Goal: Task Accomplishment & Management: Use online tool/utility

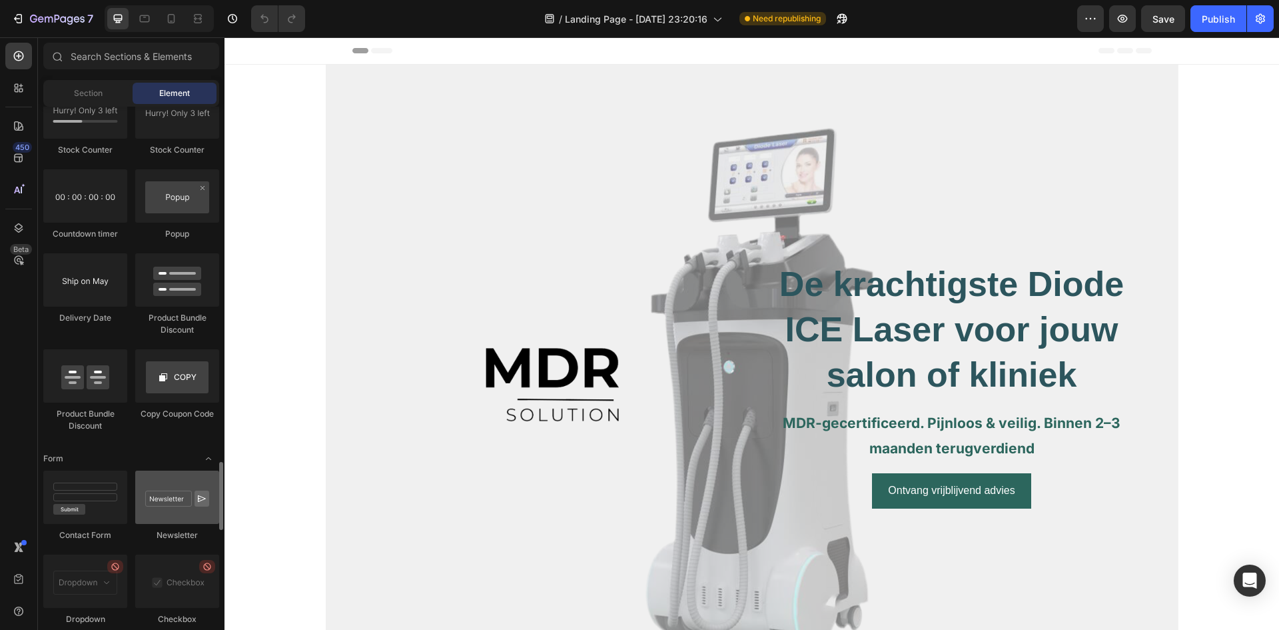
scroll to position [2563, 0]
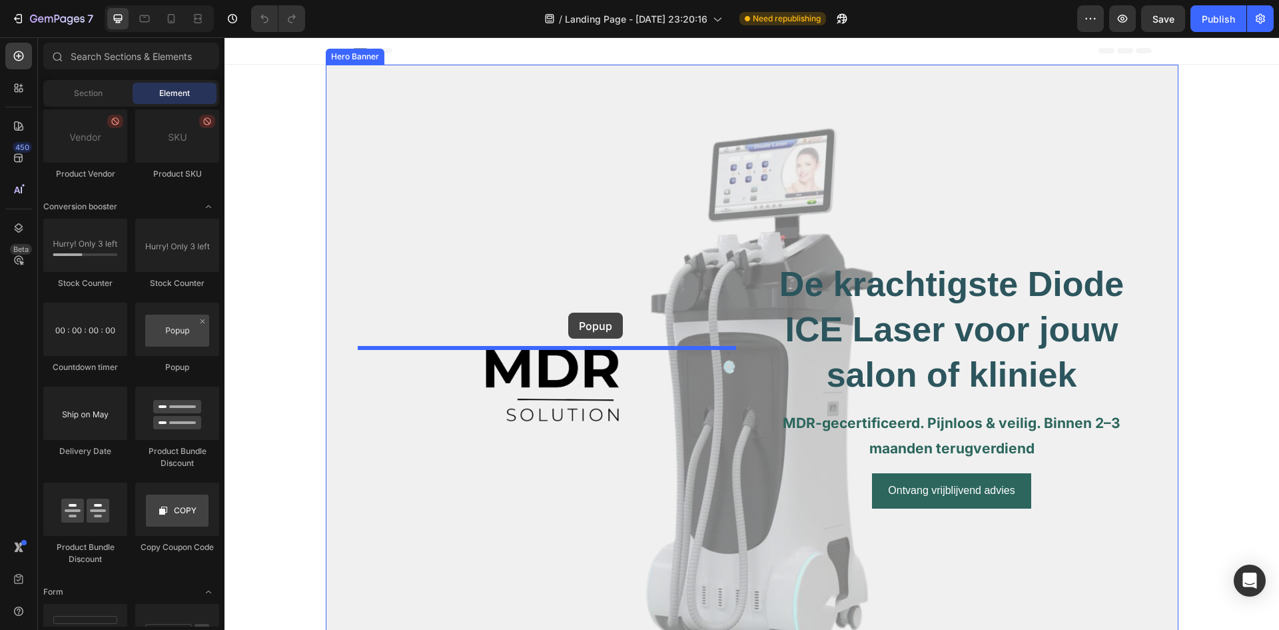
drag, startPoint x: 402, startPoint y: 382, endPoint x: 566, endPoint y: 322, distance: 175.2
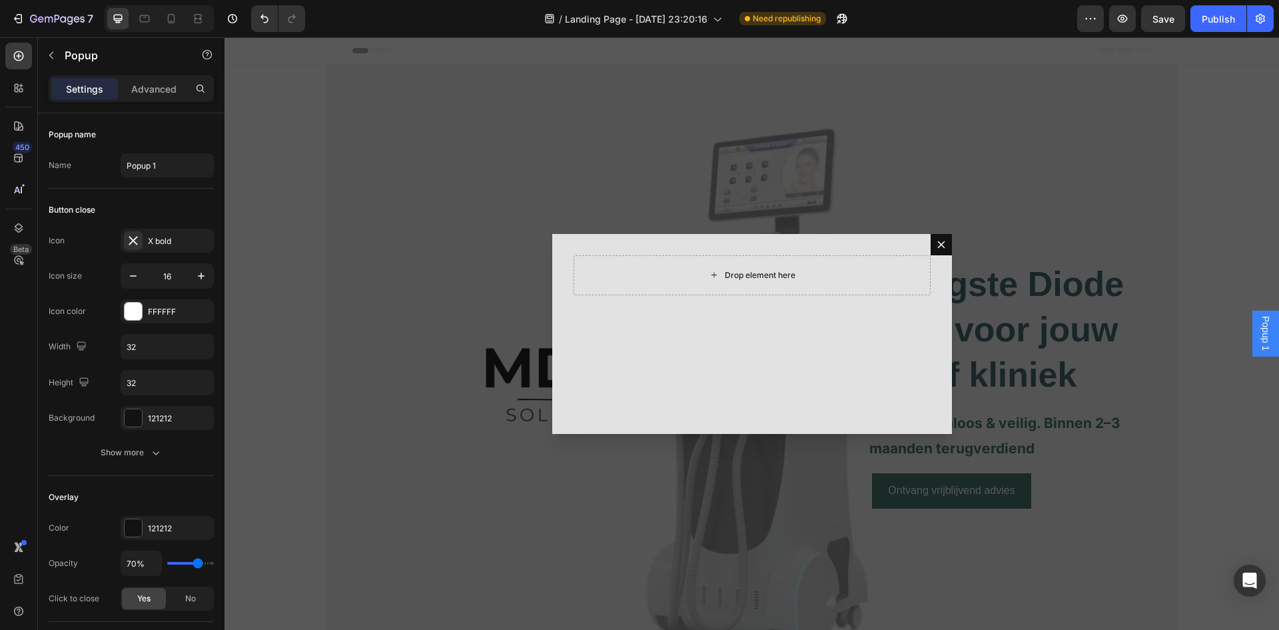
click at [772, 279] on div "Drop element here" at bounding box center [760, 275] width 71 height 11
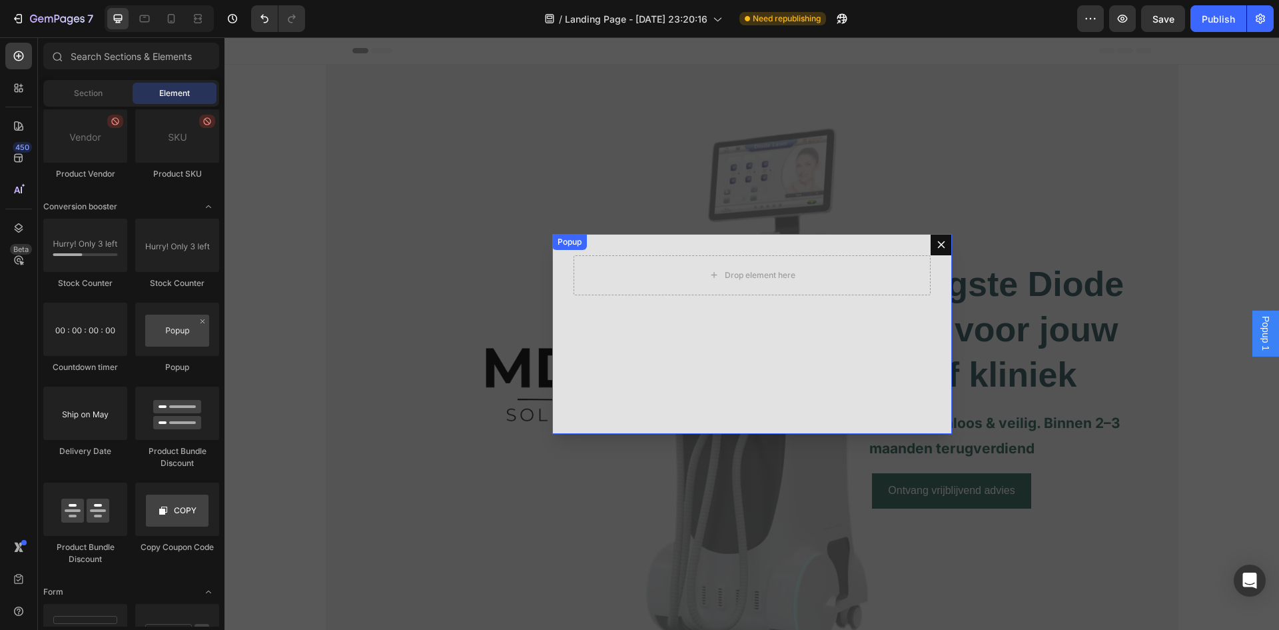
click at [937, 246] on icon "Dialog content" at bounding box center [941, 244] width 11 height 11
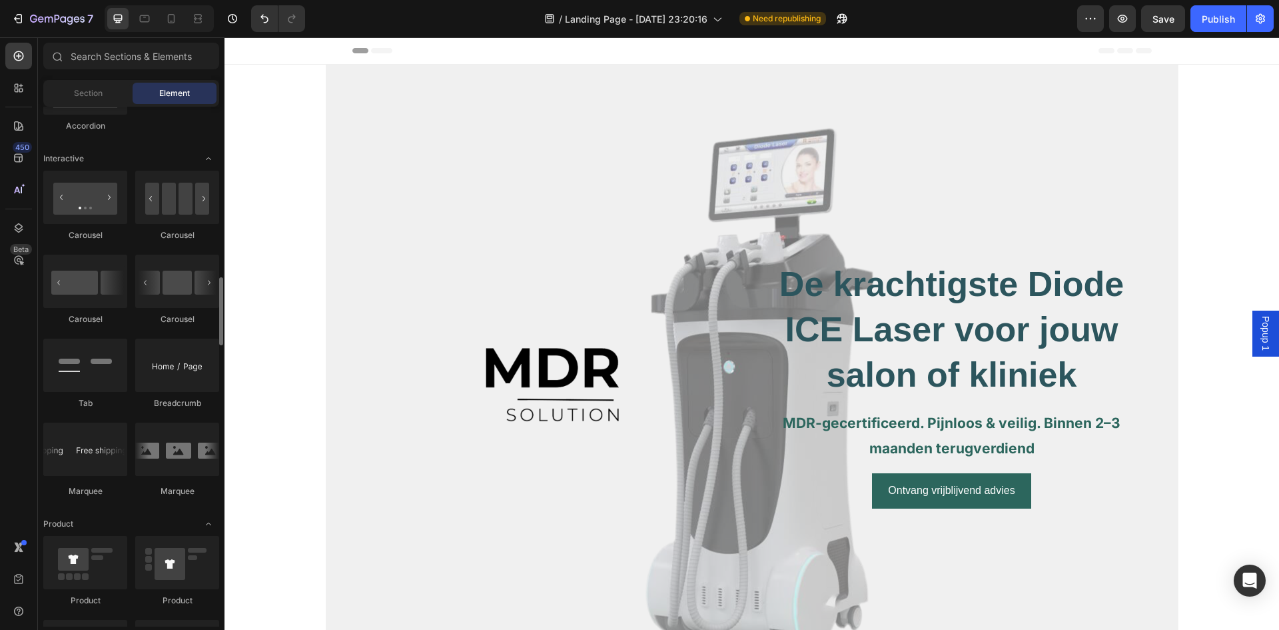
scroll to position [1230, 0]
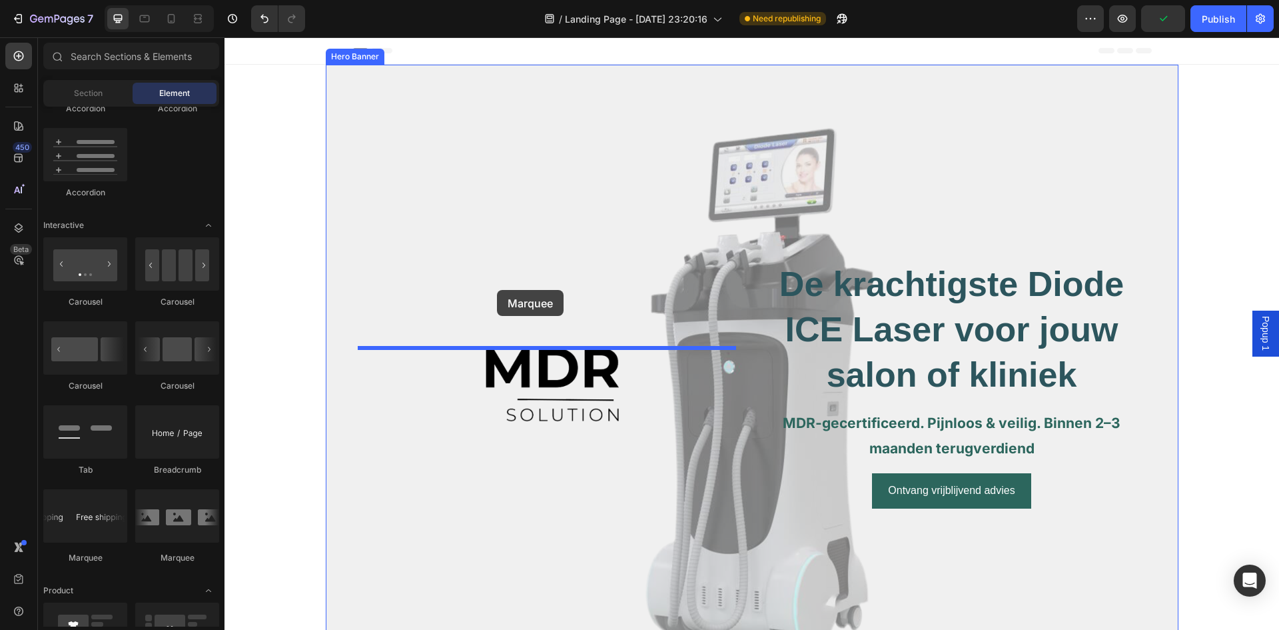
drag, startPoint x: 321, startPoint y: 546, endPoint x: 496, endPoint y: 296, distance: 304.8
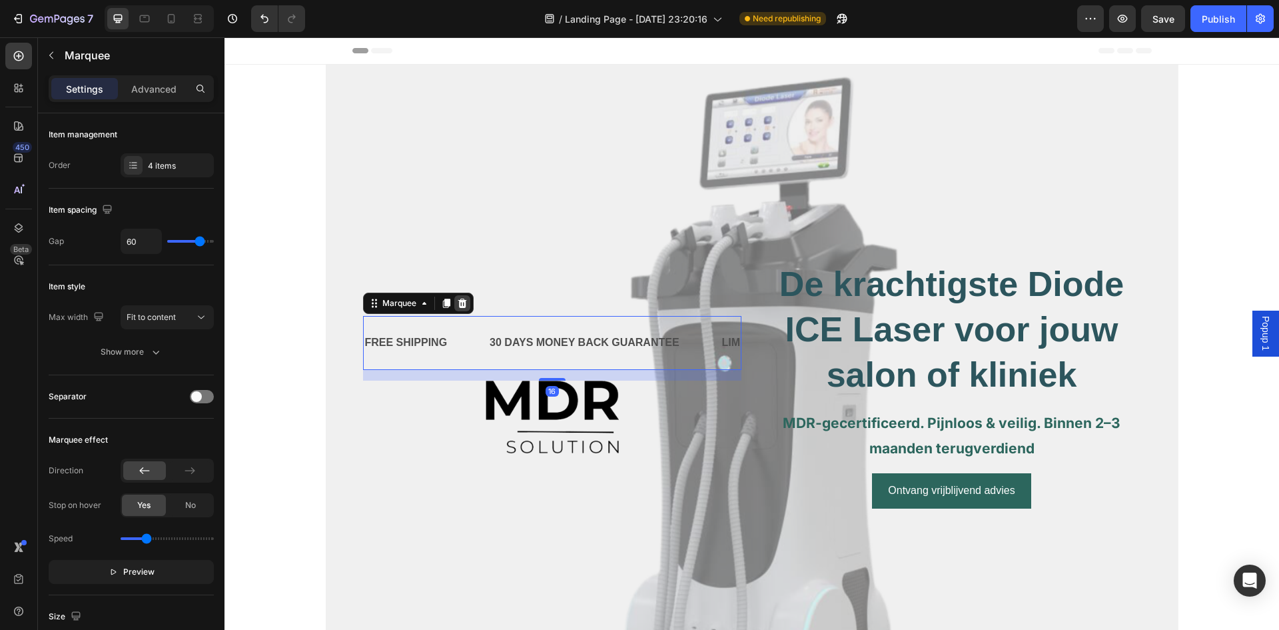
click at [457, 304] on icon at bounding box center [462, 303] width 11 height 11
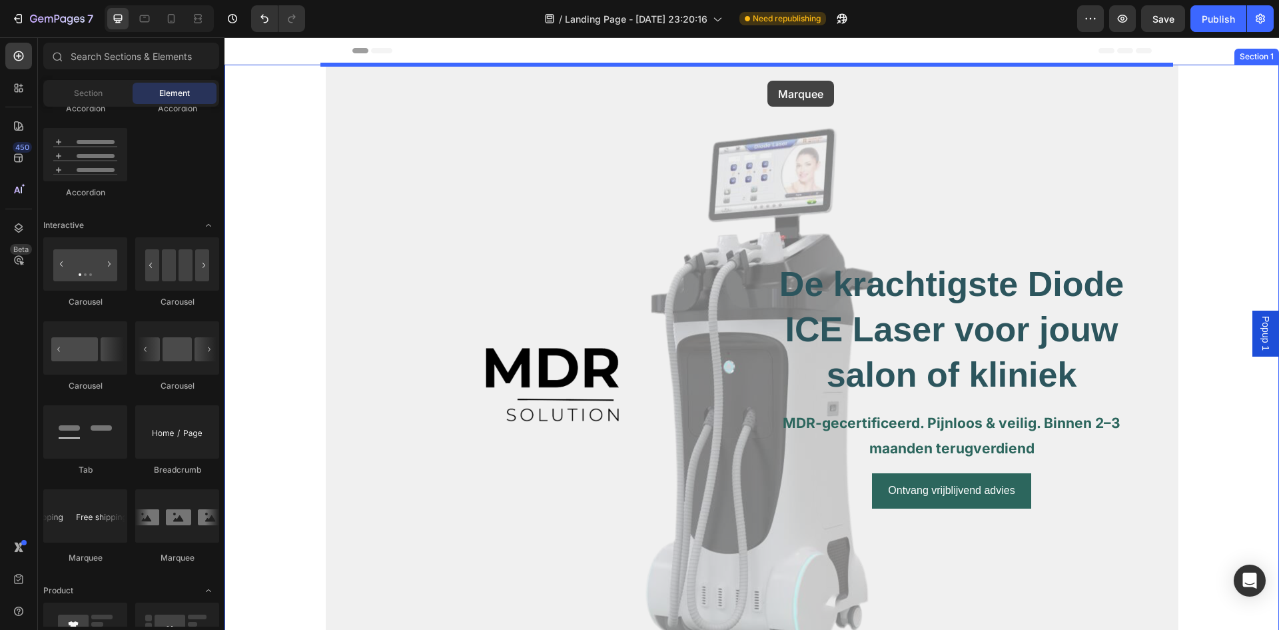
drag, startPoint x: 348, startPoint y: 547, endPoint x: 768, endPoint y: 78, distance: 630.0
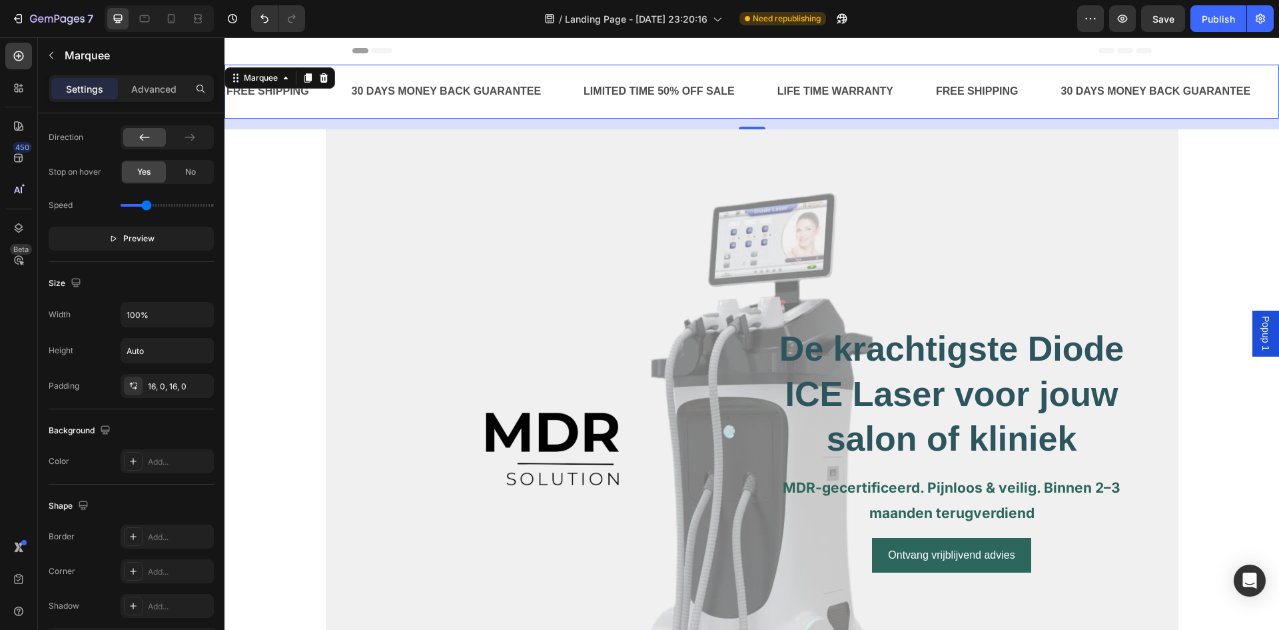
scroll to position [0, 0]
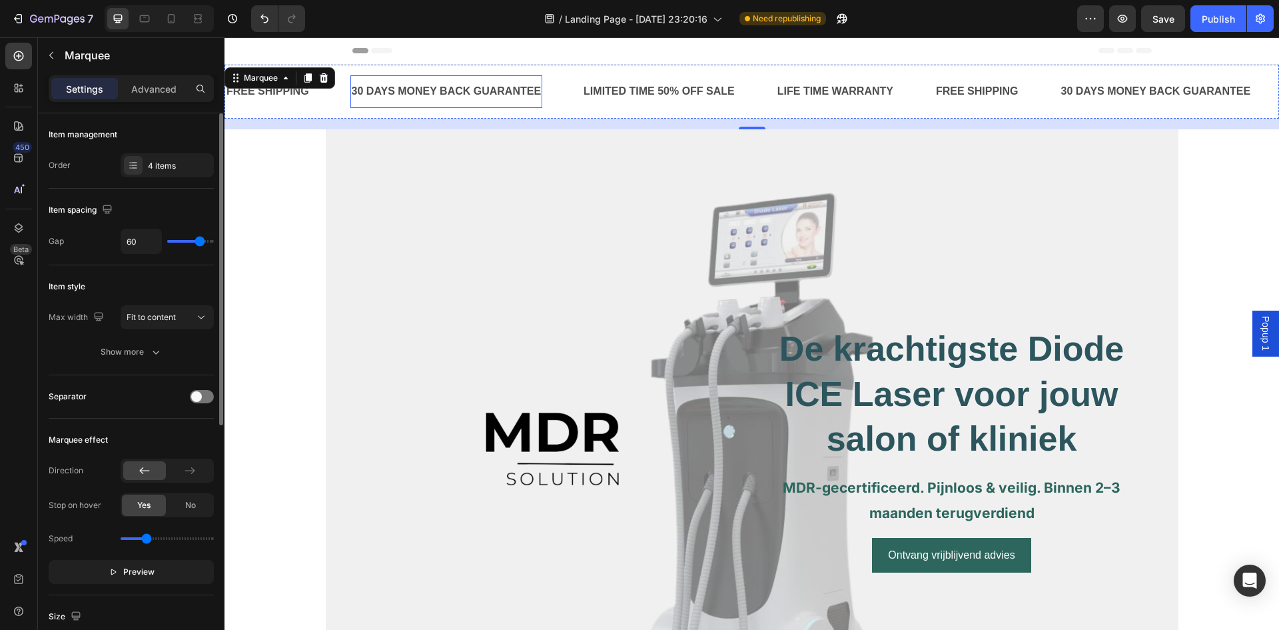
click at [443, 91] on div "30 DAYS MONEY BACK GUARANTEE" at bounding box center [447, 92] width 193 height 22
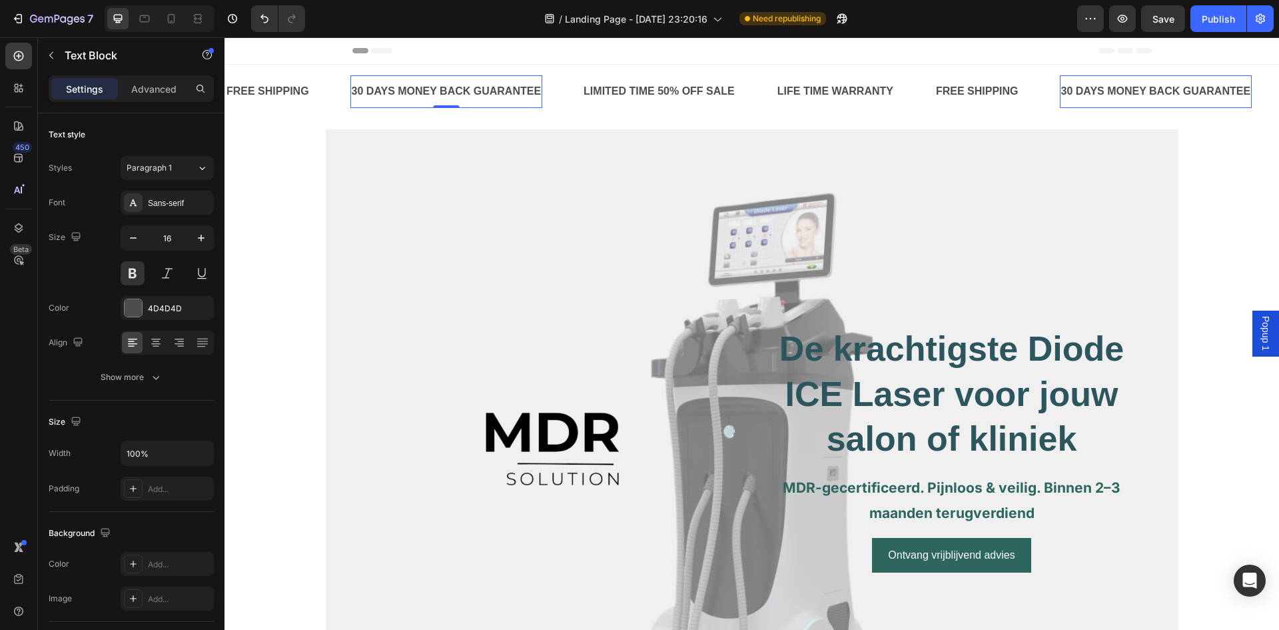
click at [506, 95] on div "30 DAYS MONEY BACK GUARANTEE" at bounding box center [447, 92] width 193 height 22
click at [537, 90] on p "30 DAYS MONEY BACK GUARANTEE" at bounding box center [447, 91] width 190 height 19
click at [540, 90] on p "30 DAYS MONEY BACK GUARANTEE" at bounding box center [447, 91] width 190 height 19
drag, startPoint x: 540, startPoint y: 90, endPoint x: 326, endPoint y: 96, distance: 214.7
click at [326, 96] on div "FREE SHIPPING Text Block 30 DAYS MONEY BACK GUARANTEE Text Block 0 LIMITED TIME…" at bounding box center [580, 91] width 710 height 33
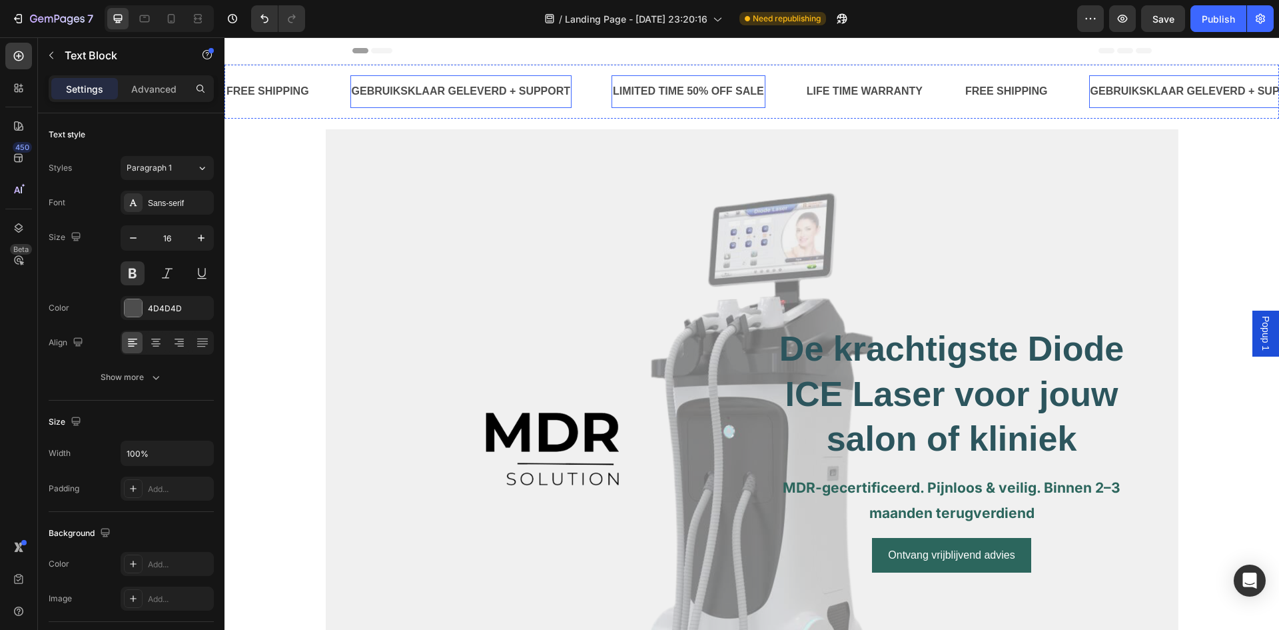
click at [686, 91] on div "LIMITED TIME 50% OFF SALE" at bounding box center [689, 92] width 154 height 22
click at [762, 94] on div "LIMITED TIME 50% OFF SALE" at bounding box center [689, 92] width 154 height 22
click at [957, 97] on div "LIFE TIME WARRANTY" at bounding box center [920, 92] width 119 height 22
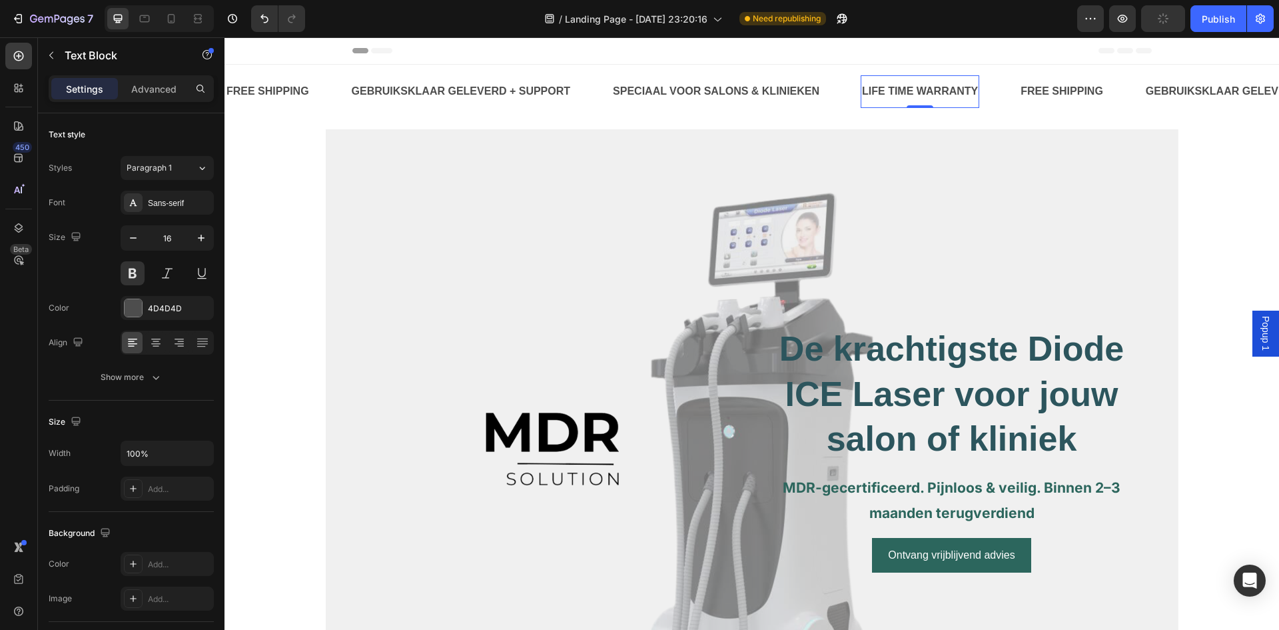
click at [976, 92] on div "LIFE TIME WARRANTY" at bounding box center [920, 92] width 119 height 22
click at [968, 91] on p "LIFE TIME WARRANT" at bounding box center [916, 91] width 109 height 19
click at [1166, 85] on div "FREE SHIPPING" at bounding box center [1129, 92] width 85 height 22
click at [1170, 88] on div "FREE SHIPPING" at bounding box center [1129, 92] width 85 height 22
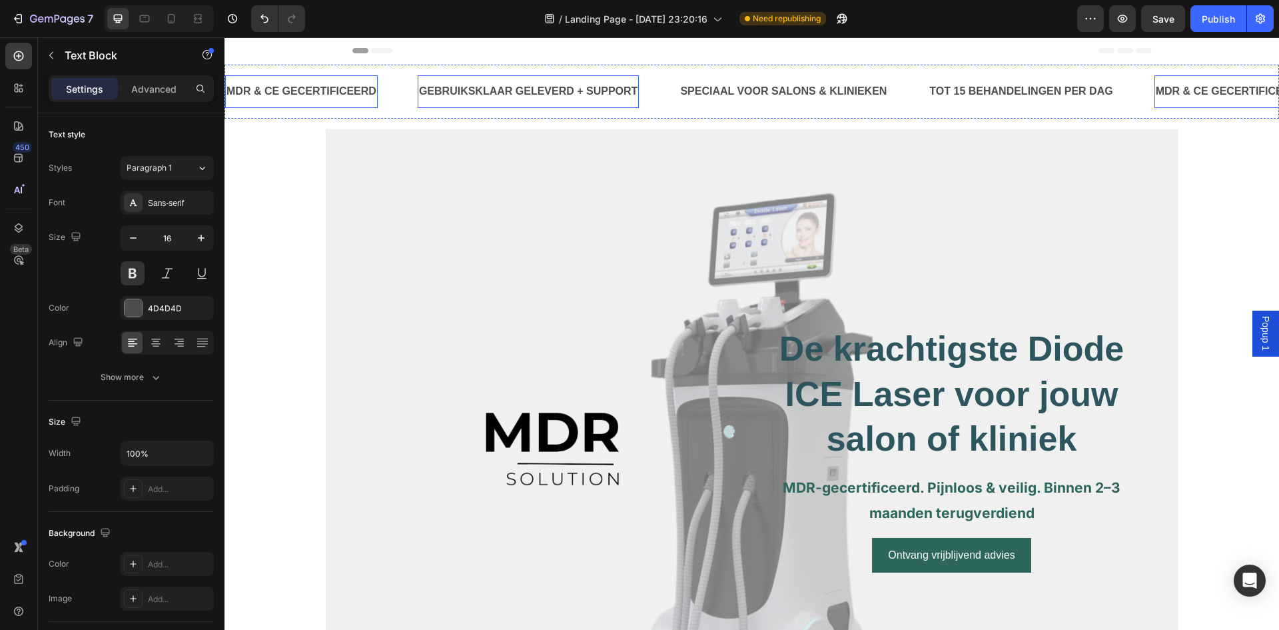
click at [564, 83] on p "GEBRUIKSKLAAR GELEVERD + SUPPORT" at bounding box center [528, 91] width 219 height 19
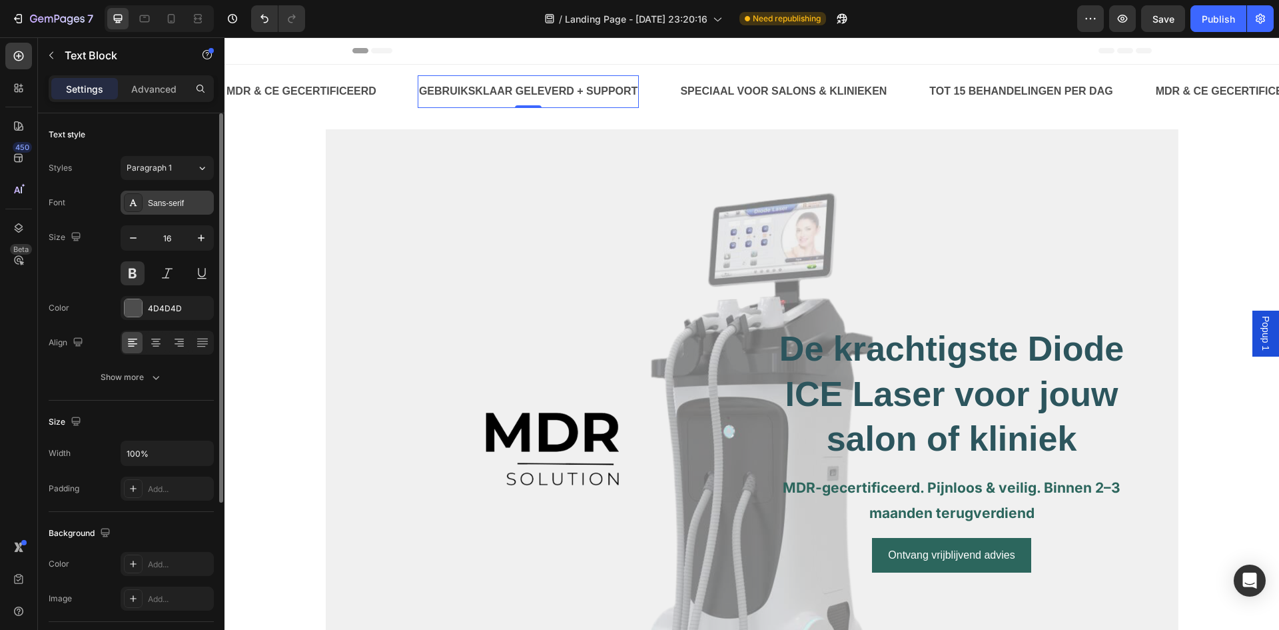
click at [166, 203] on div "Sans-serif" at bounding box center [179, 203] width 63 height 12
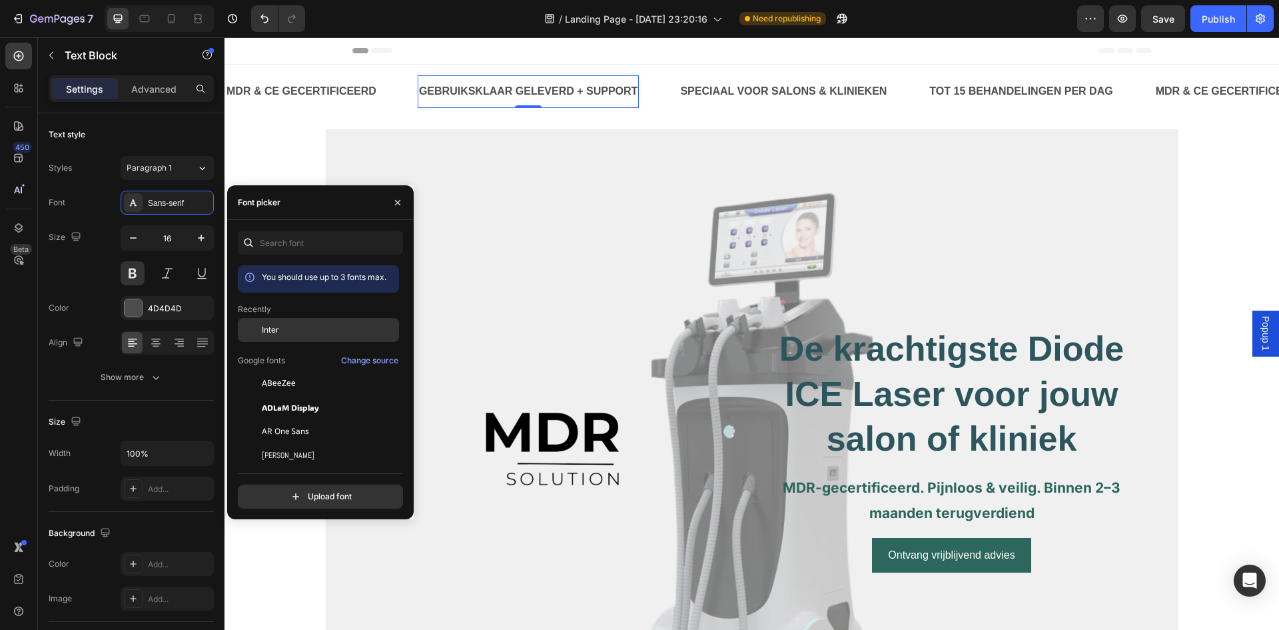
click at [282, 330] on div "Inter" at bounding box center [329, 330] width 135 height 12
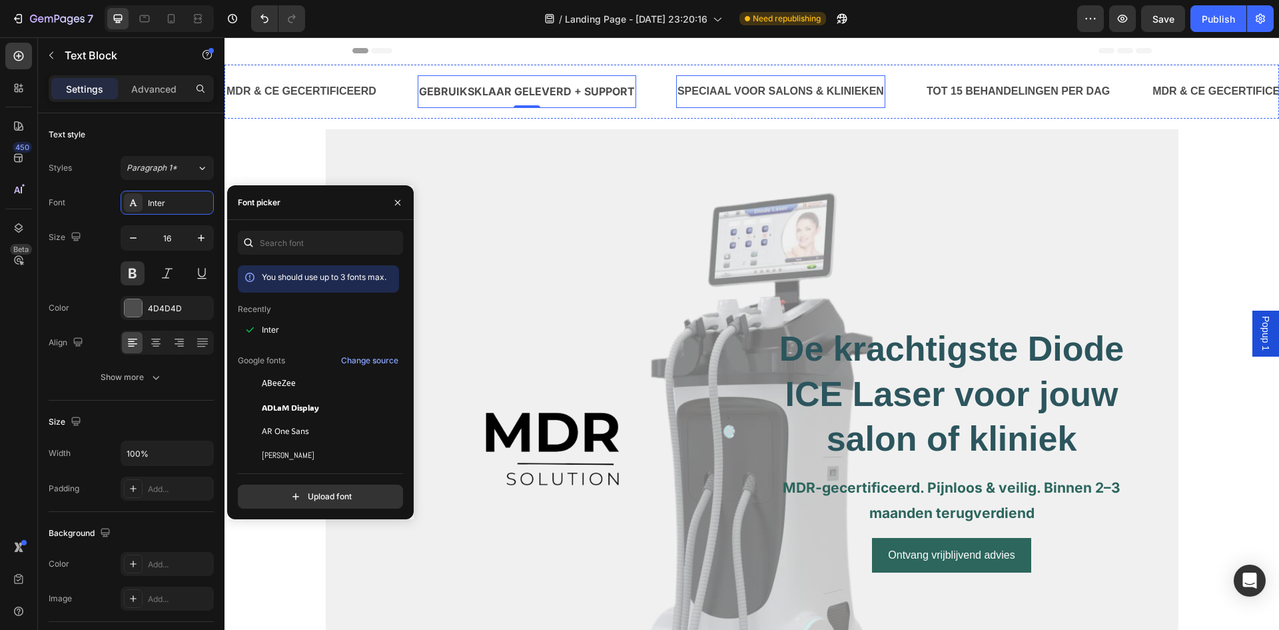
click at [696, 85] on p "SPECIAAL VOOR SALONS & KLINIEKEN" at bounding box center [781, 91] width 207 height 19
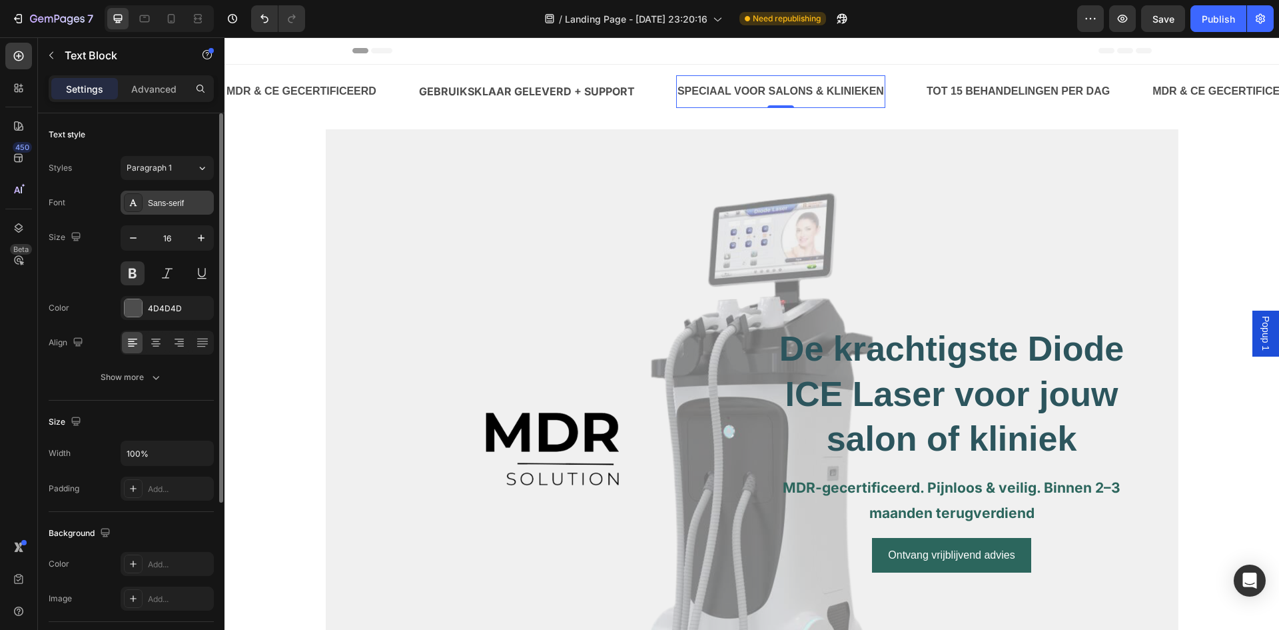
click at [179, 209] on div "Sans-serif" at bounding box center [179, 203] width 63 height 12
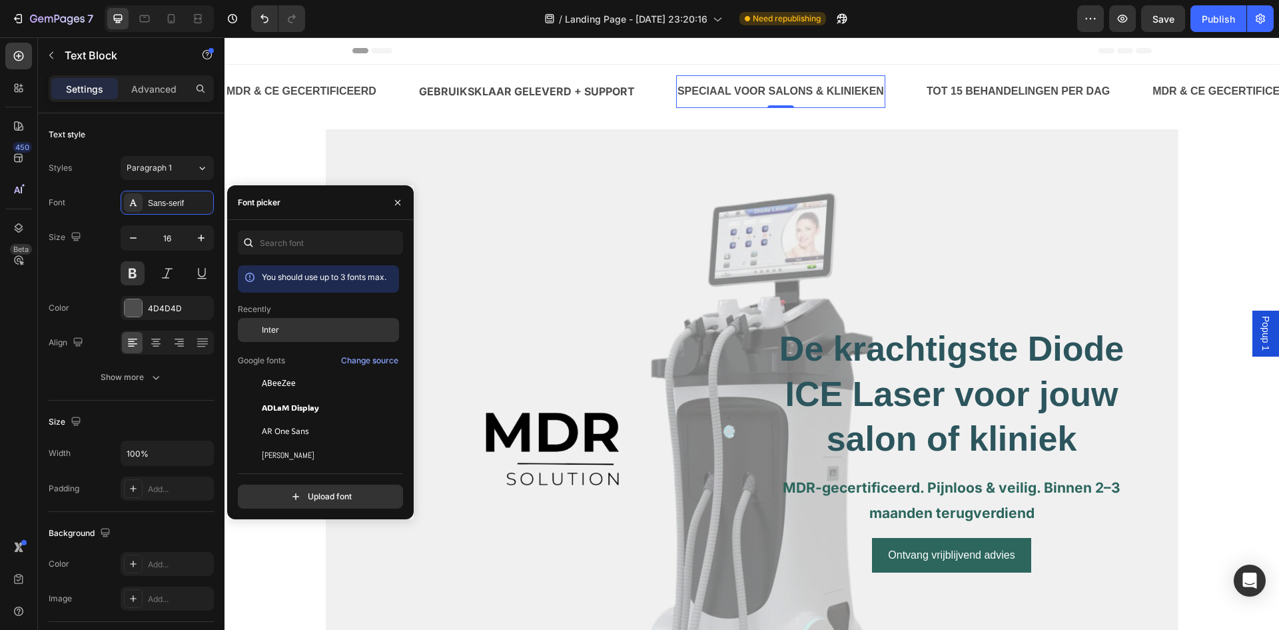
click at [267, 325] on span "Inter" at bounding box center [270, 330] width 17 height 12
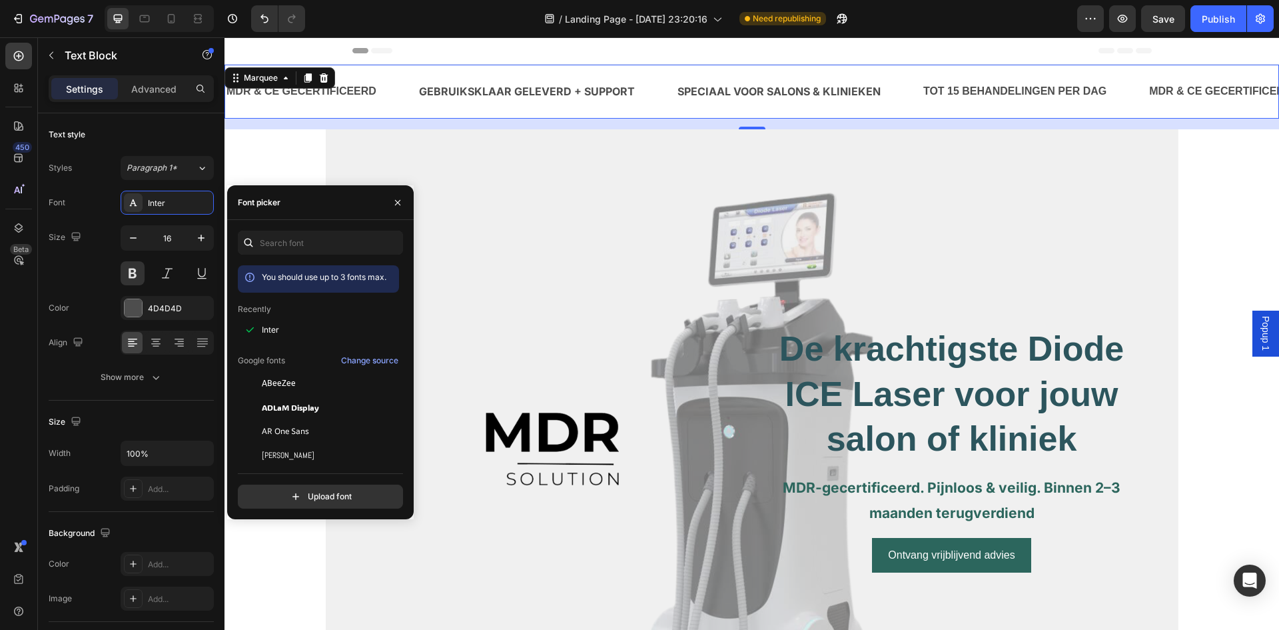
click at [394, 81] on div "MDR & CE GECERTIFICEERD Text Block" at bounding box center [321, 91] width 193 height 33
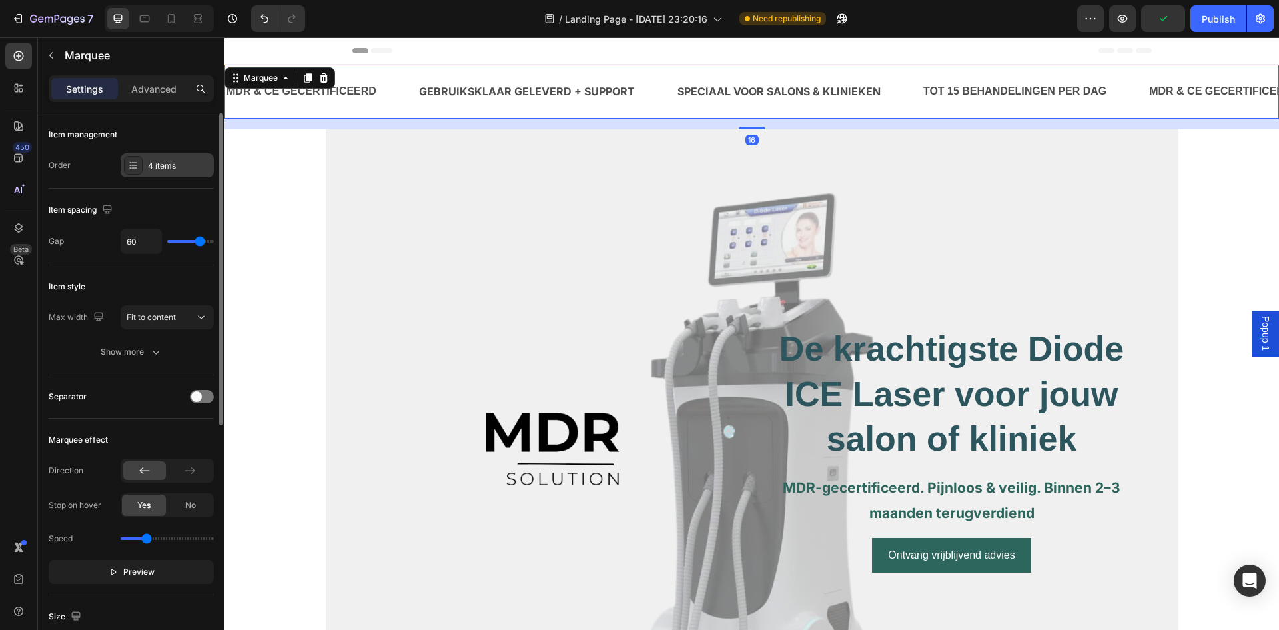
click at [177, 160] on div "4 items" at bounding box center [179, 166] width 63 height 12
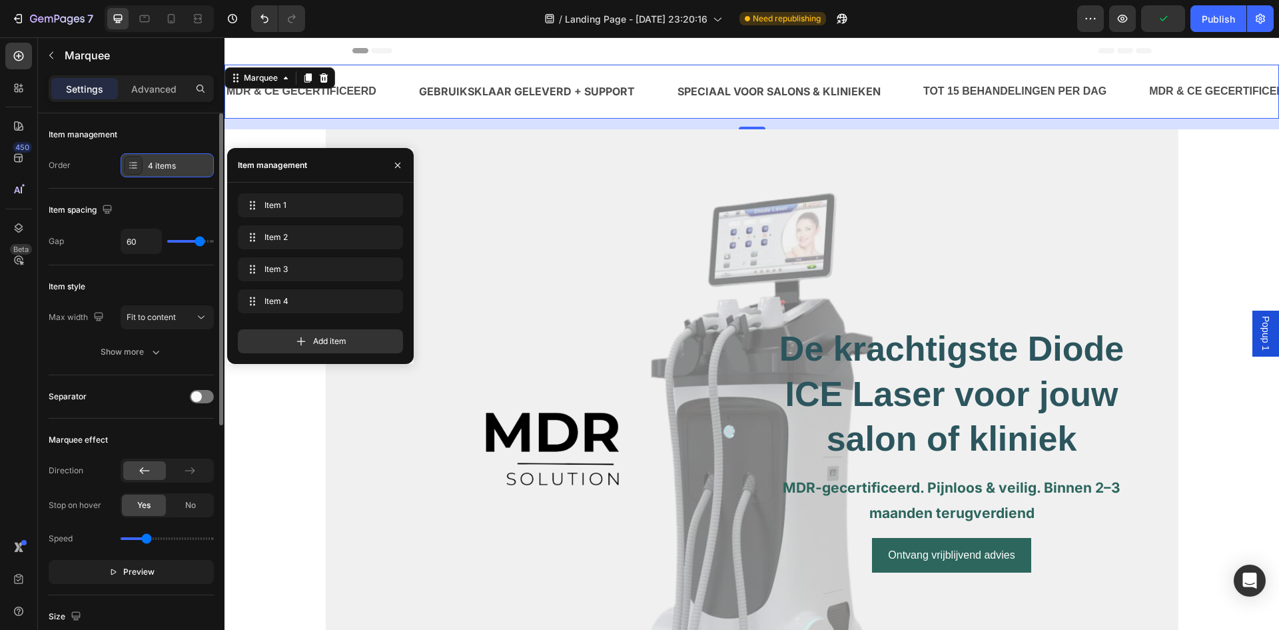
click at [177, 160] on div "4 items" at bounding box center [179, 166] width 63 height 12
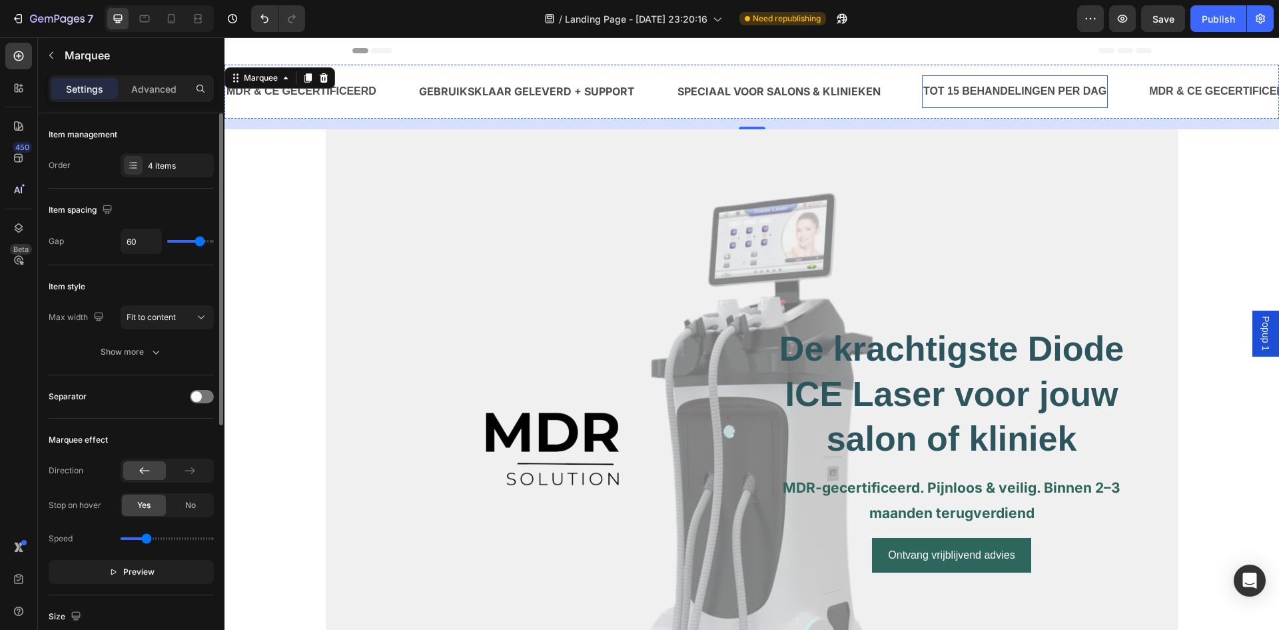
click at [1025, 87] on p "TOT 15 BEHANDELINGEN PER DAG" at bounding box center [1015, 91] width 183 height 19
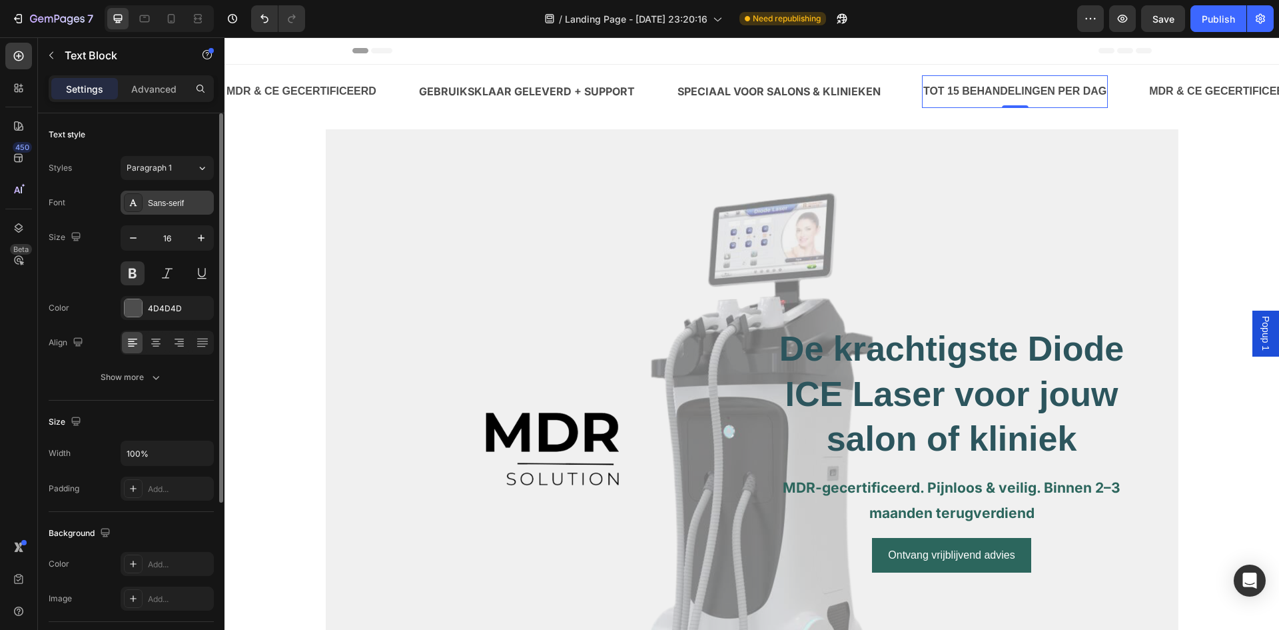
click at [164, 206] on div "Sans-serif" at bounding box center [179, 203] width 63 height 12
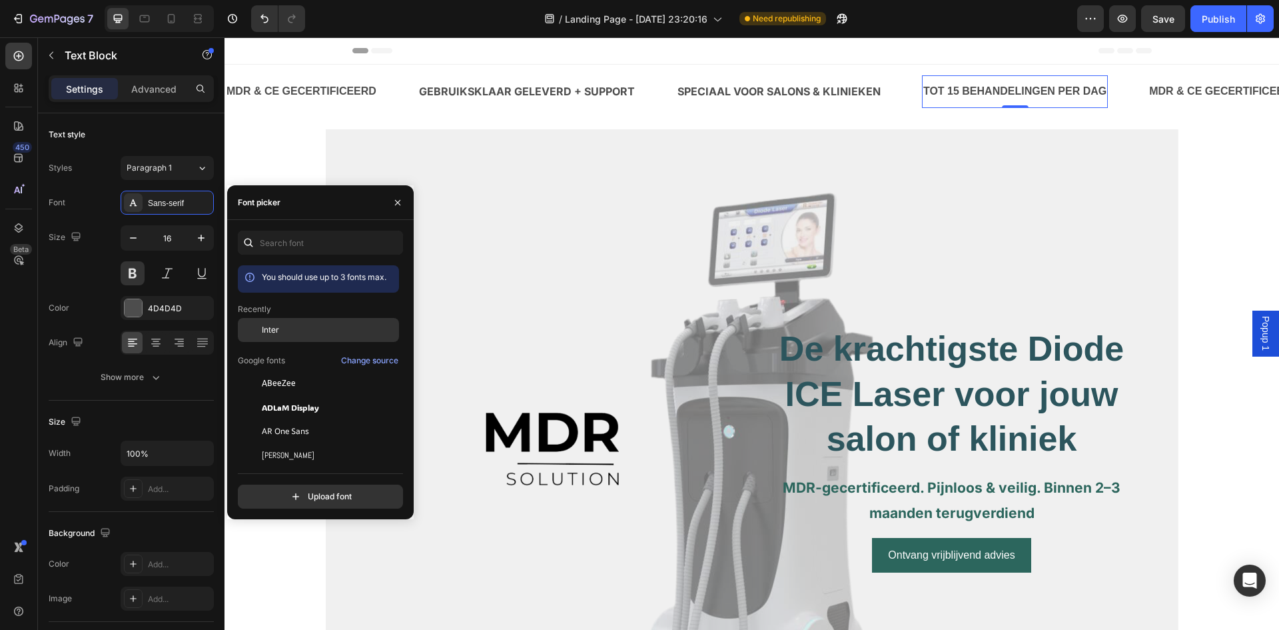
drag, startPoint x: 293, startPoint y: 333, endPoint x: 311, endPoint y: 323, distance: 20.3
click at [293, 333] on div "Inter" at bounding box center [329, 330] width 135 height 12
click at [1220, 87] on p "MDR & CE GECERTIFICEERD" at bounding box center [1220, 91] width 150 height 19
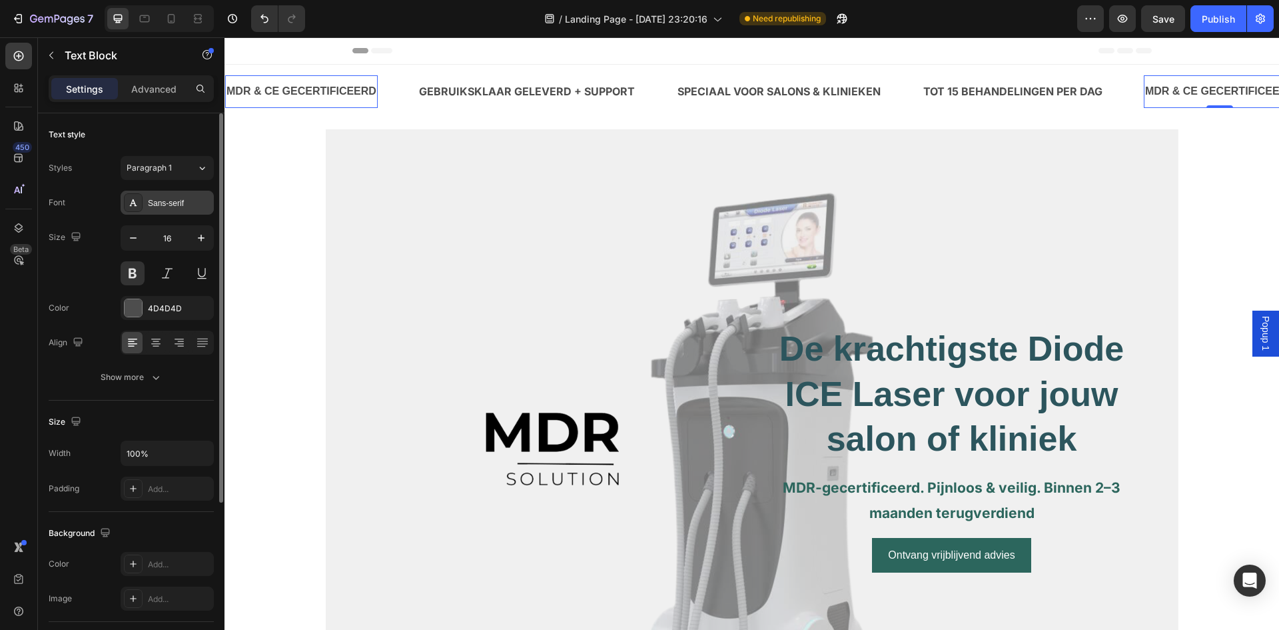
click at [177, 205] on div "Sans-serif" at bounding box center [179, 203] width 63 height 12
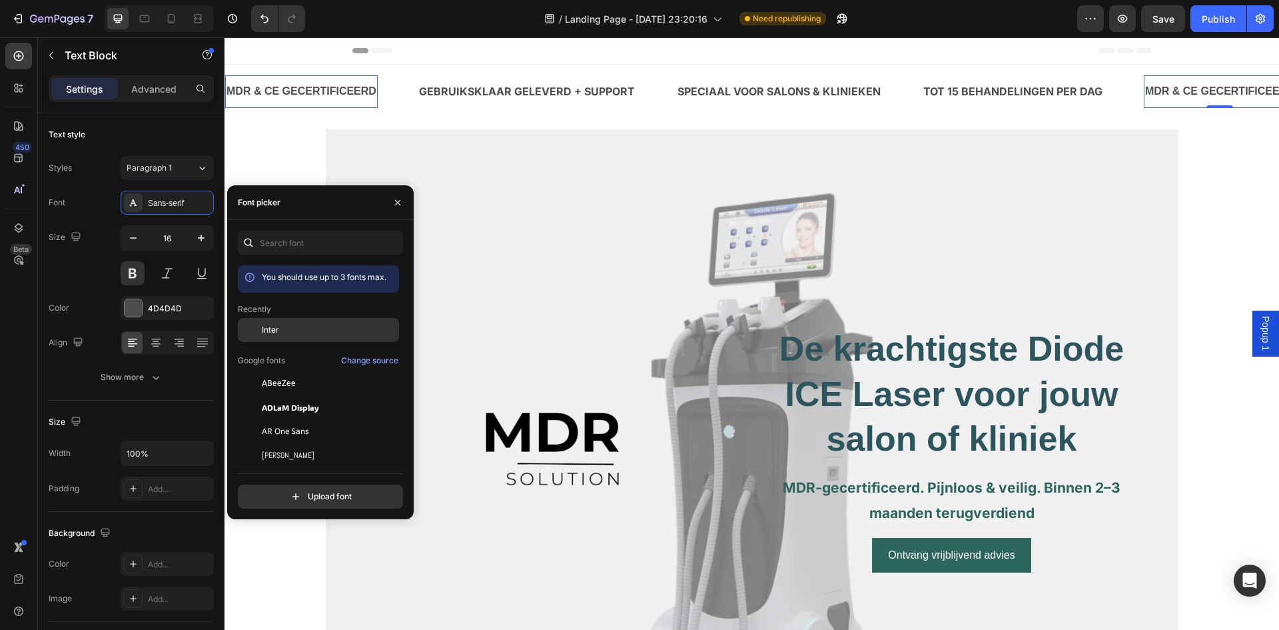
click at [292, 325] on div "Inter" at bounding box center [329, 330] width 135 height 12
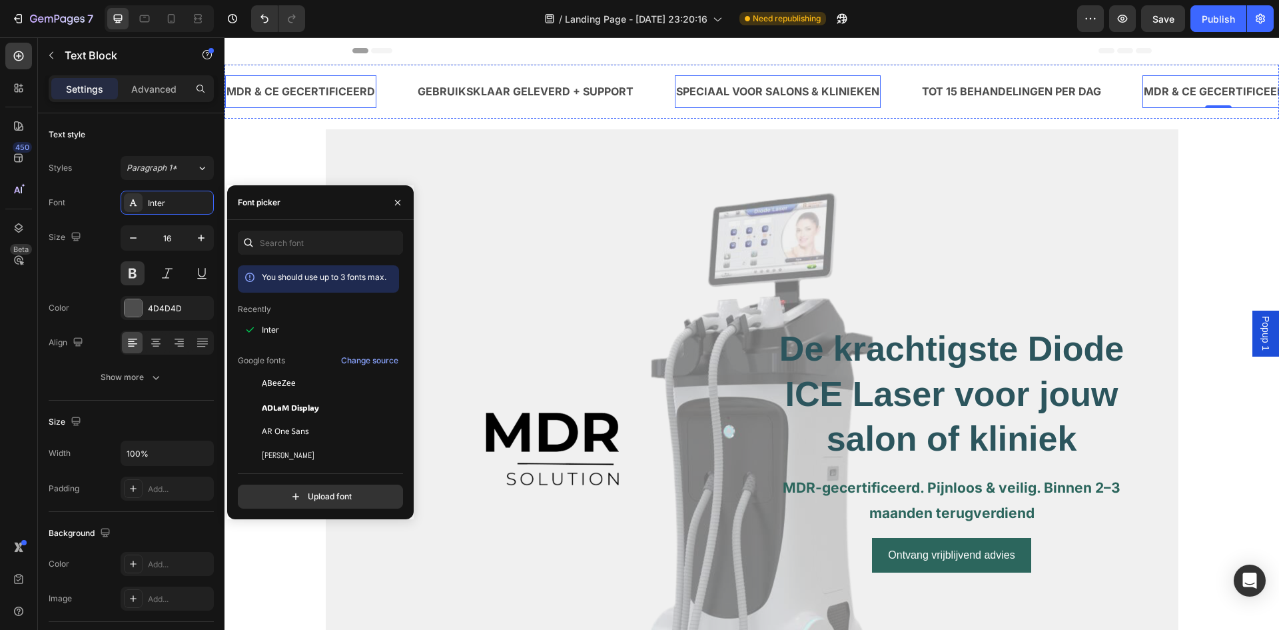
click at [748, 97] on p "SPECIAAL VOOR SALONS & KLINIEKEN" at bounding box center [777, 91] width 203 height 19
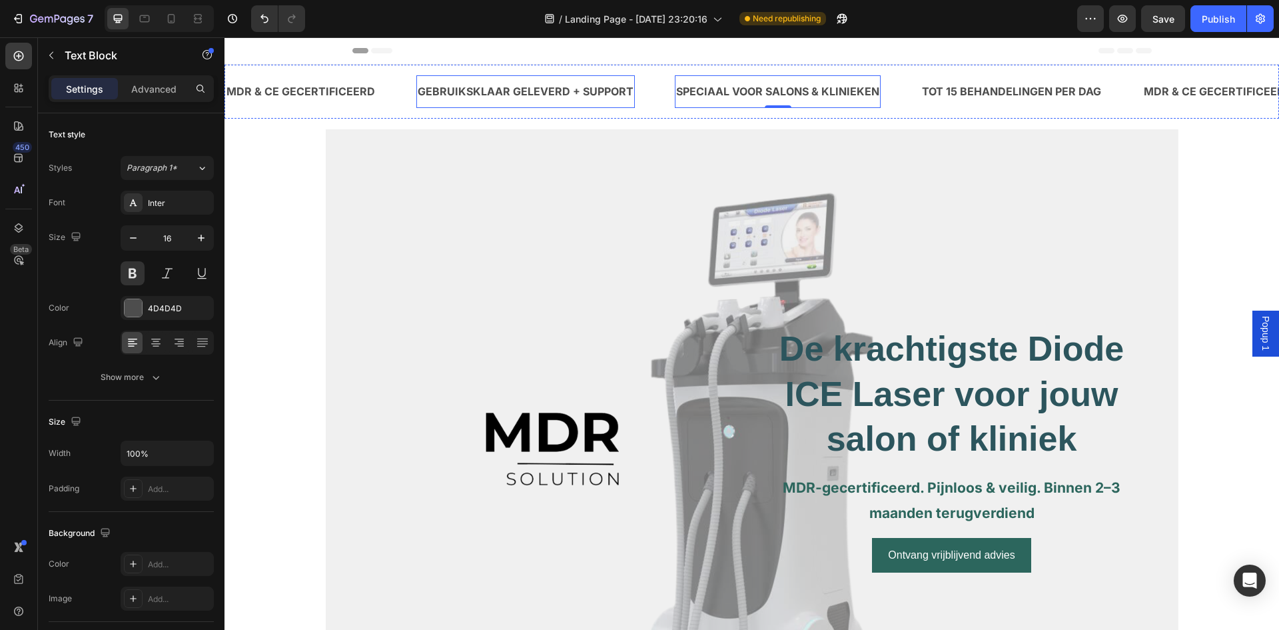
click at [513, 100] on p "GEBRUIKSKLAAR GELEVERD + SUPPORT" at bounding box center [526, 91] width 216 height 19
click at [324, 93] on p "MDR & CE GECERTIFICEERD" at bounding box center [301, 91] width 149 height 19
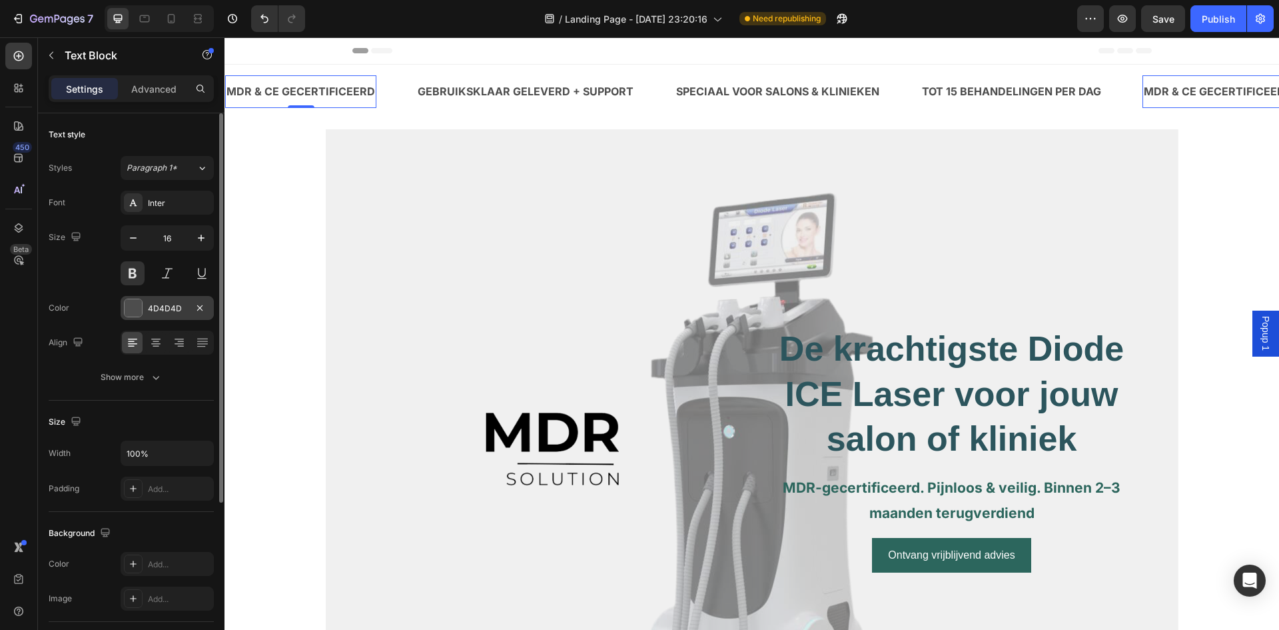
click at [159, 317] on div "4D4D4D" at bounding box center [167, 308] width 93 height 24
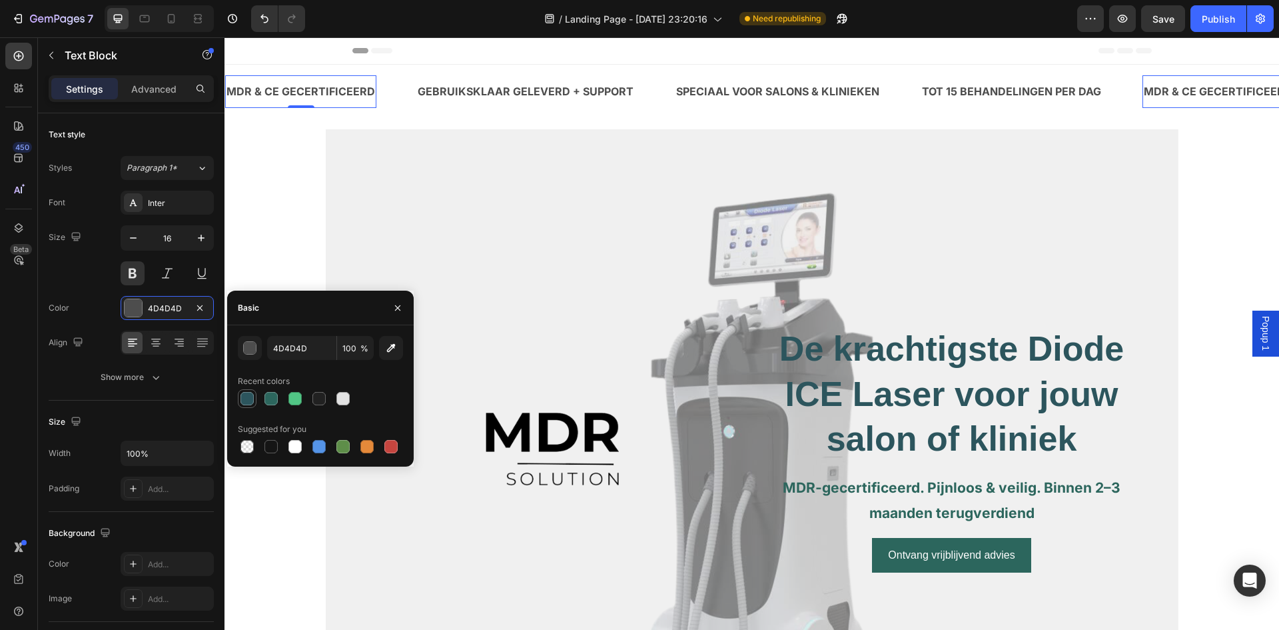
click at [247, 399] on div at bounding box center [247, 398] width 13 height 13
type input "2C555D"
click at [441, 89] on p "GEBRUIKSKLAAR GELEVERD + SUPPORT" at bounding box center [526, 91] width 216 height 19
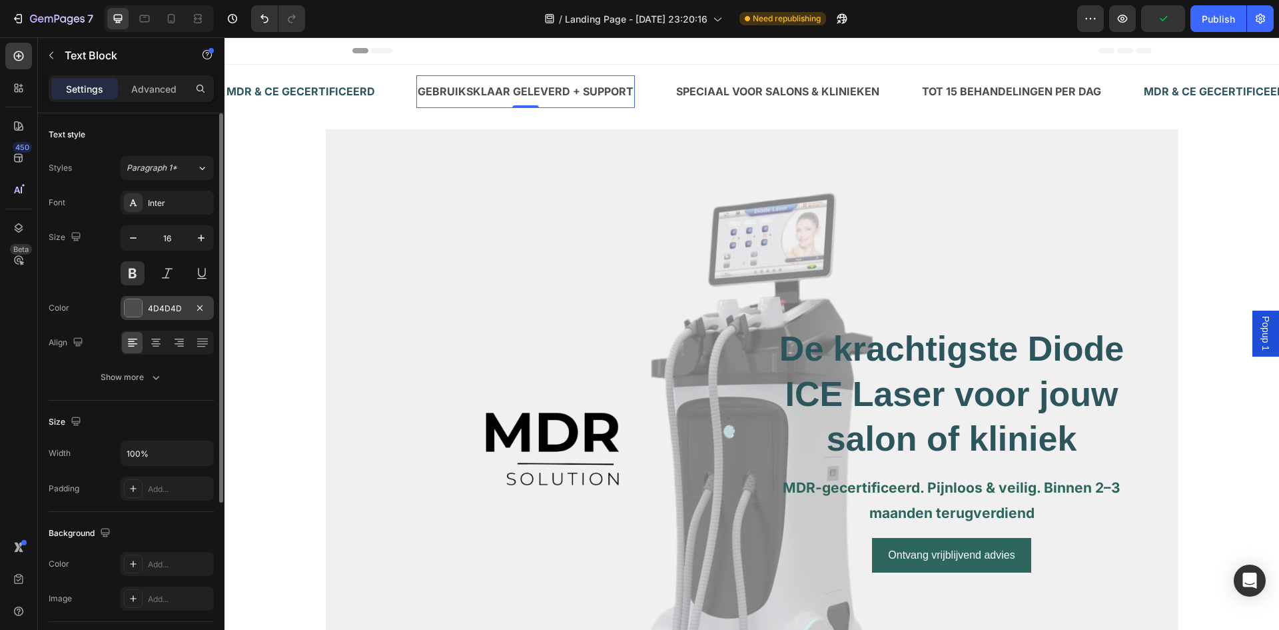
click at [141, 310] on div at bounding box center [133, 307] width 17 height 17
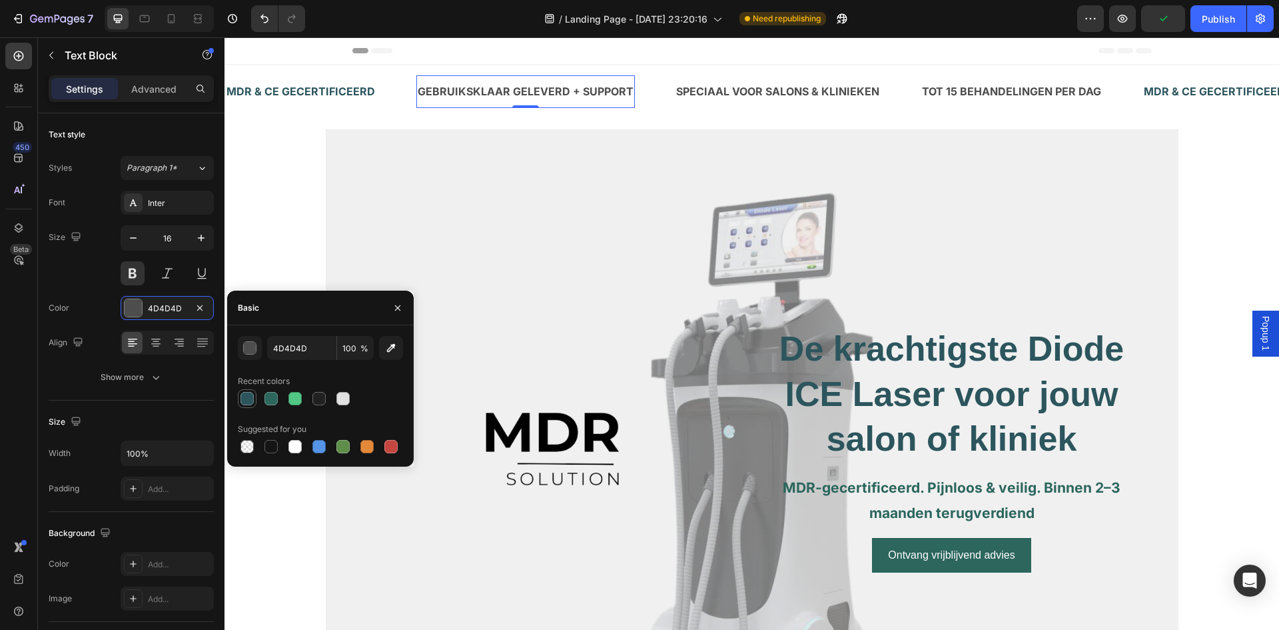
click at [246, 400] on div at bounding box center [247, 398] width 13 height 13
type input "2C555D"
click at [694, 97] on p "SPECIAAL VOOR SALONS & KLINIEKEN" at bounding box center [777, 91] width 203 height 19
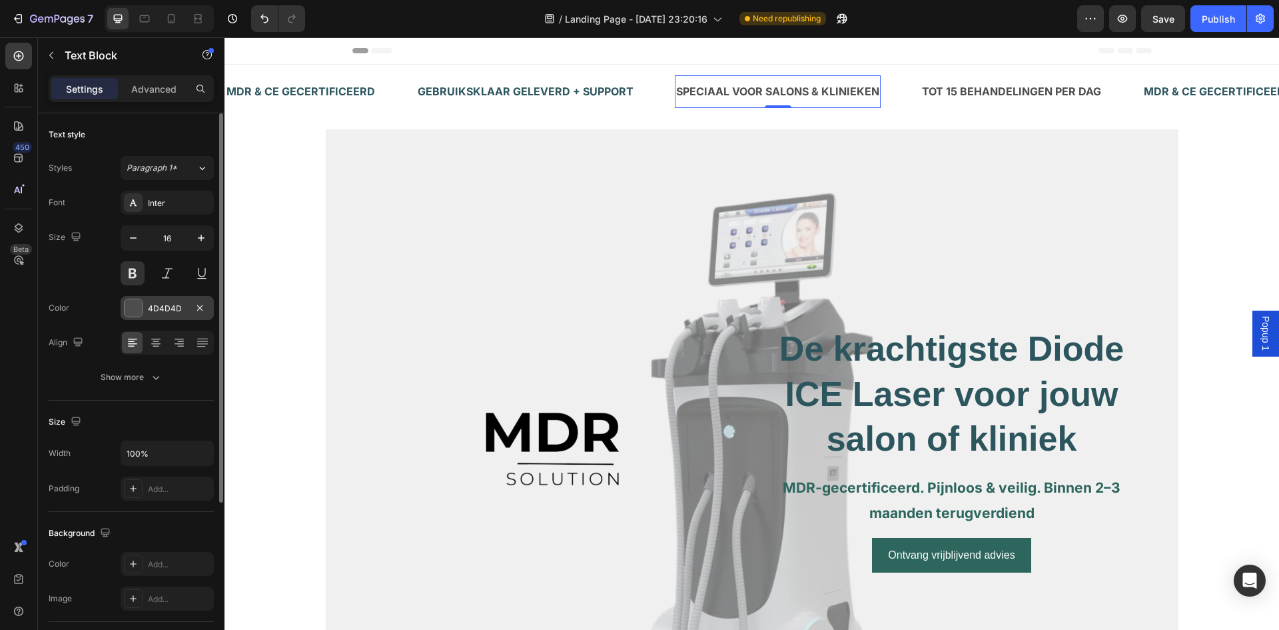
click at [163, 310] on div "4D4D4D" at bounding box center [167, 309] width 39 height 12
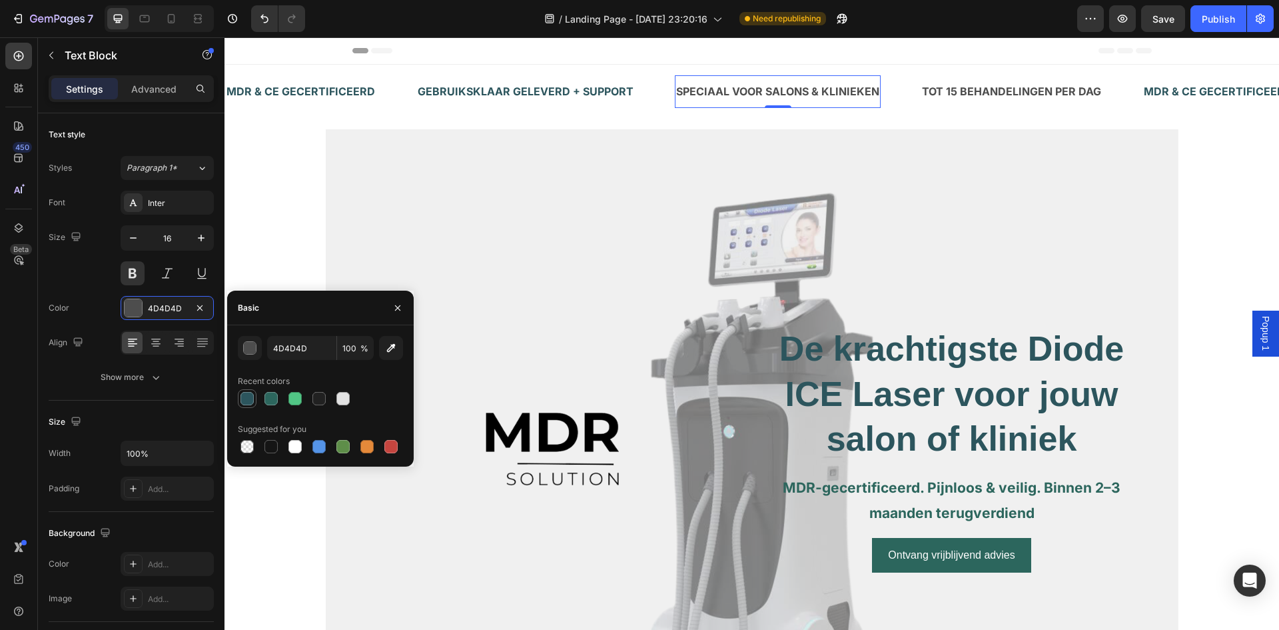
click at [247, 396] on div at bounding box center [247, 398] width 13 height 13
type input "2C555D"
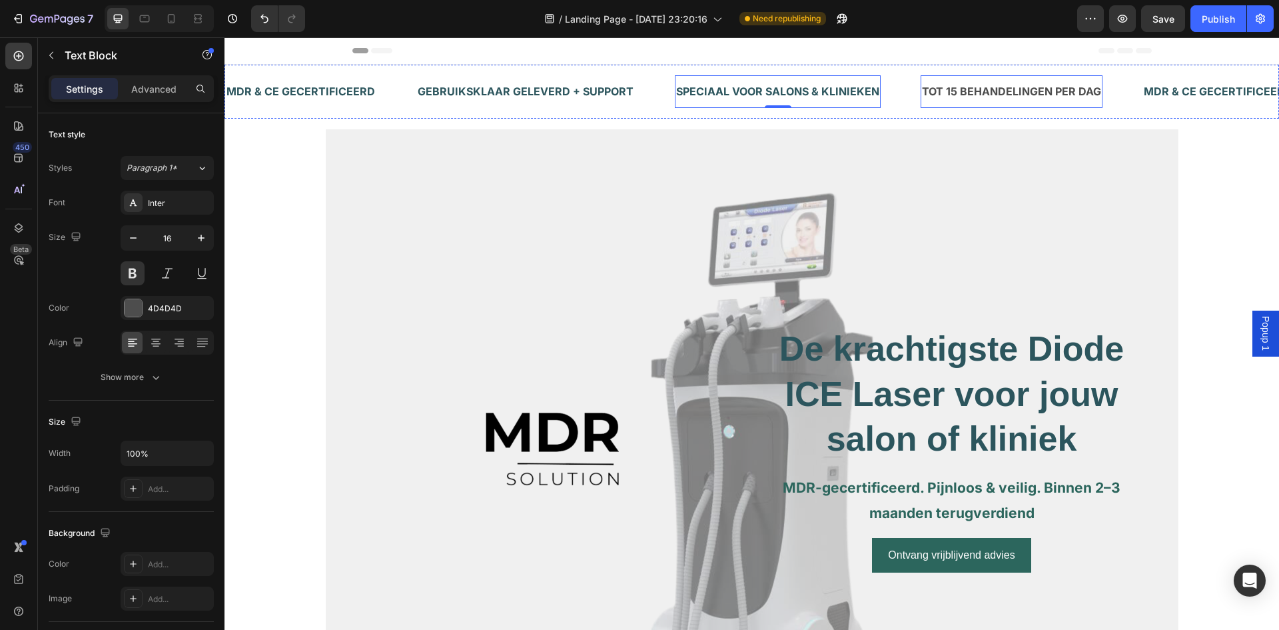
click at [930, 89] on p "TOT 15 BEHANDELINGEN PER DAG" at bounding box center [1011, 91] width 179 height 19
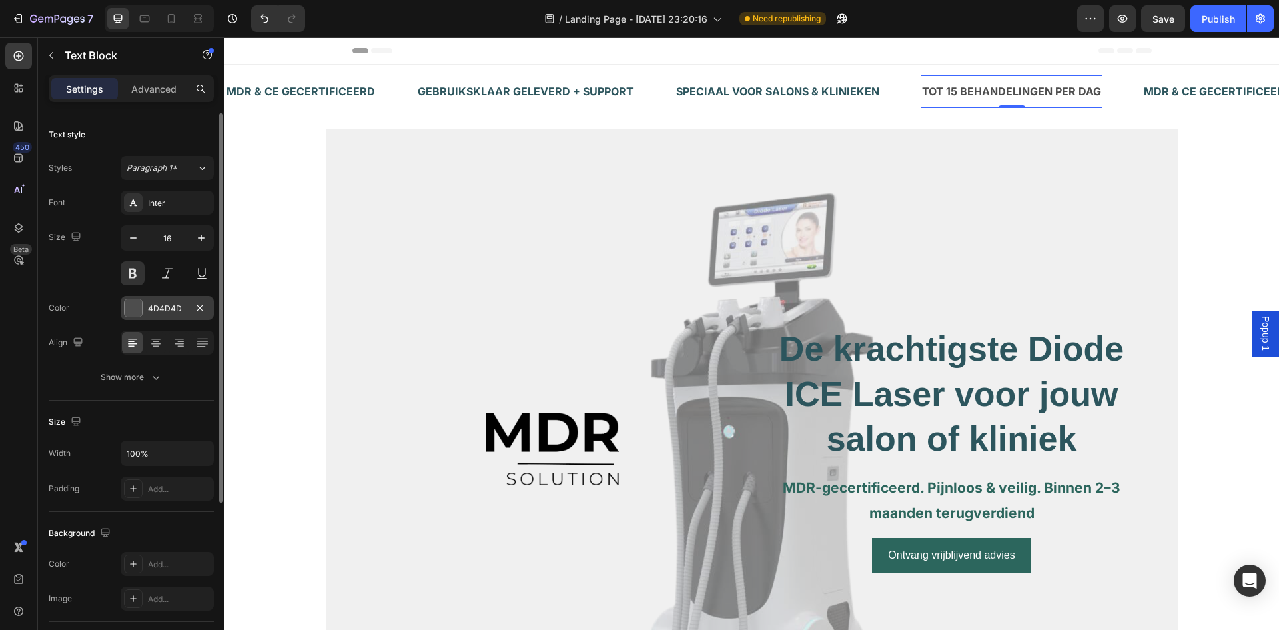
click at [163, 309] on div "4D4D4D" at bounding box center [167, 309] width 39 height 12
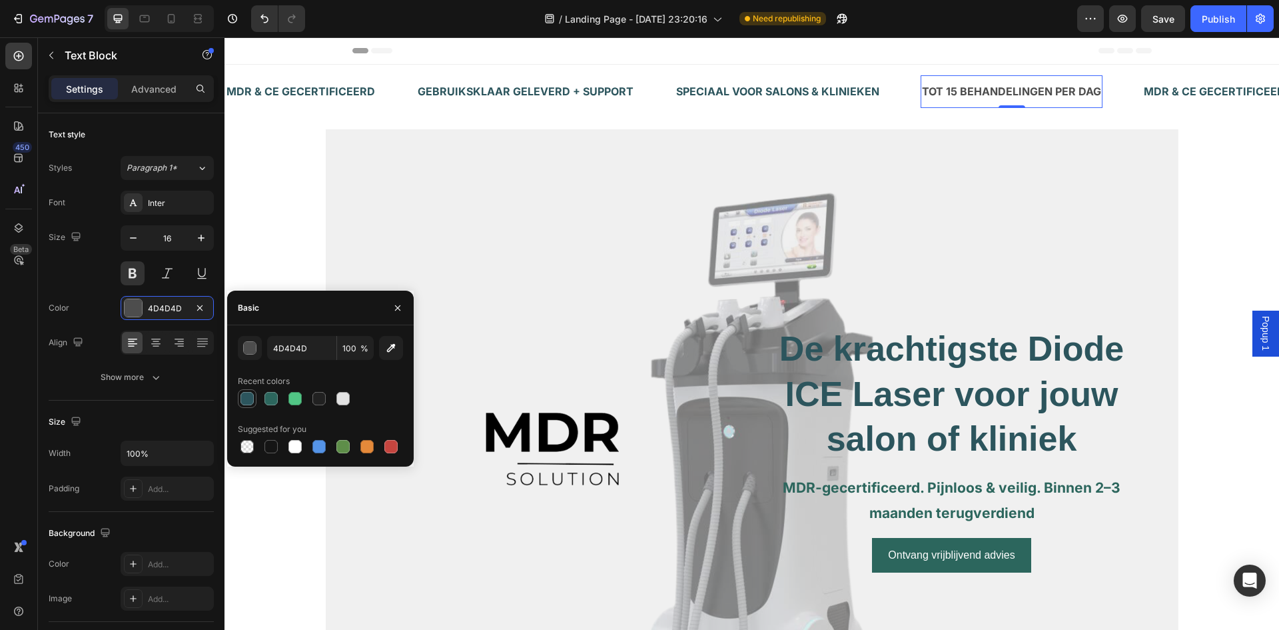
click at [249, 396] on div at bounding box center [247, 398] width 13 height 13
type input "2C555D"
click at [1167, 92] on p "MDR & CE GECERTIFICEERD" at bounding box center [1218, 91] width 149 height 19
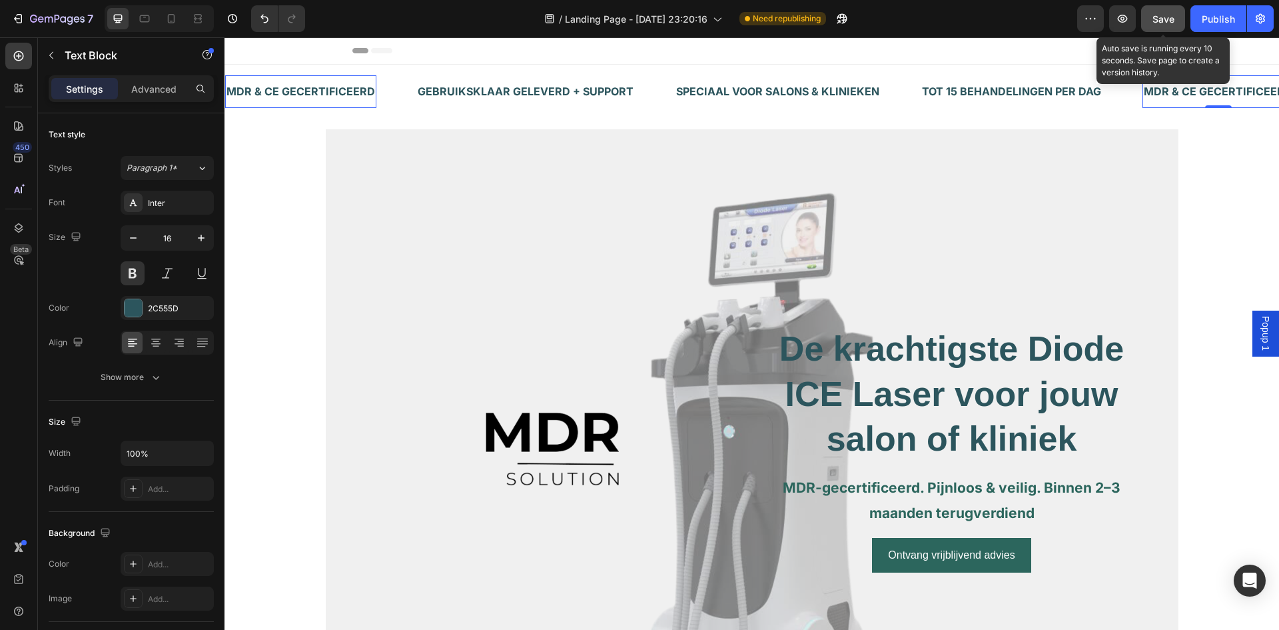
click at [1183, 25] on button "Save" at bounding box center [1163, 18] width 44 height 27
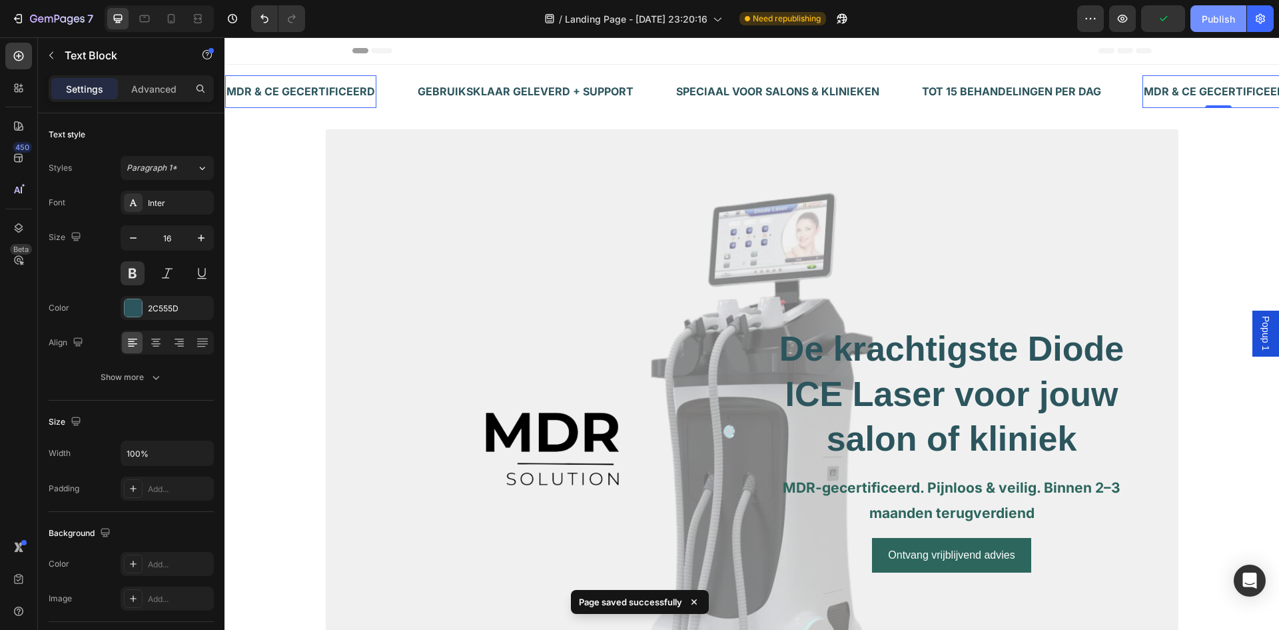
click at [1218, 21] on div "Publish" at bounding box center [1218, 19] width 33 height 14
click at [47, 53] on icon "button" at bounding box center [51, 55] width 11 height 11
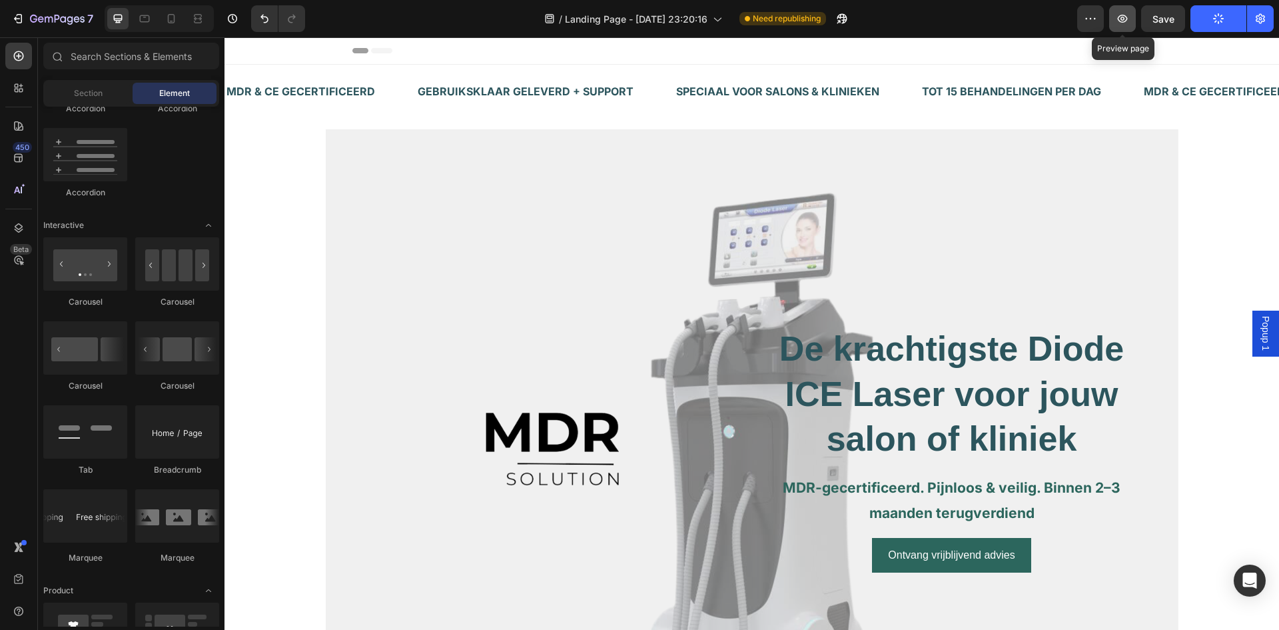
click at [1125, 24] on icon "button" at bounding box center [1122, 18] width 13 height 13
click at [377, 75] on div "MDR & CE GECERTIFICEERD Text Block GEBRUIKSKLAAR GELEVERD + SUPPORT Text Block …" at bounding box center [752, 92] width 1055 height 54
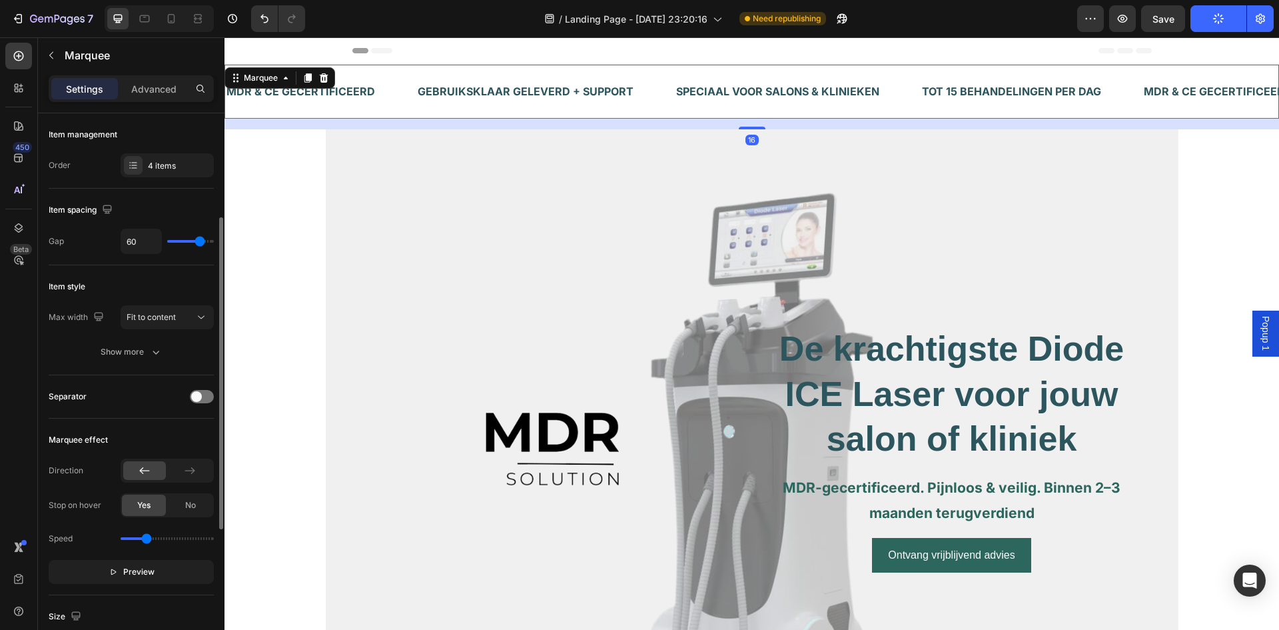
scroll to position [267, 0]
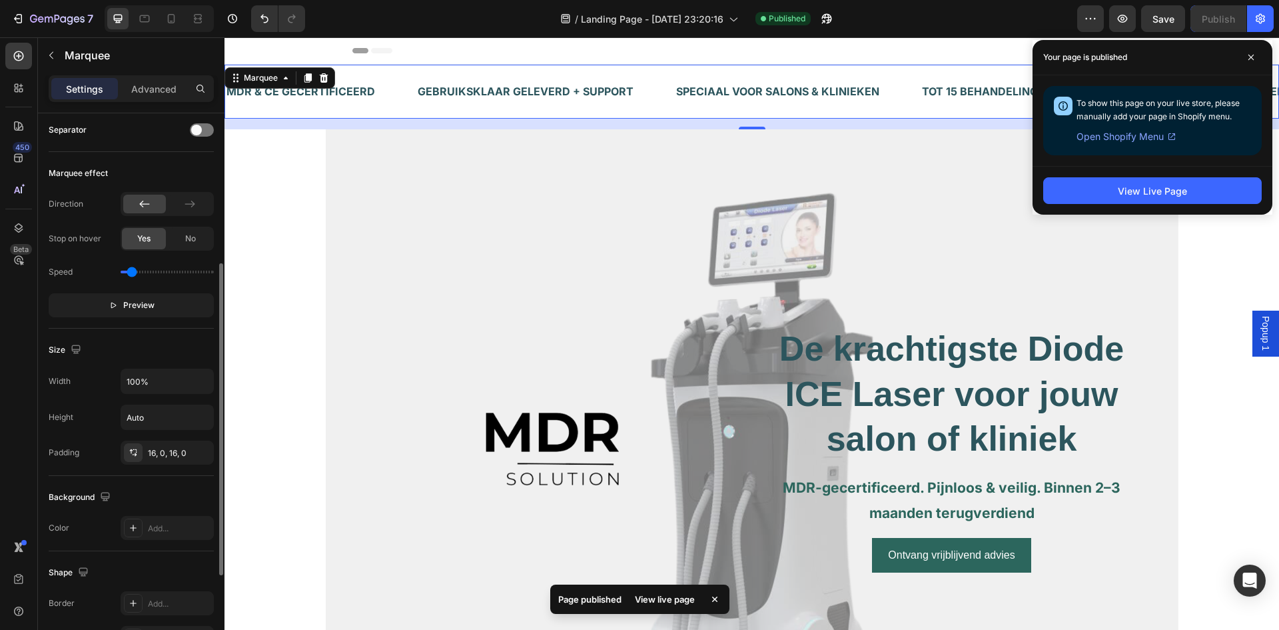
drag, startPoint x: 148, startPoint y: 275, endPoint x: 132, endPoint y: 278, distance: 16.2
type input "0.3"
click at [132, 273] on input "range" at bounding box center [167, 272] width 93 height 3
click at [163, 157] on div "Marquee effect Direction Stop on hover Yes No Speed Preview" at bounding box center [131, 240] width 165 height 177
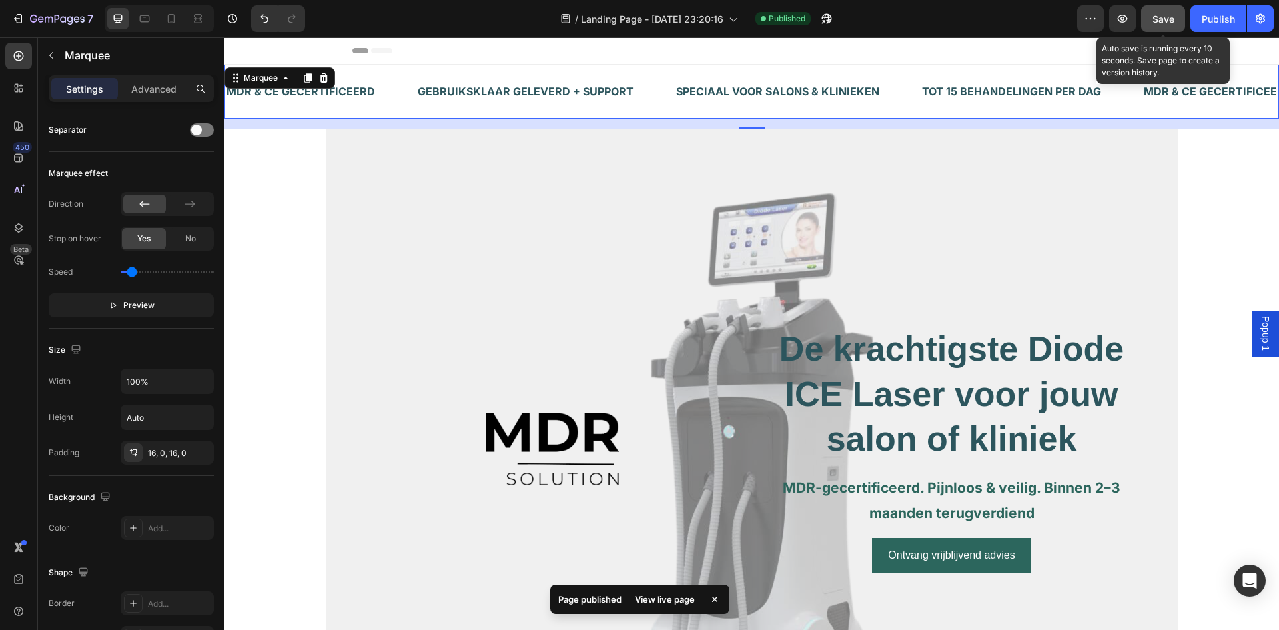
click at [1177, 20] on button "Save" at bounding box center [1163, 18] width 44 height 27
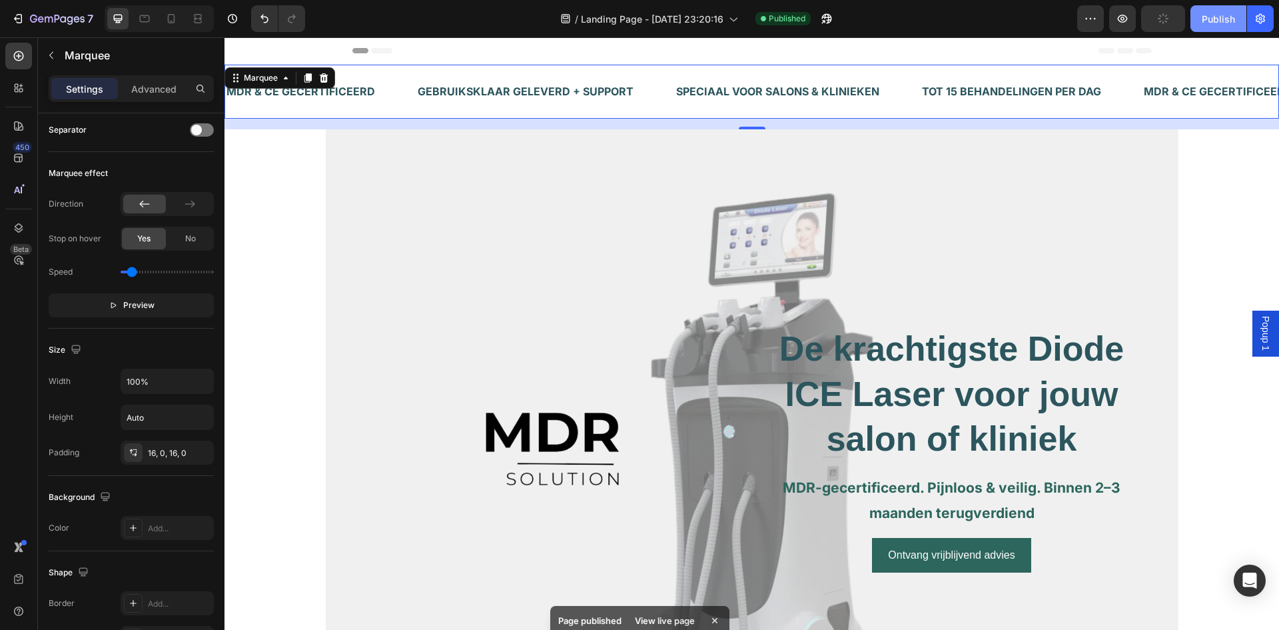
click at [1205, 15] on div "Publish" at bounding box center [1218, 19] width 33 height 14
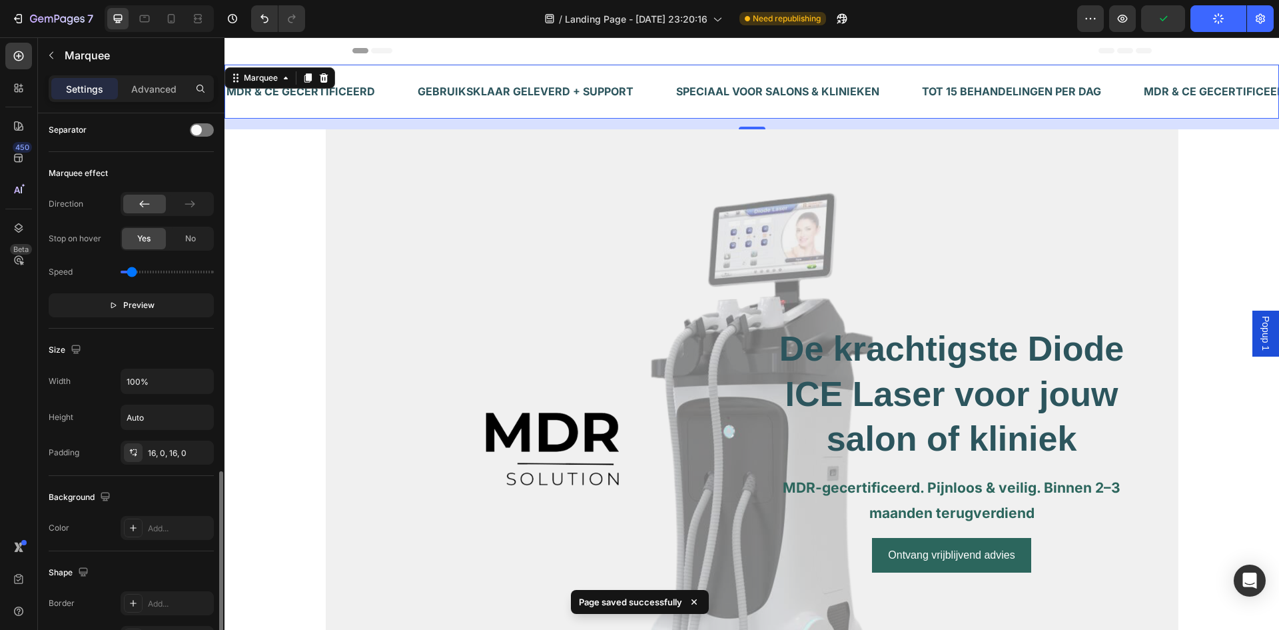
scroll to position [431, 0]
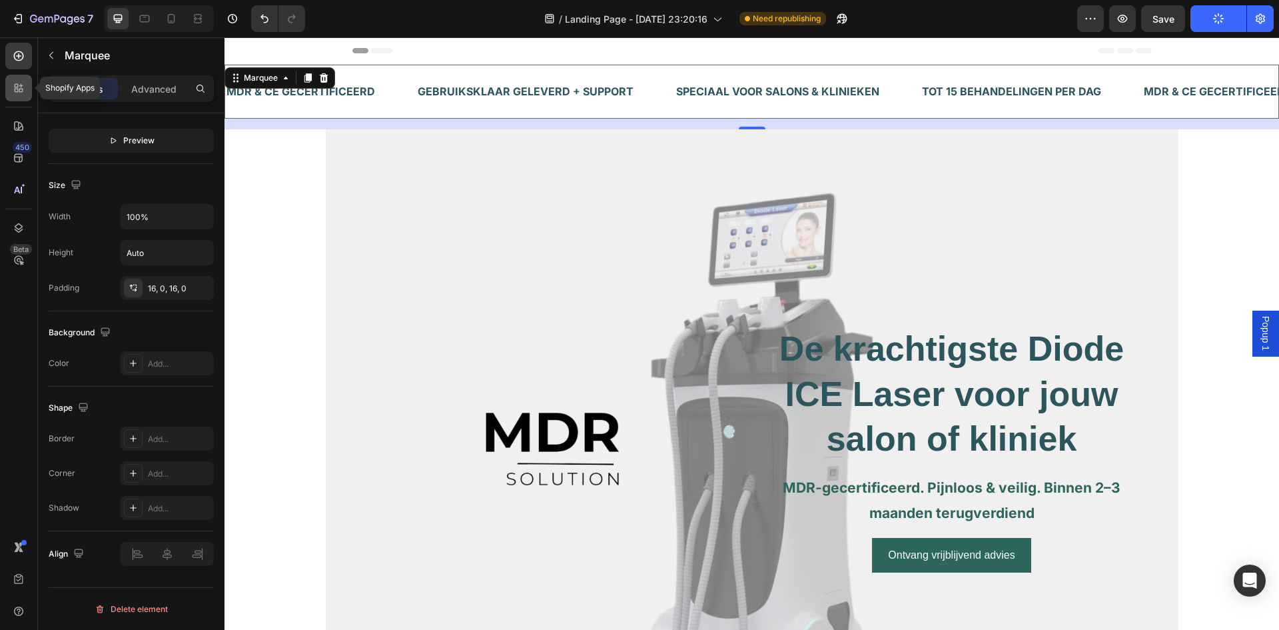
click at [21, 95] on div at bounding box center [18, 88] width 27 height 27
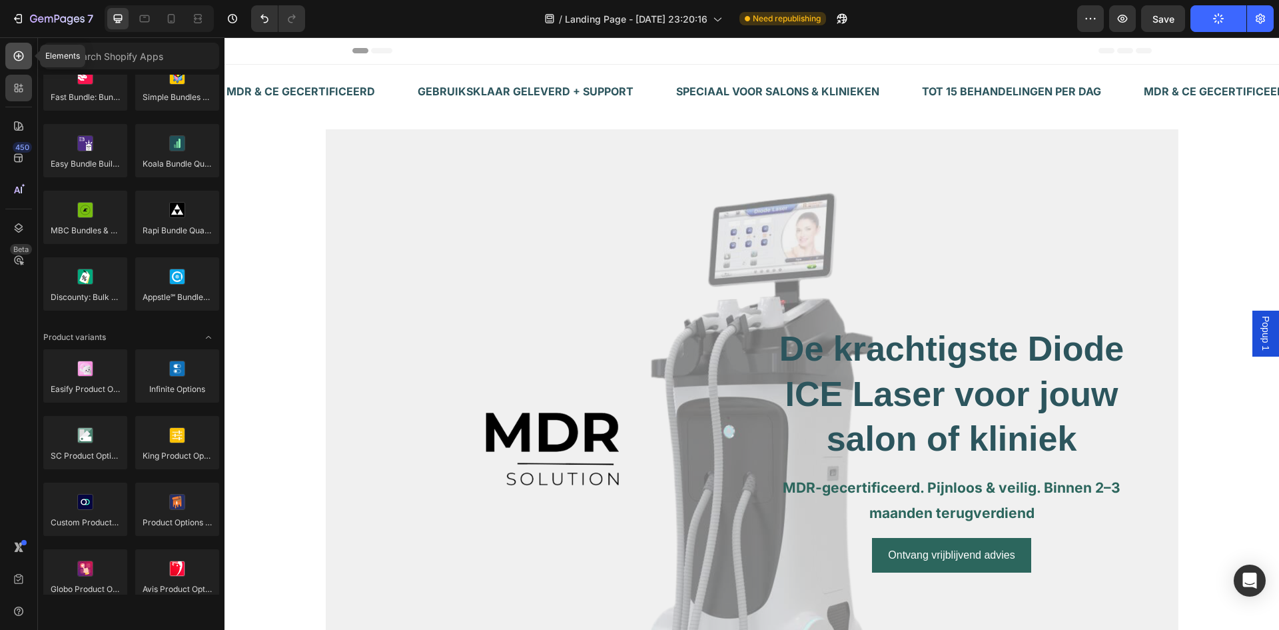
click at [19, 45] on div at bounding box center [18, 56] width 27 height 27
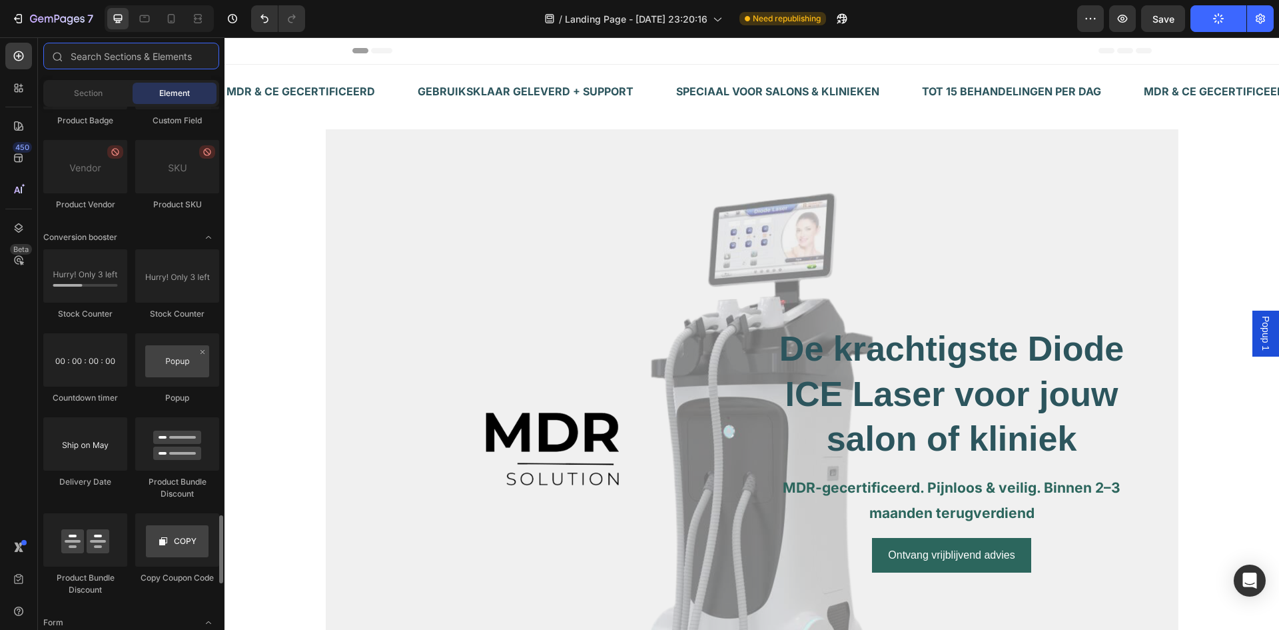
scroll to position [2599, 0]
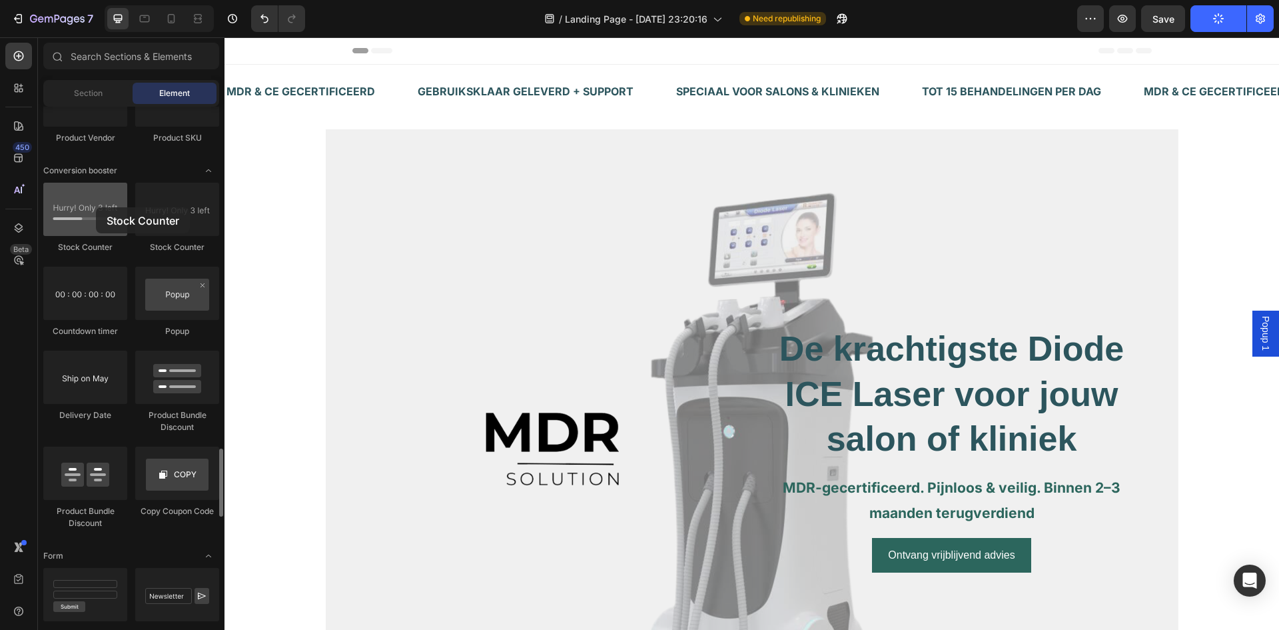
drag, startPoint x: 219, startPoint y: 178, endPoint x: 91, endPoint y: 199, distance: 129.6
click at [94, 202] on div "Stock Counter Stock Counter Countdown timer Popup Delivery Date Product Bundle …" at bounding box center [131, 362] width 176 height 359
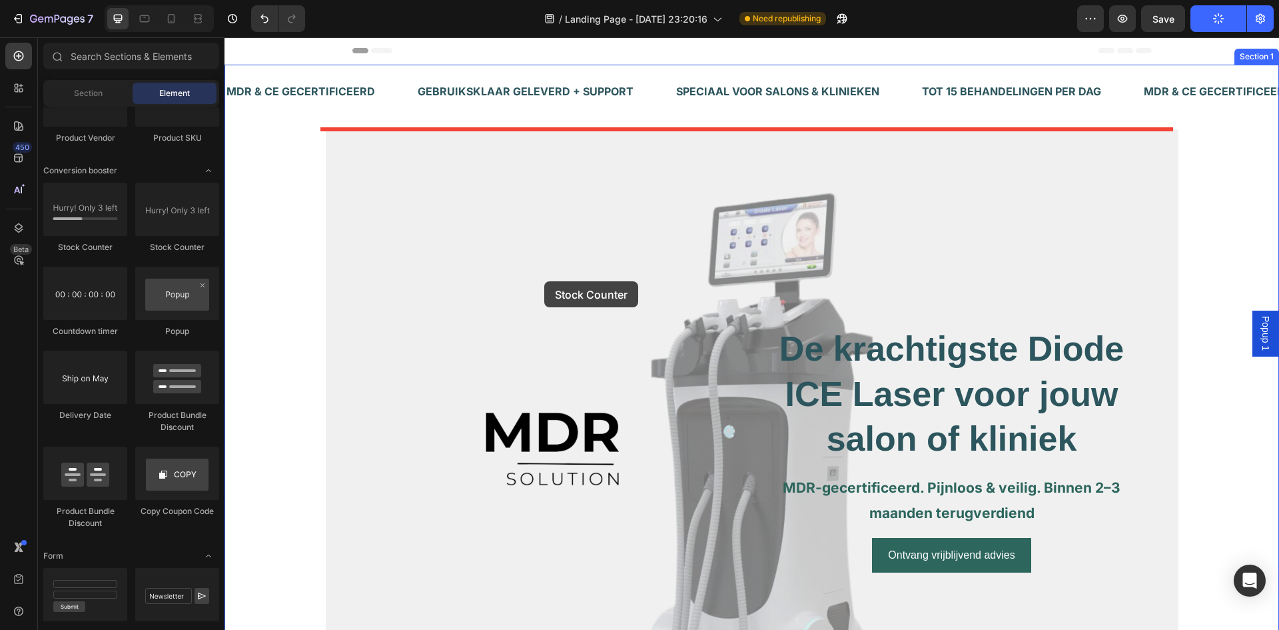
scroll to position [267, 0]
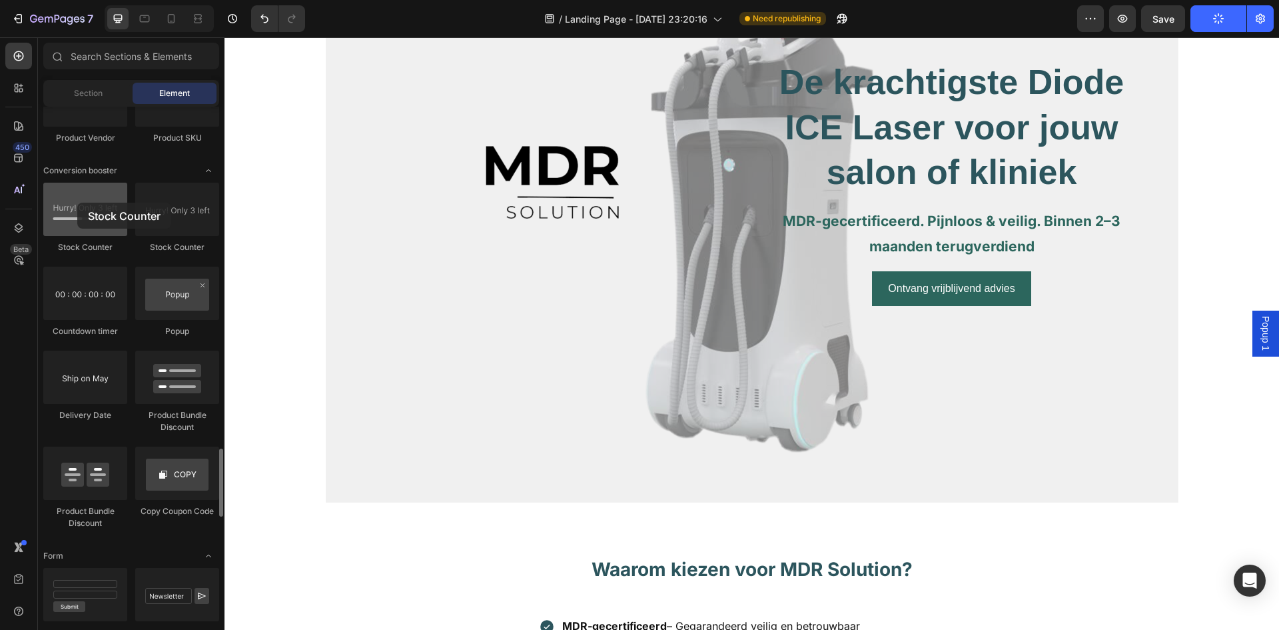
drag, startPoint x: 217, startPoint y: 209, endPoint x: 78, endPoint y: 203, distance: 139.4
click at [78, 203] on div at bounding box center [85, 209] width 84 height 53
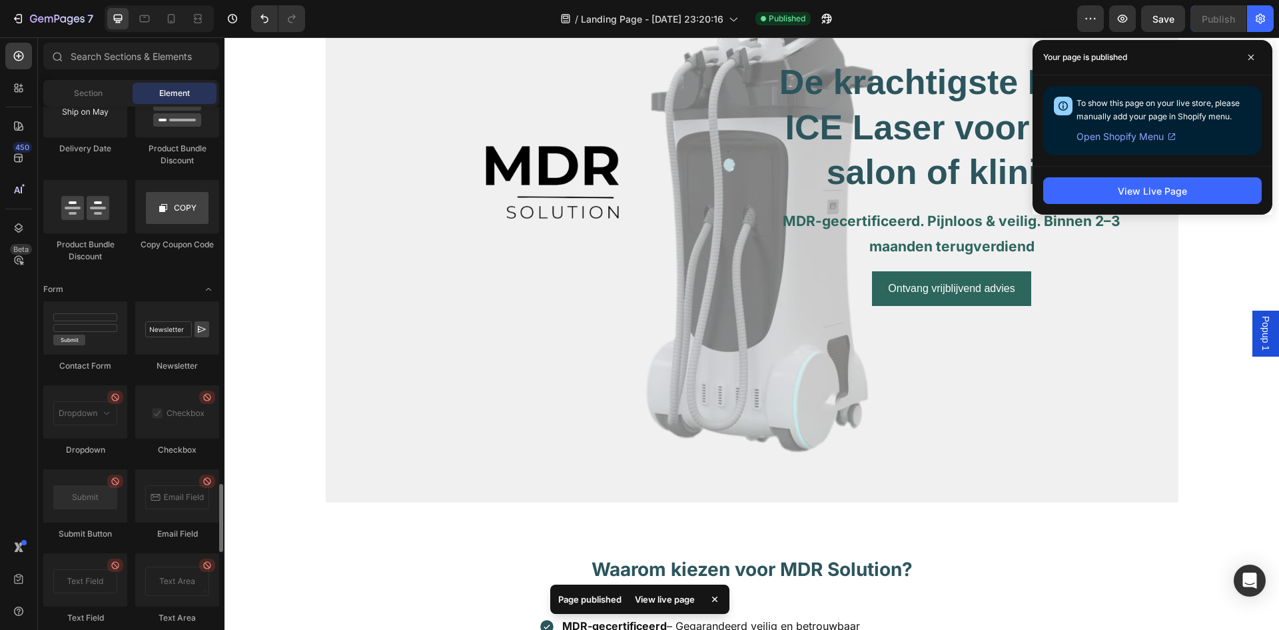
scroll to position [3132, 0]
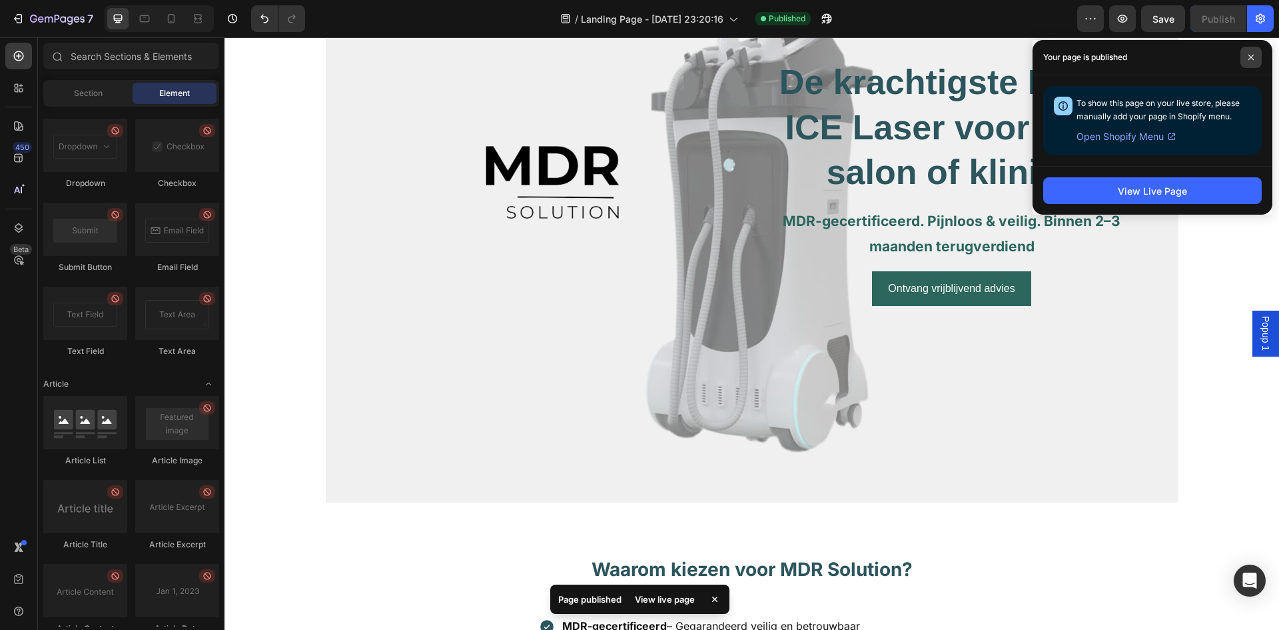
click at [1241, 61] on span at bounding box center [1251, 57] width 21 height 21
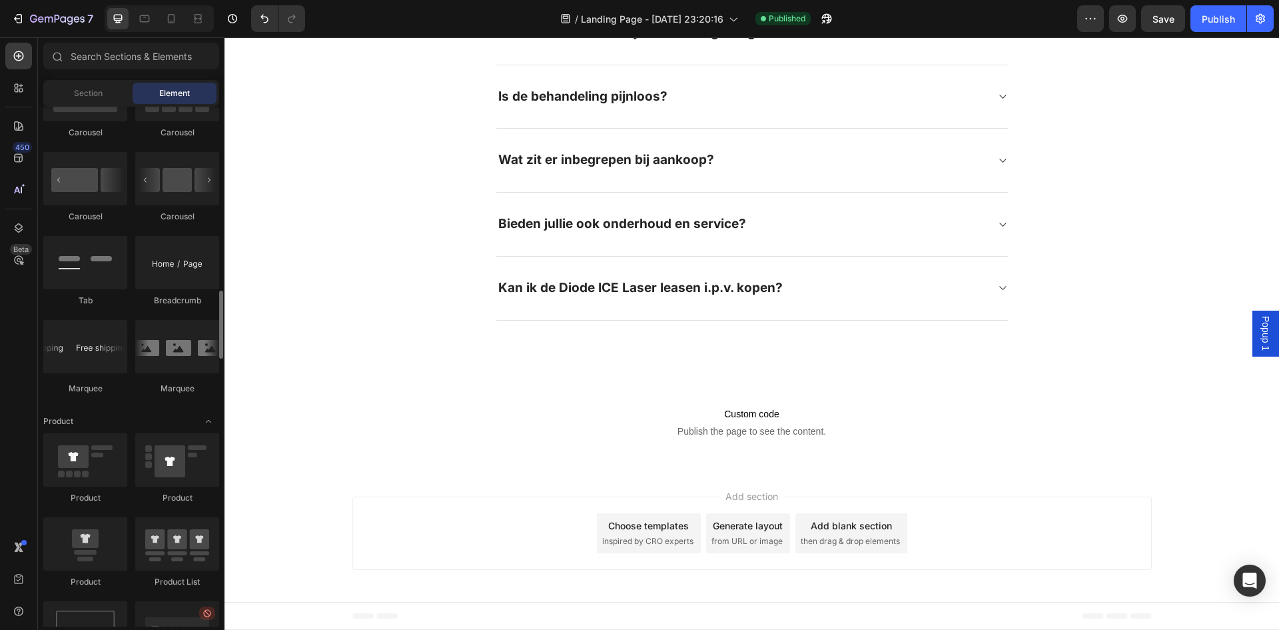
scroll to position [1266, 0]
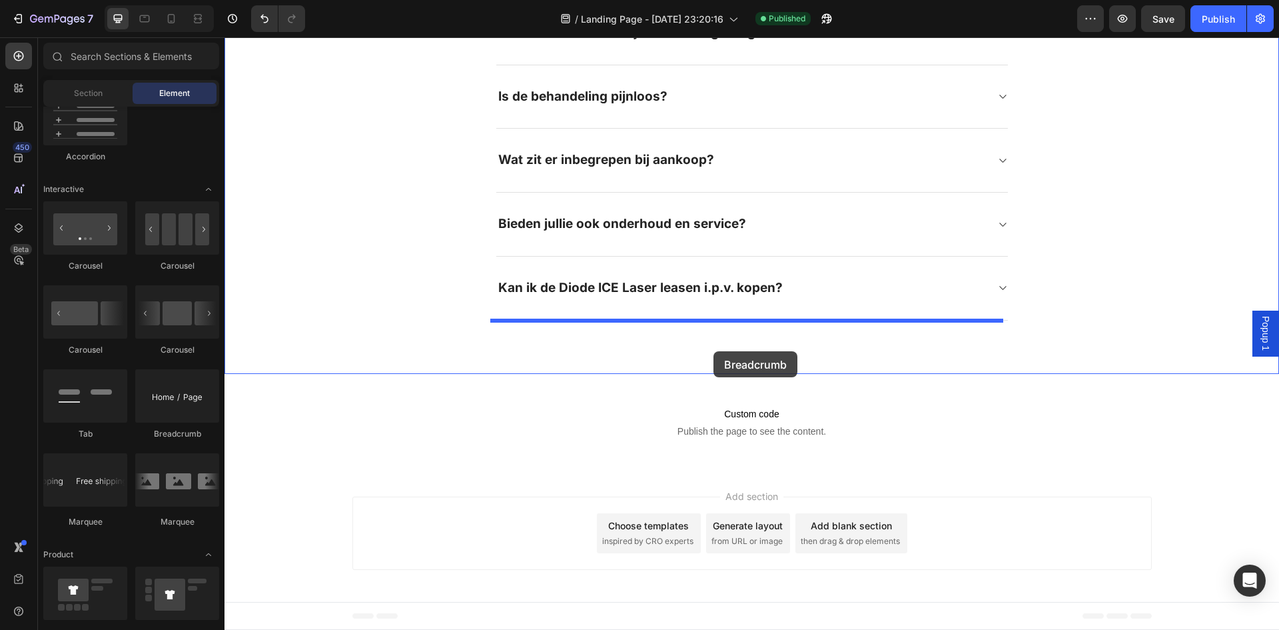
drag, startPoint x: 406, startPoint y: 430, endPoint x: 714, endPoint y: 350, distance: 318.1
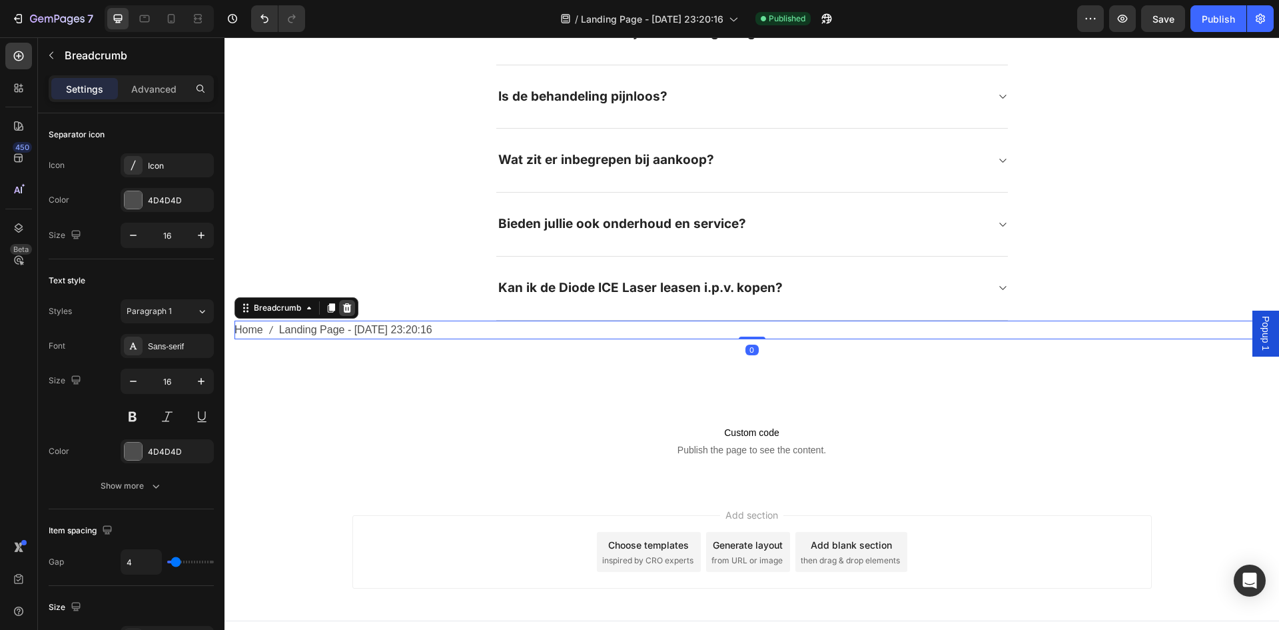
click at [354, 307] on div at bounding box center [347, 308] width 16 height 16
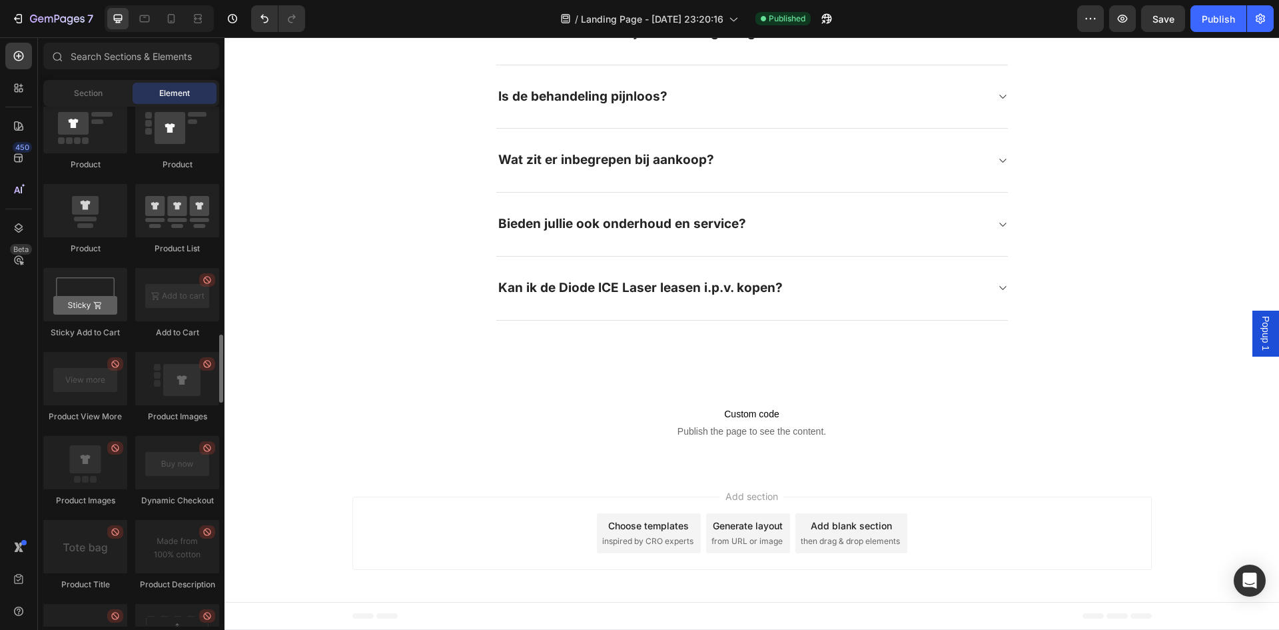
scroll to position [1599, 0]
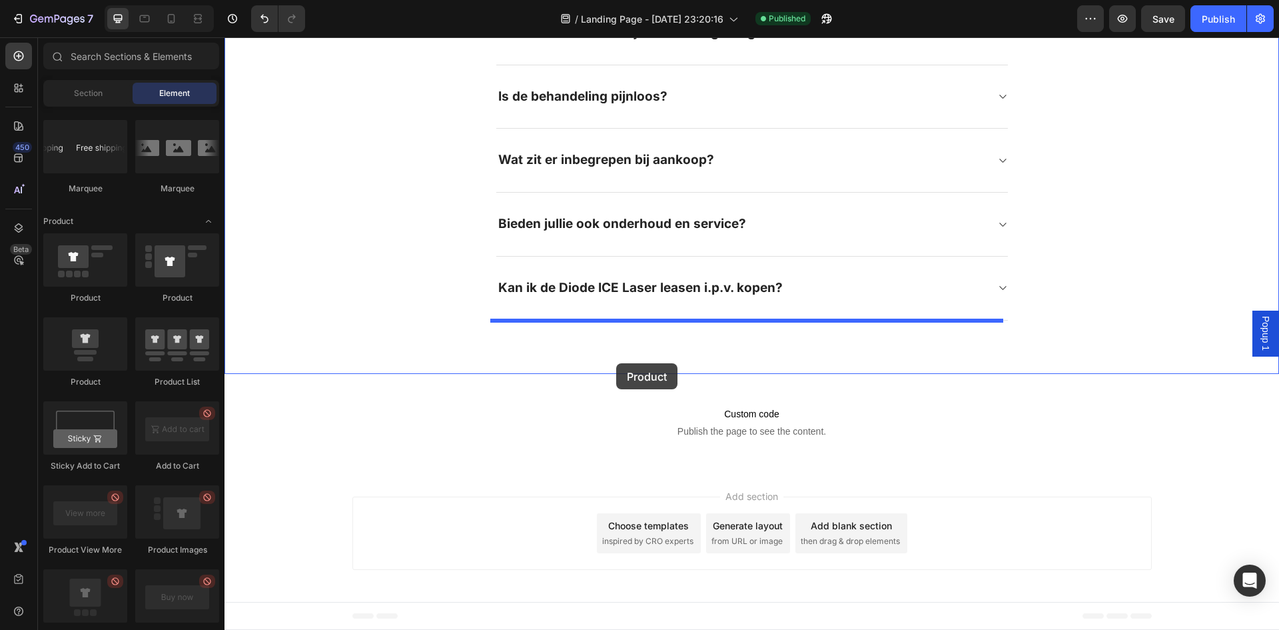
drag, startPoint x: 337, startPoint y: 341, endPoint x: 622, endPoint y: 358, distance: 286.4
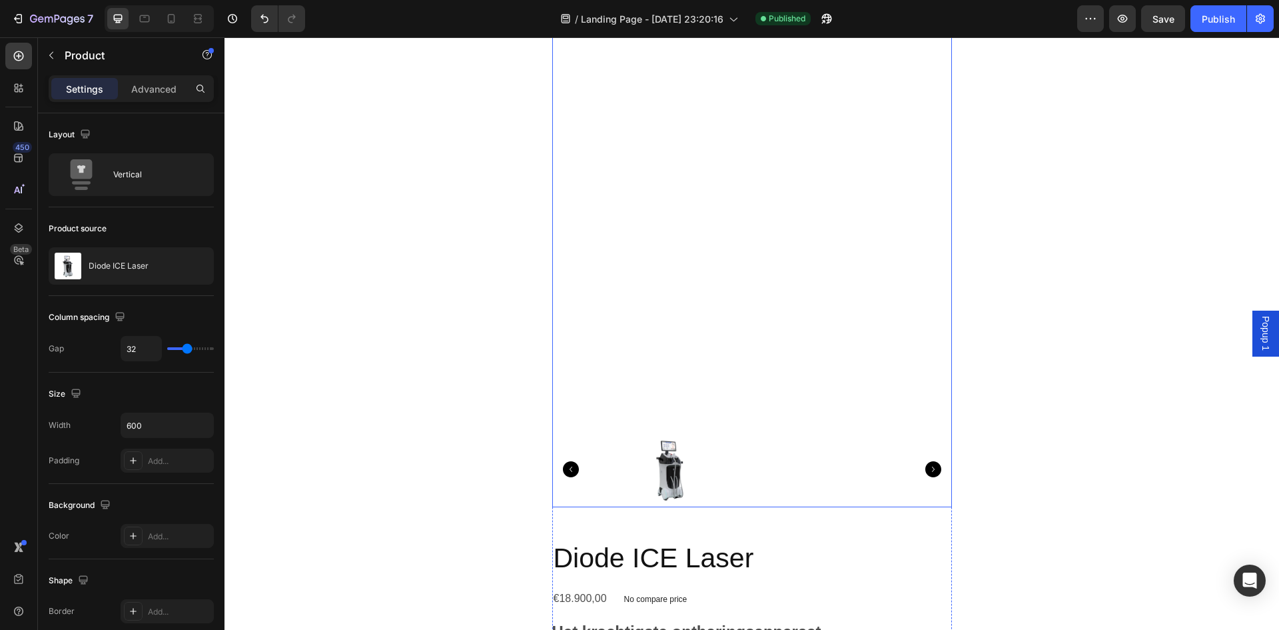
scroll to position [2542, 0]
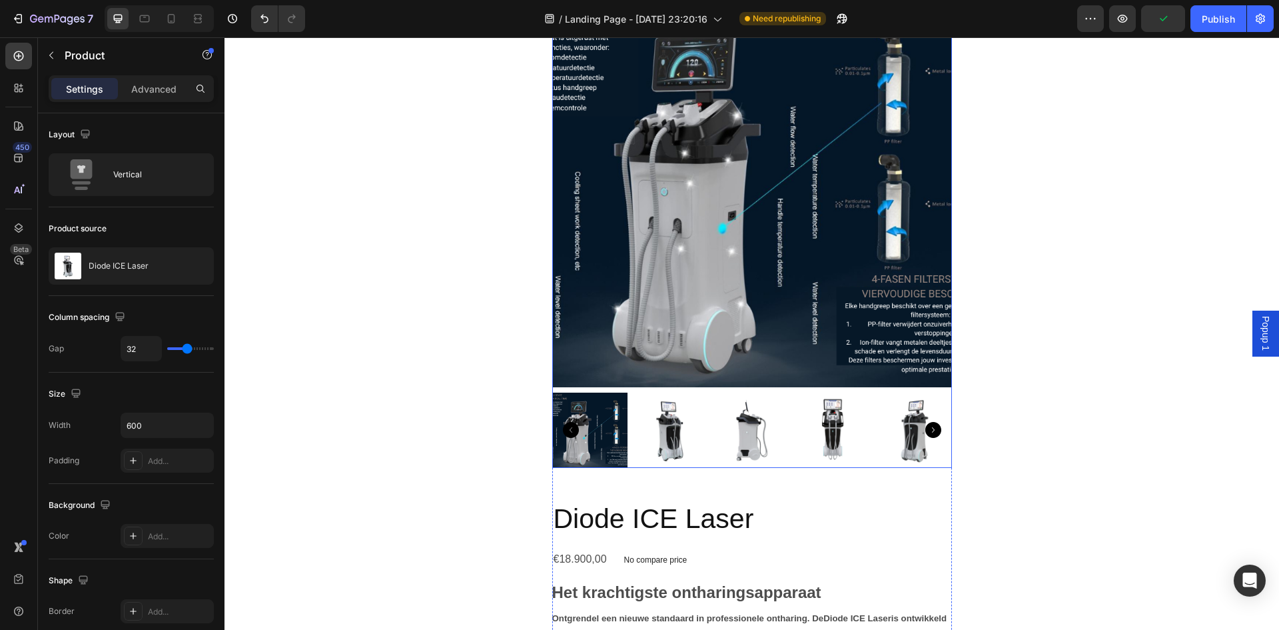
click at [933, 429] on icon "Carousel Next Arrow" at bounding box center [934, 430] width 16 height 16
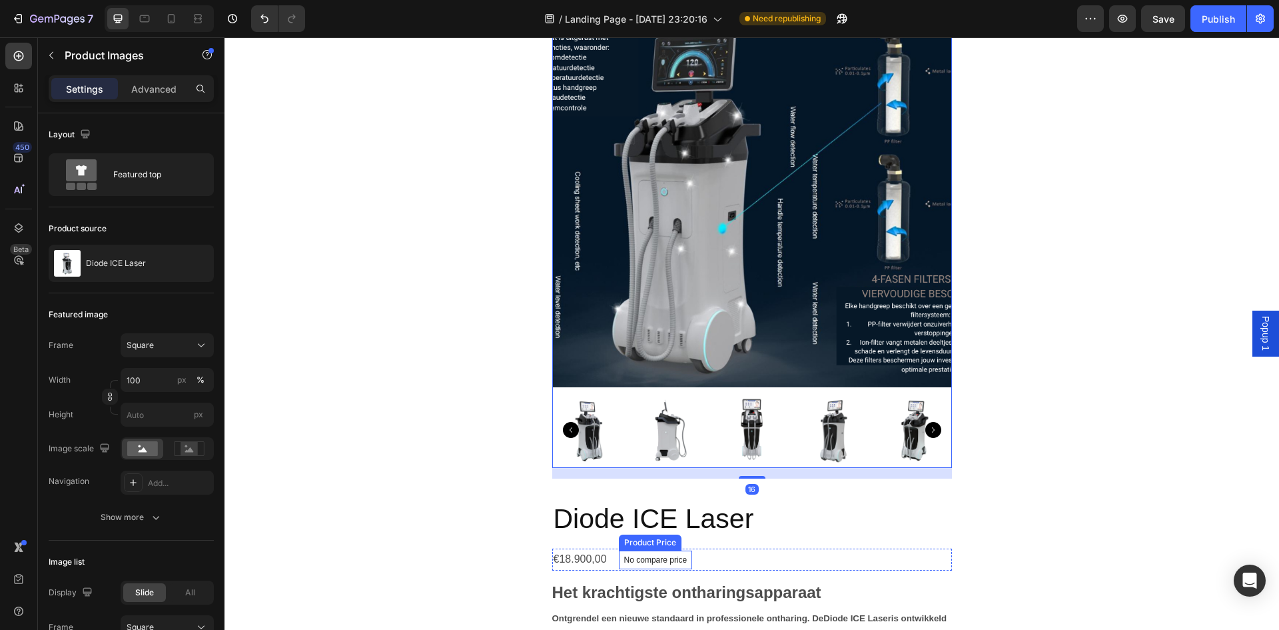
click at [660, 556] on p "No compare price" at bounding box center [655, 560] width 63 height 8
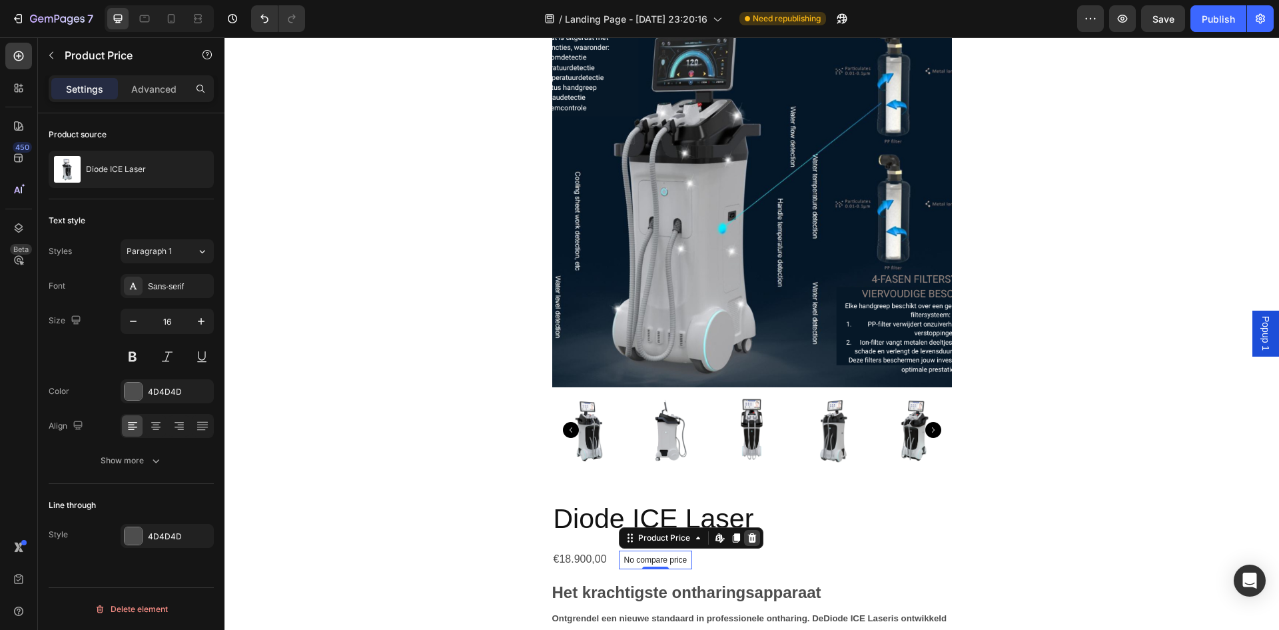
click at [754, 540] on div at bounding box center [752, 538] width 16 height 16
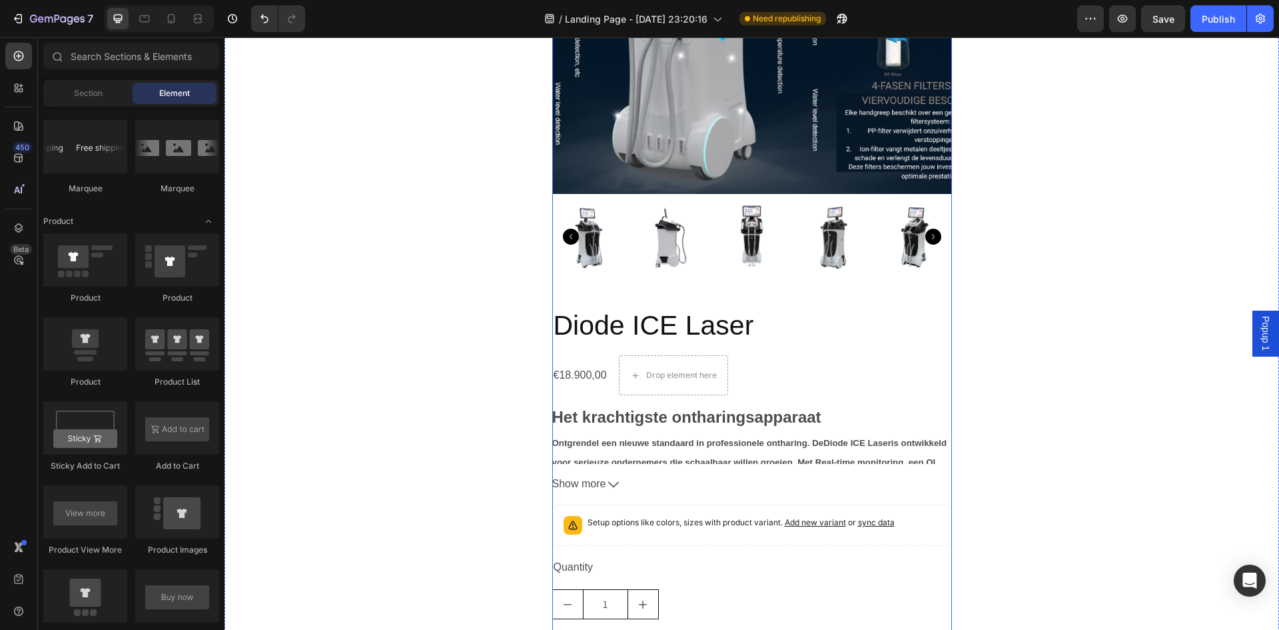
scroll to position [2741, 0]
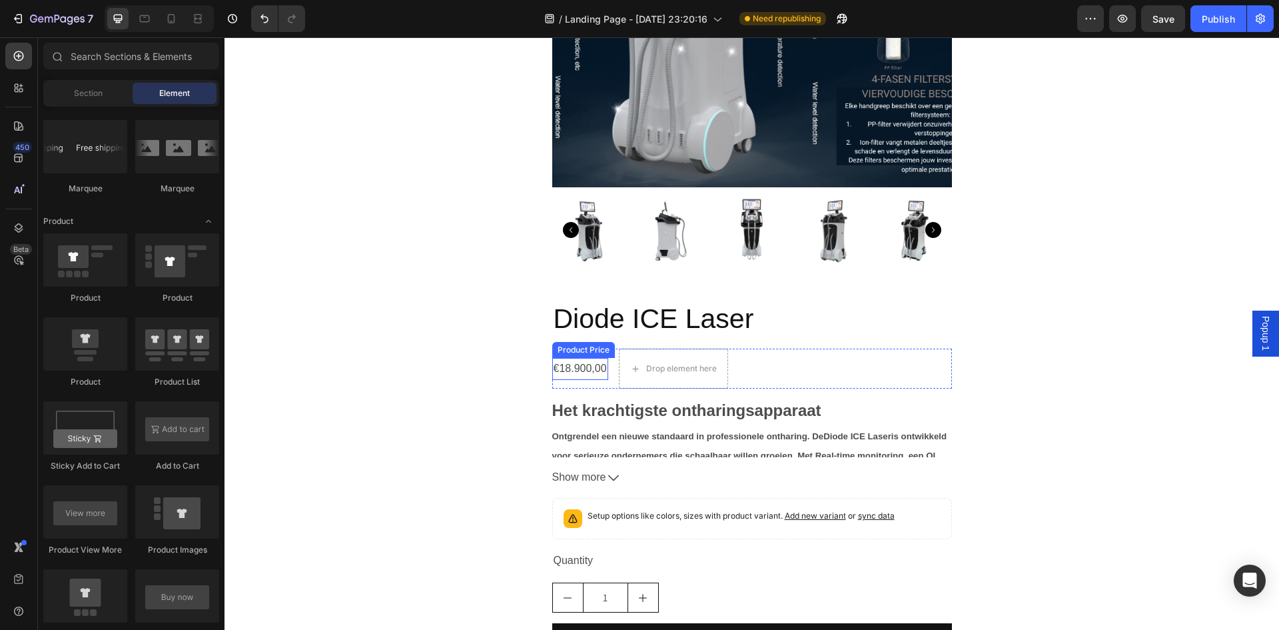
click at [572, 370] on div "€18.900,00" at bounding box center [580, 369] width 56 height 22
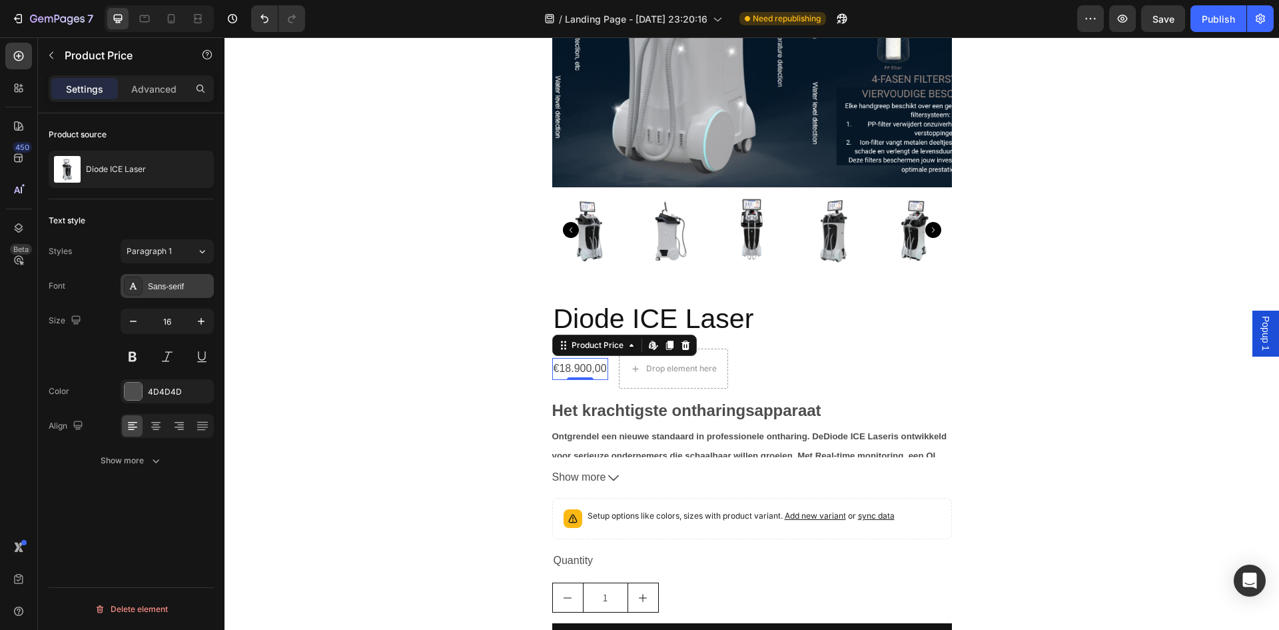
click at [168, 277] on div "Sans-serif" at bounding box center [167, 286] width 93 height 24
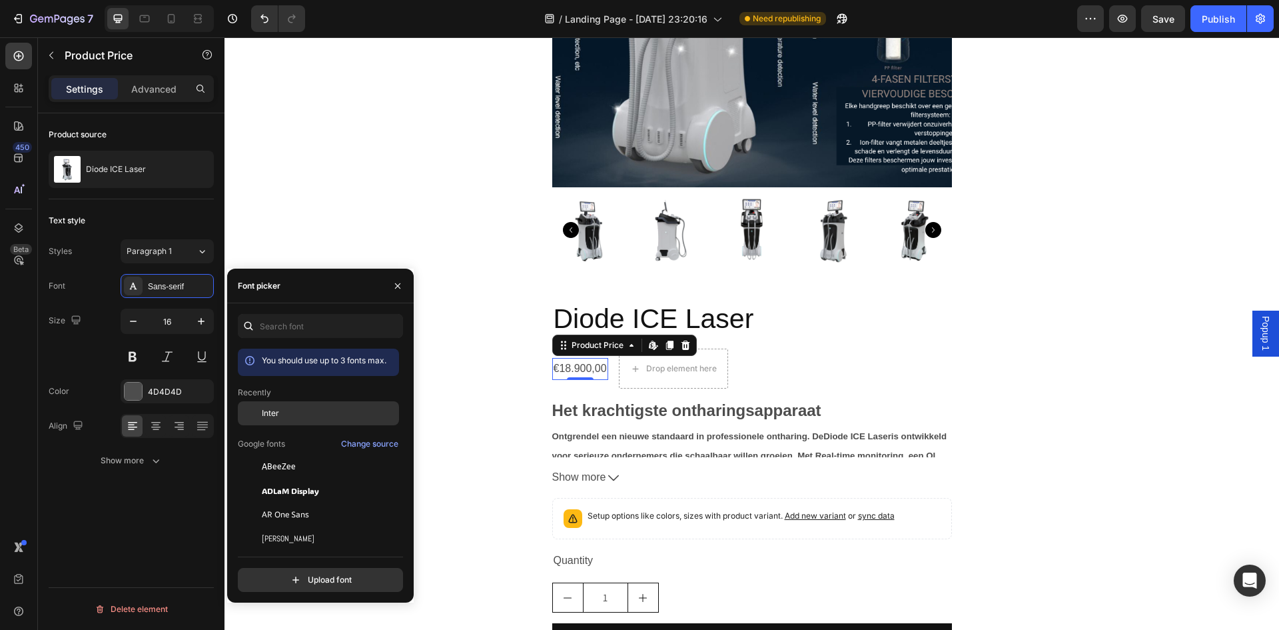
click at [298, 412] on div "Inter" at bounding box center [329, 413] width 135 height 12
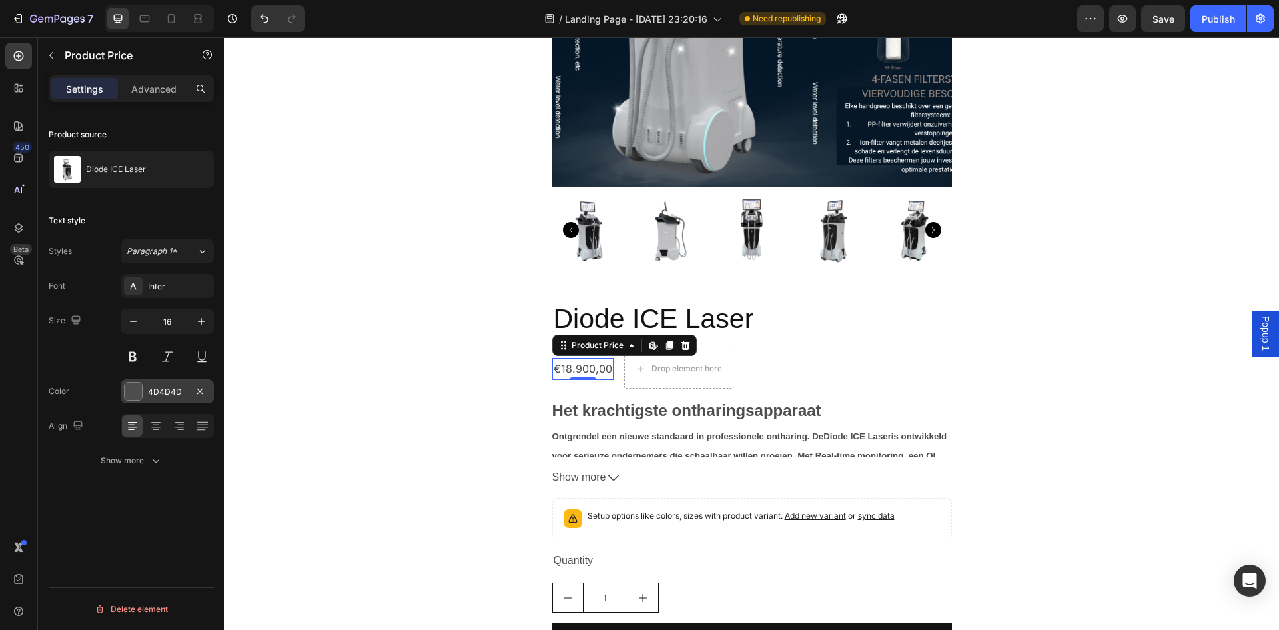
click at [163, 393] on div "4D4D4D" at bounding box center [167, 392] width 39 height 12
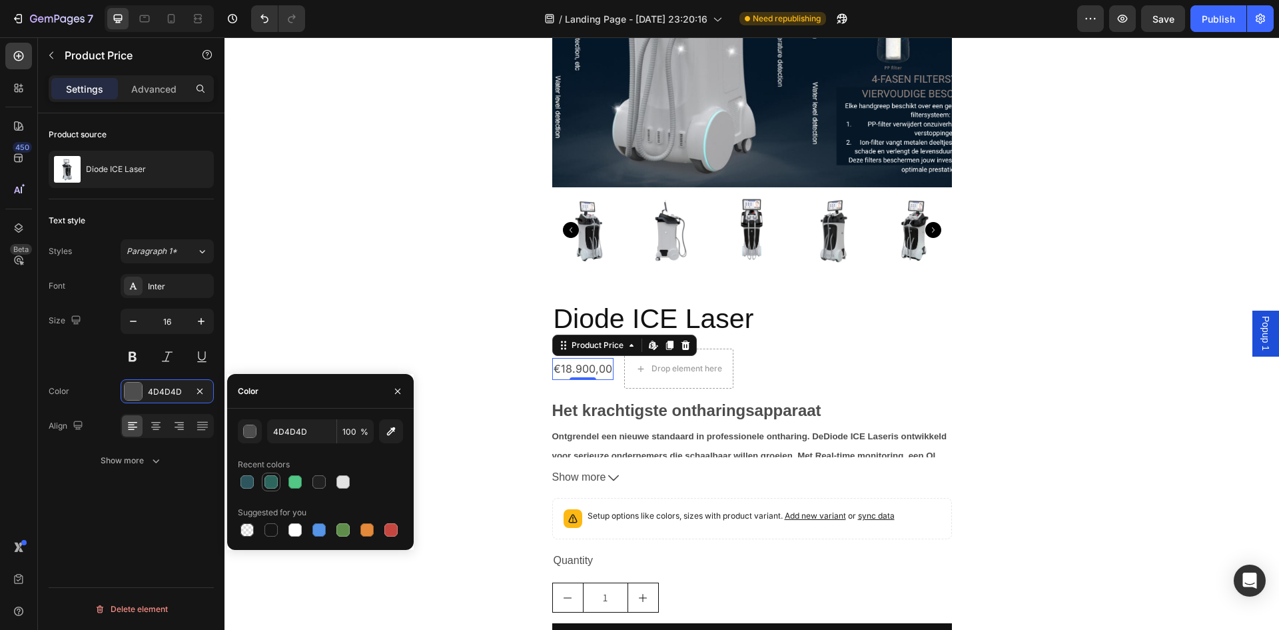
click at [265, 481] on div at bounding box center [271, 481] width 13 height 13
type input "2C665D"
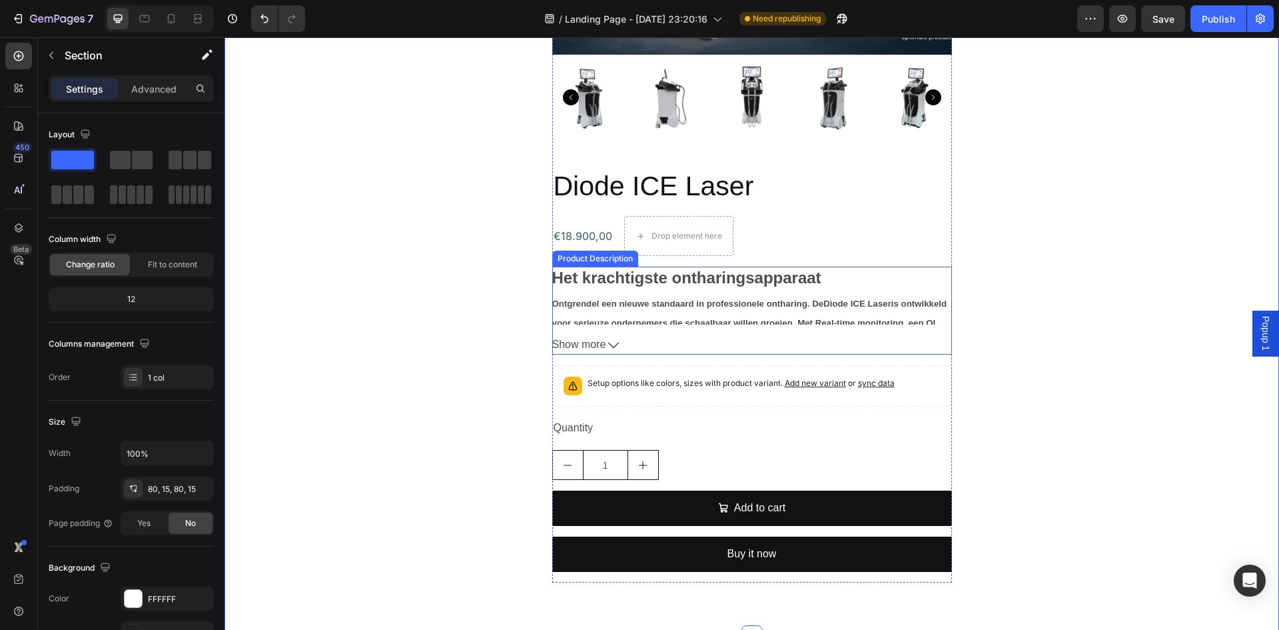
scroll to position [2875, 0]
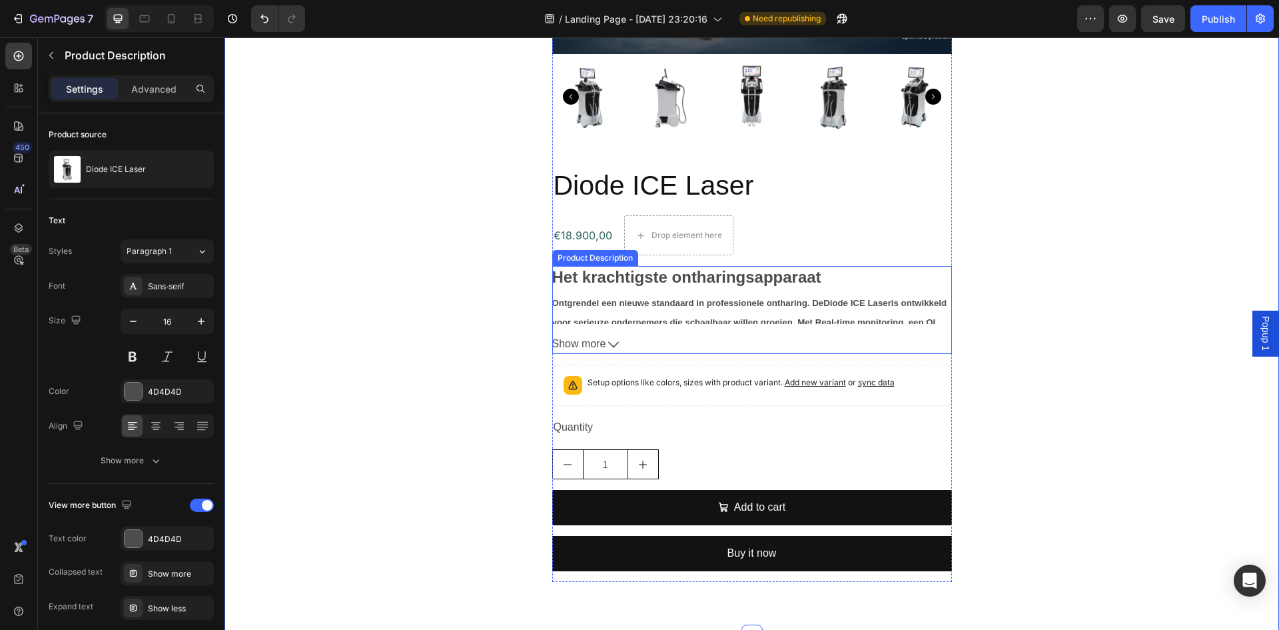
click at [588, 346] on span "Show more" at bounding box center [579, 344] width 54 height 19
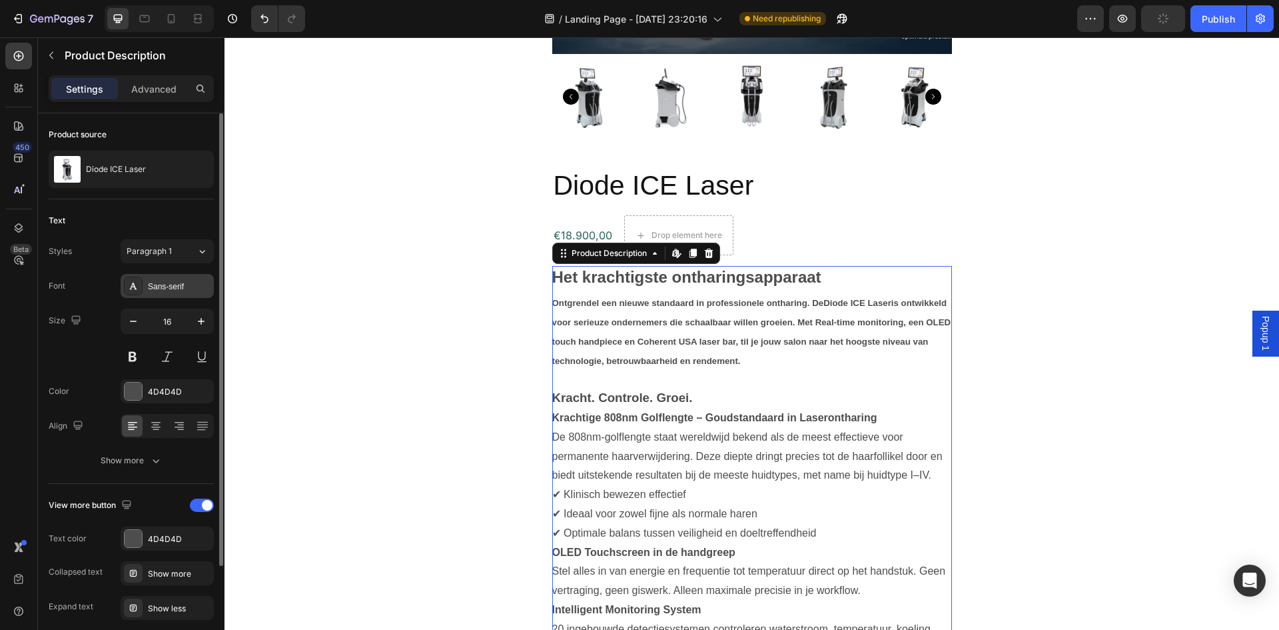
click at [173, 291] on div "Sans-serif" at bounding box center [179, 287] width 63 height 12
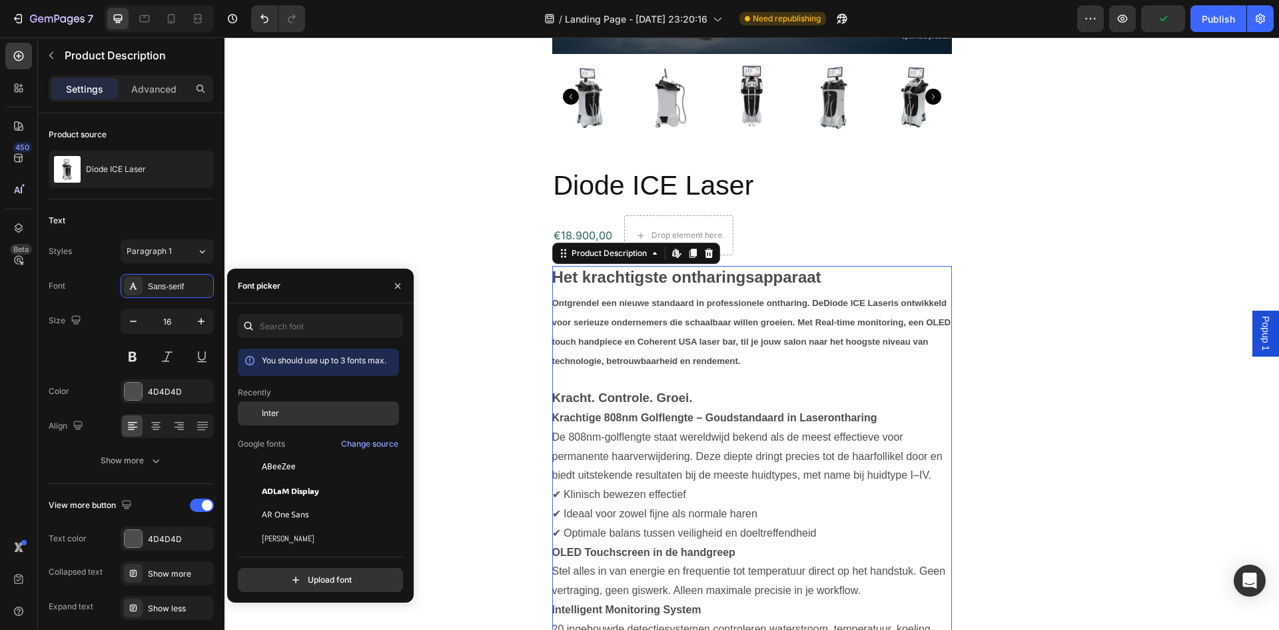
click at [298, 414] on div "Inter" at bounding box center [329, 413] width 135 height 12
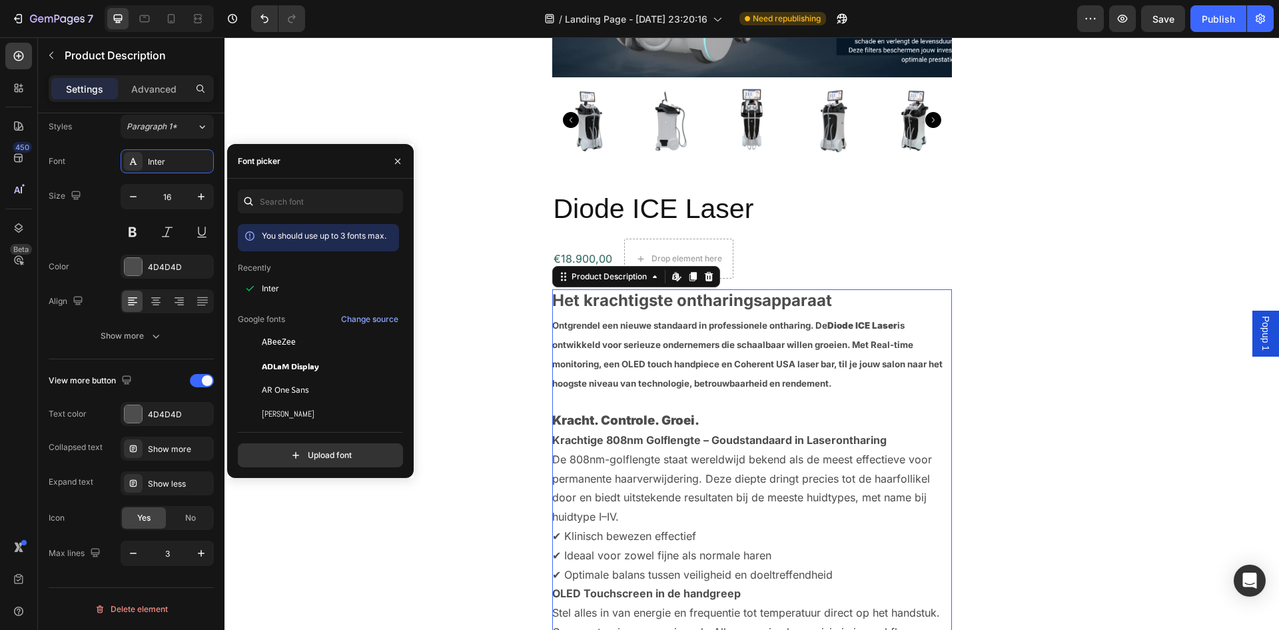
scroll to position [2741, 0]
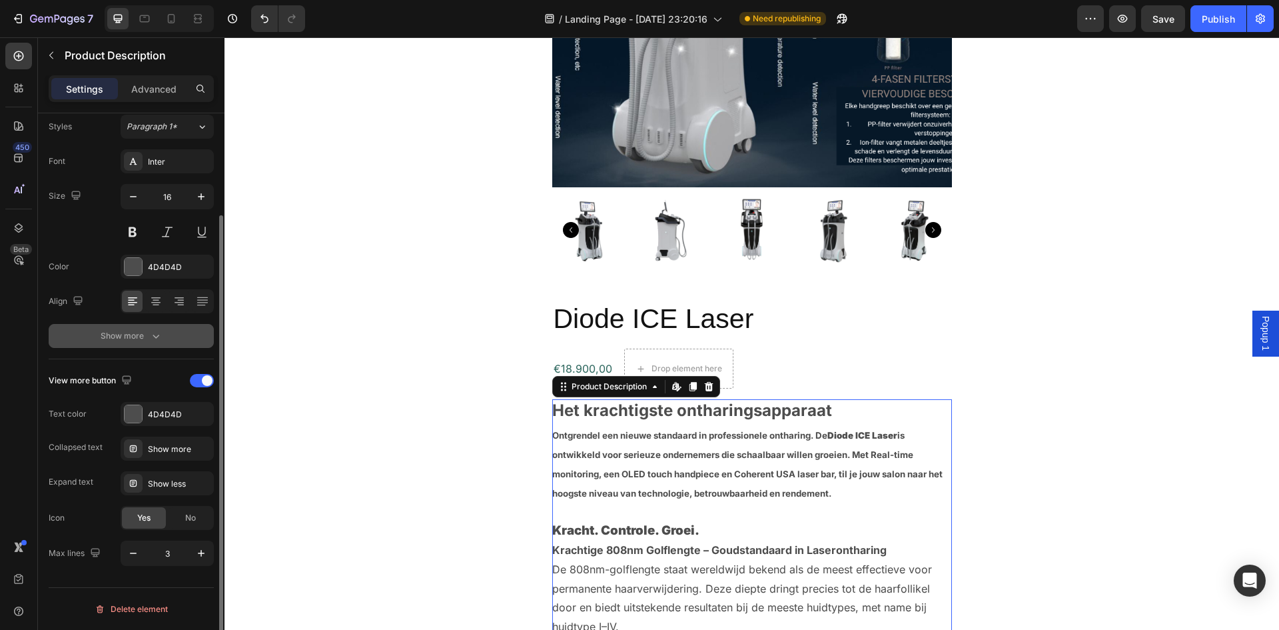
click at [110, 337] on div "Show more" at bounding box center [132, 335] width 62 height 13
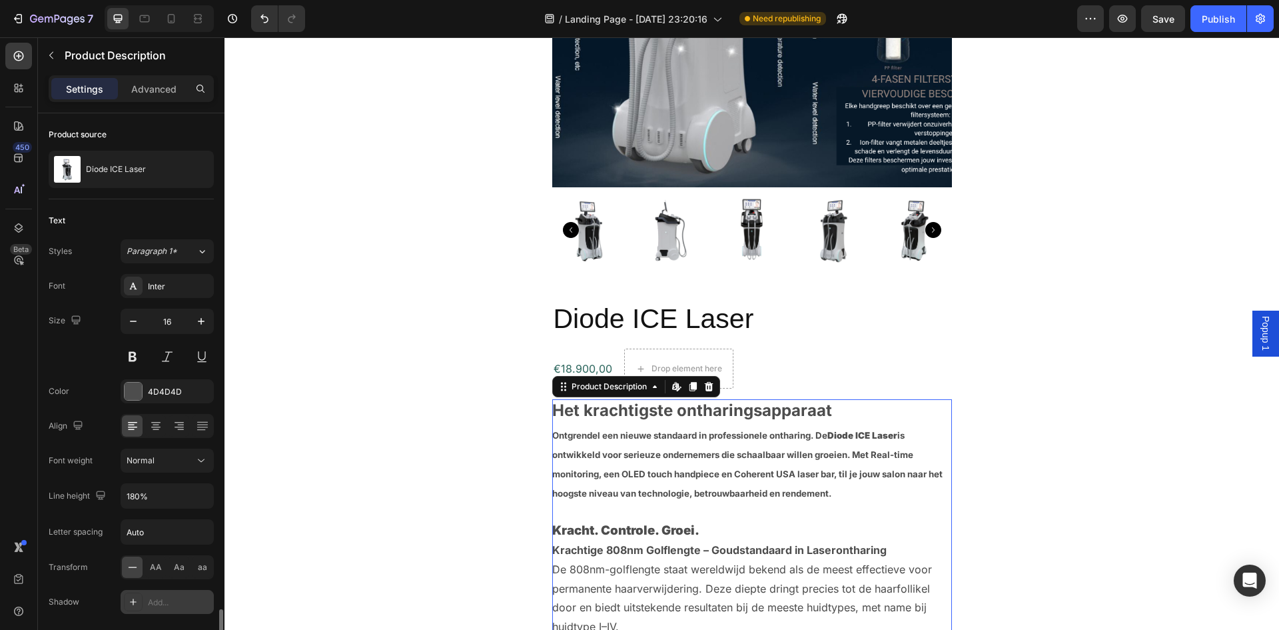
scroll to position [301, 0]
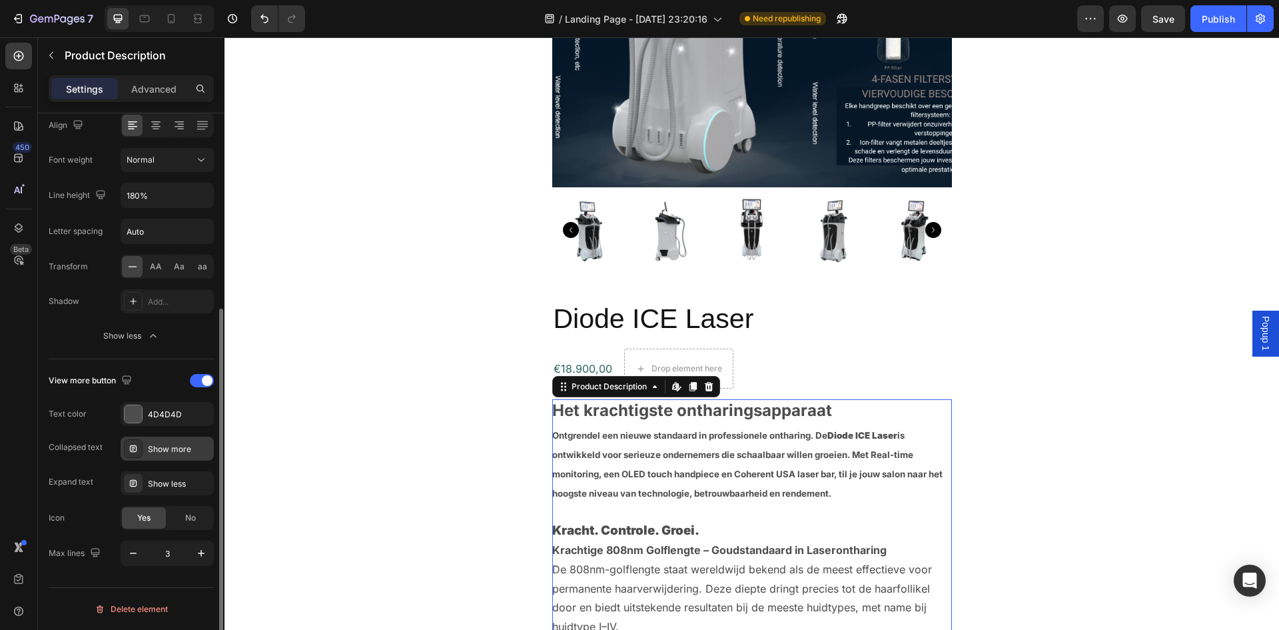
click at [184, 454] on div "Show more" at bounding box center [179, 449] width 63 height 12
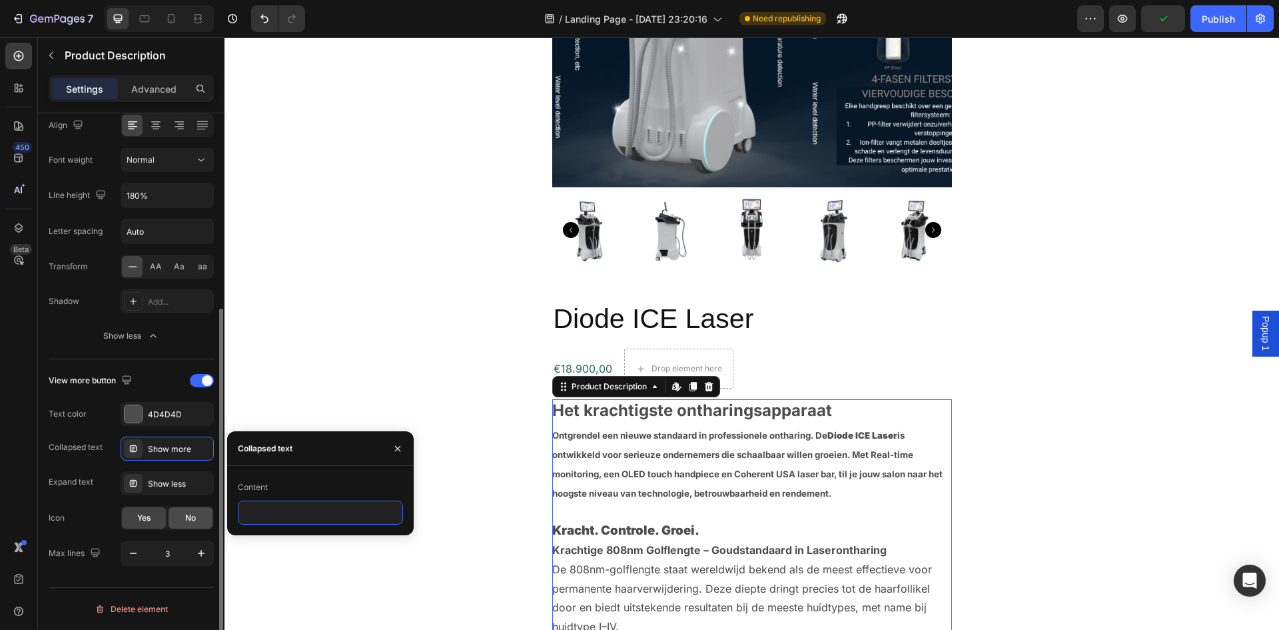
type input "b"
type input "[PERSON_NAME]"
click at [86, 499] on div "View more button Text color 4D4D4D Collapsed text Show more Expand text Show le…" at bounding box center [131, 468] width 165 height 196
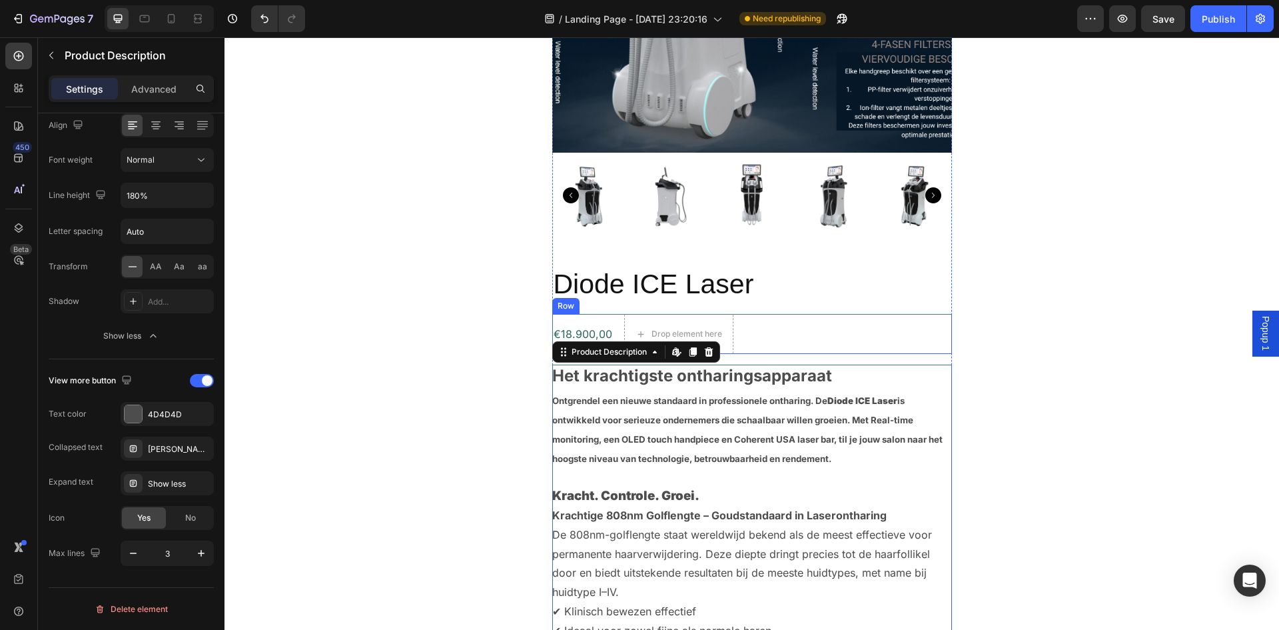
scroll to position [2808, 0]
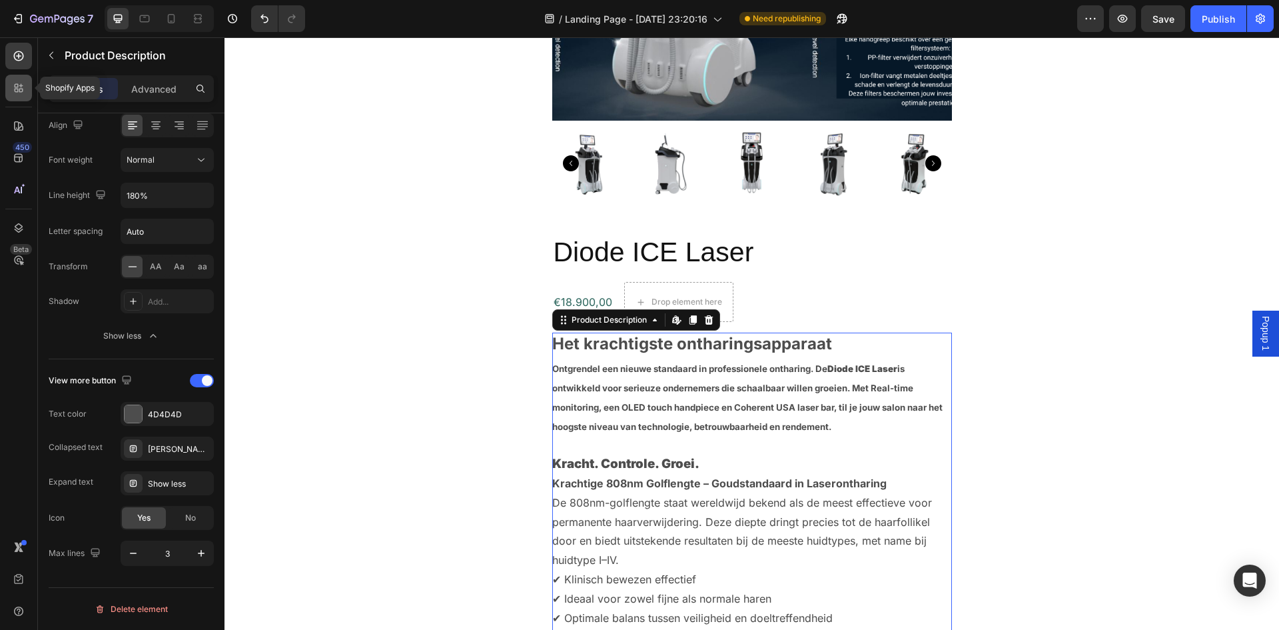
click at [16, 86] on icon at bounding box center [18, 87] width 13 height 13
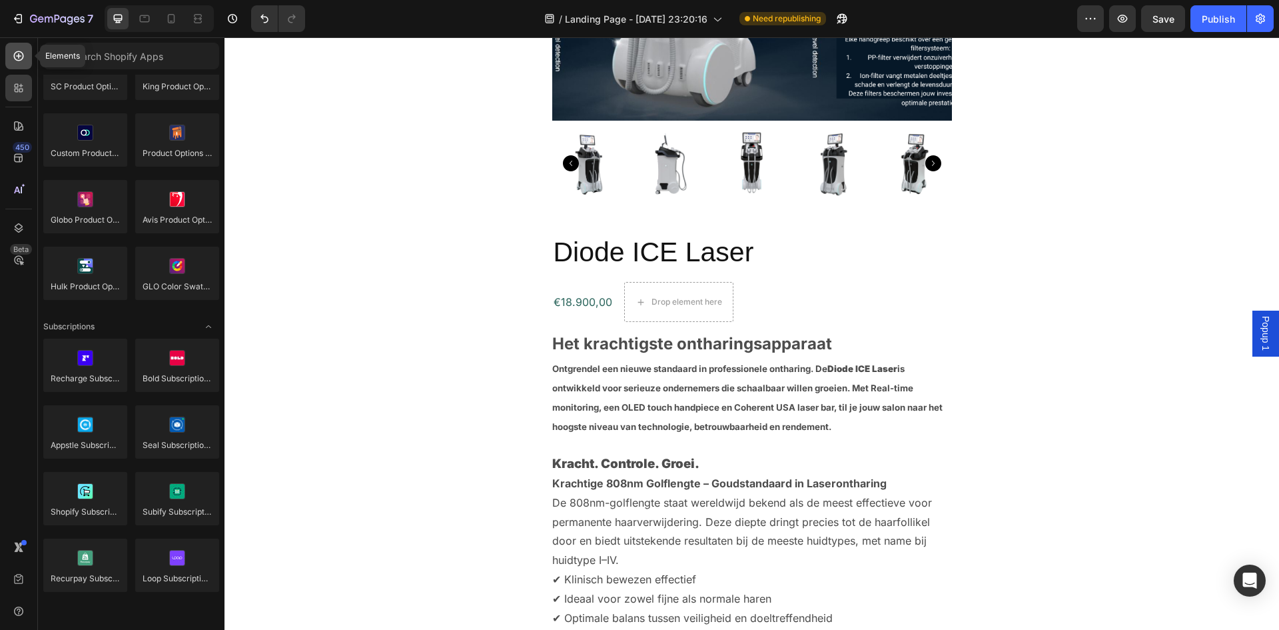
click at [19, 63] on div at bounding box center [18, 56] width 27 height 27
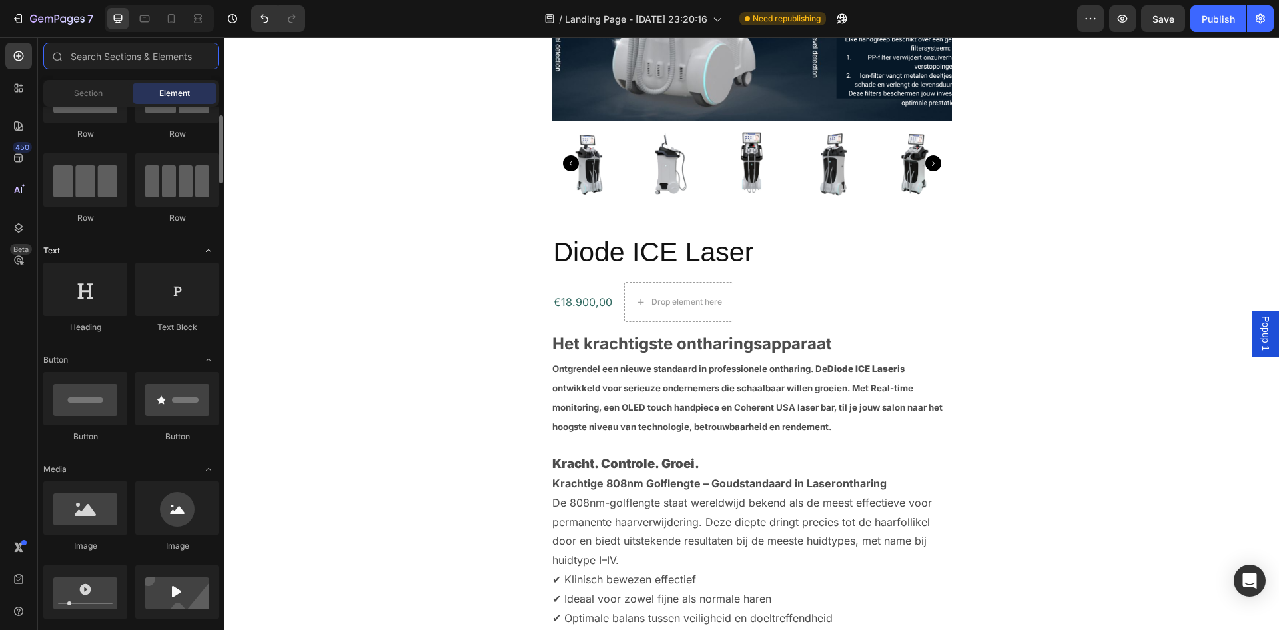
scroll to position [0, 0]
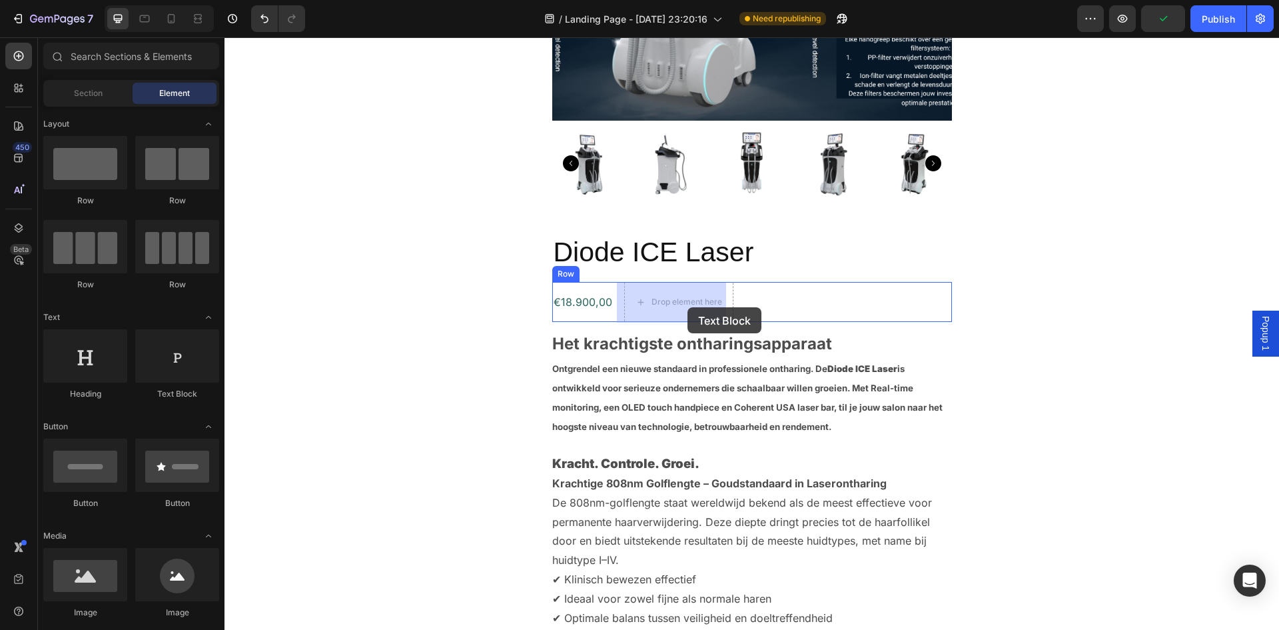
drag, startPoint x: 404, startPoint y: 387, endPoint x: 688, endPoint y: 307, distance: 294.9
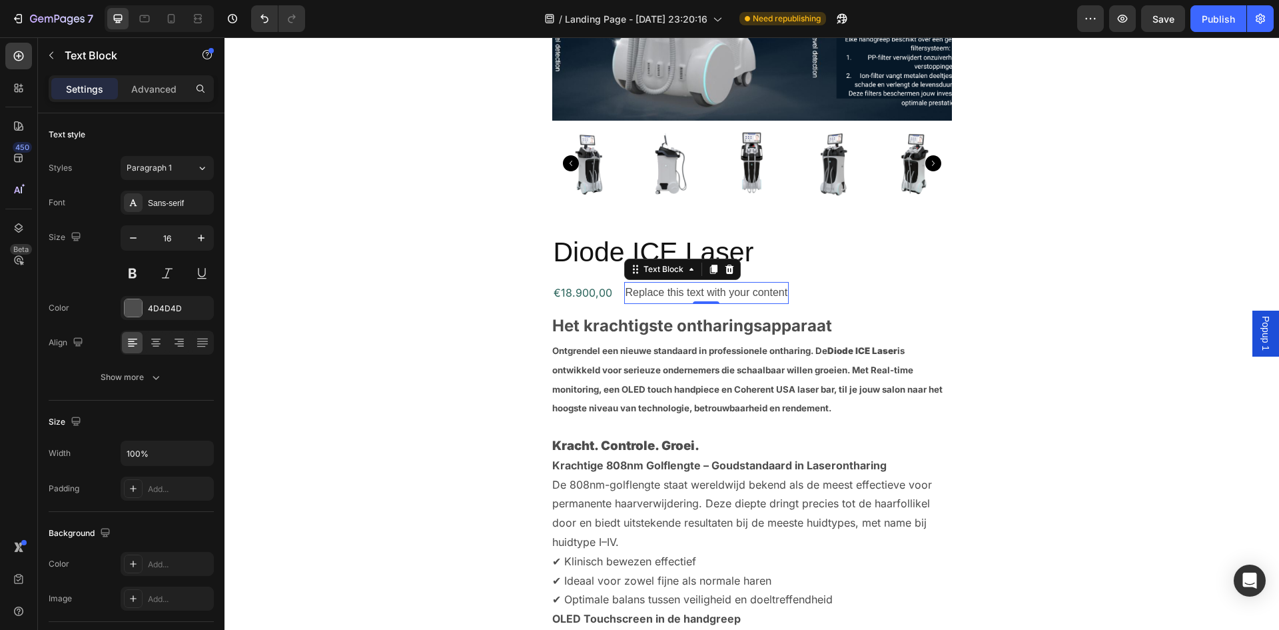
click at [780, 295] on div "Replace this text with your content" at bounding box center [706, 293] width 165 height 22
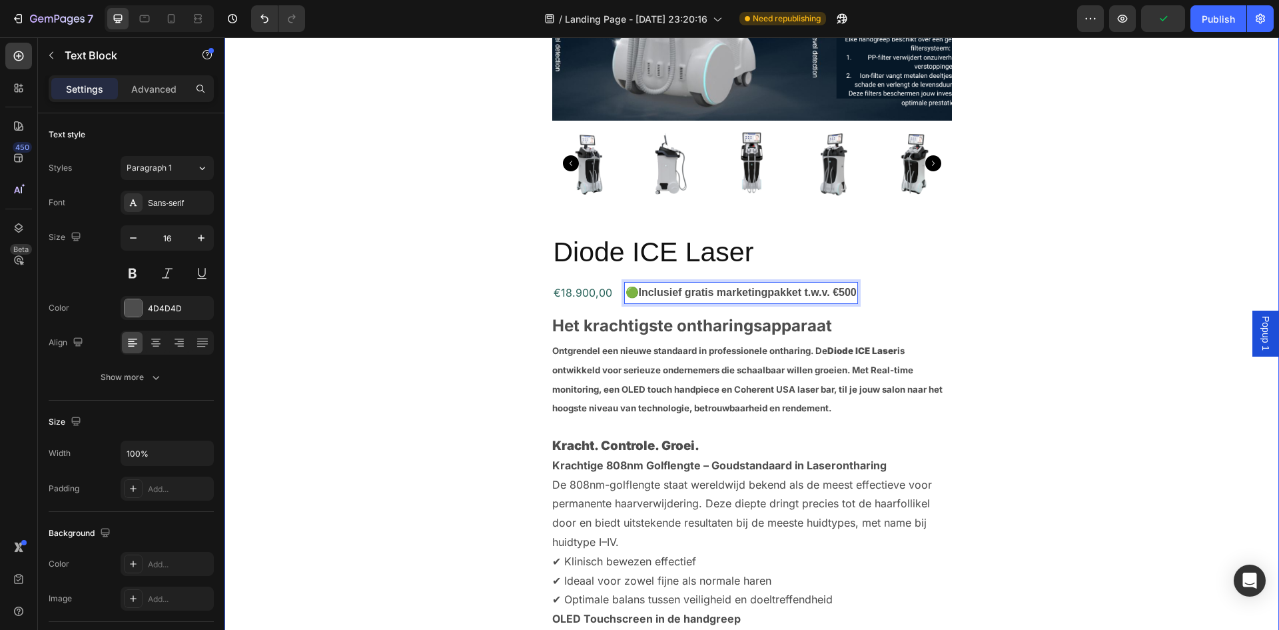
click at [1107, 295] on div "Veelgestelde vragen Heading Twijfels? Hier vind je direct het antwoord. Text bl…" at bounding box center [752, 327] width 1035 height 2324
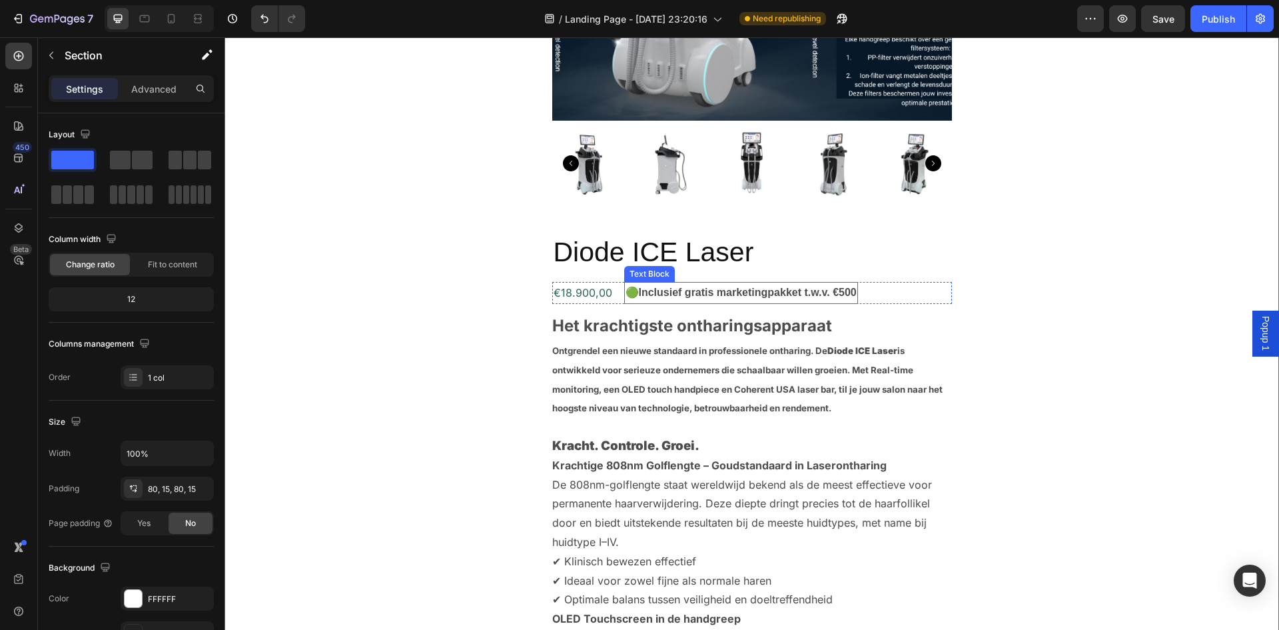
click at [723, 293] on strong "Inclusief gratis marketingpakket t.w.v. €500" at bounding box center [748, 292] width 218 height 11
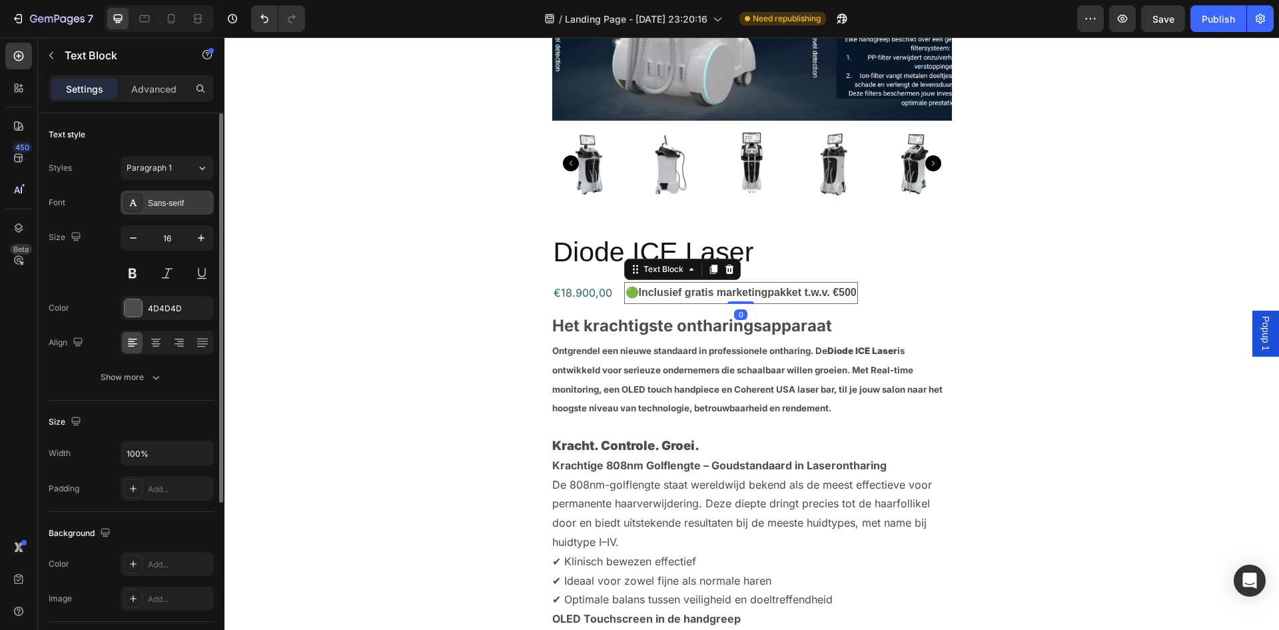
click at [164, 206] on div "Sans-serif" at bounding box center [179, 203] width 63 height 12
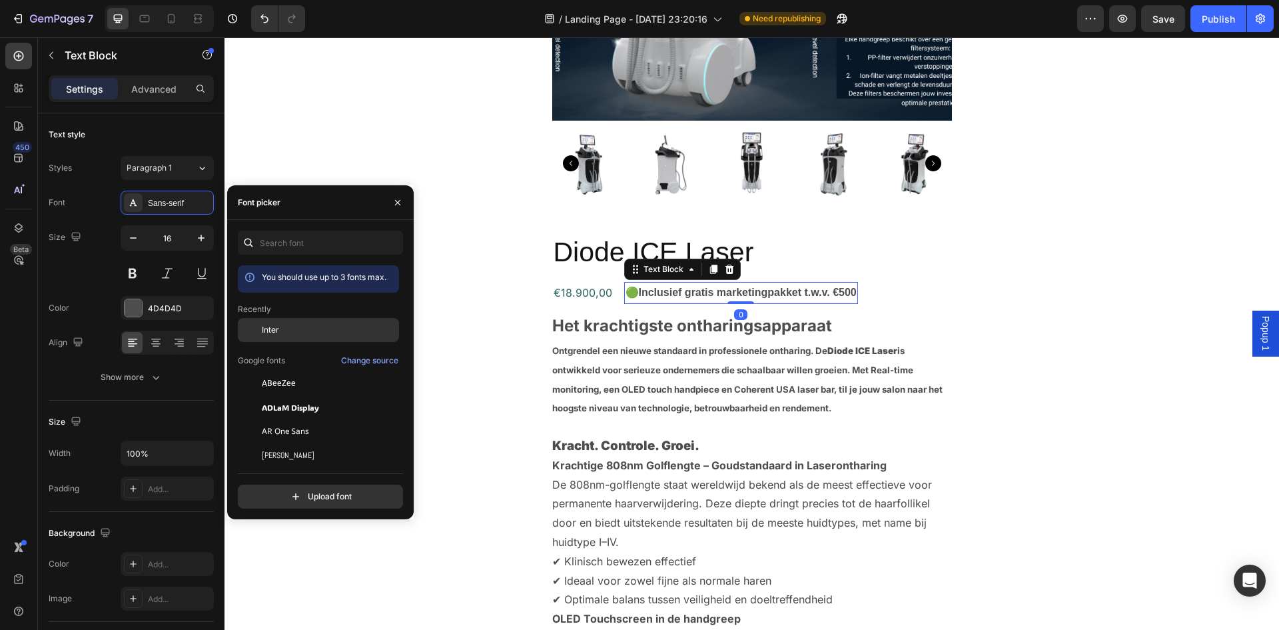
click at [272, 419] on div "Inter" at bounding box center [318, 431] width 161 height 24
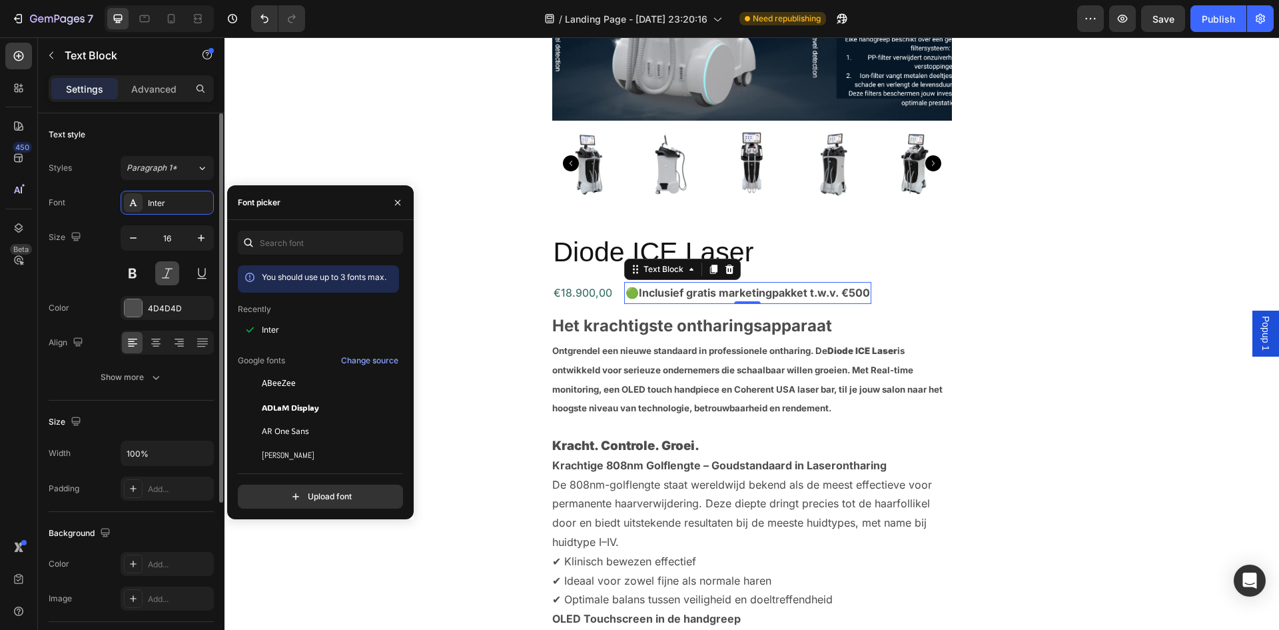
click at [163, 268] on button at bounding box center [167, 273] width 24 height 24
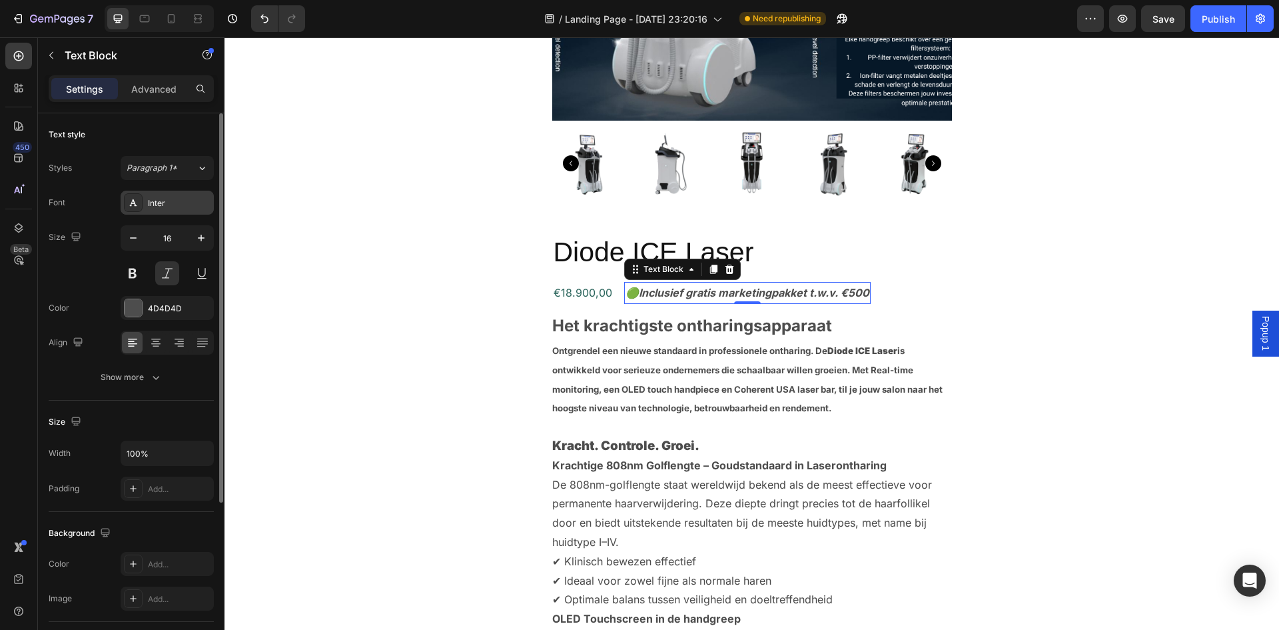
click at [173, 199] on div "Inter" at bounding box center [179, 203] width 63 height 12
click at [106, 213] on div "Font Inter" at bounding box center [131, 203] width 165 height 24
click at [135, 294] on div "Font Inter Size 16 Color 4D4D4D Align Show more" at bounding box center [131, 290] width 165 height 199
click at [134, 302] on div at bounding box center [133, 307] width 17 height 17
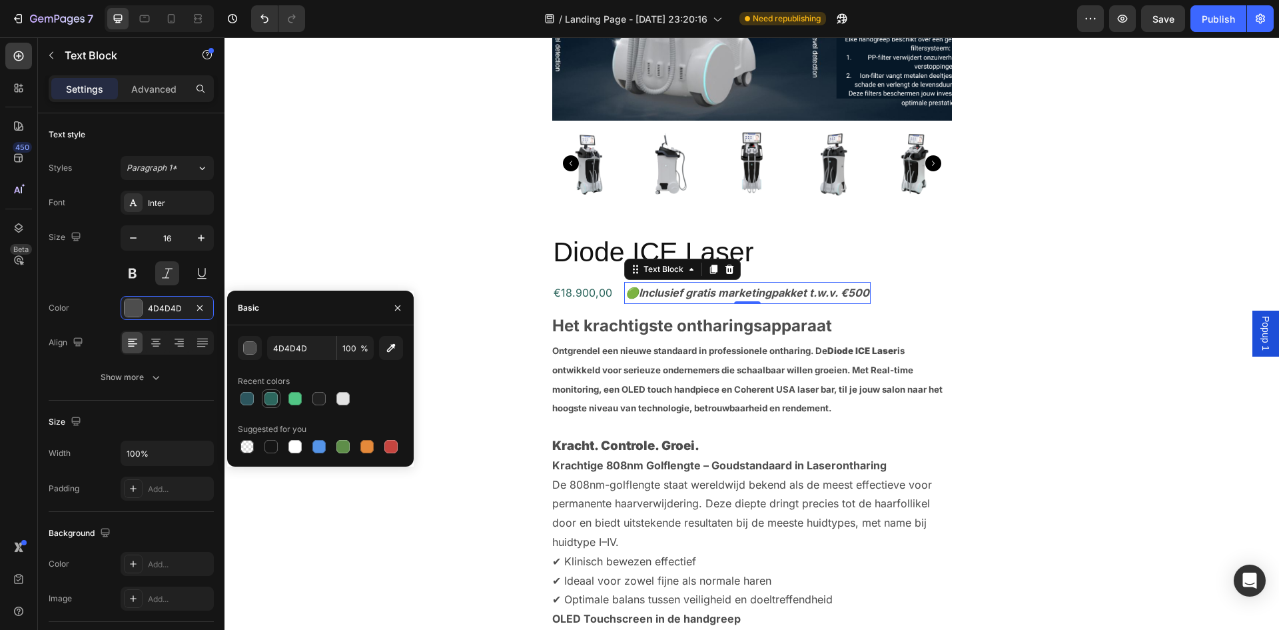
click at [272, 399] on div at bounding box center [271, 398] width 13 height 13
click at [253, 401] on div at bounding box center [247, 398] width 13 height 13
click at [269, 403] on div at bounding box center [271, 398] width 13 height 13
type input "2C665D"
click at [1076, 293] on div "Veelgestelde vragen Heading Twijfels? Hier vind je direct het antwoord. Text bl…" at bounding box center [752, 327] width 1035 height 2324
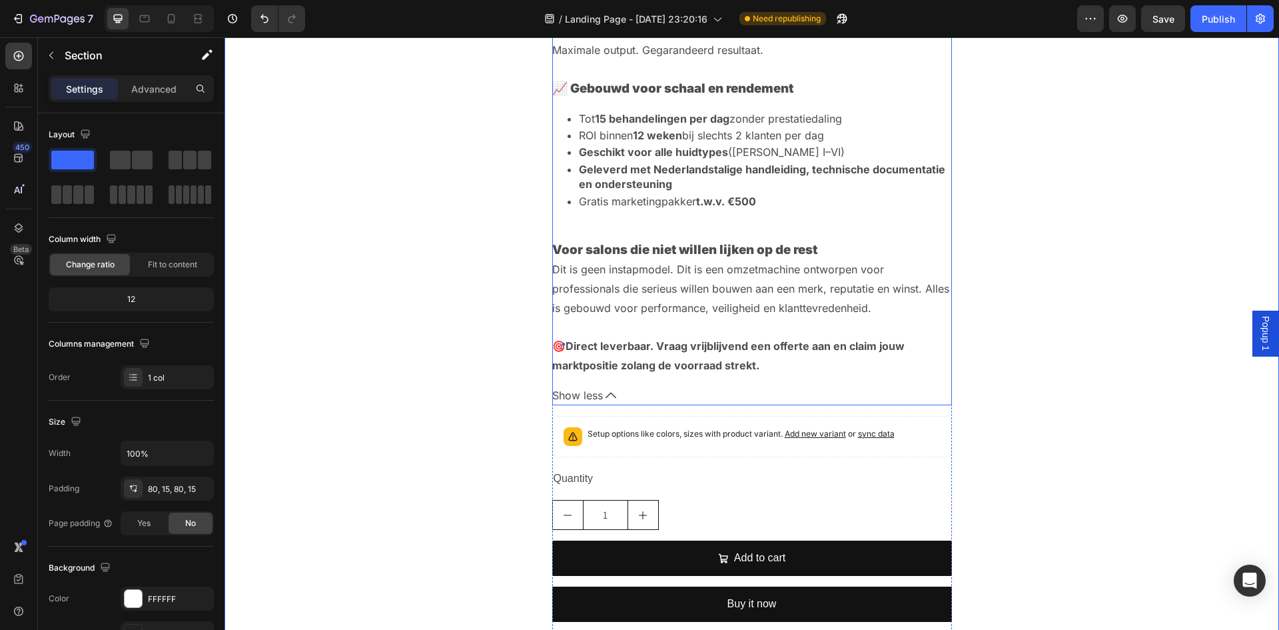
scroll to position [3674, 0]
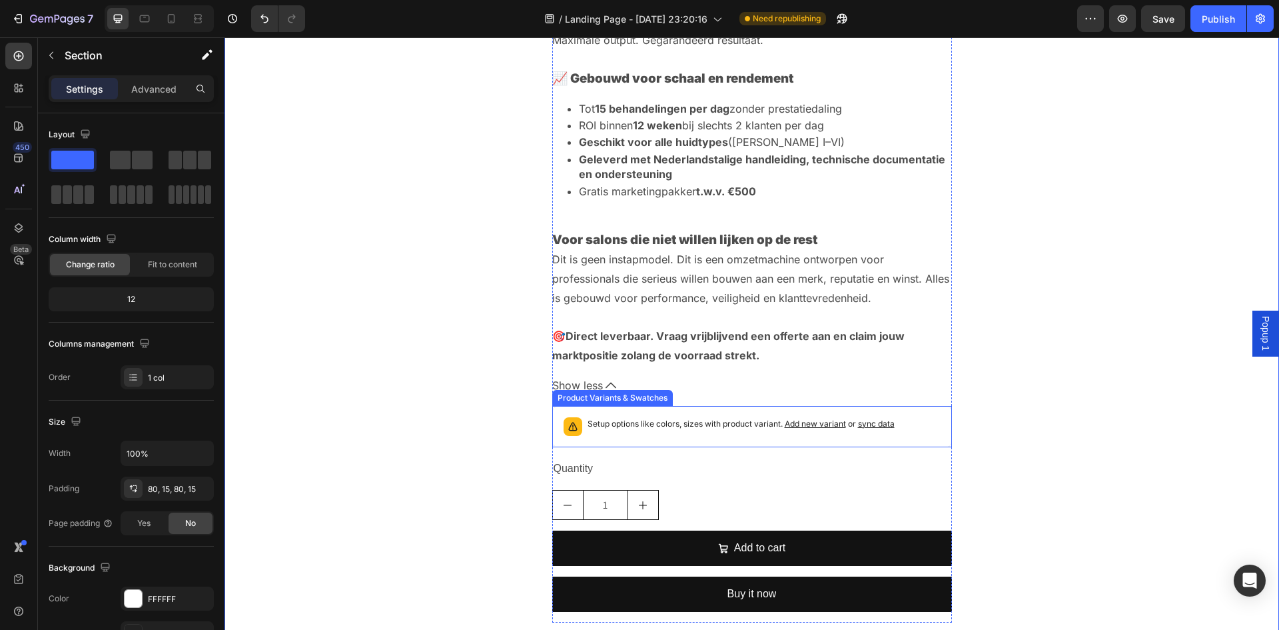
click at [694, 426] on p "Setup options like colors, sizes with product variant. Add new variant or sync …" at bounding box center [741, 423] width 307 height 13
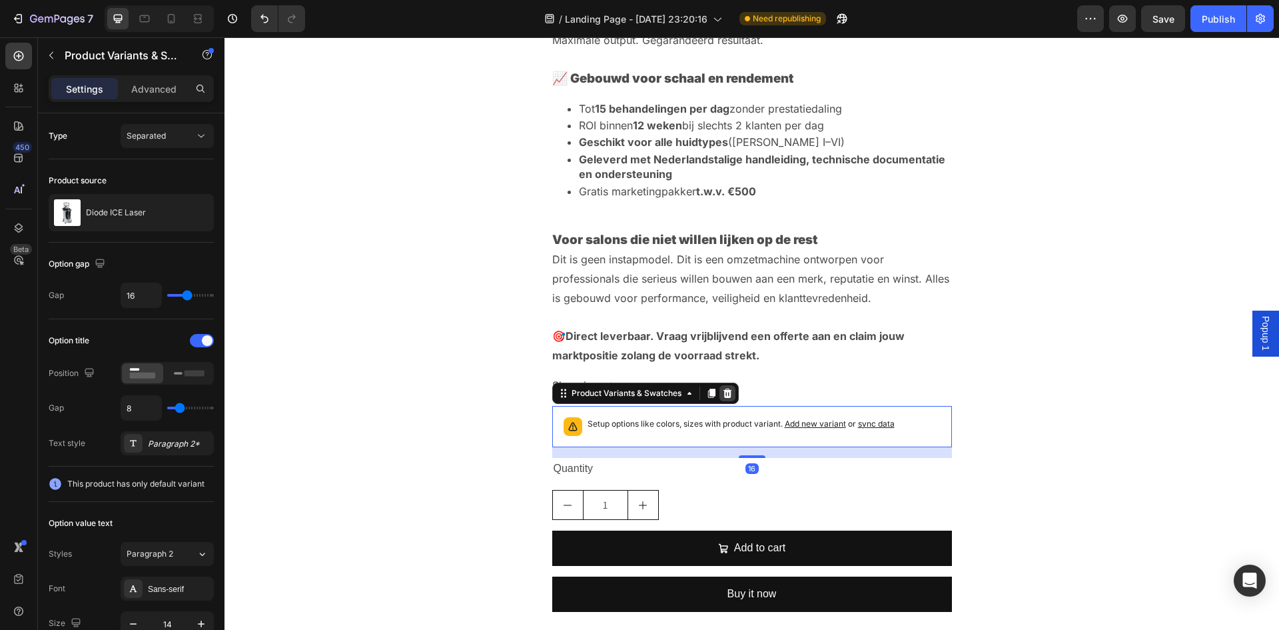
click at [728, 398] on div at bounding box center [728, 393] width 16 height 16
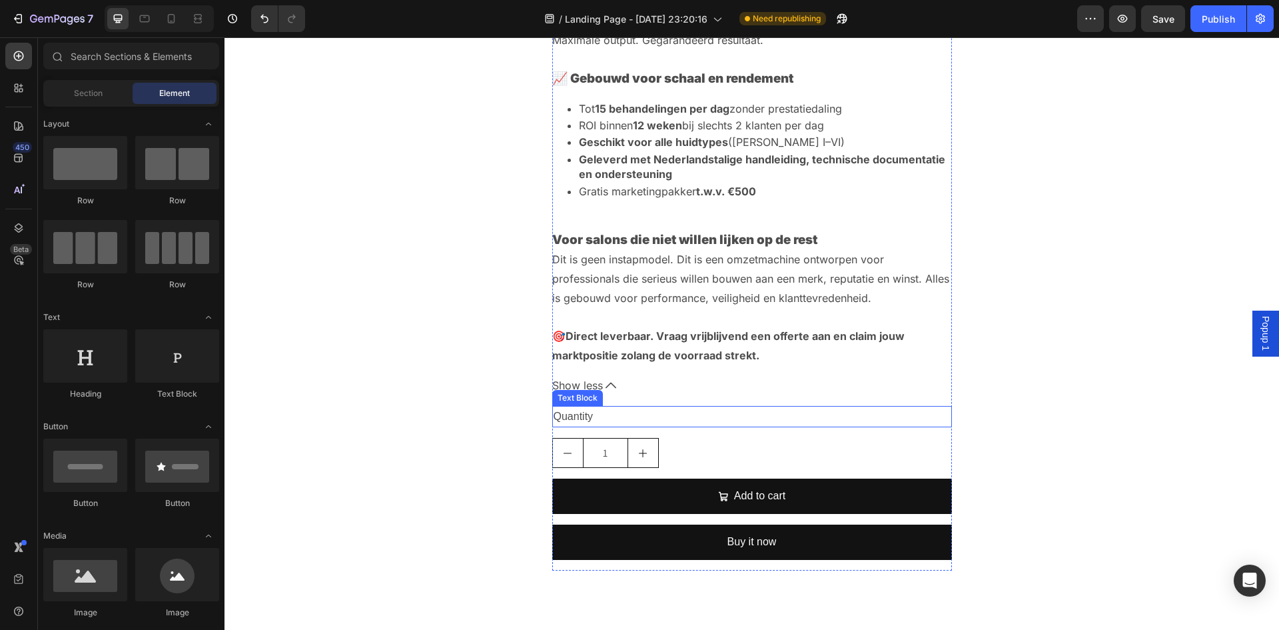
click at [615, 413] on div "Quantity" at bounding box center [752, 417] width 400 height 22
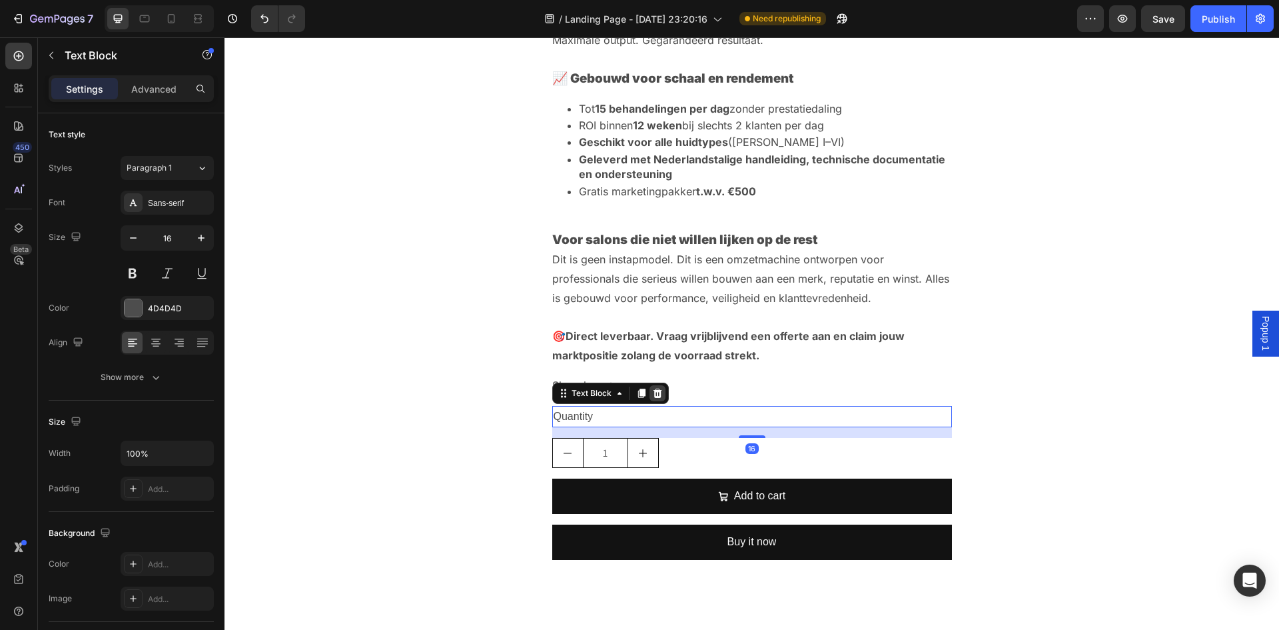
click at [652, 396] on icon at bounding box center [657, 393] width 11 height 11
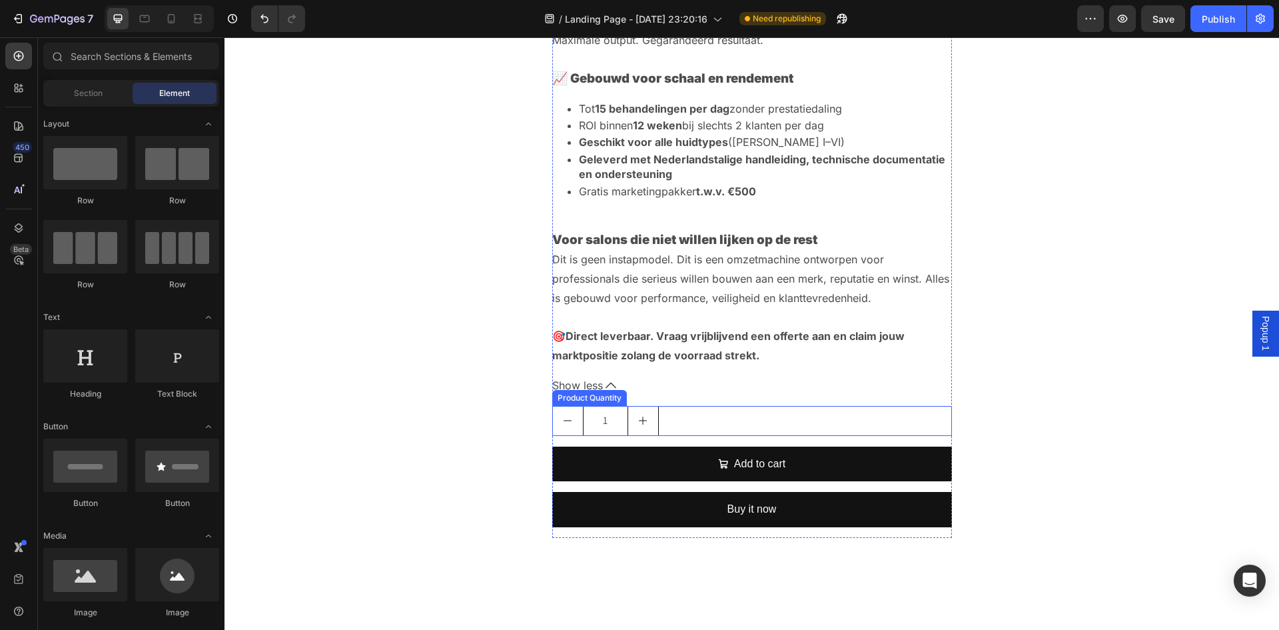
click at [681, 412] on div "1" at bounding box center [752, 421] width 400 height 30
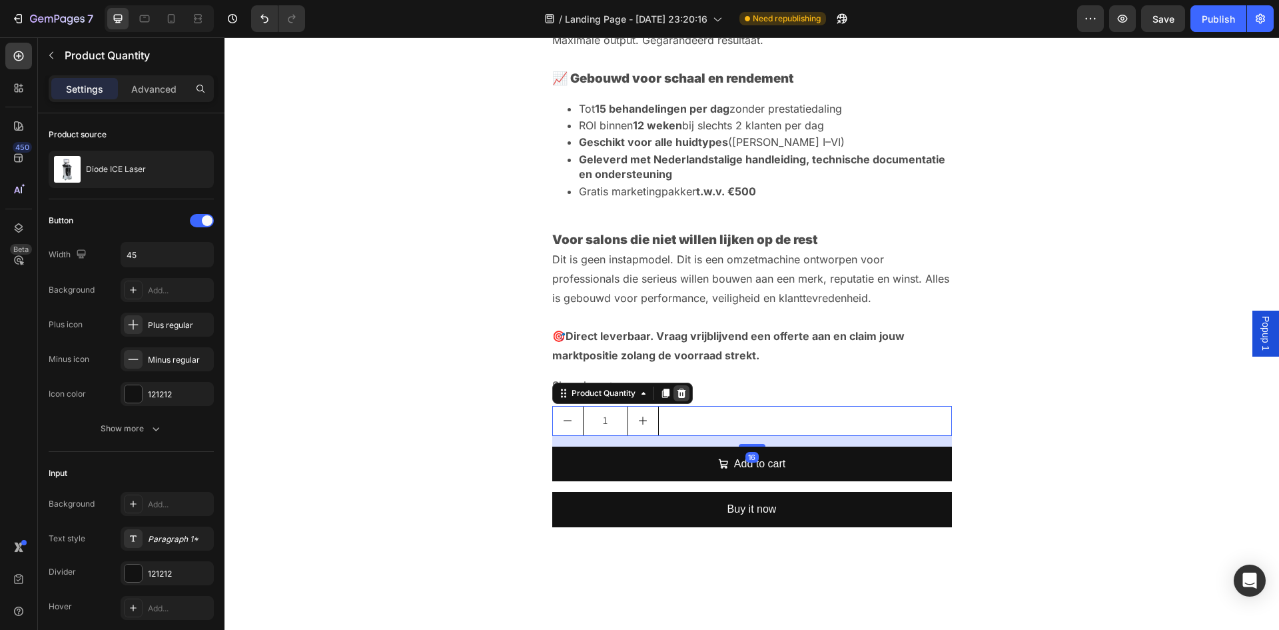
click at [676, 395] on icon at bounding box center [681, 393] width 11 height 11
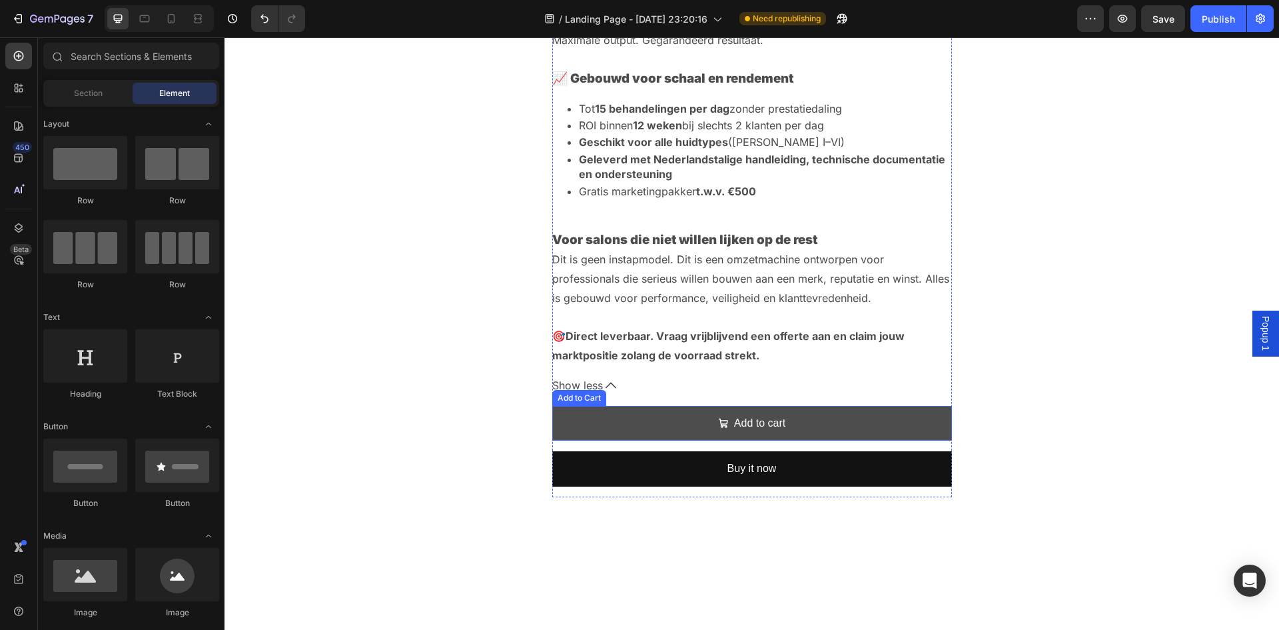
click at [676, 422] on button "Add to cart" at bounding box center [752, 423] width 400 height 35
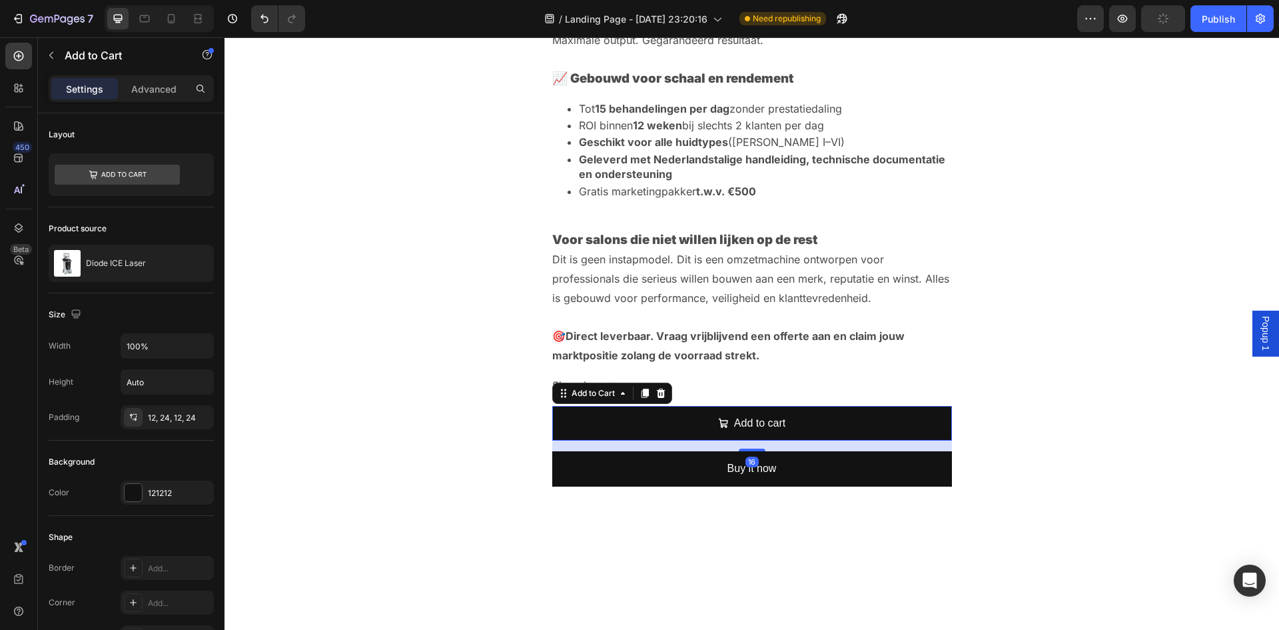
click at [656, 396] on icon at bounding box center [660, 392] width 9 height 9
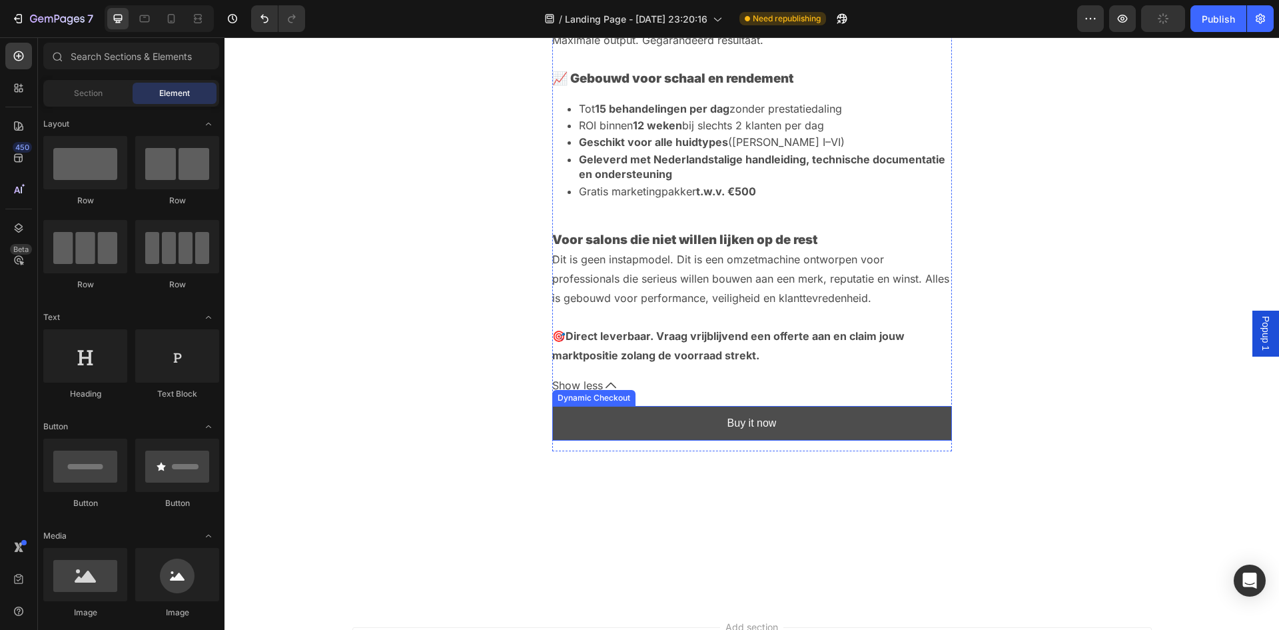
click at [654, 417] on button "Buy it now" at bounding box center [752, 423] width 400 height 35
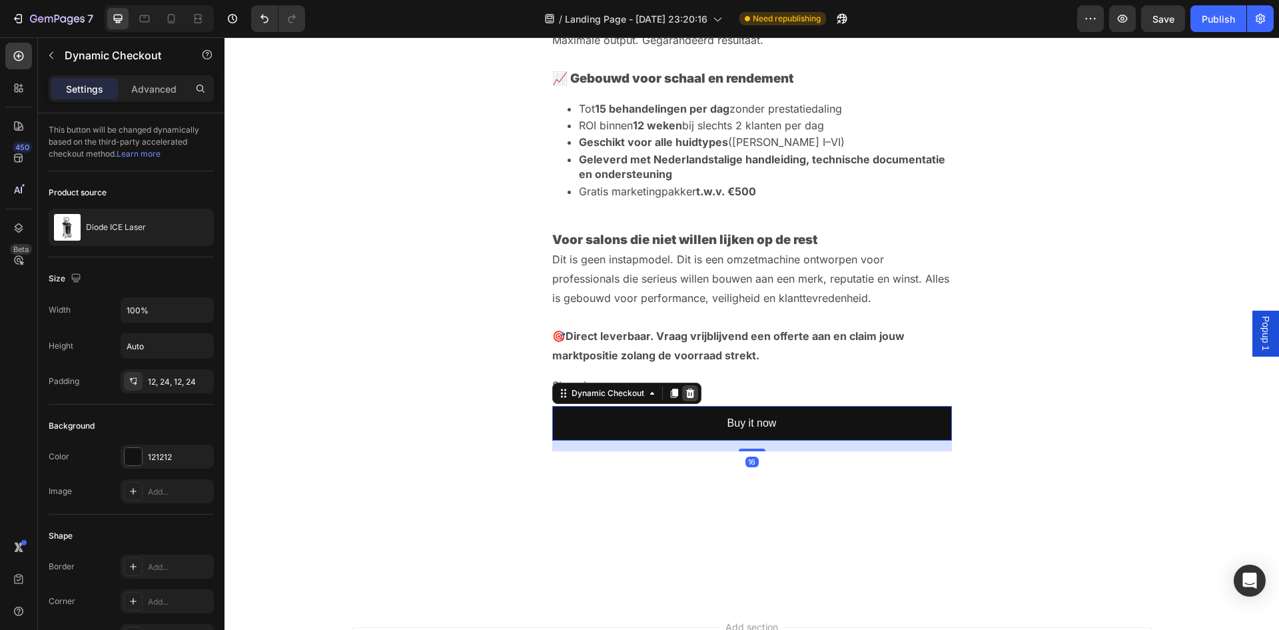
click at [691, 396] on div at bounding box center [690, 393] width 16 height 16
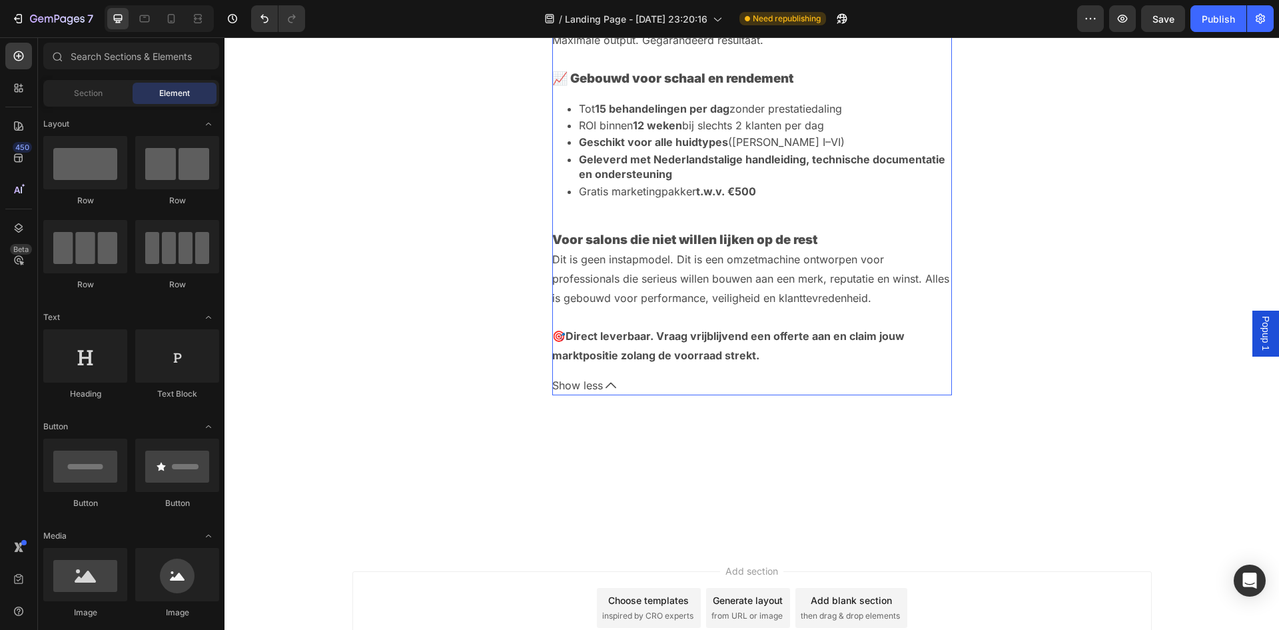
click at [562, 382] on span "Show less" at bounding box center [577, 385] width 51 height 19
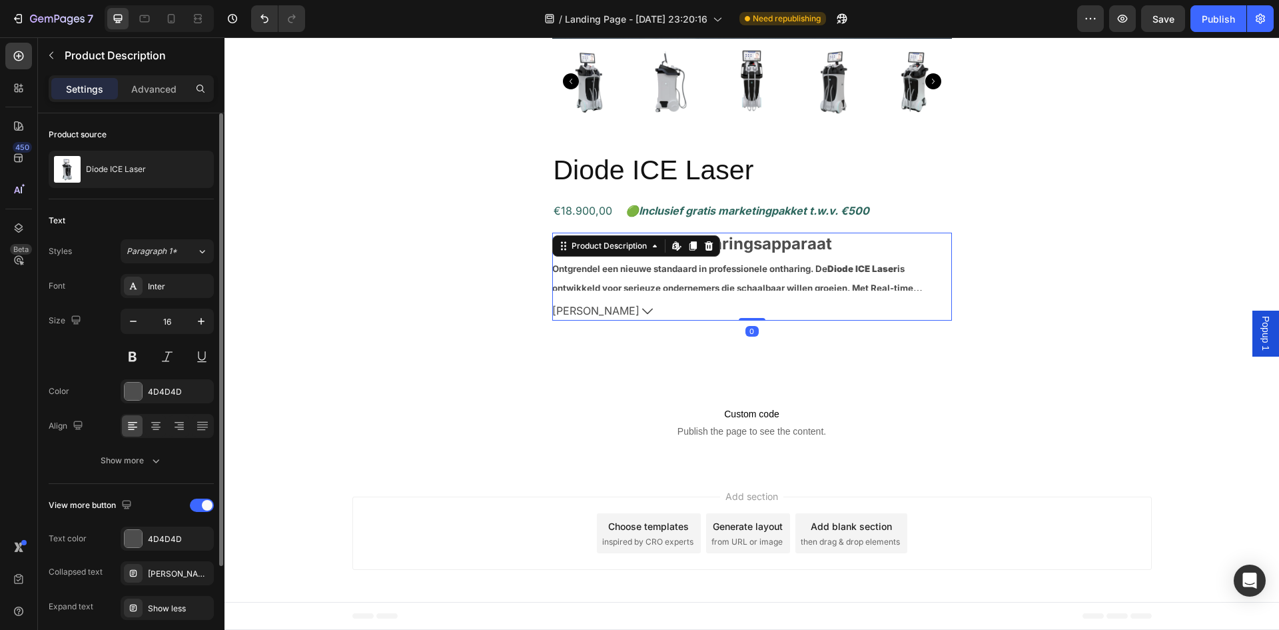
scroll to position [125, 0]
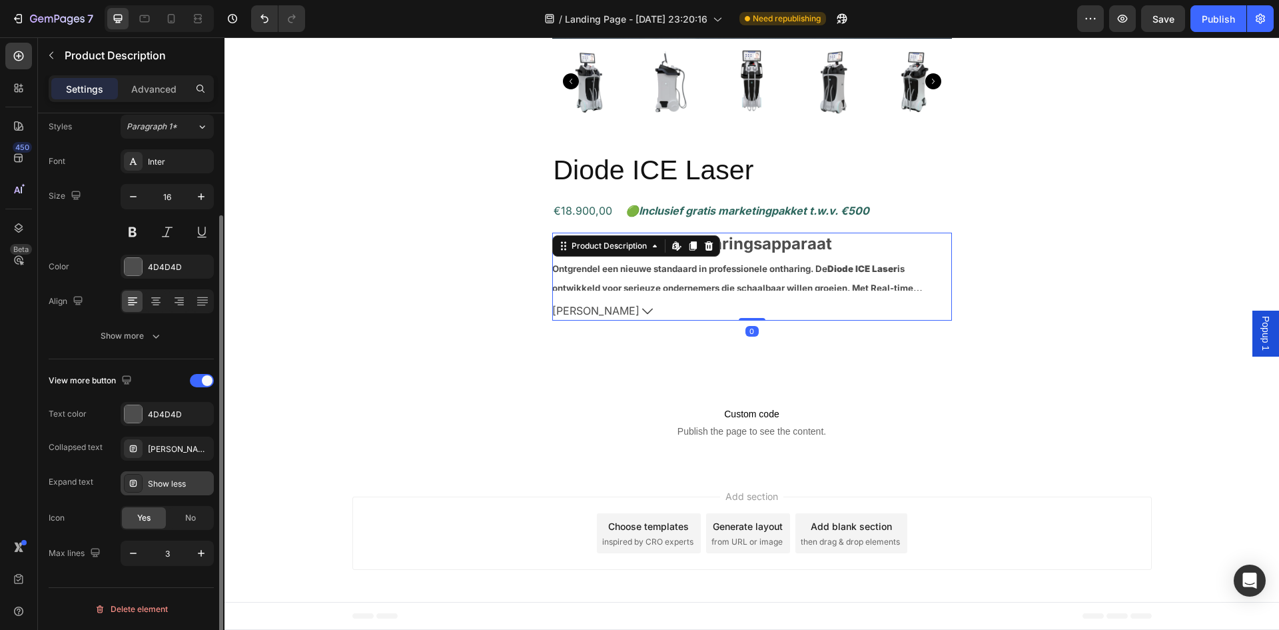
click at [189, 489] on div "Show less" at bounding box center [179, 484] width 63 height 12
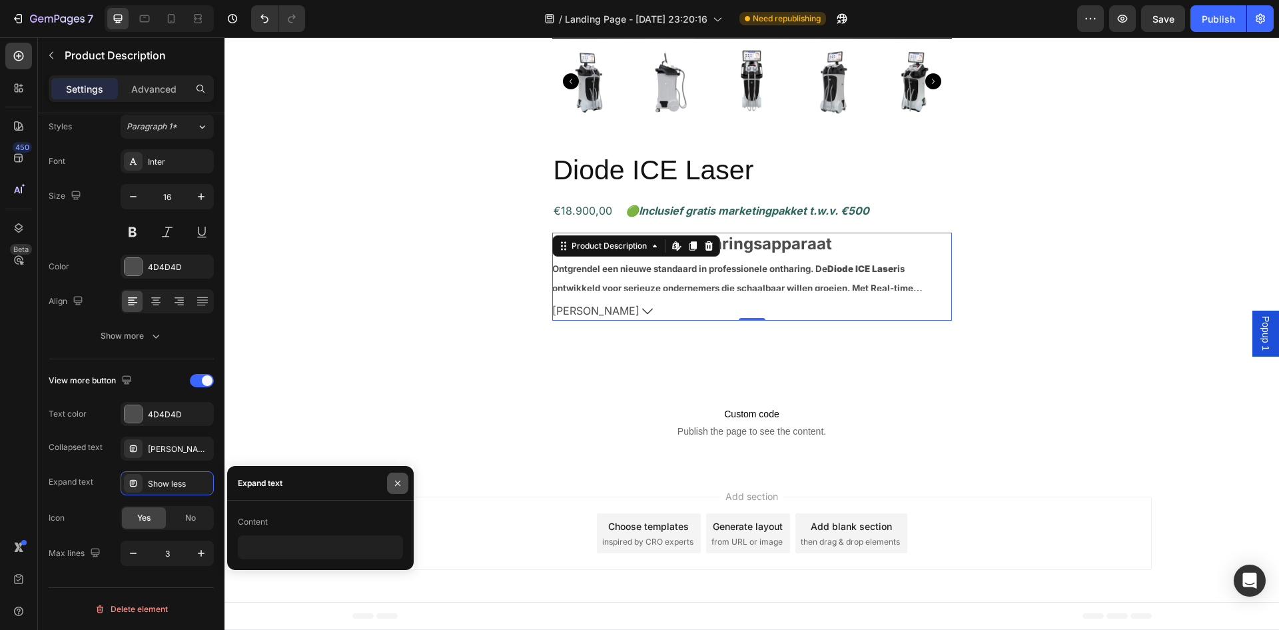
click at [398, 486] on icon "button" at bounding box center [397, 483] width 11 height 11
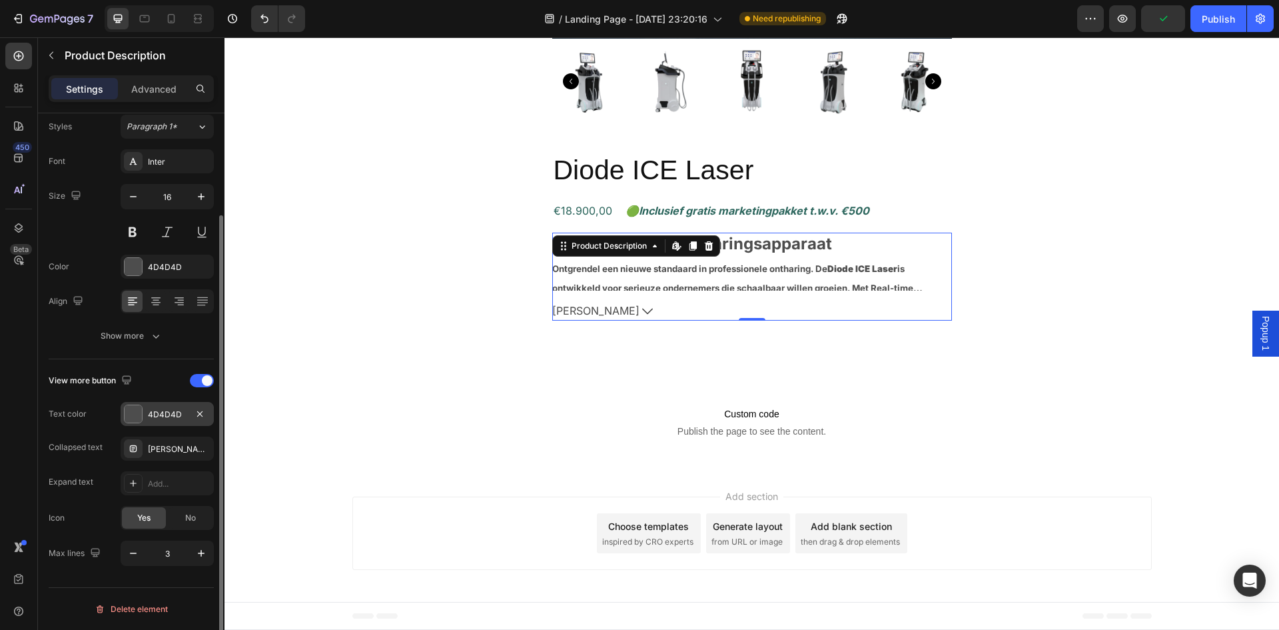
click at [133, 422] on div at bounding box center [133, 413] width 19 height 19
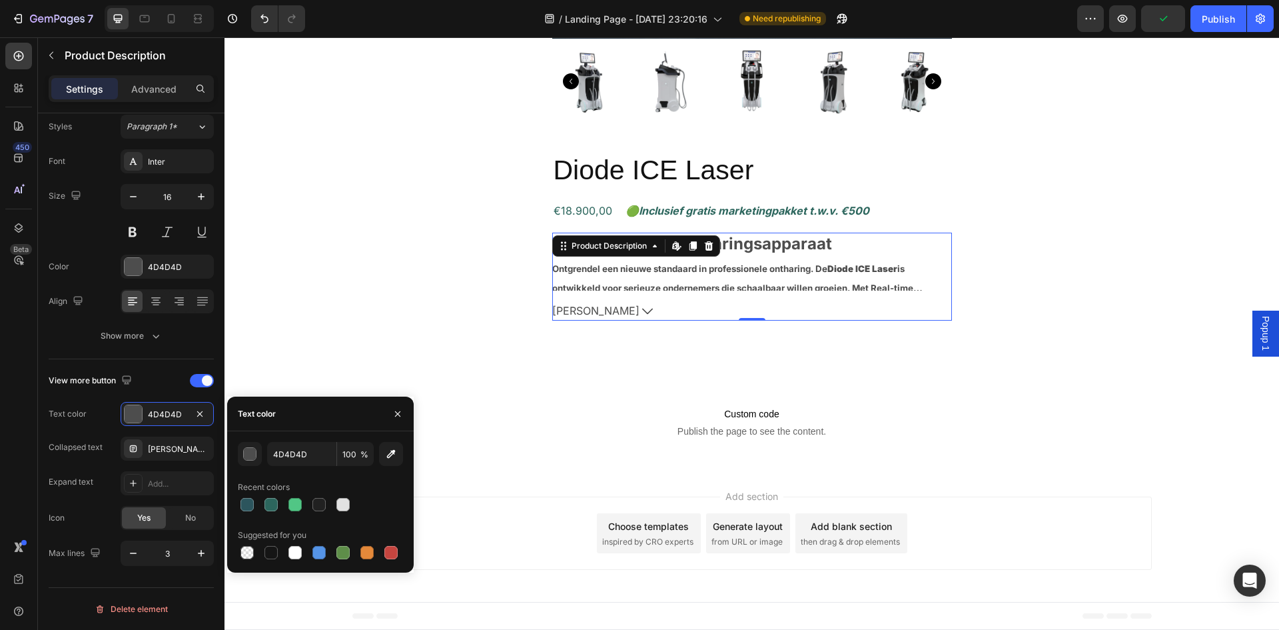
click at [261, 504] on div at bounding box center [320, 504] width 165 height 19
click at [249, 504] on div at bounding box center [247, 504] width 13 height 13
type input "2C555D"
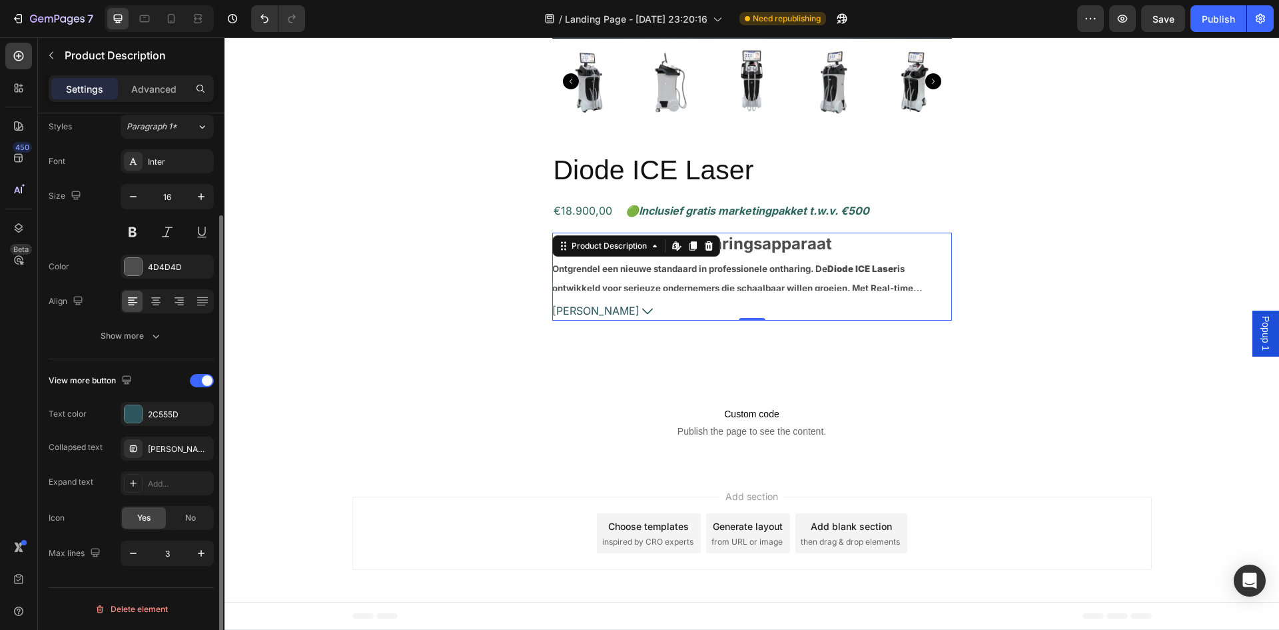
click at [175, 392] on div "View more button Text color 2C555D Collapsed text Lees meer Expand text Add... …" at bounding box center [131, 468] width 165 height 196
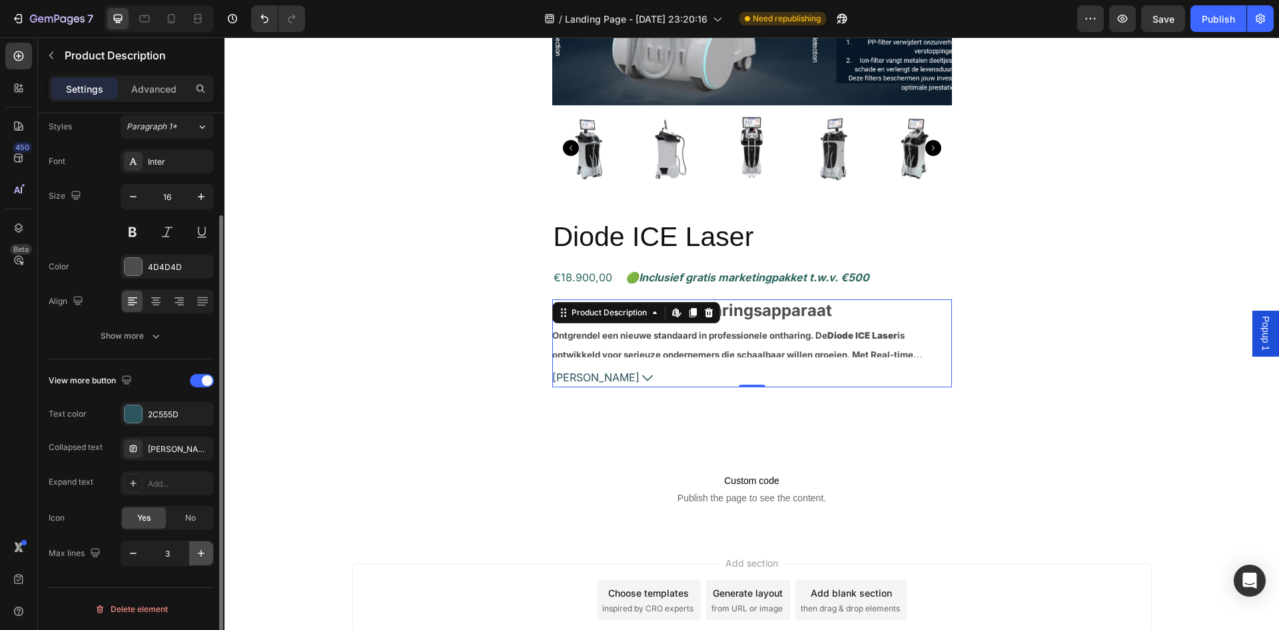
click at [192, 549] on button "button" at bounding box center [201, 553] width 24 height 24
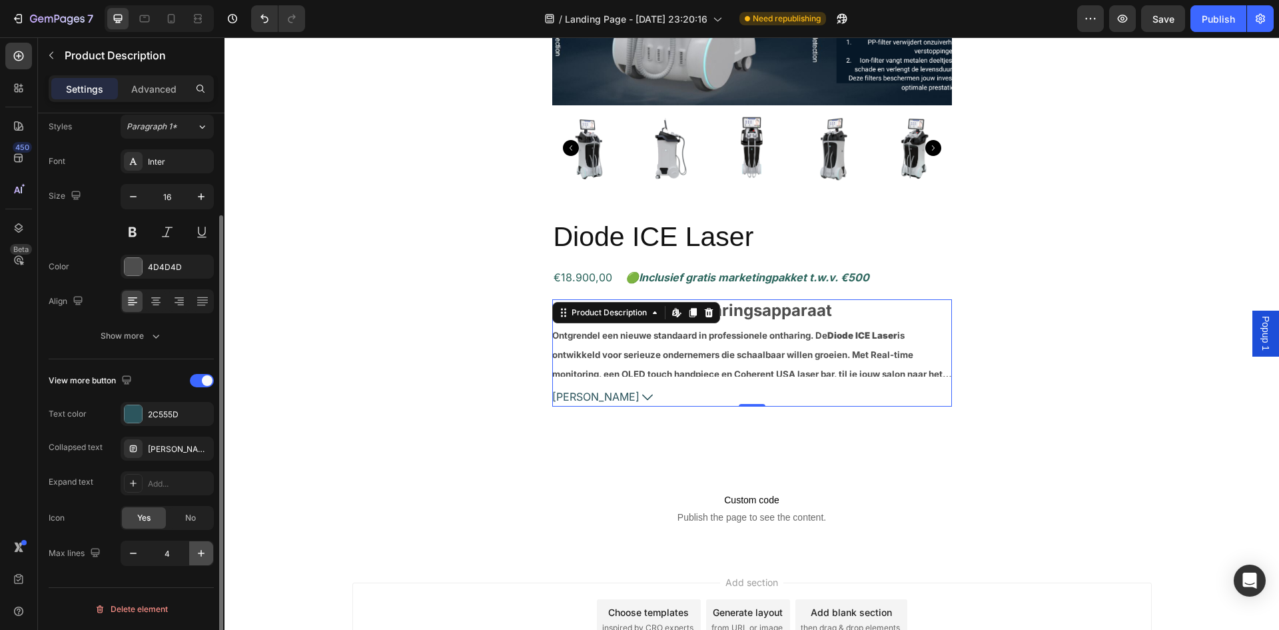
click at [192, 549] on button "button" at bounding box center [201, 553] width 24 height 24
type input "5"
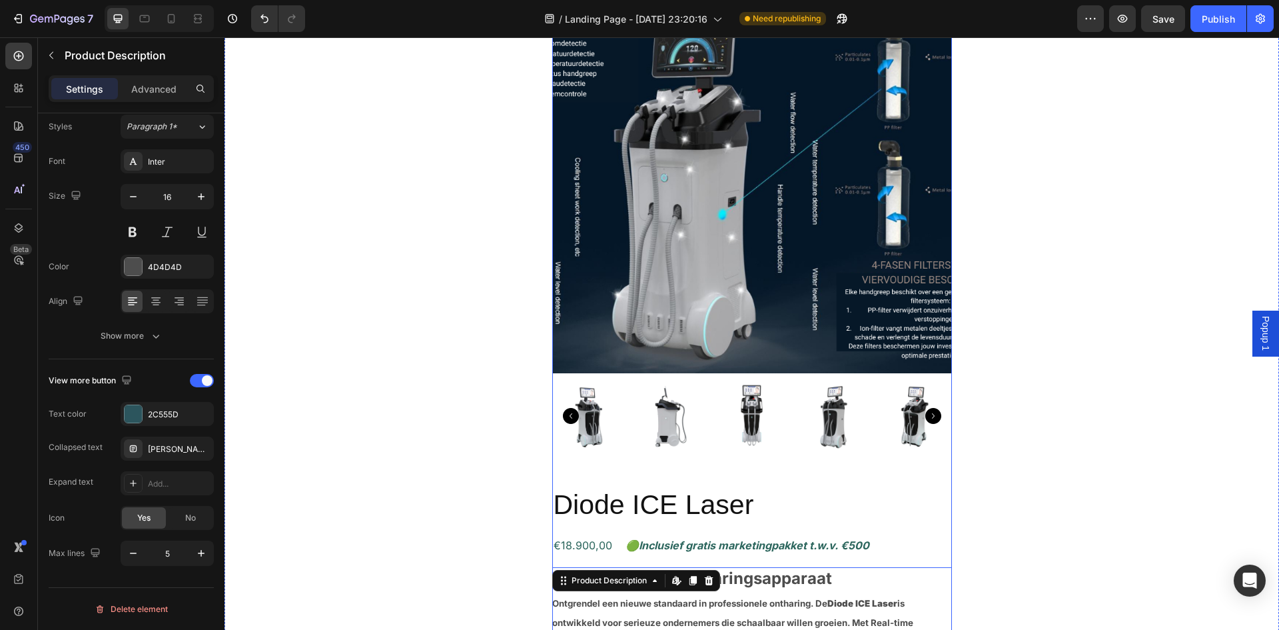
scroll to position [2690, 0]
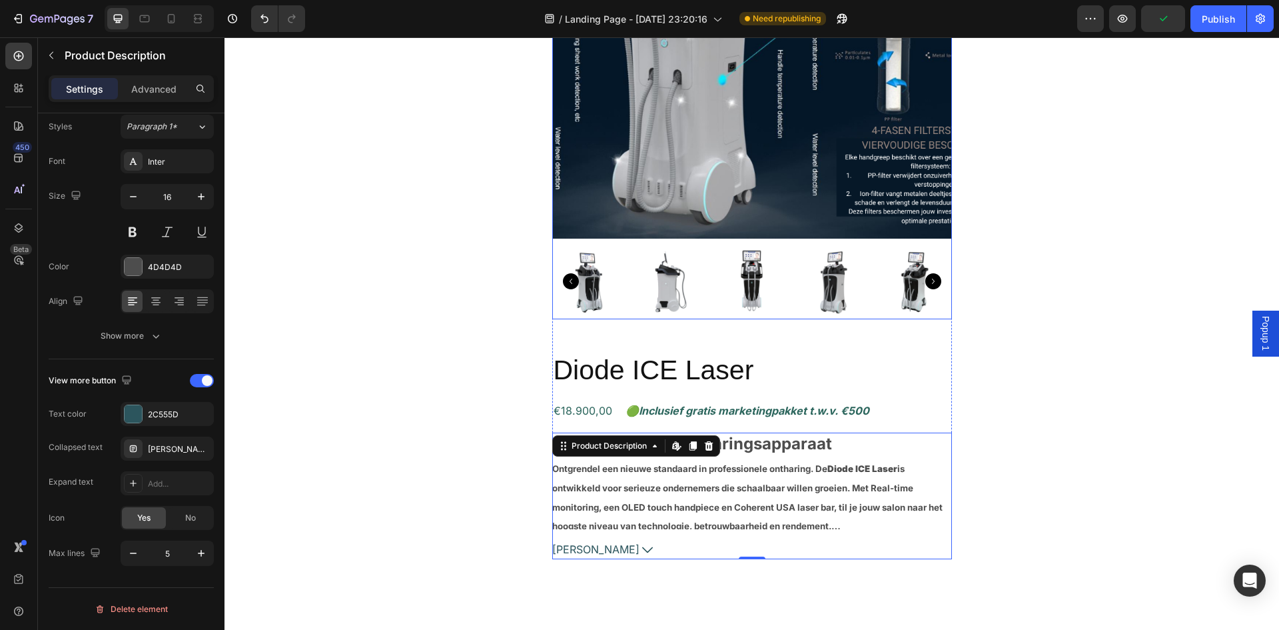
click at [735, 175] on img at bounding box center [752, 39] width 400 height 400
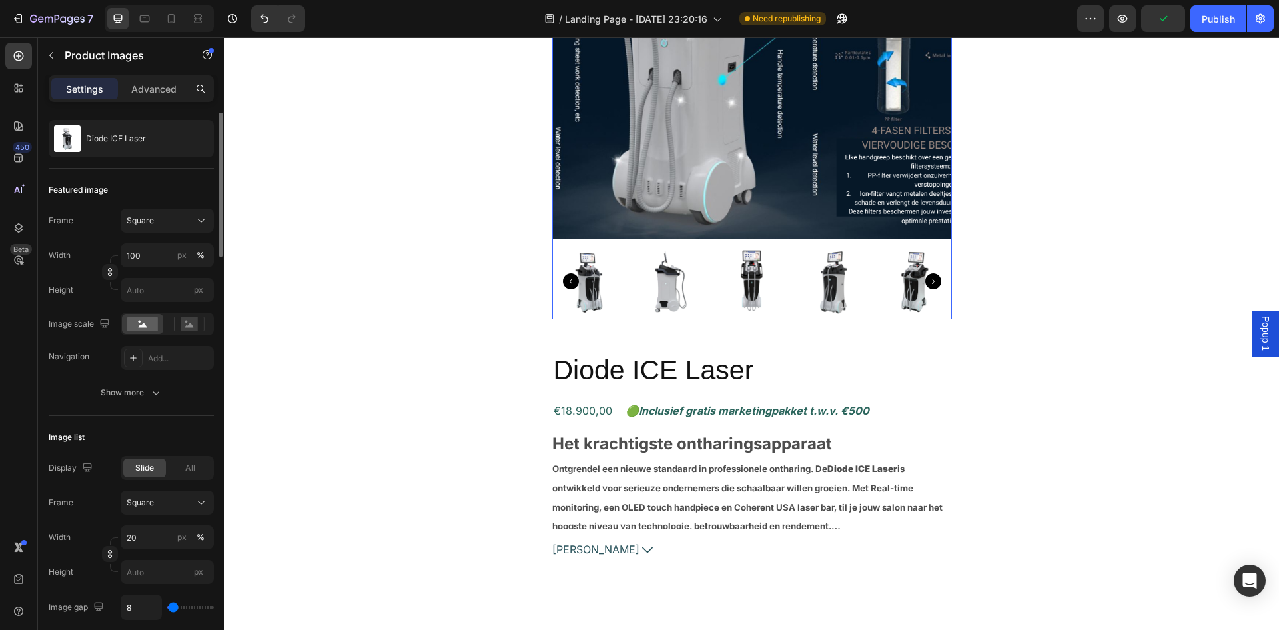
scroll to position [0, 0]
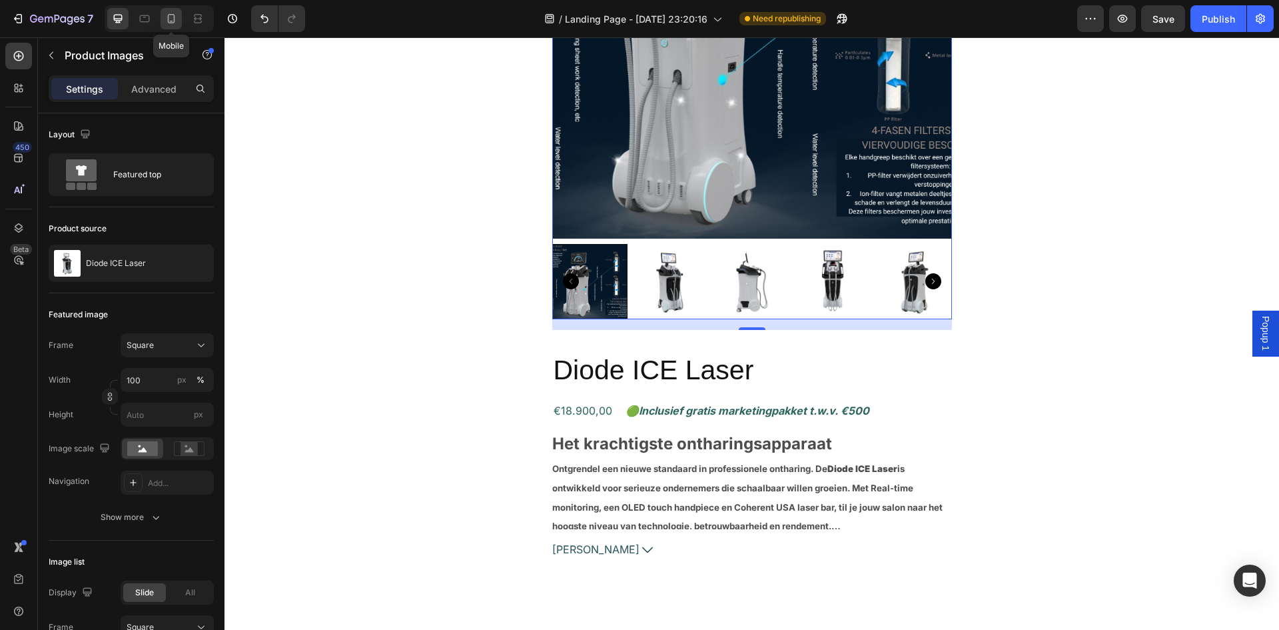
click at [165, 22] on icon at bounding box center [171, 18] width 13 height 13
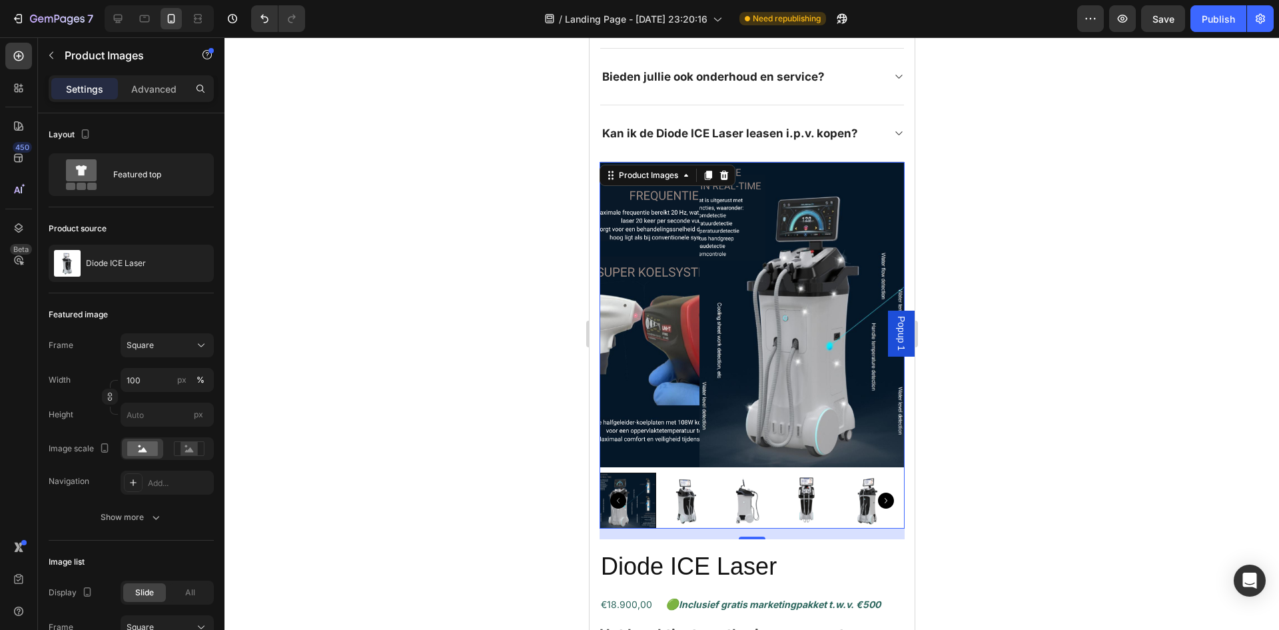
scroll to position [2264, 0]
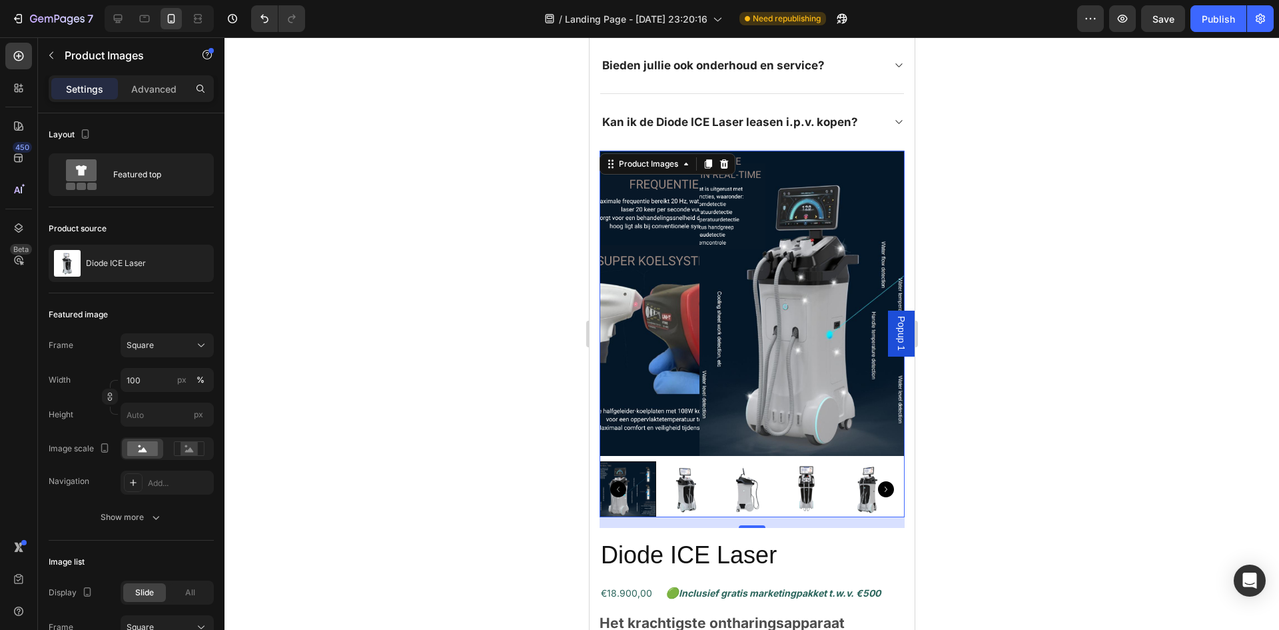
click at [708, 472] on img at bounding box center [687, 489] width 57 height 57
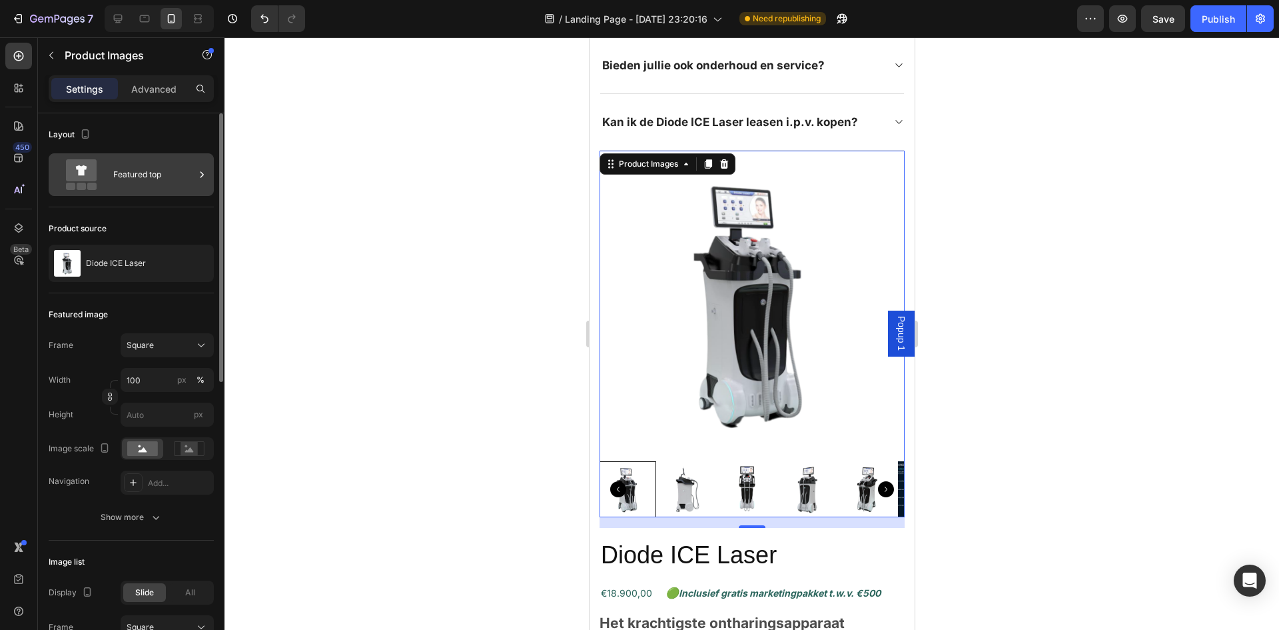
click at [151, 177] on div "Featured top" at bounding box center [153, 174] width 81 height 31
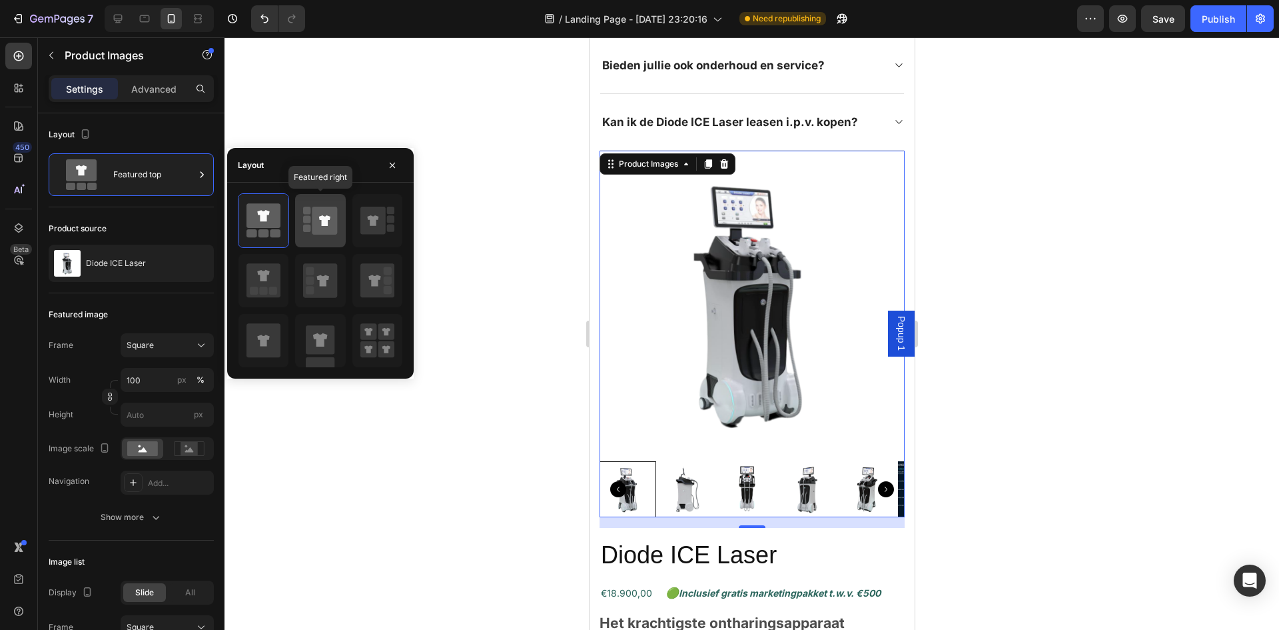
click at [339, 221] on div at bounding box center [320, 220] width 50 height 53
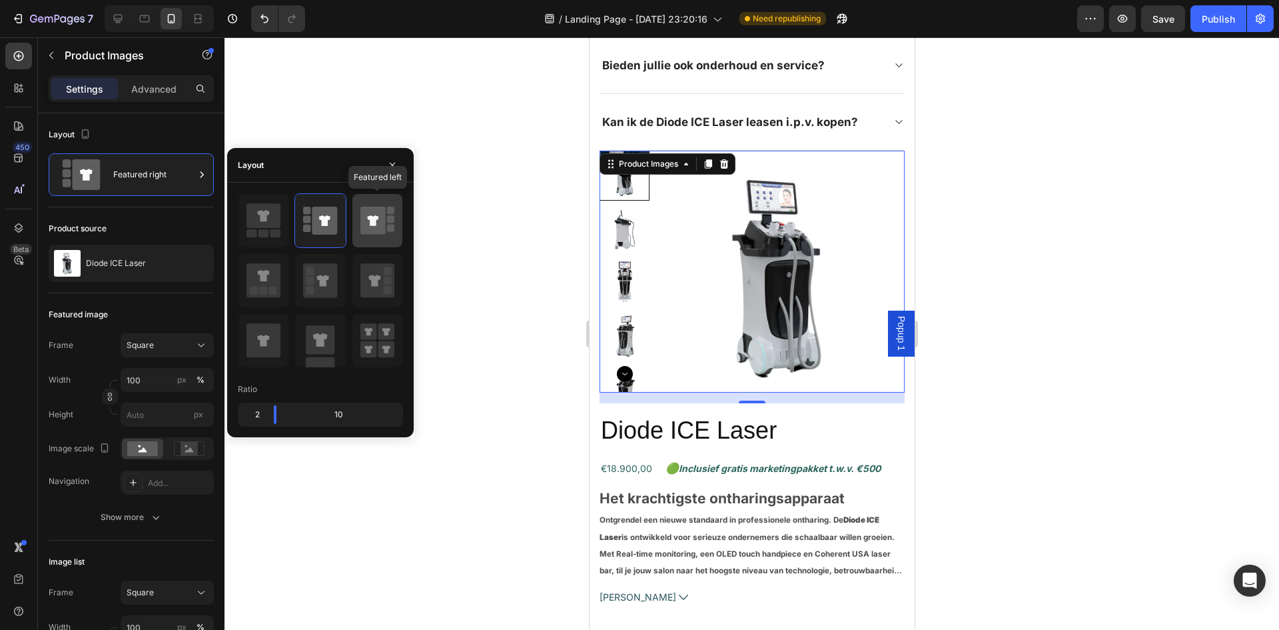
click at [370, 221] on icon at bounding box center [372, 220] width 11 height 11
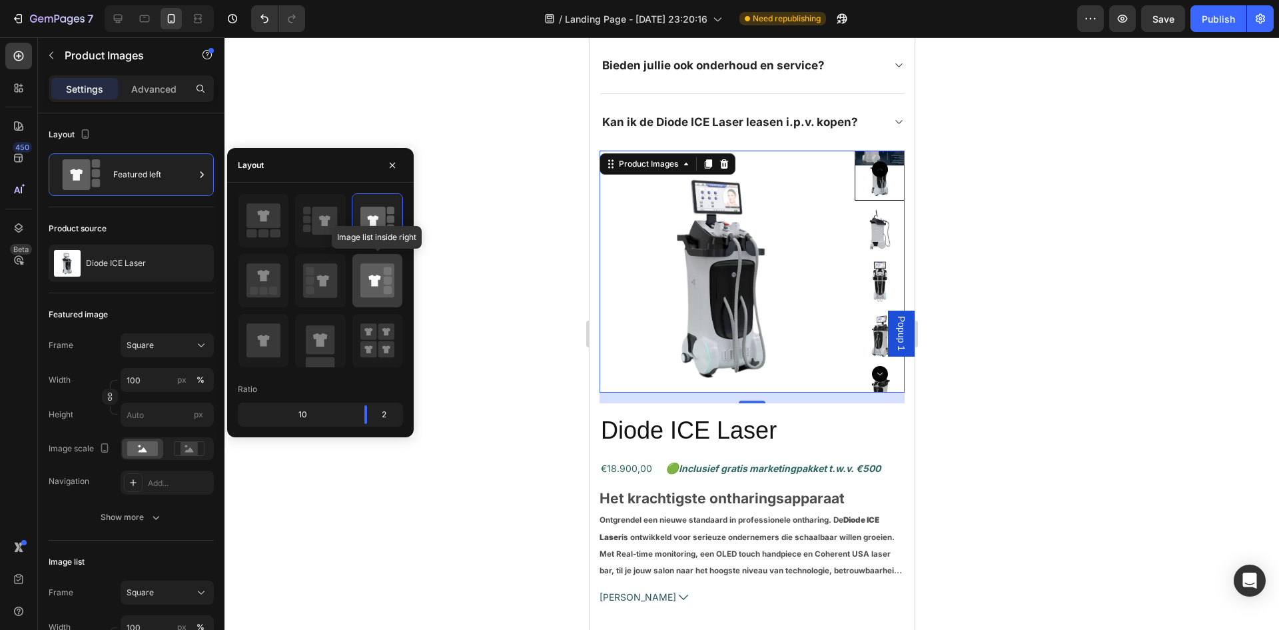
click at [373, 267] on icon at bounding box center [378, 280] width 34 height 34
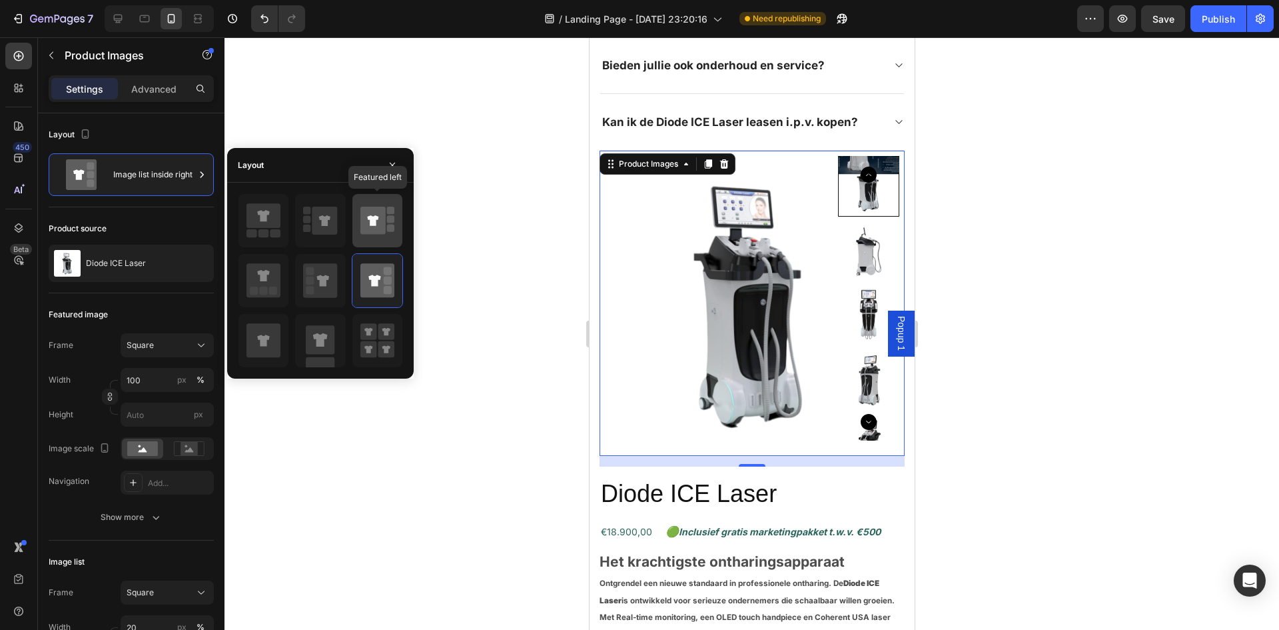
click at [388, 217] on rect at bounding box center [390, 218] width 7 height 7
type input "100"
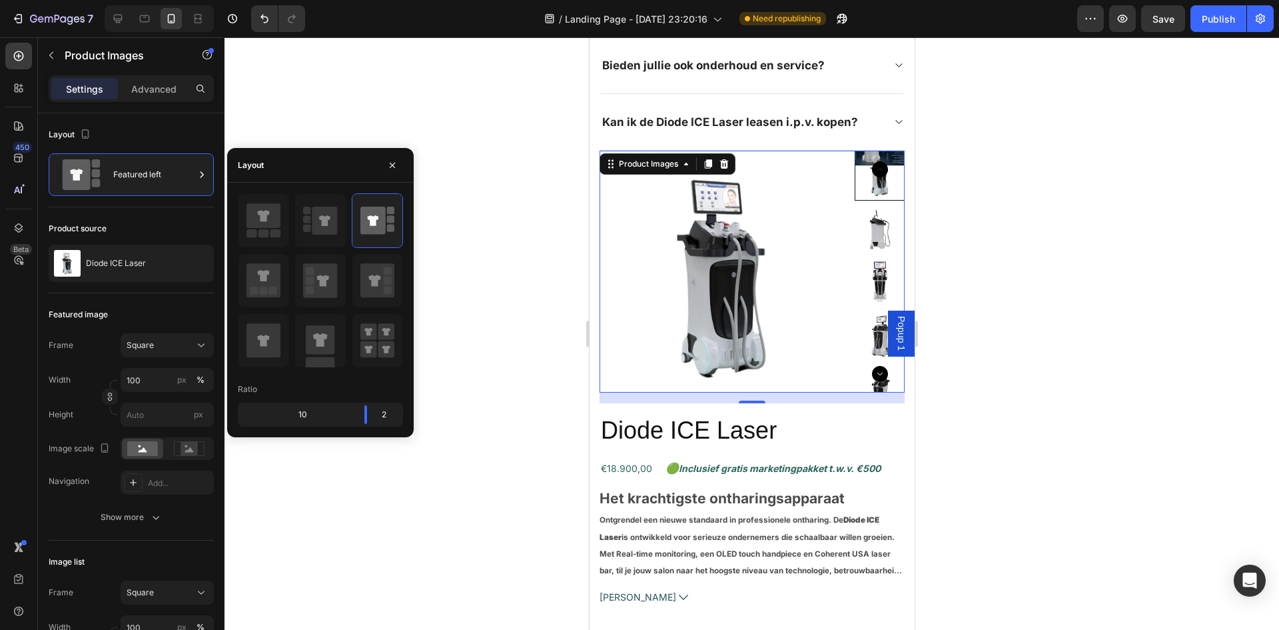
click at [1156, 367] on div at bounding box center [752, 333] width 1055 height 592
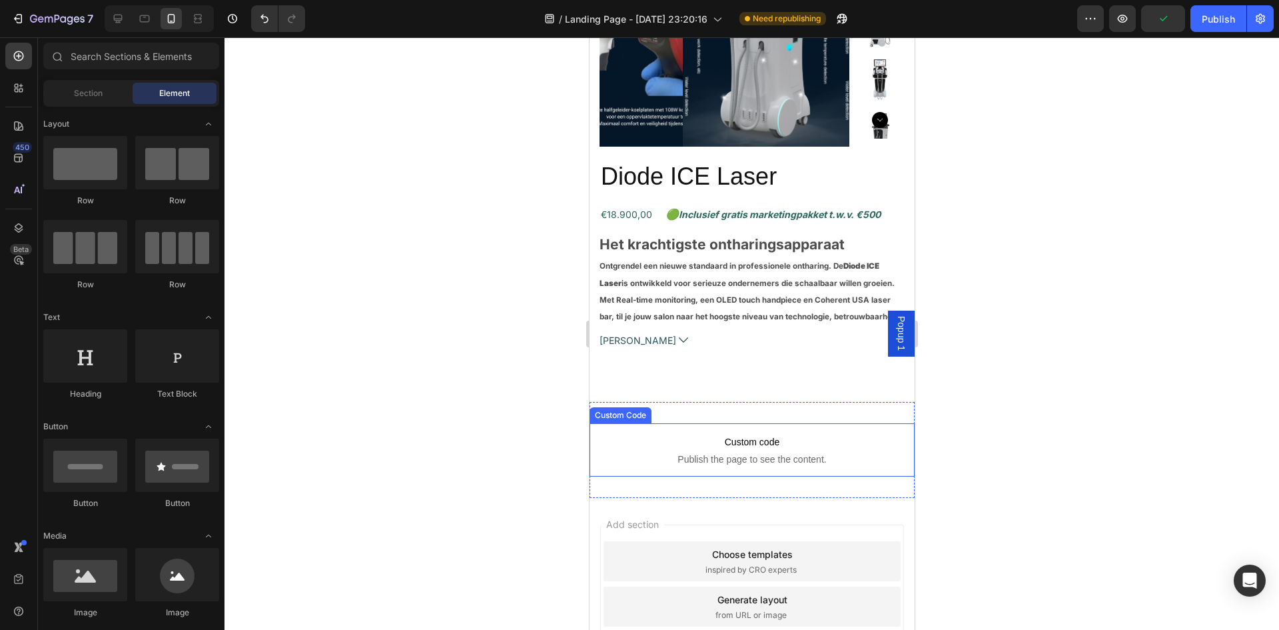
scroll to position [2475, 0]
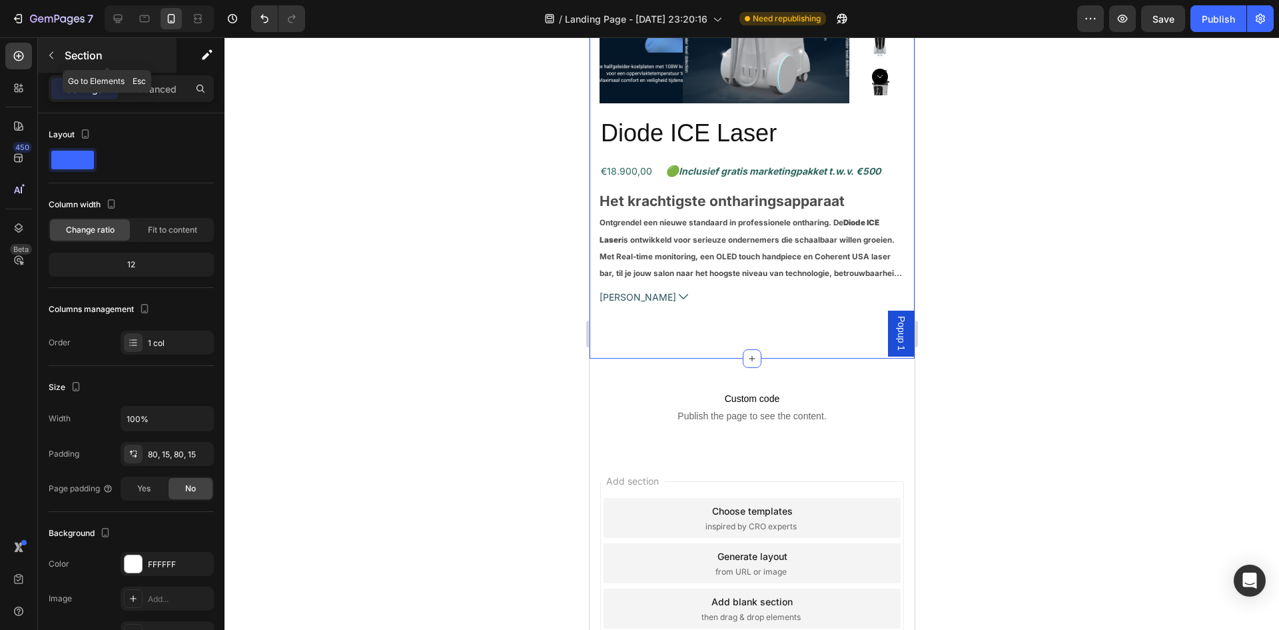
click at [54, 54] on icon "button" at bounding box center [51, 55] width 11 height 11
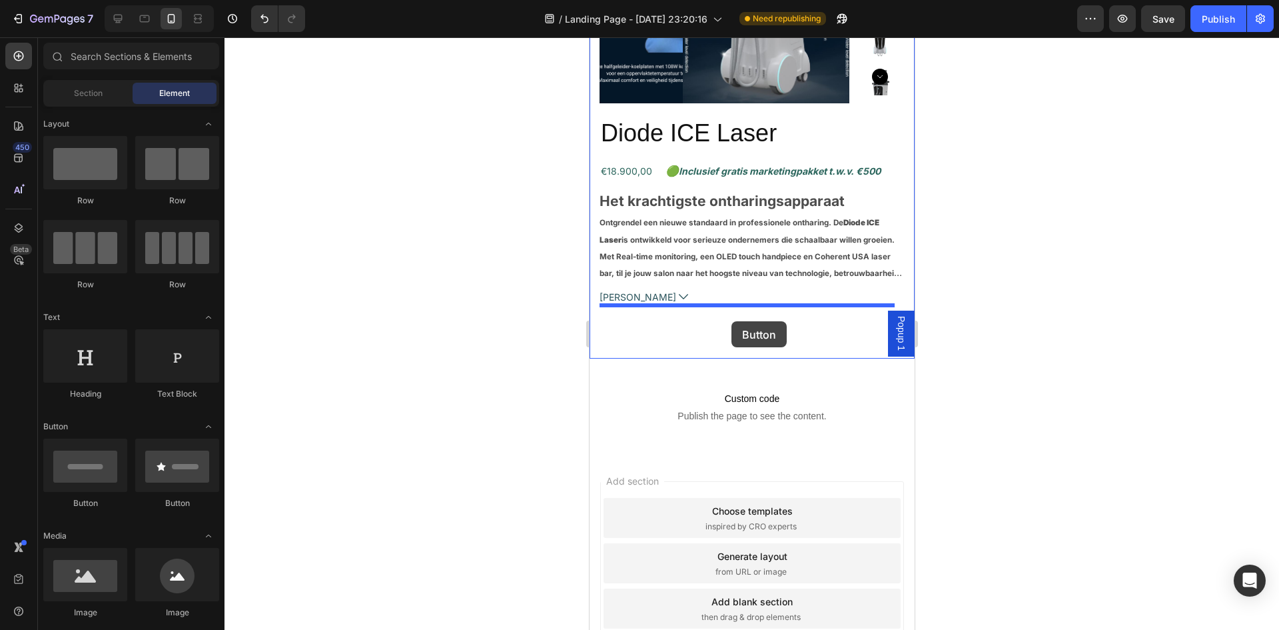
drag, startPoint x: 938, startPoint y: 434, endPoint x: 731, endPoint y: 321, distance: 235.6
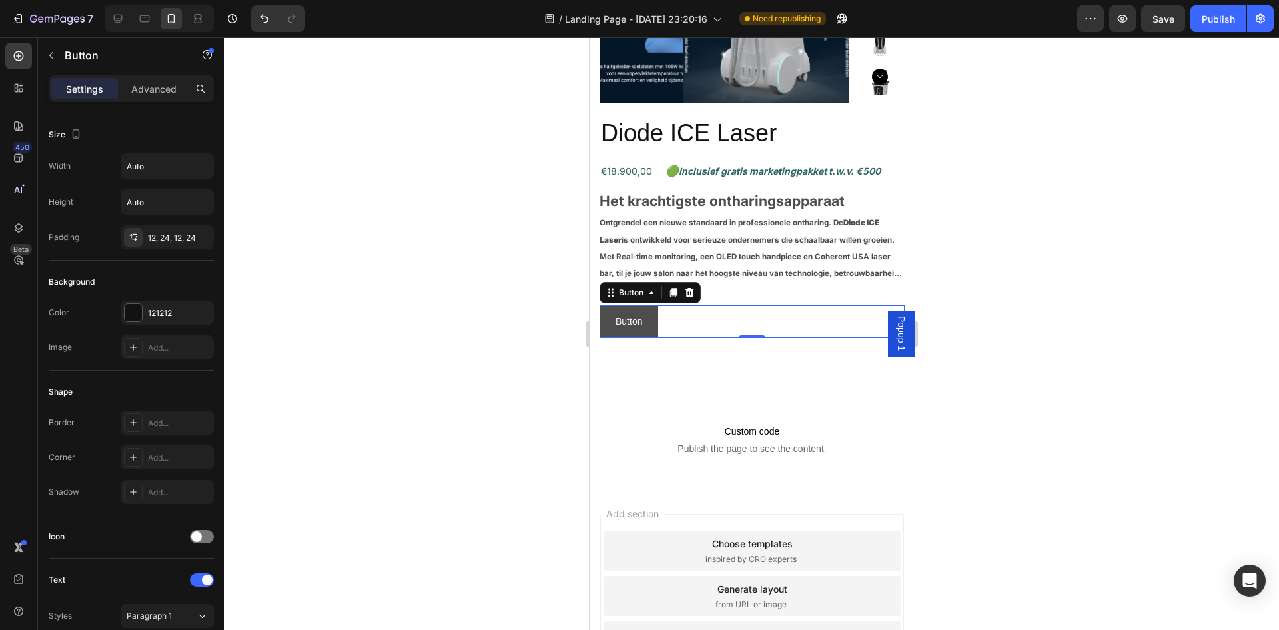
click at [642, 319] on button "Button" at bounding box center [628, 321] width 59 height 33
click at [640, 321] on p "Button" at bounding box center [628, 321] width 27 height 17
click at [599, 305] on button "Vraag" at bounding box center [627, 321] width 57 height 33
click at [599, 305] on button "Vraag vrijblijvend" at bounding box center [650, 321] width 103 height 33
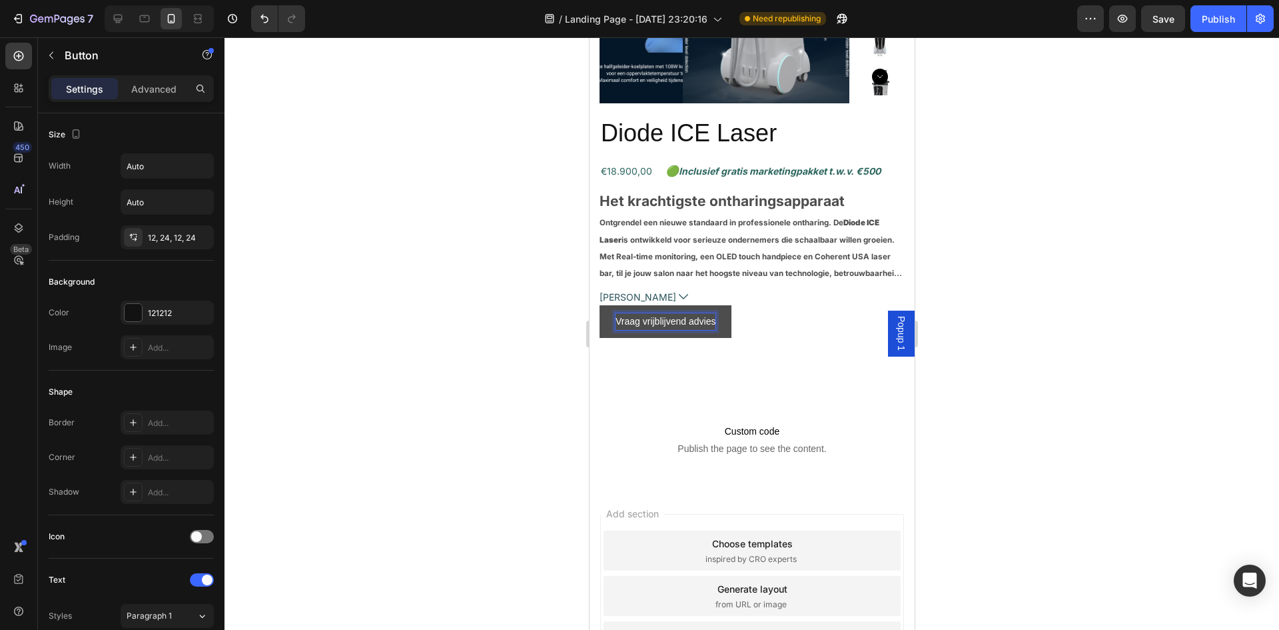
click at [599, 305] on button "Vraag vrijblijvend advies" at bounding box center [665, 321] width 132 height 33
click at [1020, 305] on div at bounding box center [752, 333] width 1055 height 592
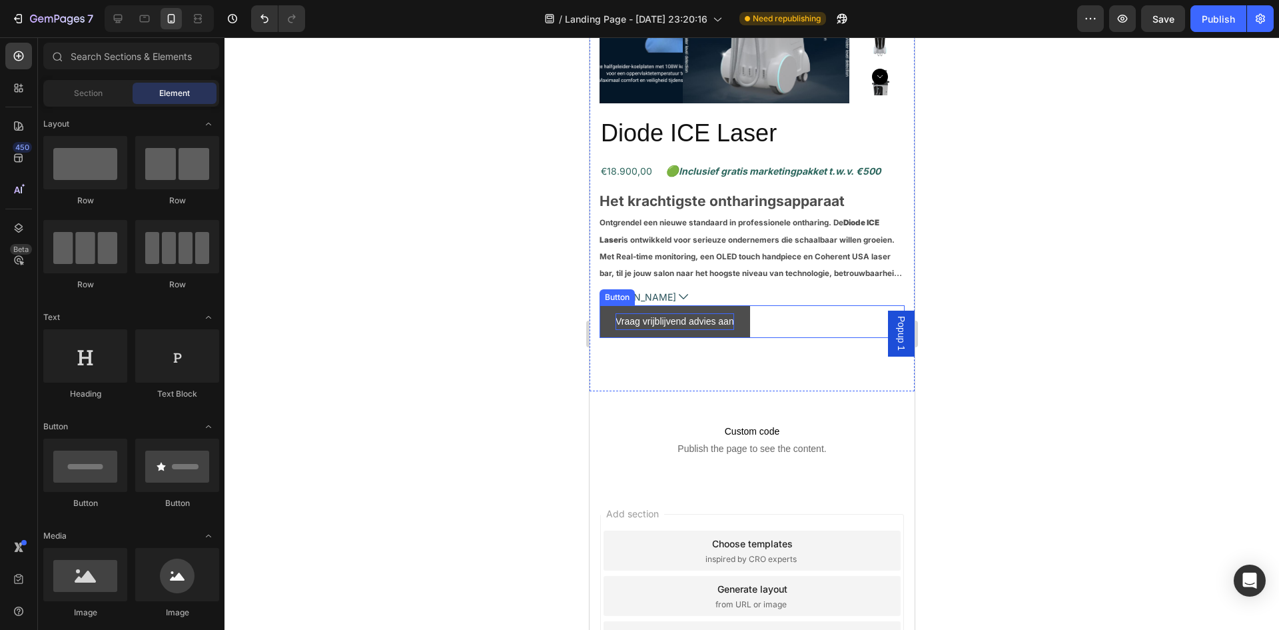
click at [605, 319] on button "Vraag vrijblijvend advies aan" at bounding box center [674, 321] width 151 height 33
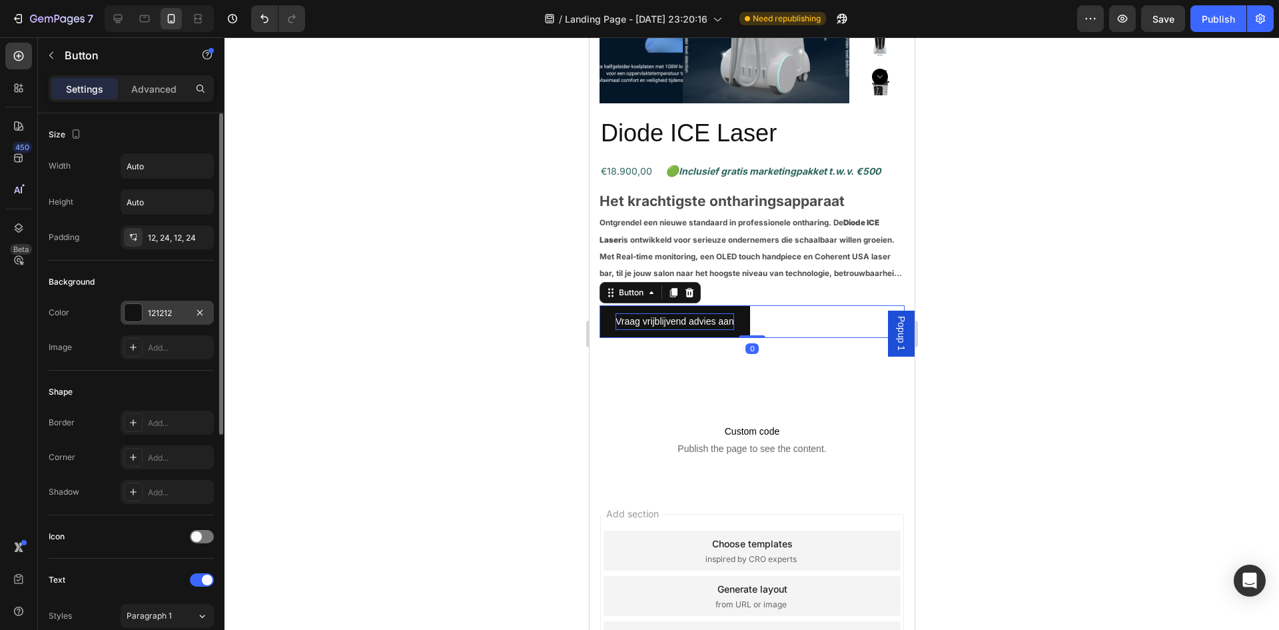
click at [131, 307] on div at bounding box center [133, 312] width 17 height 17
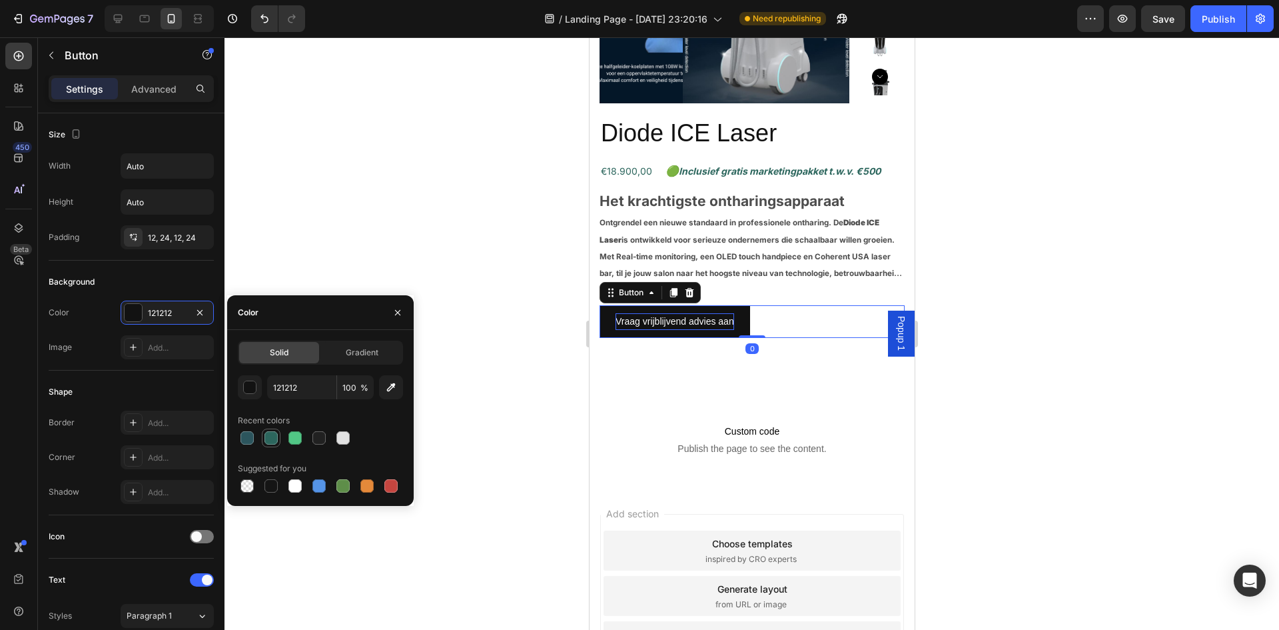
click at [271, 438] on div at bounding box center [271, 437] width 13 height 13
type input "2C665D"
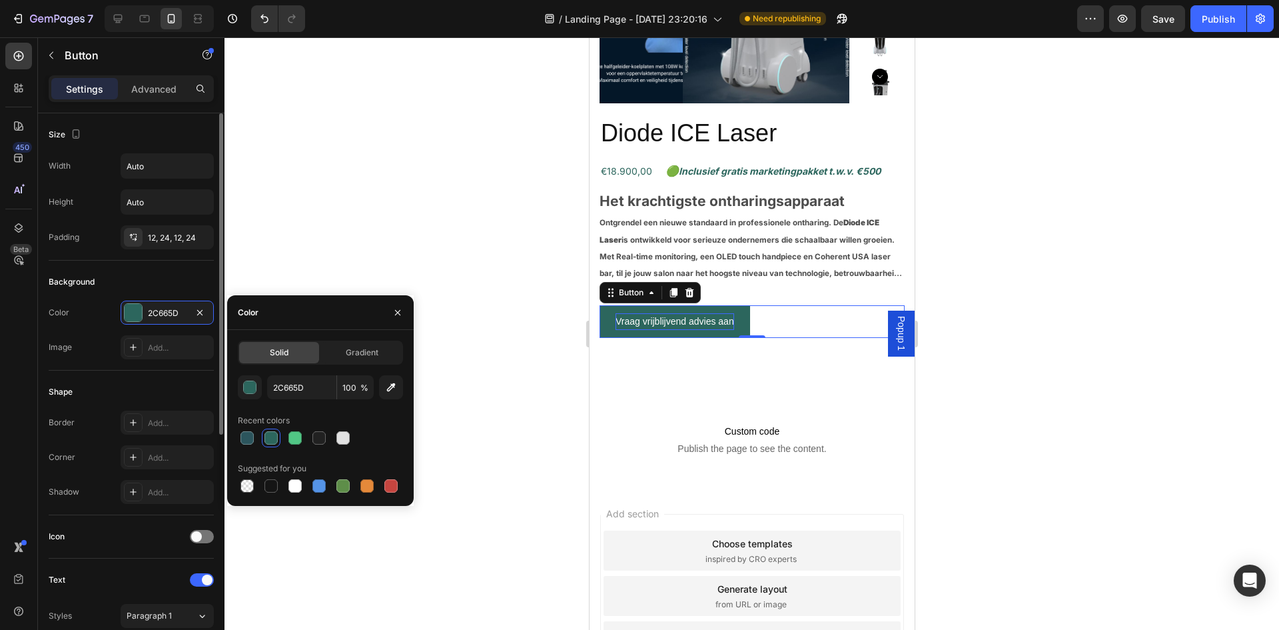
click at [178, 272] on div "Background" at bounding box center [131, 281] width 165 height 21
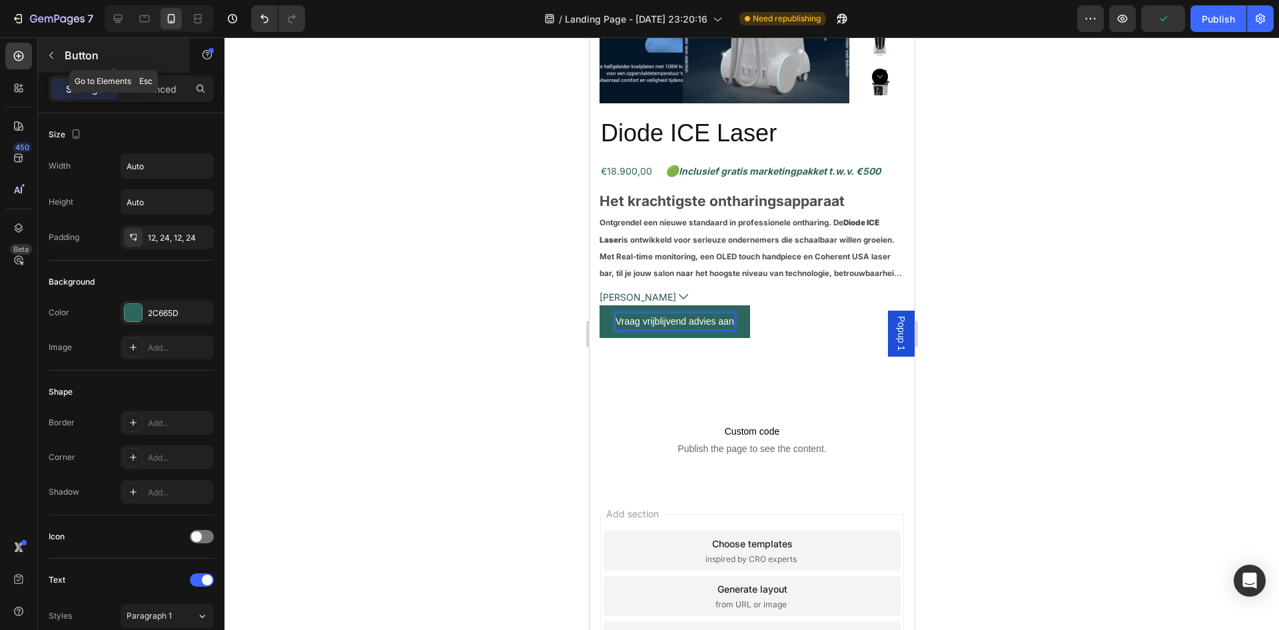
click at [57, 58] on button "button" at bounding box center [51, 55] width 21 height 21
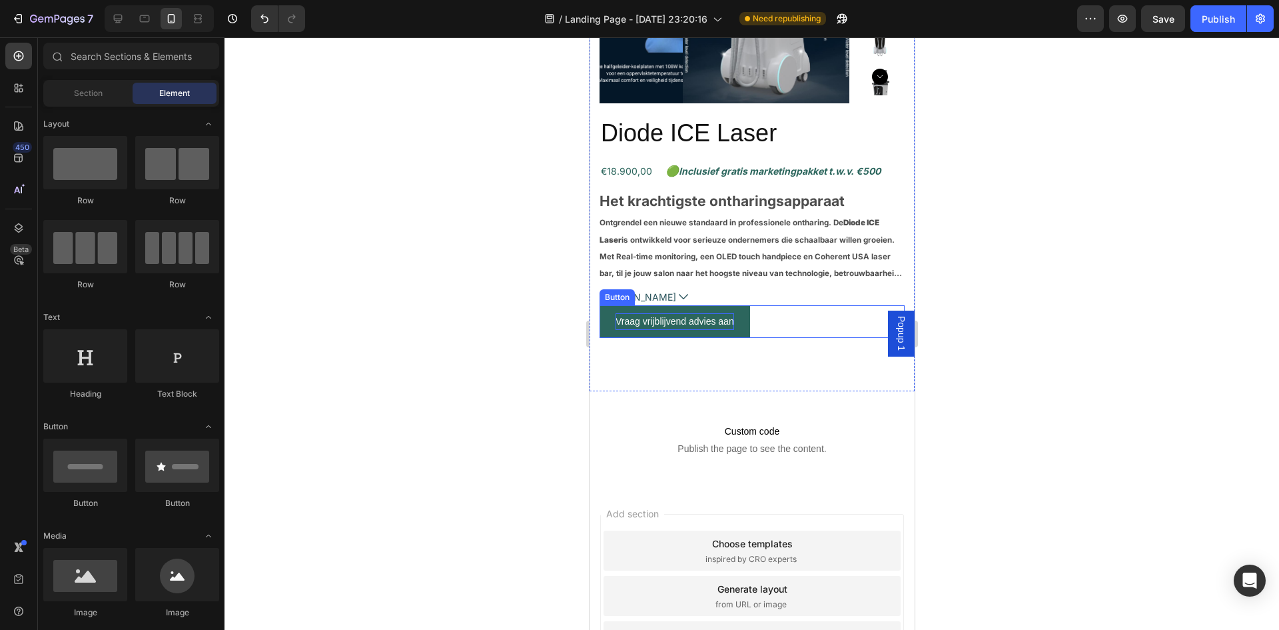
click at [700, 320] on p "Vraag vrijblijvend advies aan" at bounding box center [674, 321] width 119 height 17
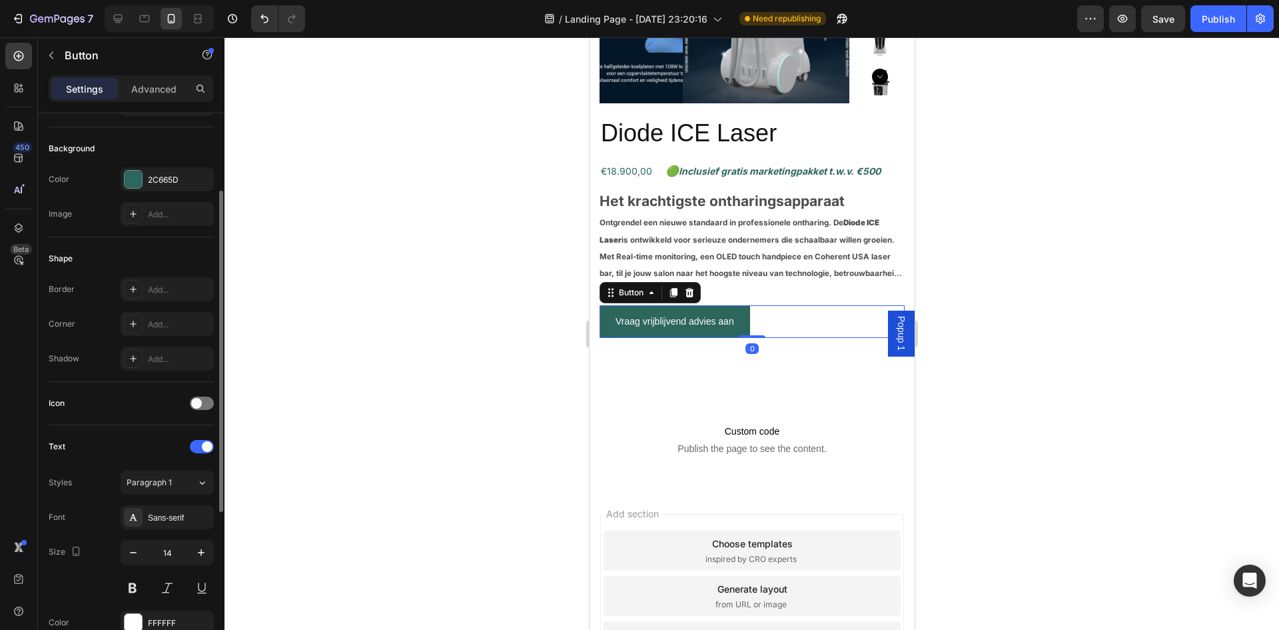
scroll to position [333, 0]
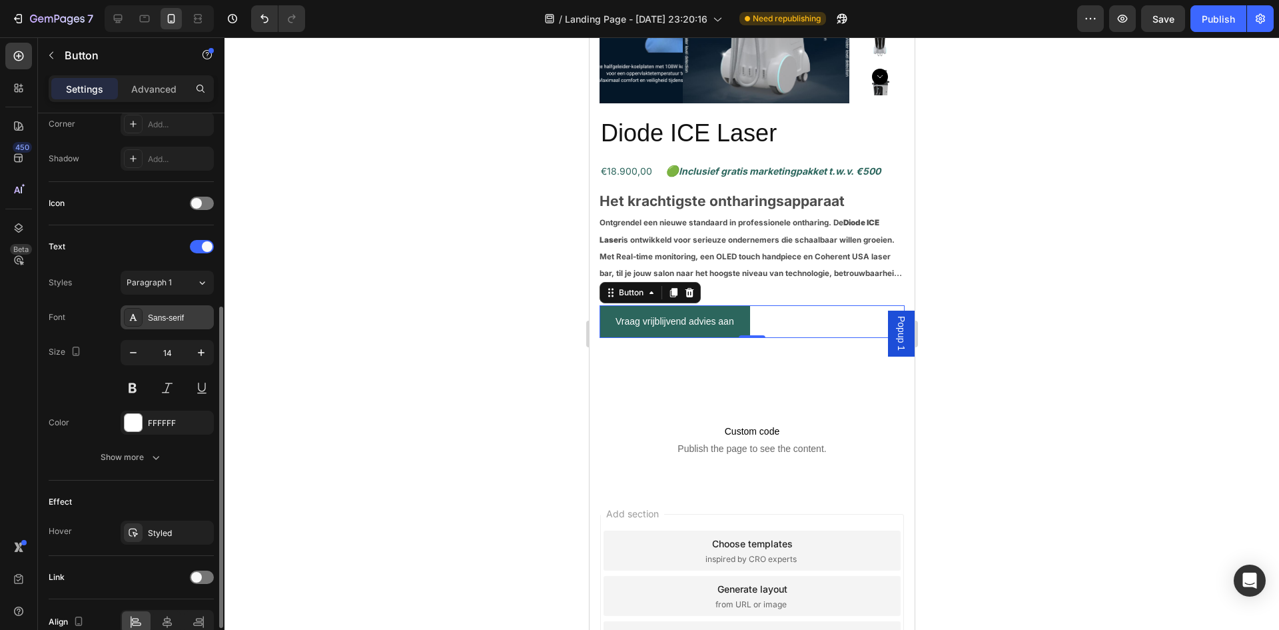
click at [180, 313] on div "Sans-serif" at bounding box center [179, 318] width 63 height 12
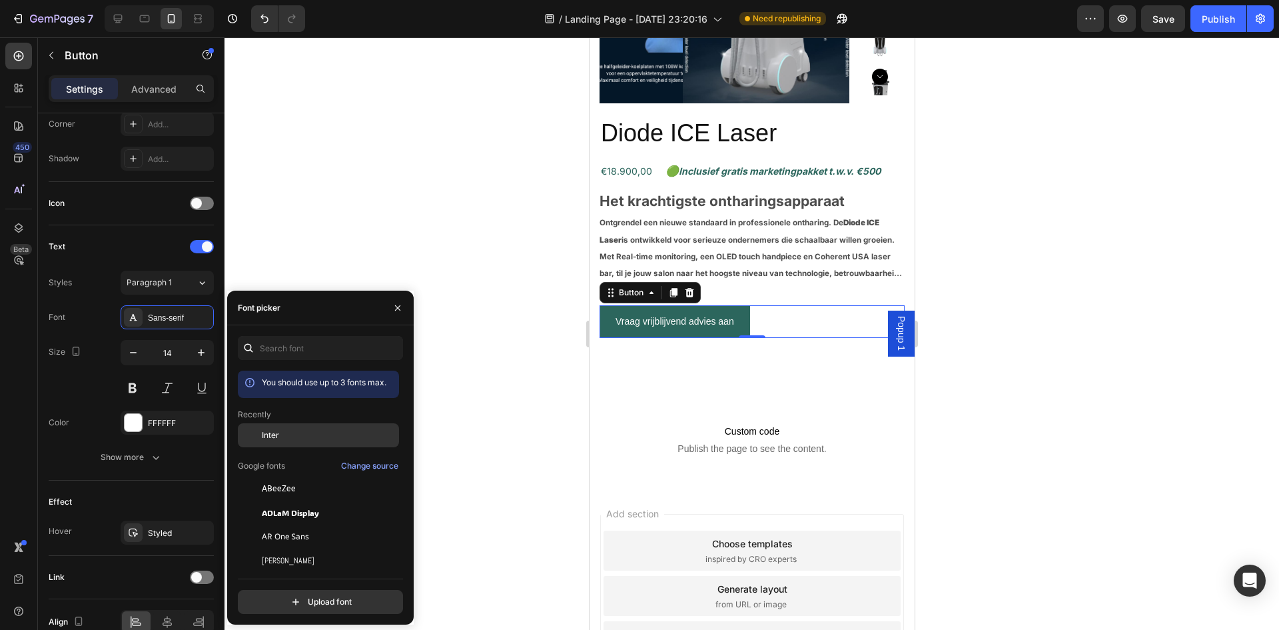
click at [298, 524] on div "Inter" at bounding box center [318, 536] width 161 height 24
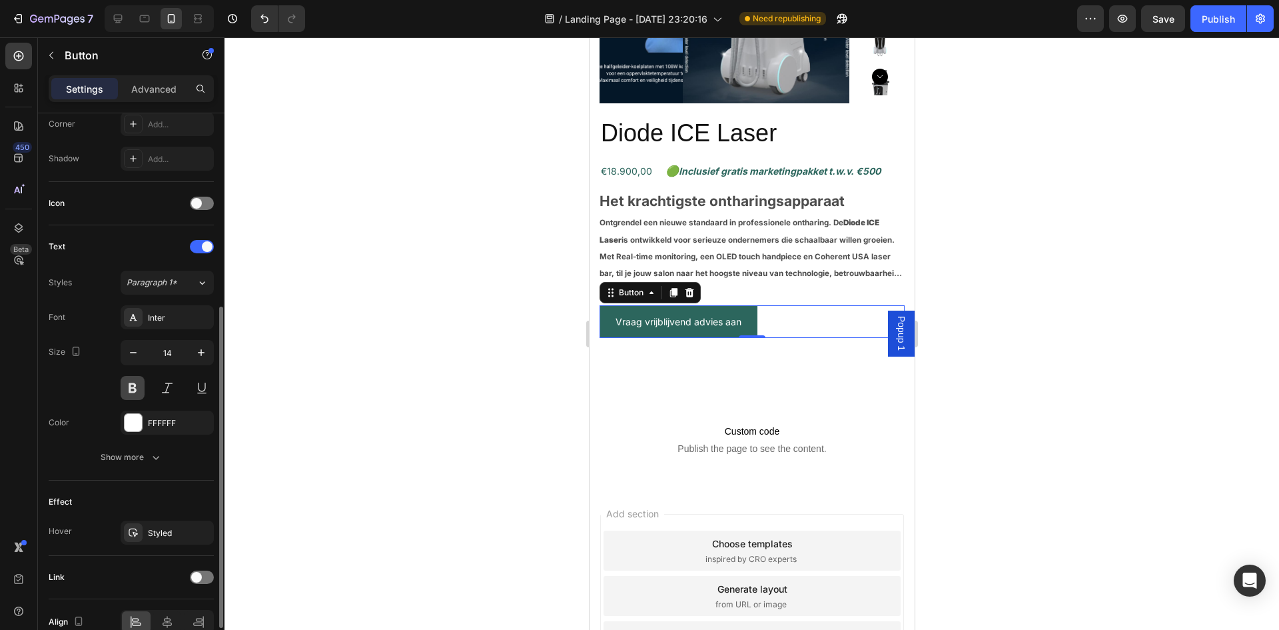
click at [137, 388] on button at bounding box center [133, 388] width 24 height 24
click at [1030, 294] on div at bounding box center [752, 333] width 1055 height 592
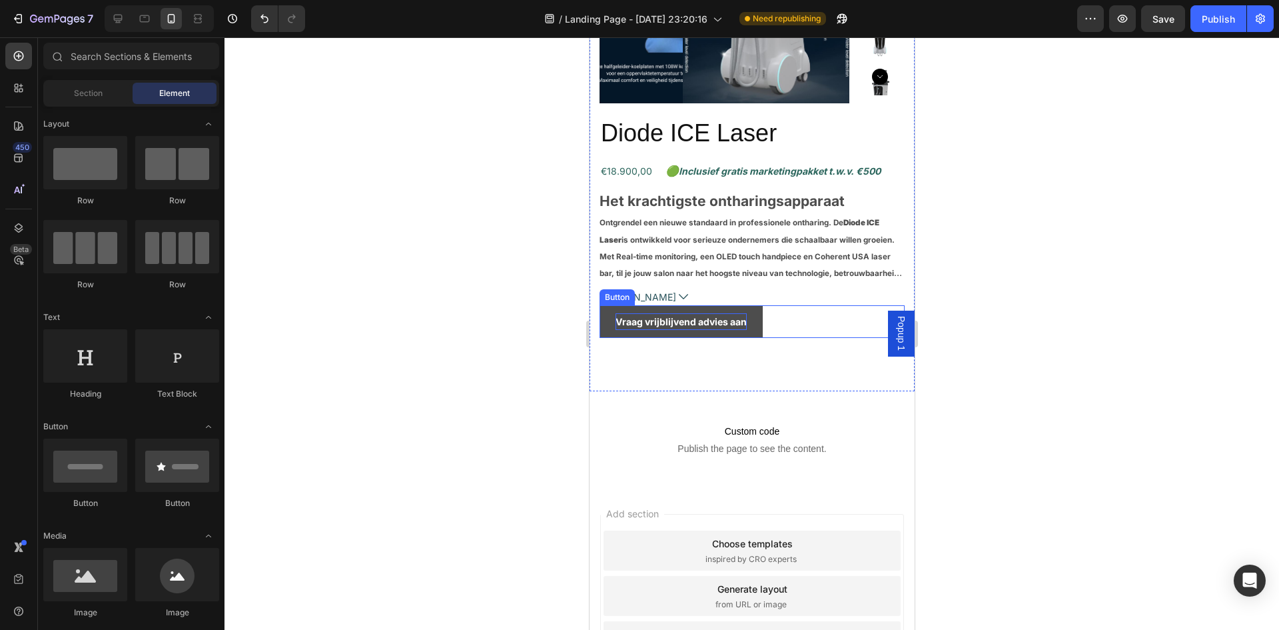
click at [714, 325] on p "Vraag vrijblijvend advies aan" at bounding box center [680, 321] width 131 height 17
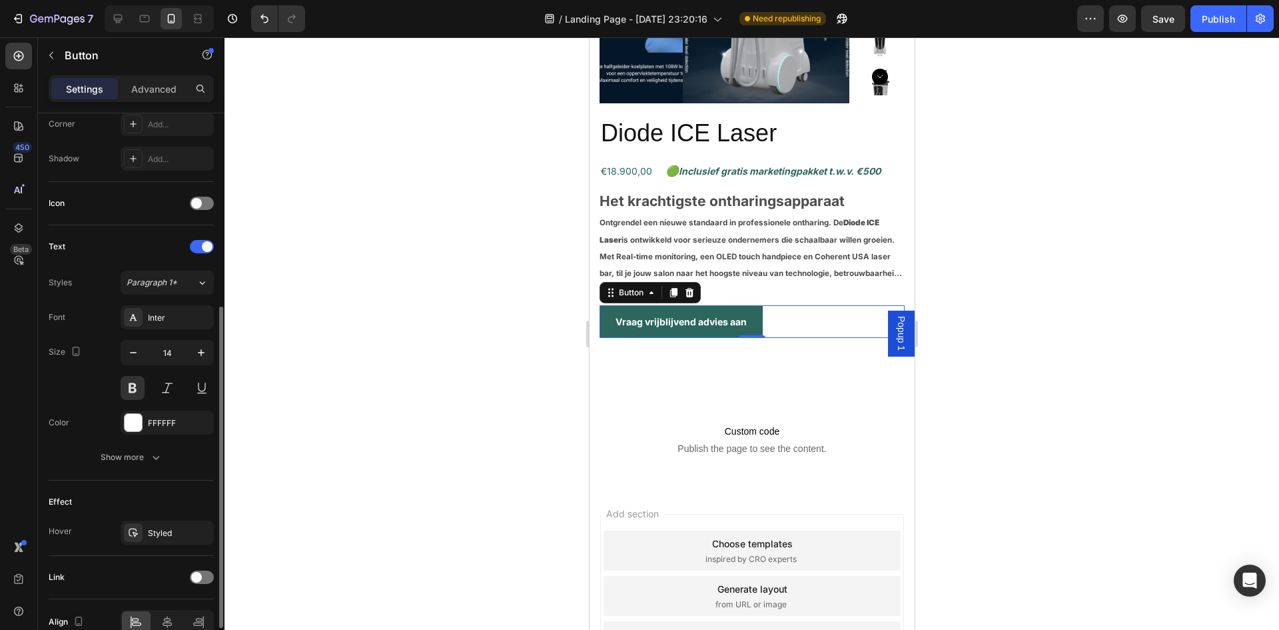
scroll to position [401, 0]
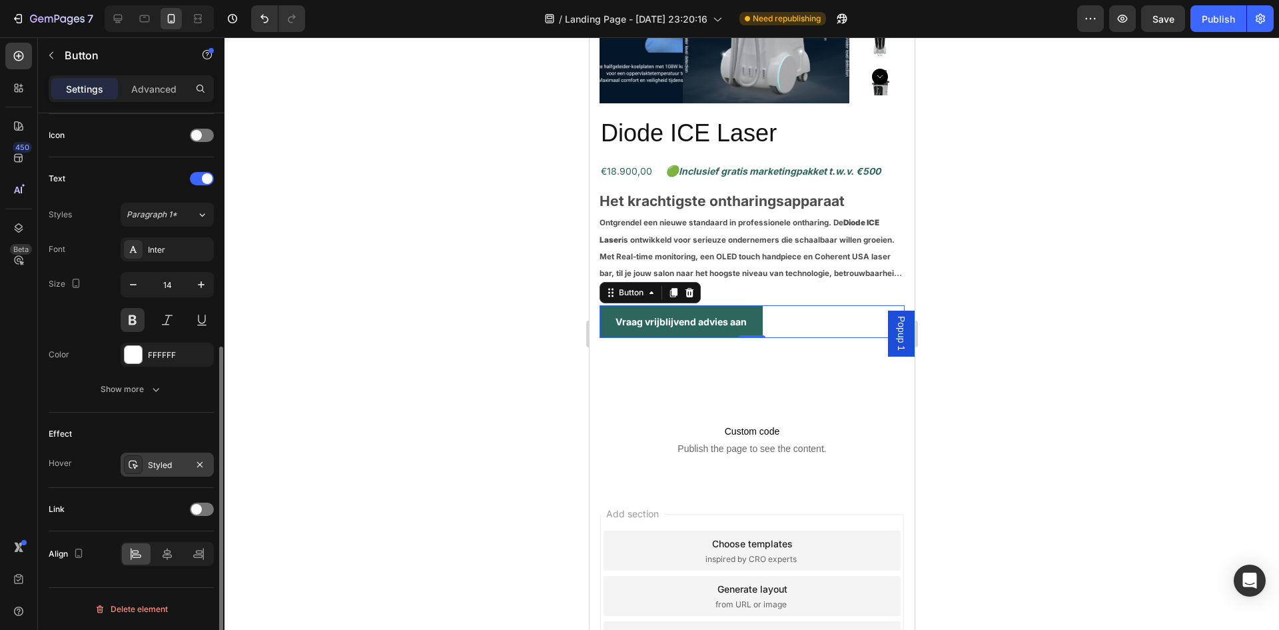
click at [173, 458] on div "Styled" at bounding box center [167, 464] width 93 height 24
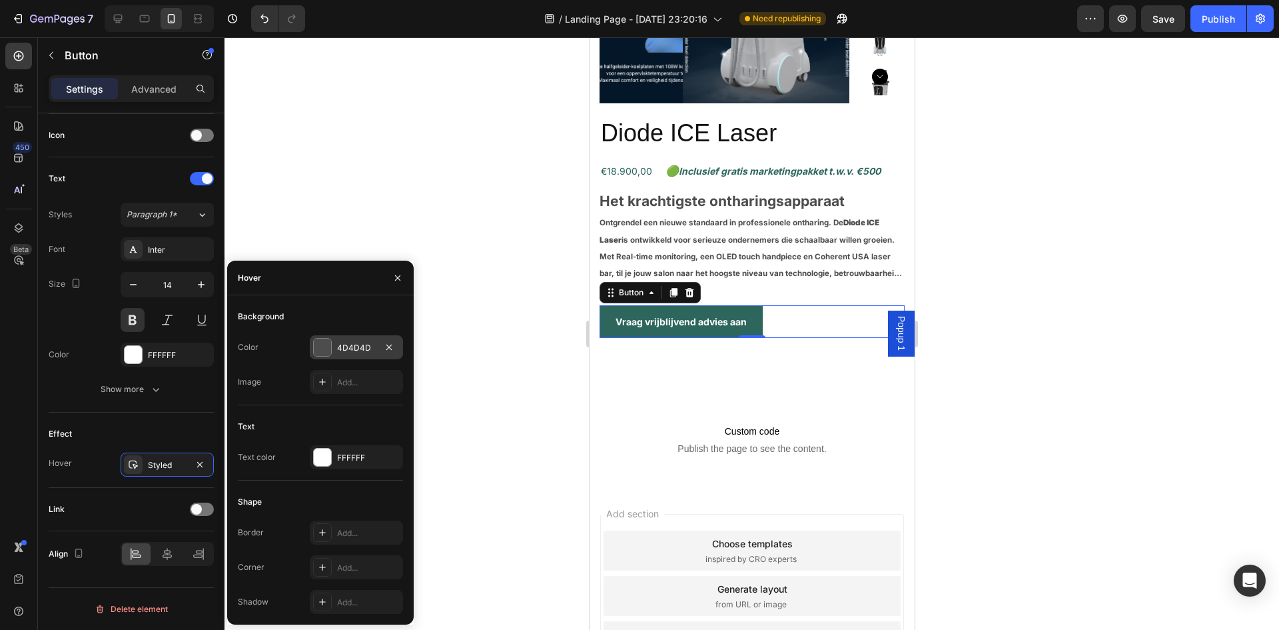
click at [321, 352] on div at bounding box center [322, 347] width 17 height 17
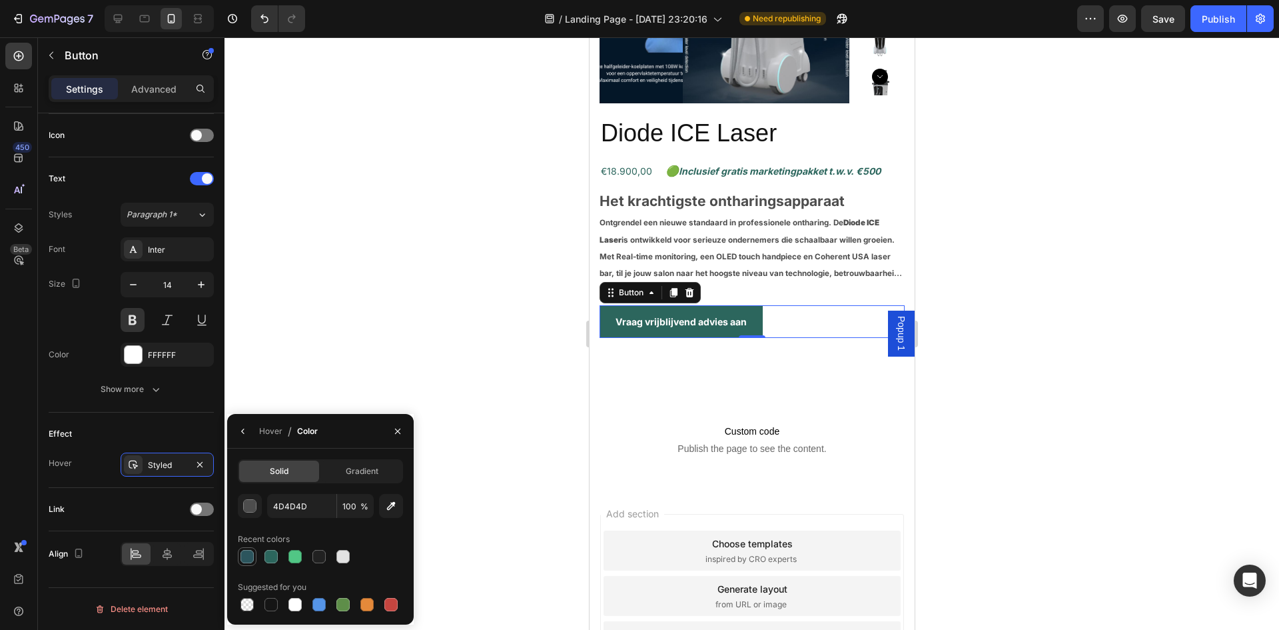
click at [247, 552] on div at bounding box center [247, 556] width 13 height 13
type input "2C555D"
click at [167, 416] on div "Effect Hover Styled" at bounding box center [131, 449] width 165 height 75
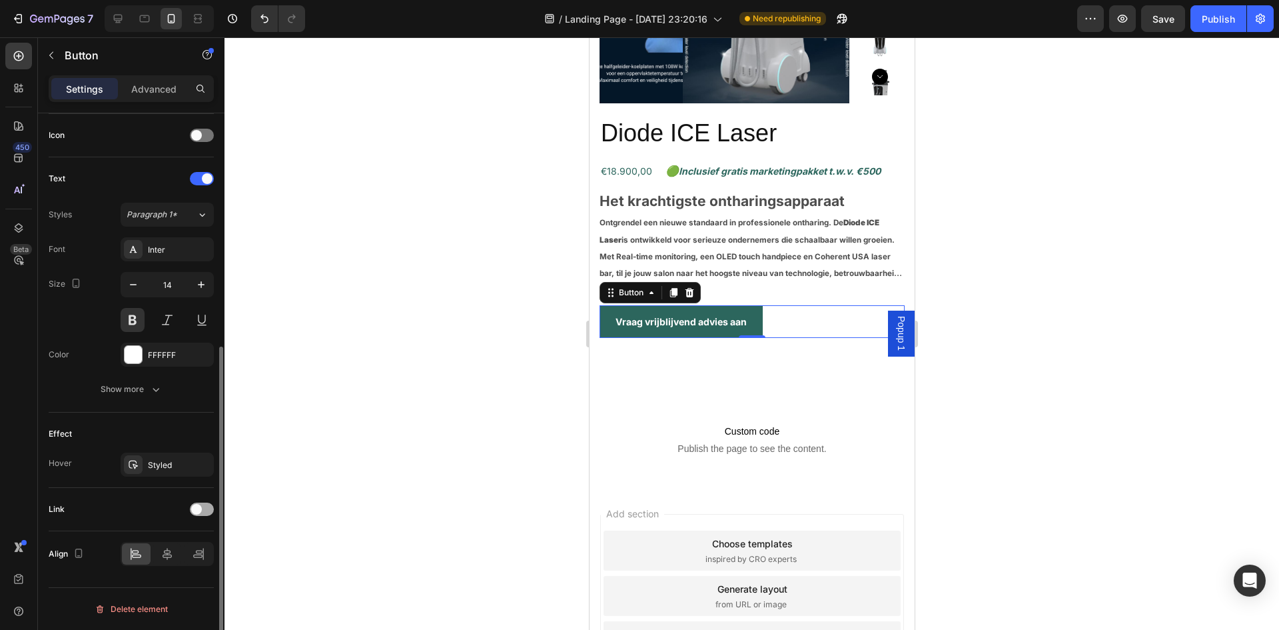
click at [195, 504] on span at bounding box center [196, 509] width 11 height 11
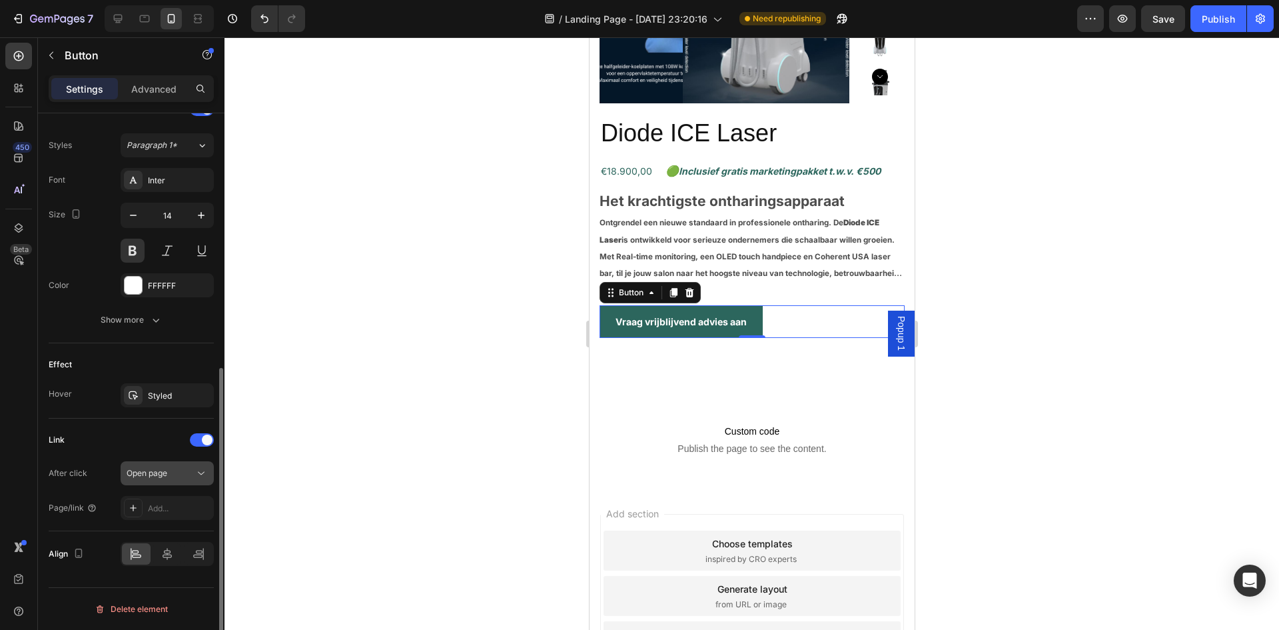
click at [191, 480] on button "Open page" at bounding box center [167, 473] width 93 height 24
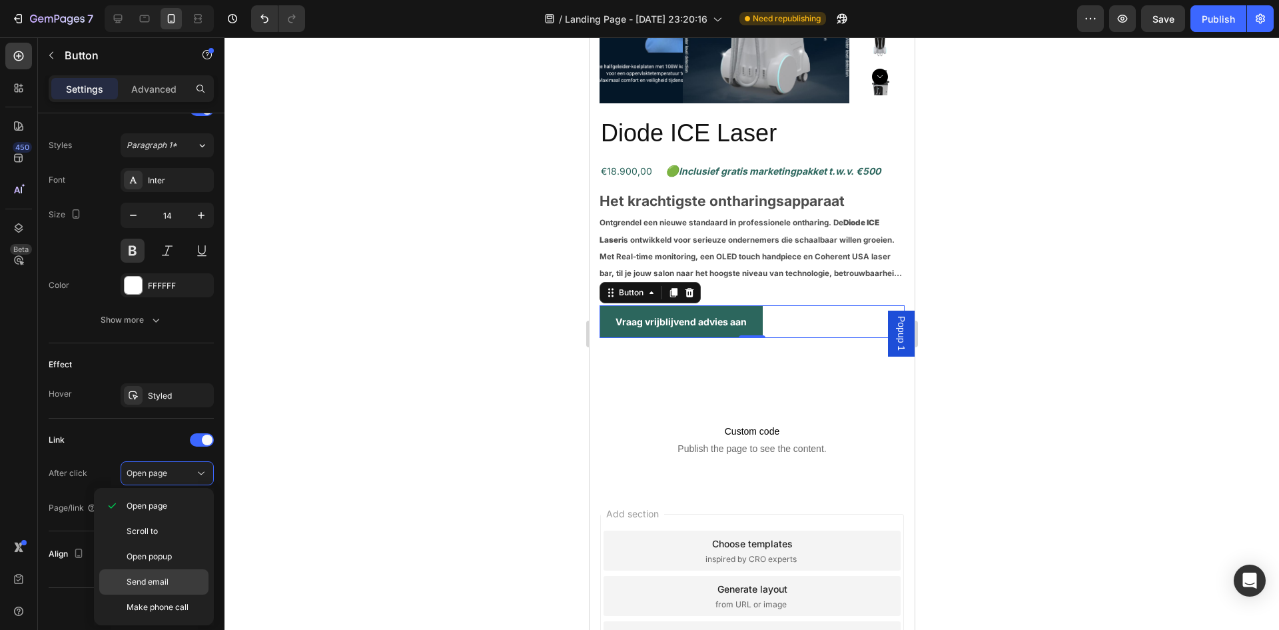
click at [179, 582] on p "Send email" at bounding box center [165, 582] width 76 height 12
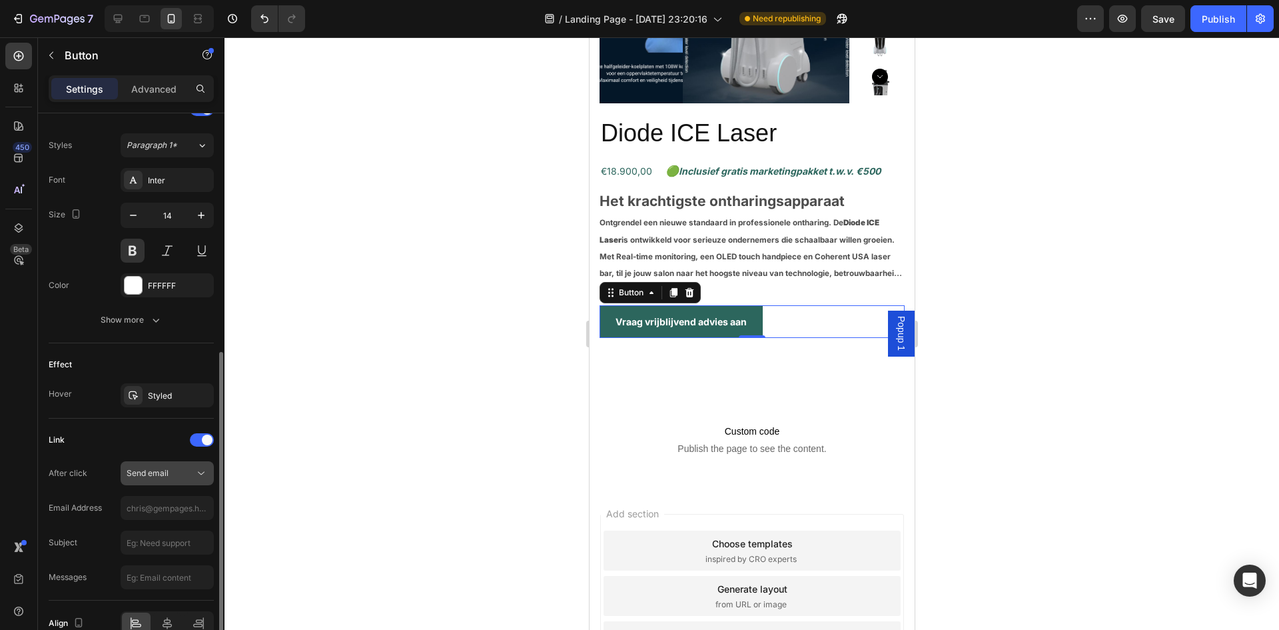
click at [198, 472] on icon at bounding box center [201, 472] width 13 height 13
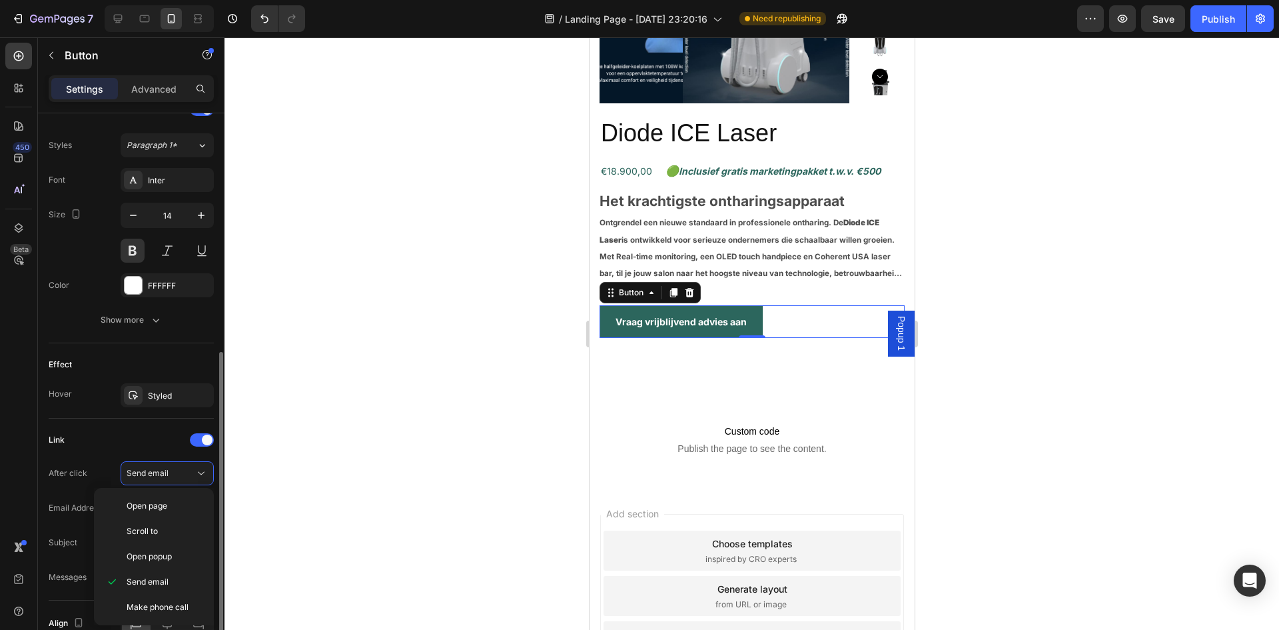
click at [117, 439] on div "Link" at bounding box center [131, 439] width 165 height 21
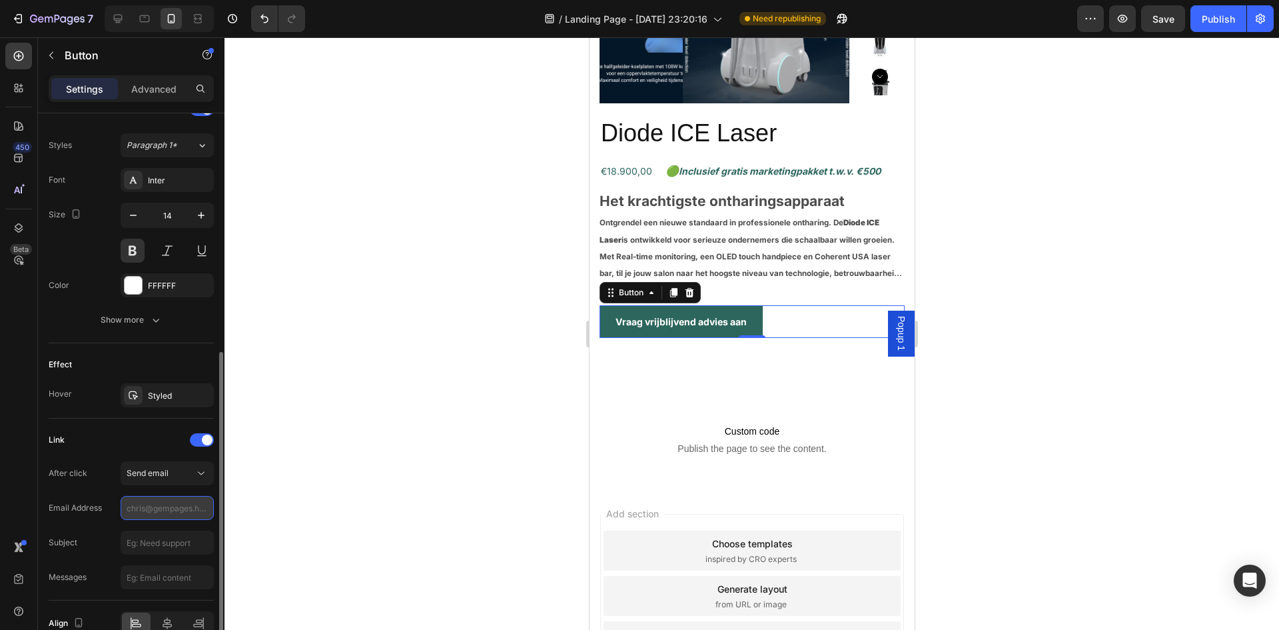
click at [193, 512] on input "text" at bounding box center [167, 508] width 93 height 24
click at [186, 547] on input "text" at bounding box center [167, 542] width 93 height 24
type input "[EMAIL_ADDRESS][DOMAIN_NAME]"
drag, startPoint x: 173, startPoint y: 583, endPoint x: 176, endPoint y: 565, distance: 18.2
click at [173, 583] on input "text" at bounding box center [167, 577] width 93 height 24
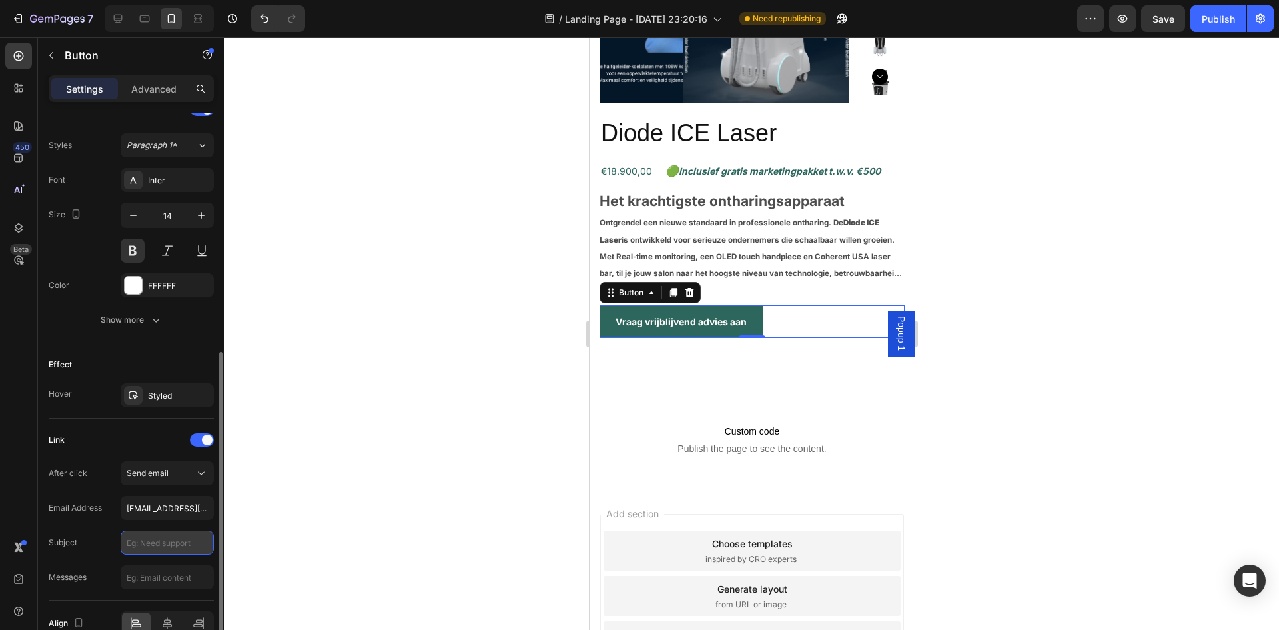
click at [138, 545] on input "text" at bounding box center [167, 542] width 93 height 24
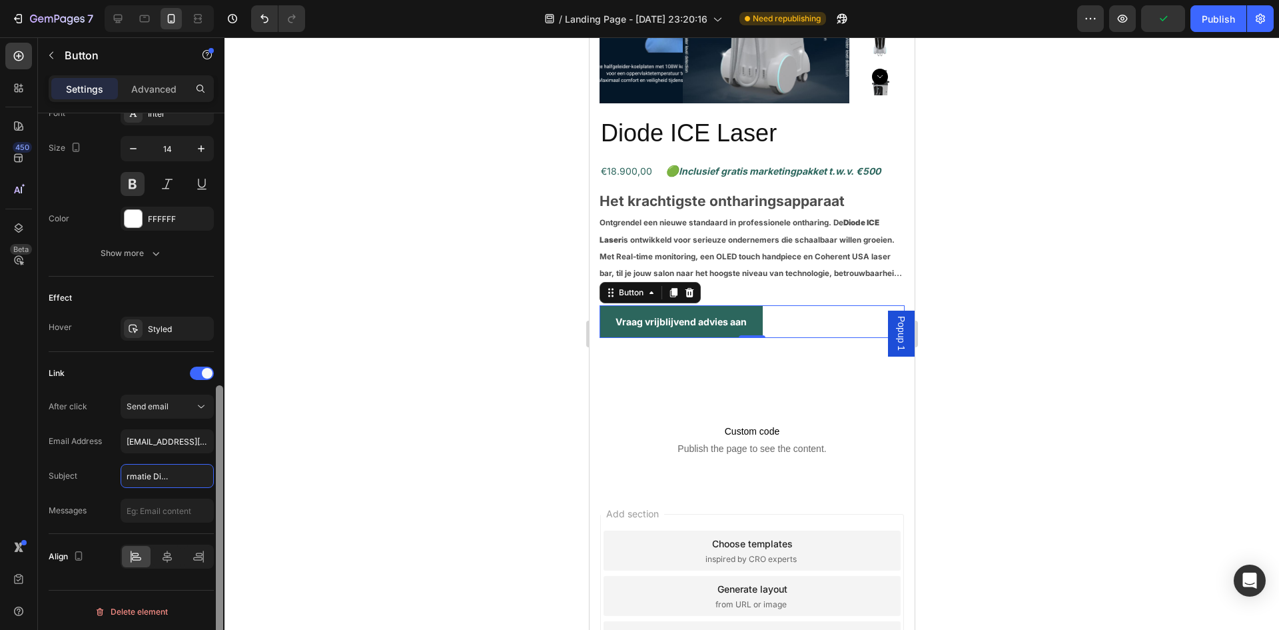
scroll to position [0, 39]
click at [202, 502] on input "text" at bounding box center [167, 510] width 93 height 24
type input "Meer informatie Diode Ice Laser"
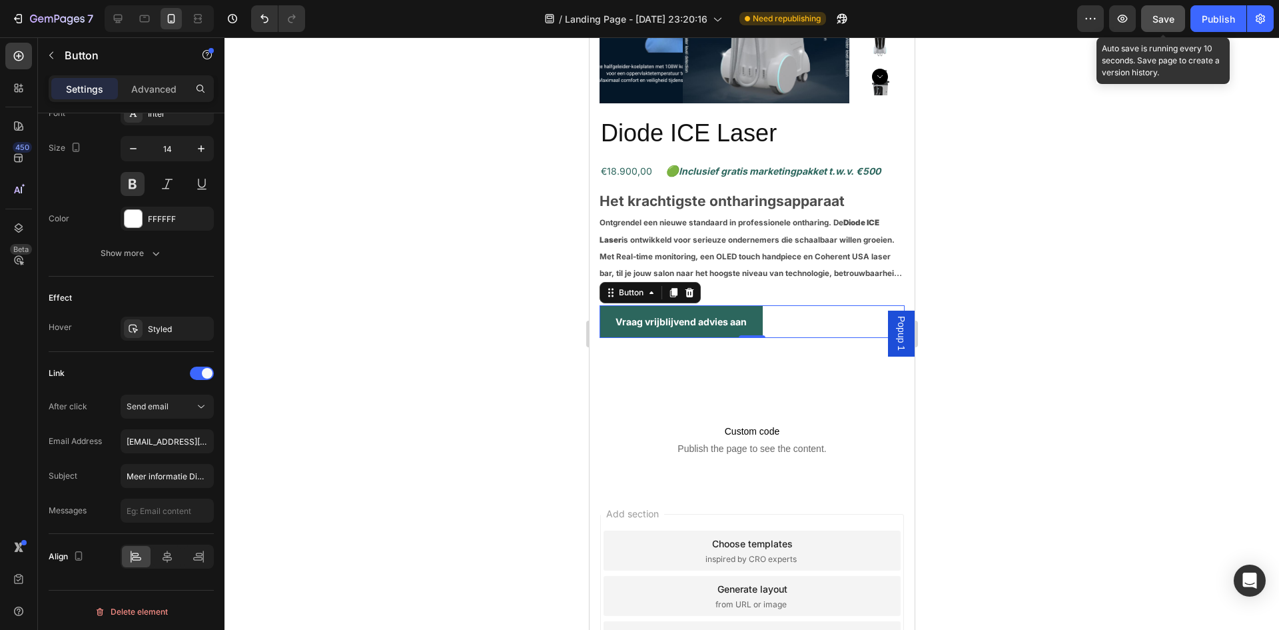
click at [1169, 15] on span "Save" at bounding box center [1164, 18] width 22 height 11
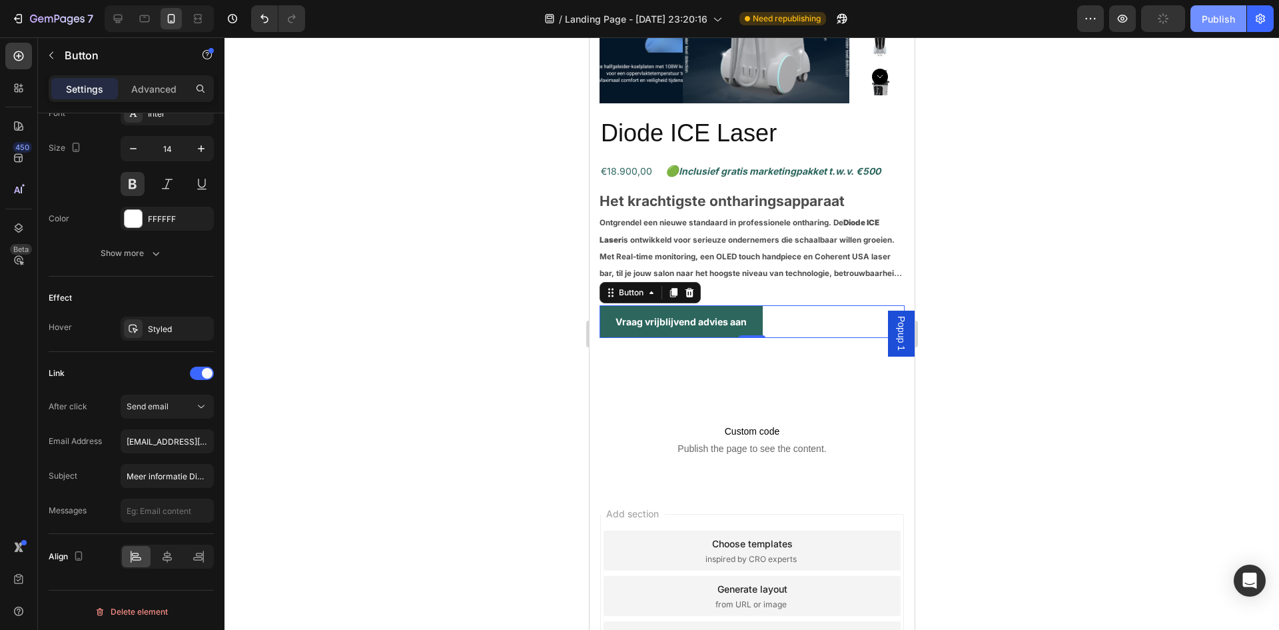
click at [1209, 18] on div "Publish" at bounding box center [1218, 19] width 33 height 14
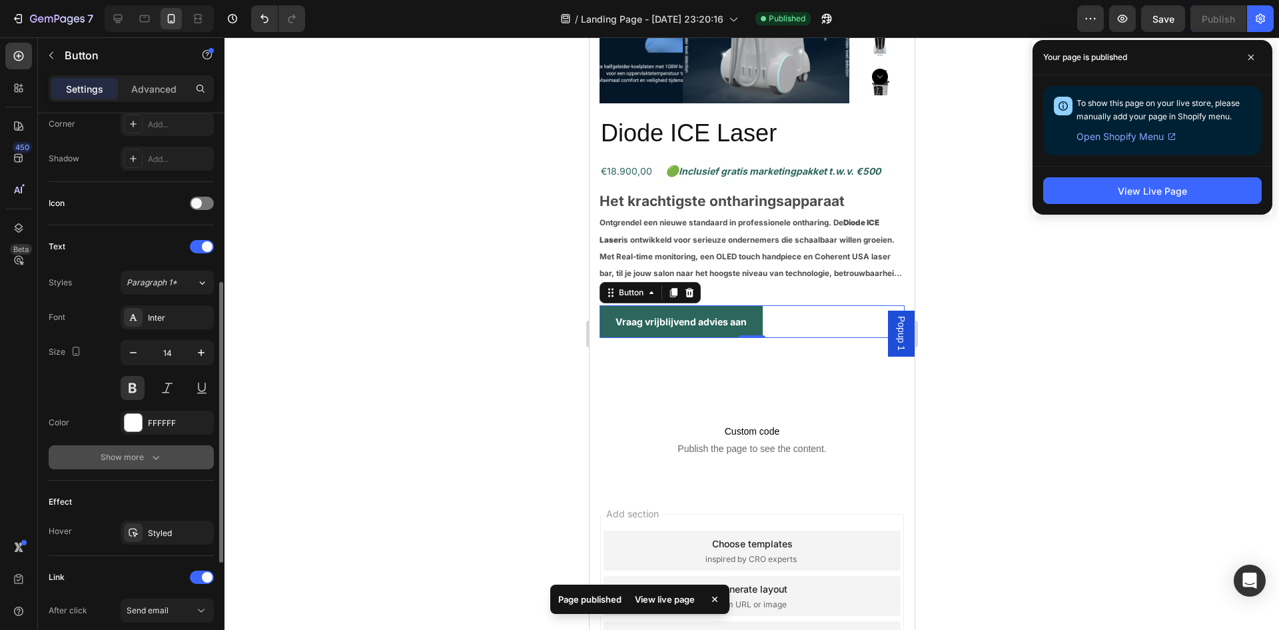
scroll to position [540, 0]
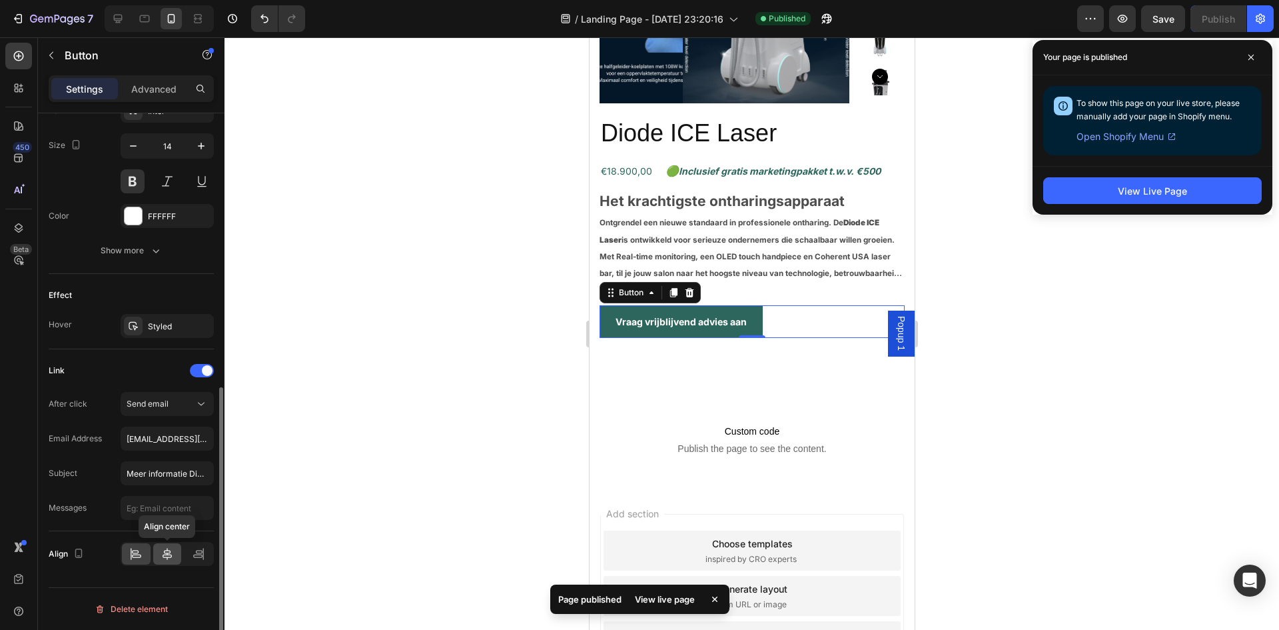
click at [165, 556] on icon at bounding box center [167, 553] width 13 height 13
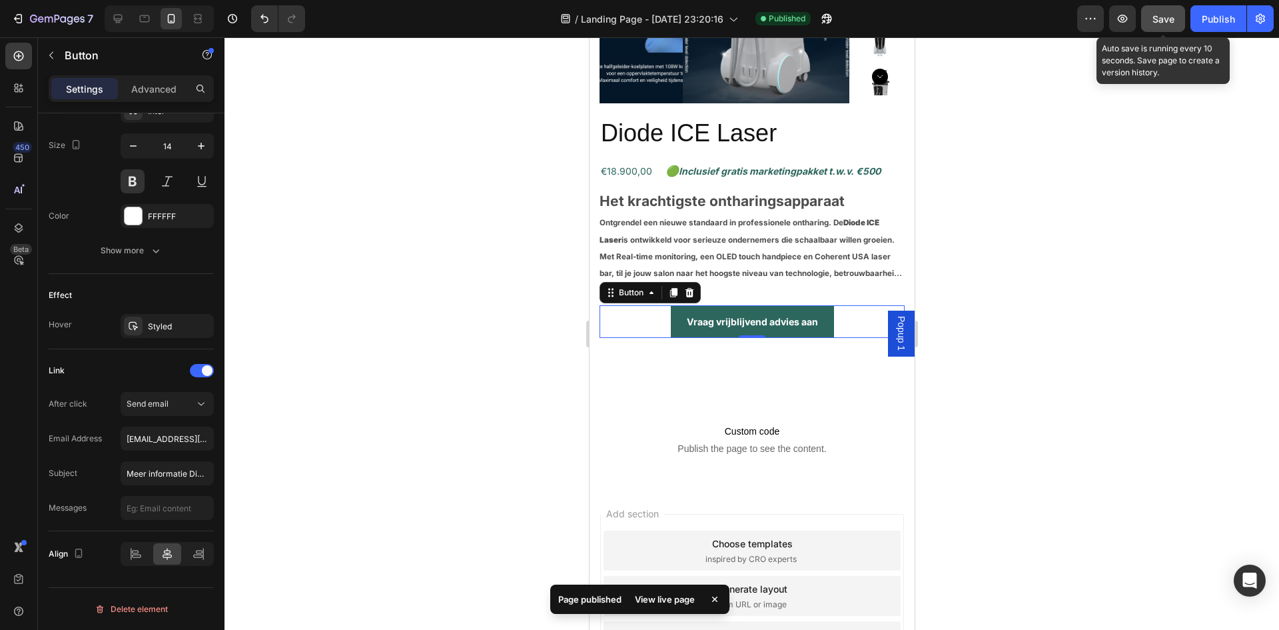
click at [1165, 29] on button "Save" at bounding box center [1163, 18] width 44 height 27
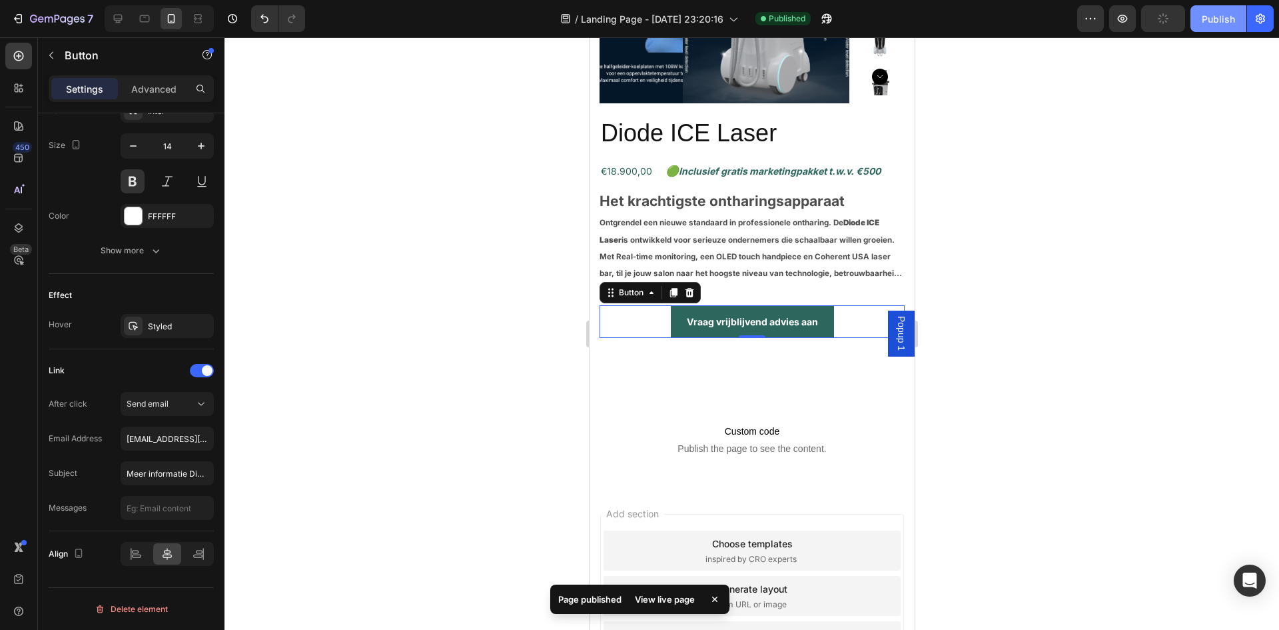
click at [1191, 23] on button "Publish" at bounding box center [1219, 18] width 56 height 27
click at [1196, 21] on button "Publish" at bounding box center [1219, 18] width 56 height 27
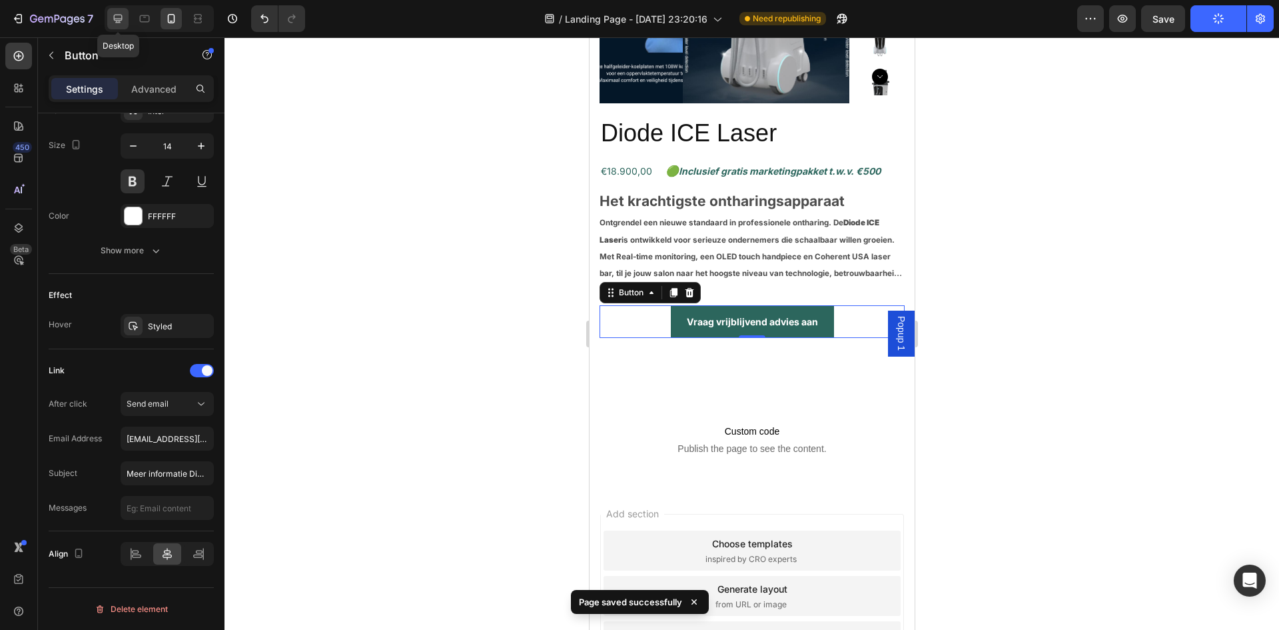
click at [122, 13] on icon at bounding box center [117, 18] width 13 height 13
type input "16"
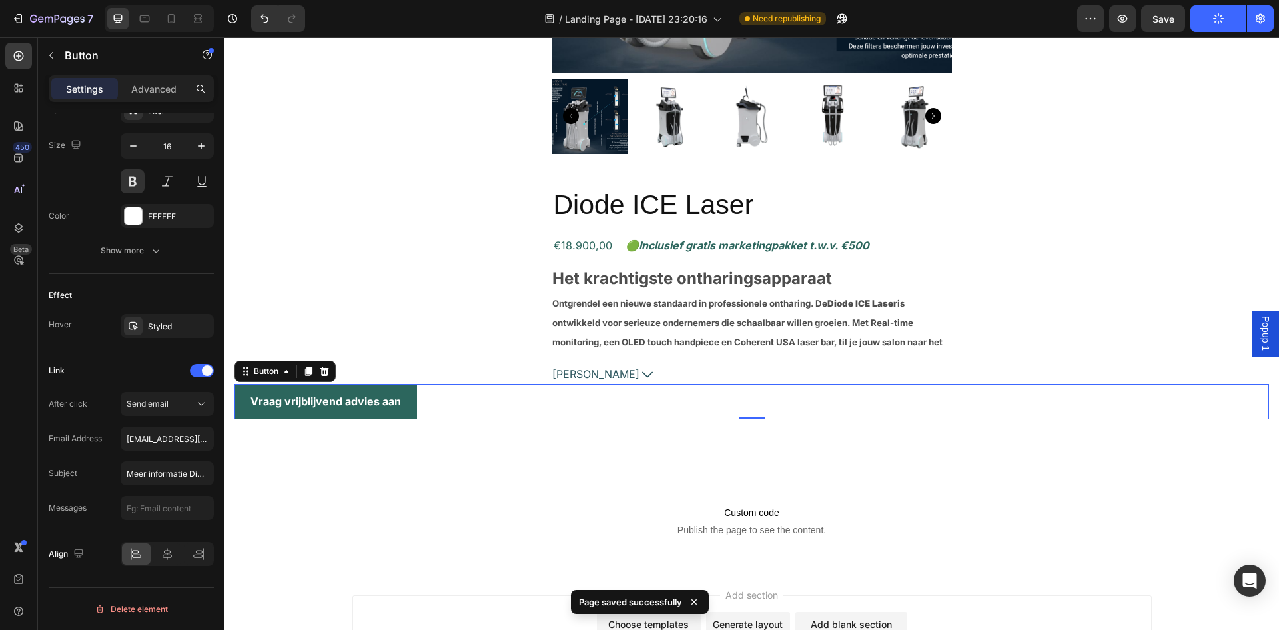
scroll to position [2734, 0]
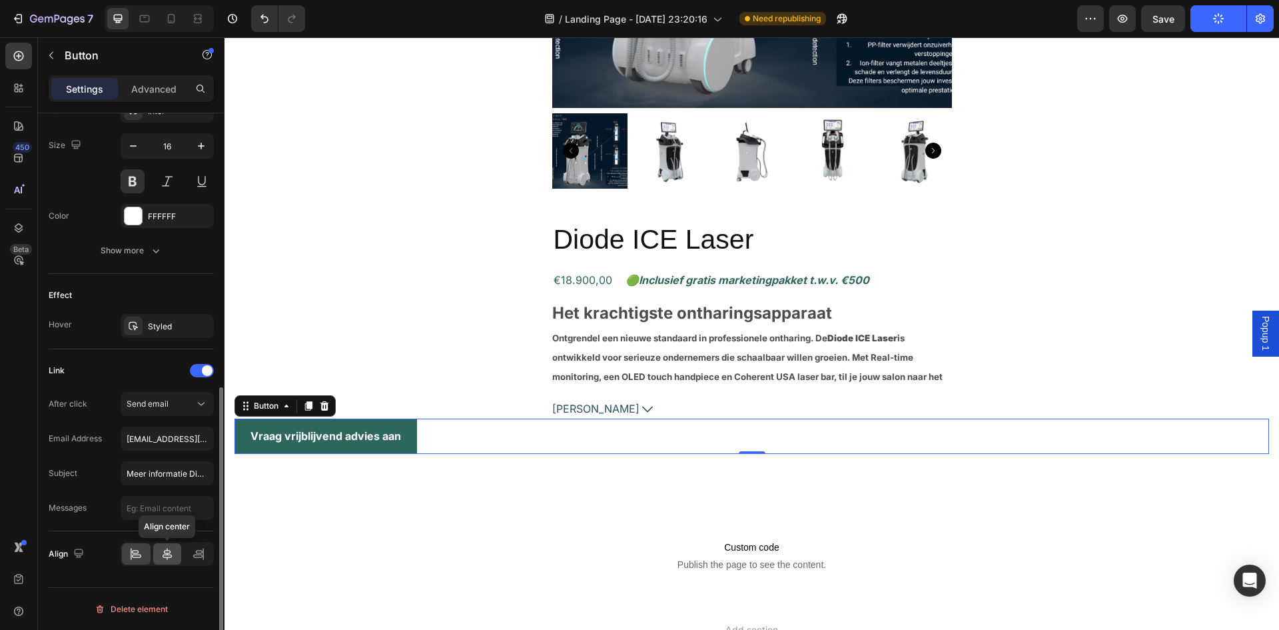
click at [173, 556] on icon at bounding box center [167, 553] width 13 height 13
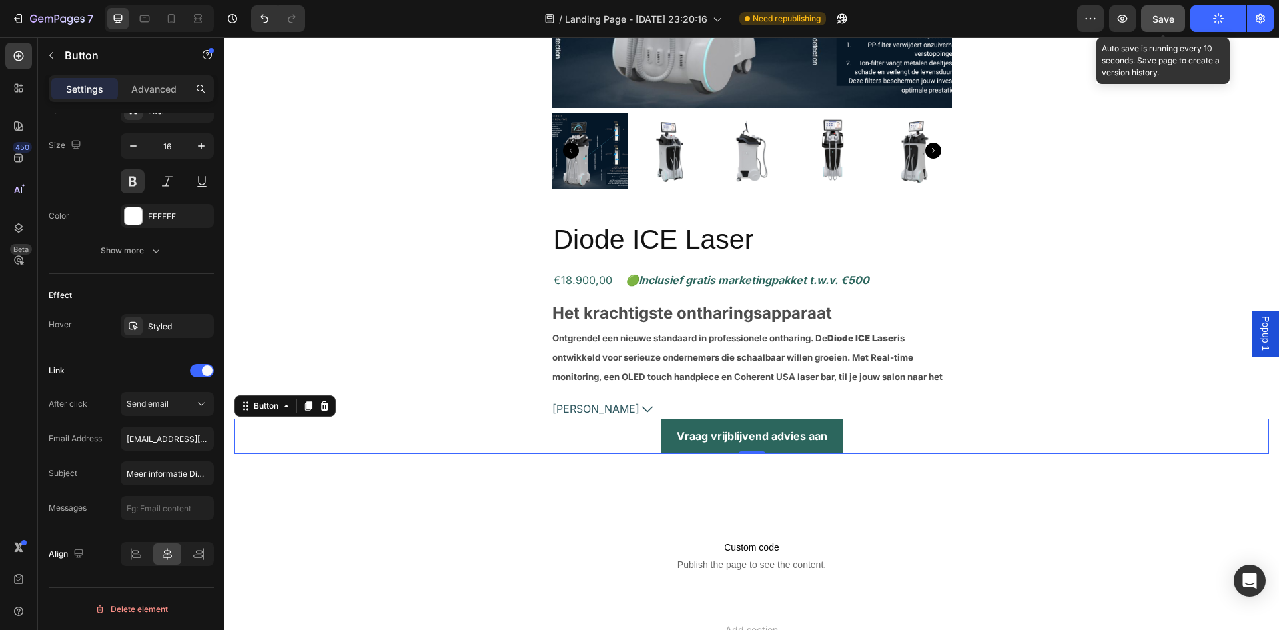
click at [1163, 13] on span "Save" at bounding box center [1164, 18] width 22 height 11
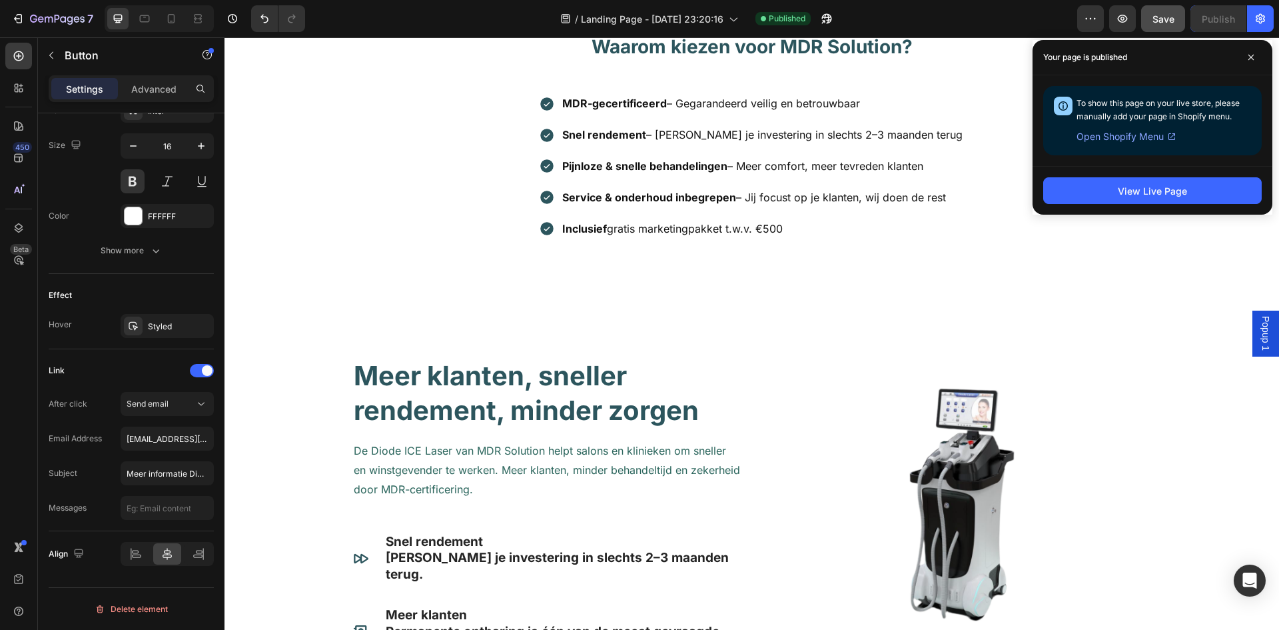
scroll to position [402, 0]
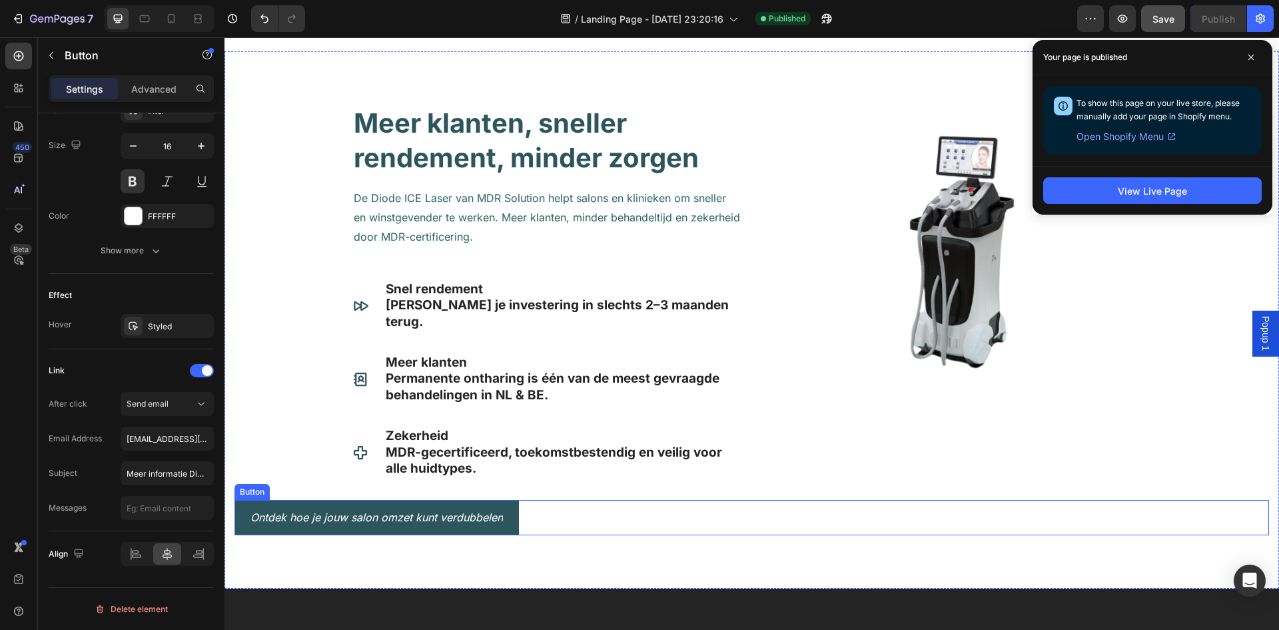
click at [236, 500] on button "Ontdek hoe je jouw salon omzet kunt verdubbelen" at bounding box center [377, 517] width 285 height 35
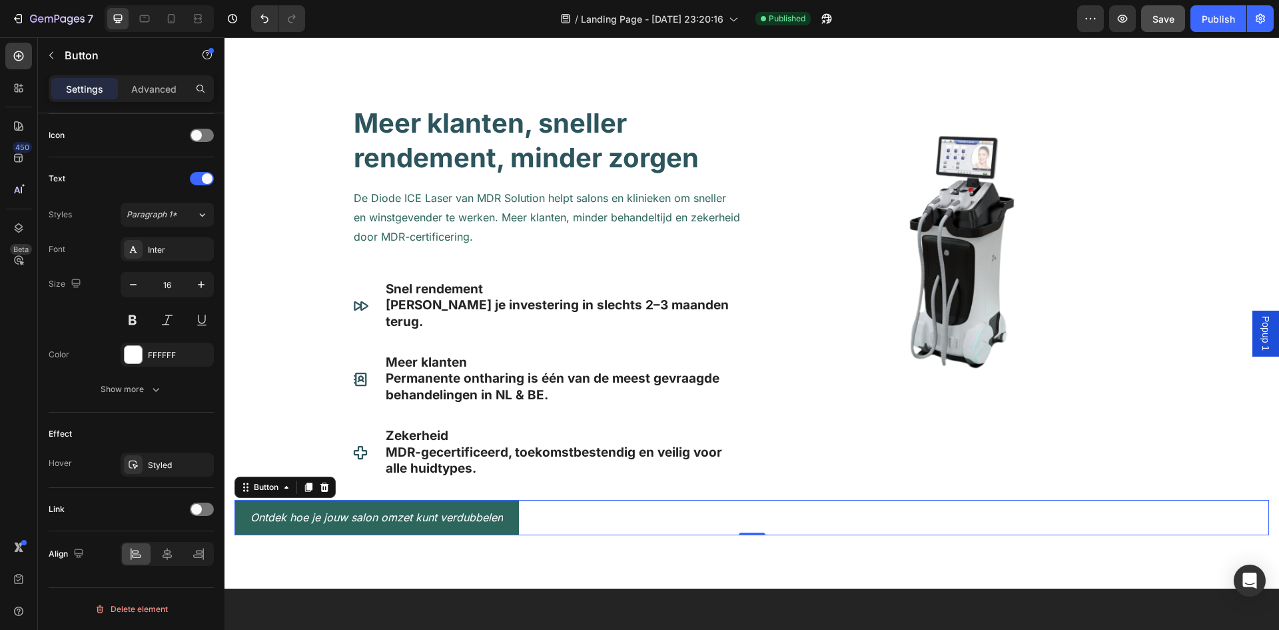
click at [549, 500] on div "Ontdek hoe je jouw salon omzet kunt verdubbelen Button 0" at bounding box center [752, 517] width 1035 height 35
click at [167, 543] on div at bounding box center [167, 553] width 29 height 21
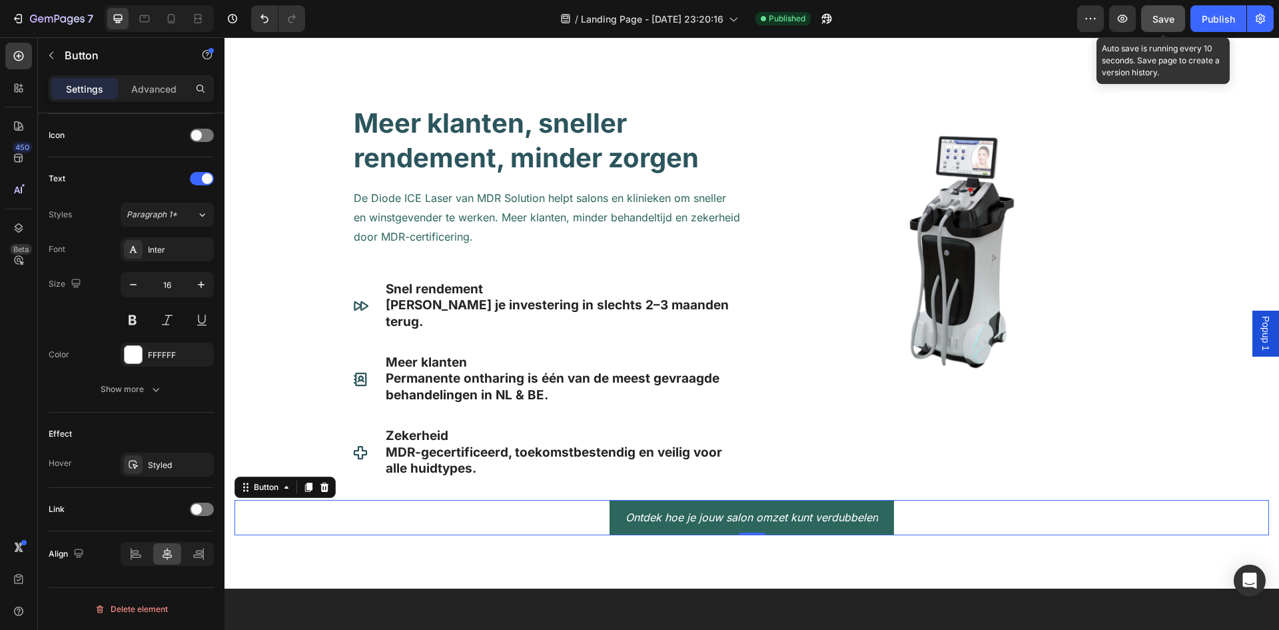
click at [1174, 26] on button "Save" at bounding box center [1163, 18] width 44 height 27
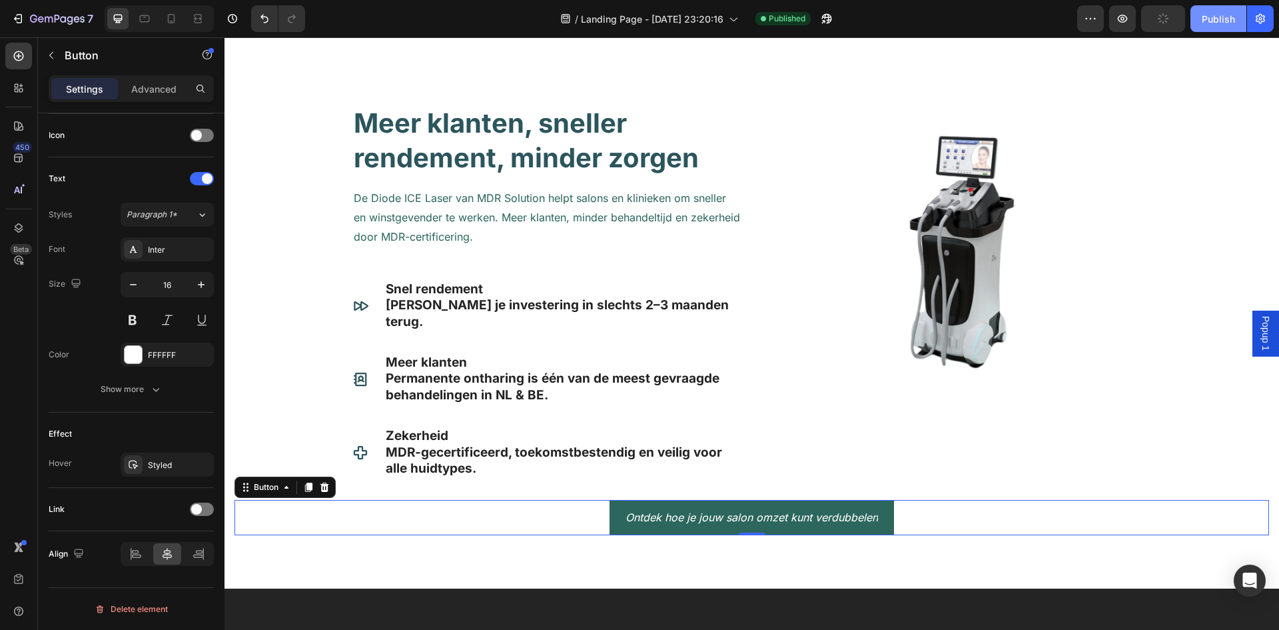
drag, startPoint x: 1209, startPoint y: 23, endPoint x: 567, endPoint y: 348, distance: 719.1
click at [1209, 23] on div "Publish" at bounding box center [1218, 19] width 33 height 14
click at [205, 508] on div at bounding box center [202, 508] width 24 height 13
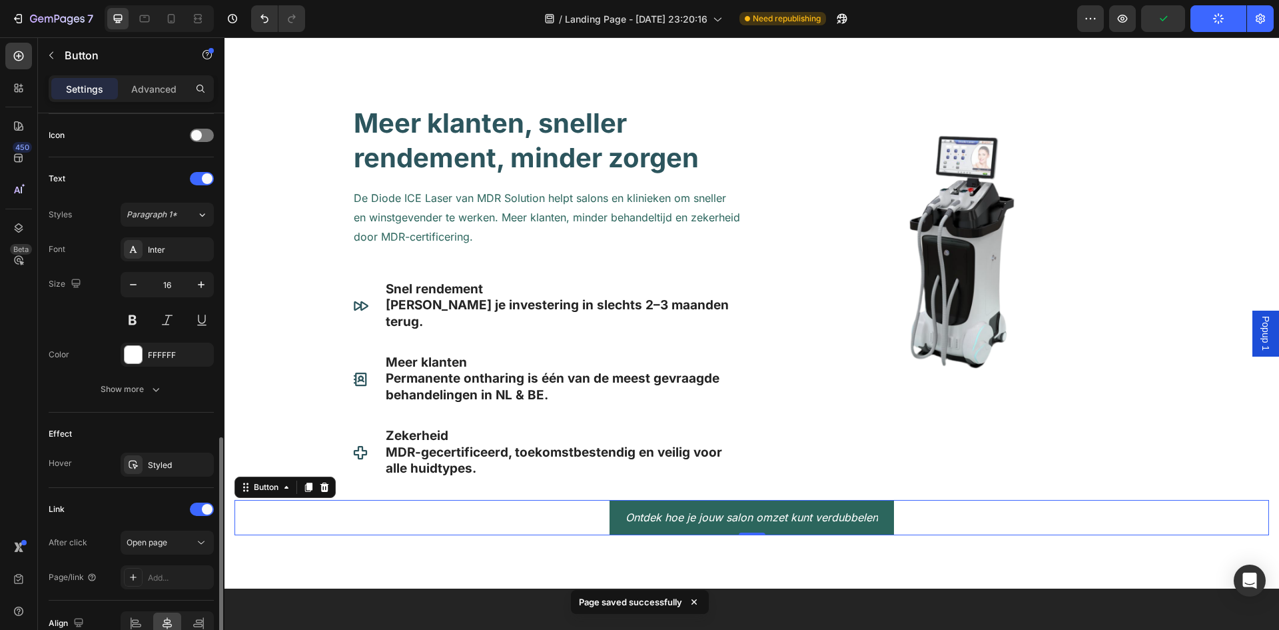
scroll to position [470, 0]
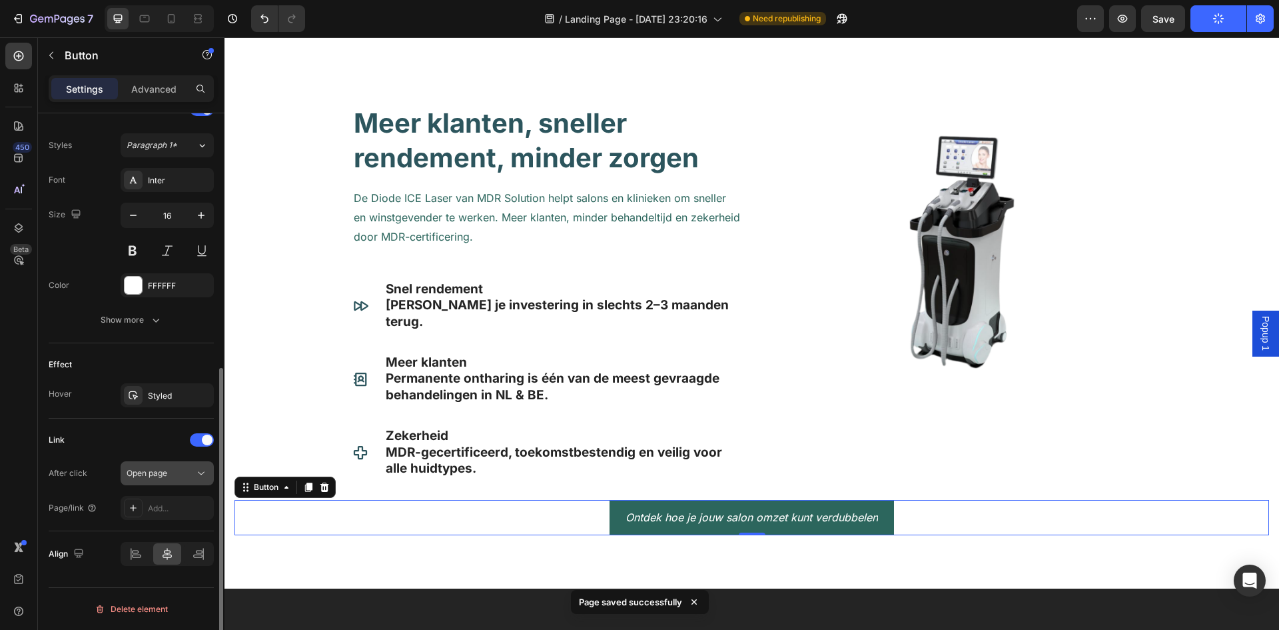
click at [189, 478] on div "Open page" at bounding box center [161, 473] width 68 height 12
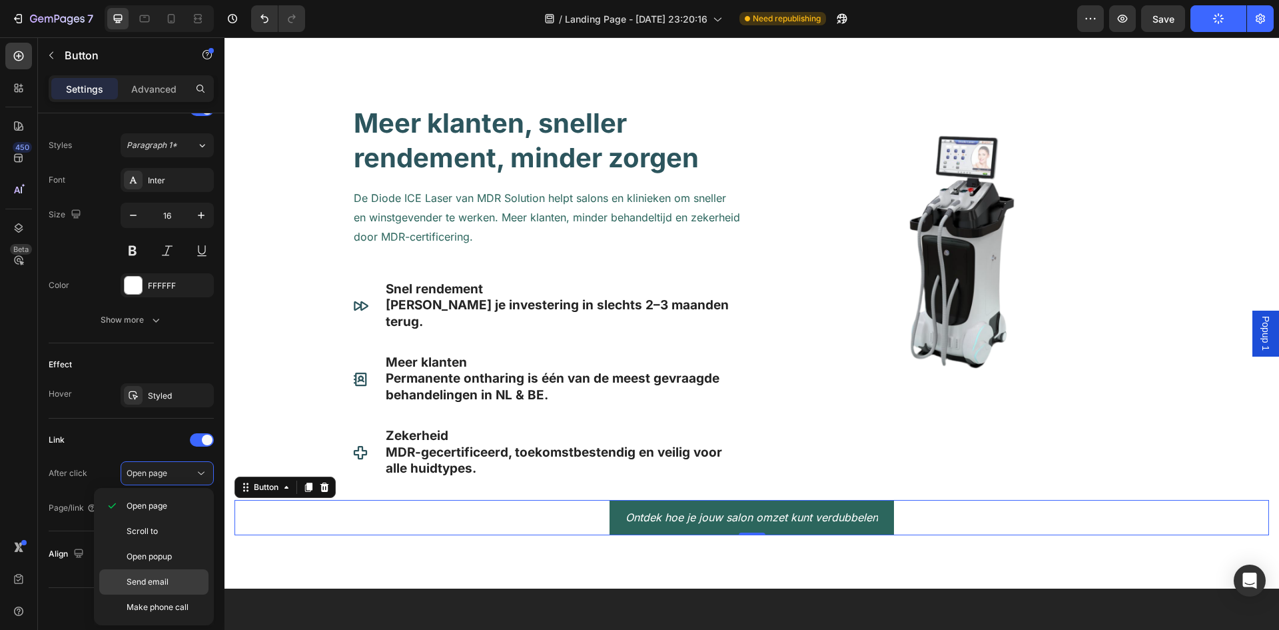
click at [190, 594] on div "Send email" at bounding box center [153, 606] width 109 height 25
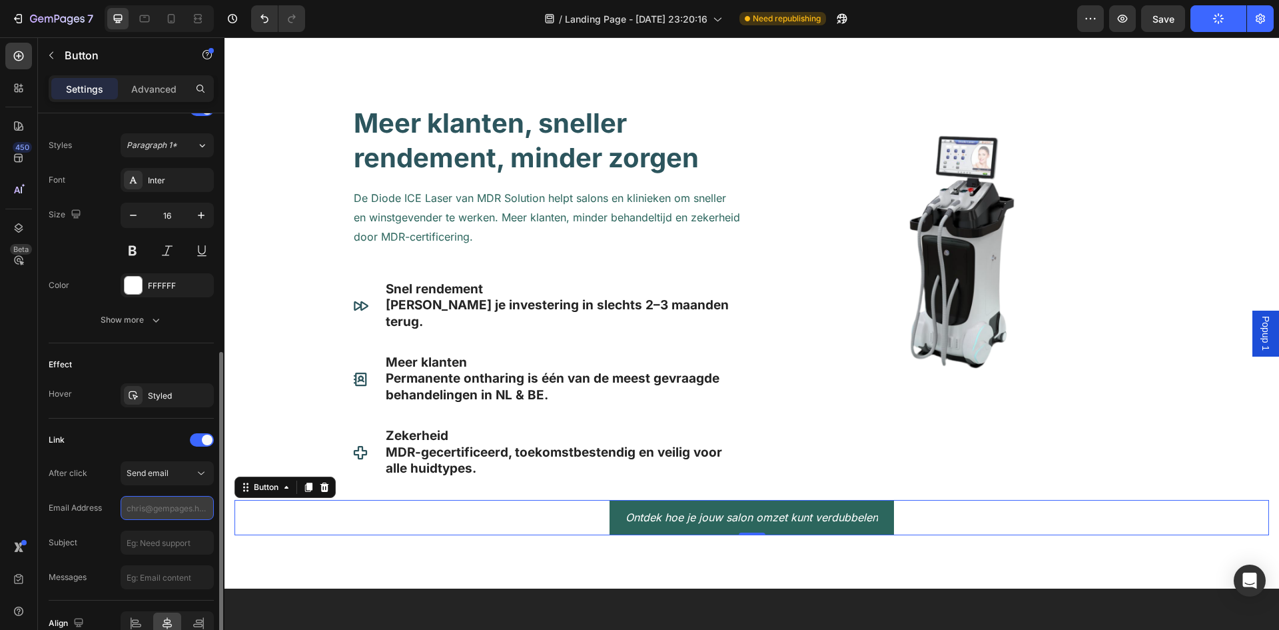
click at [180, 510] on input "text" at bounding box center [167, 508] width 93 height 24
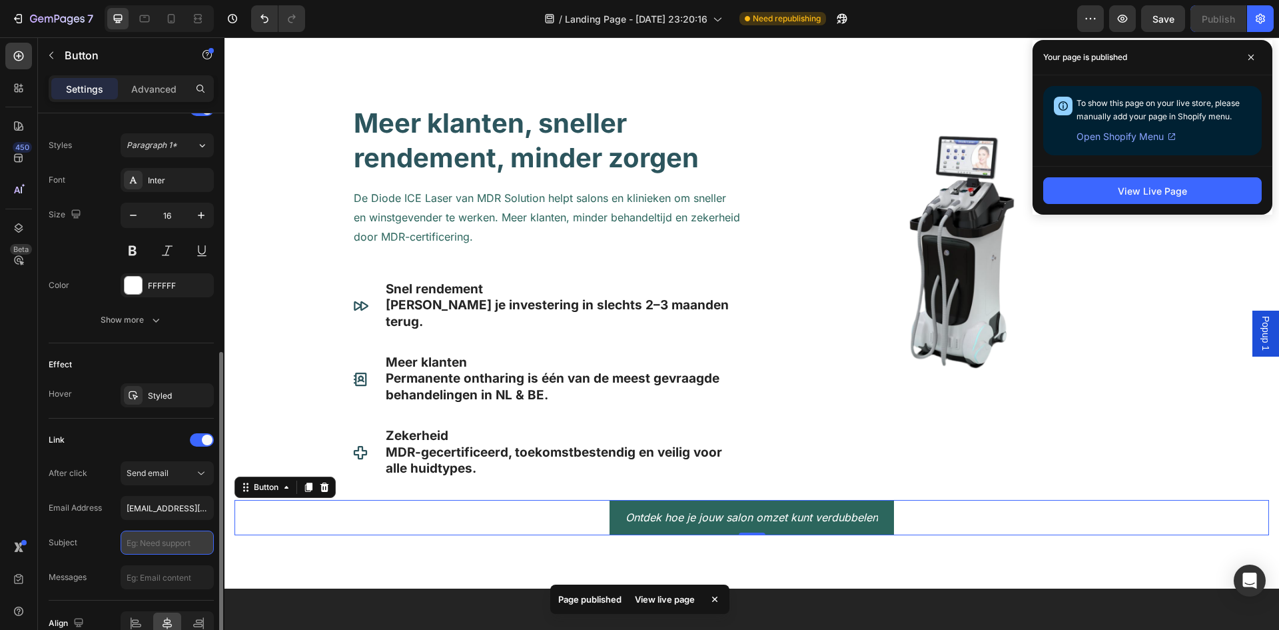
click at [167, 546] on input "text" at bounding box center [167, 542] width 93 height 24
type input "[EMAIL_ADDRESS][DOMAIN_NAME]"
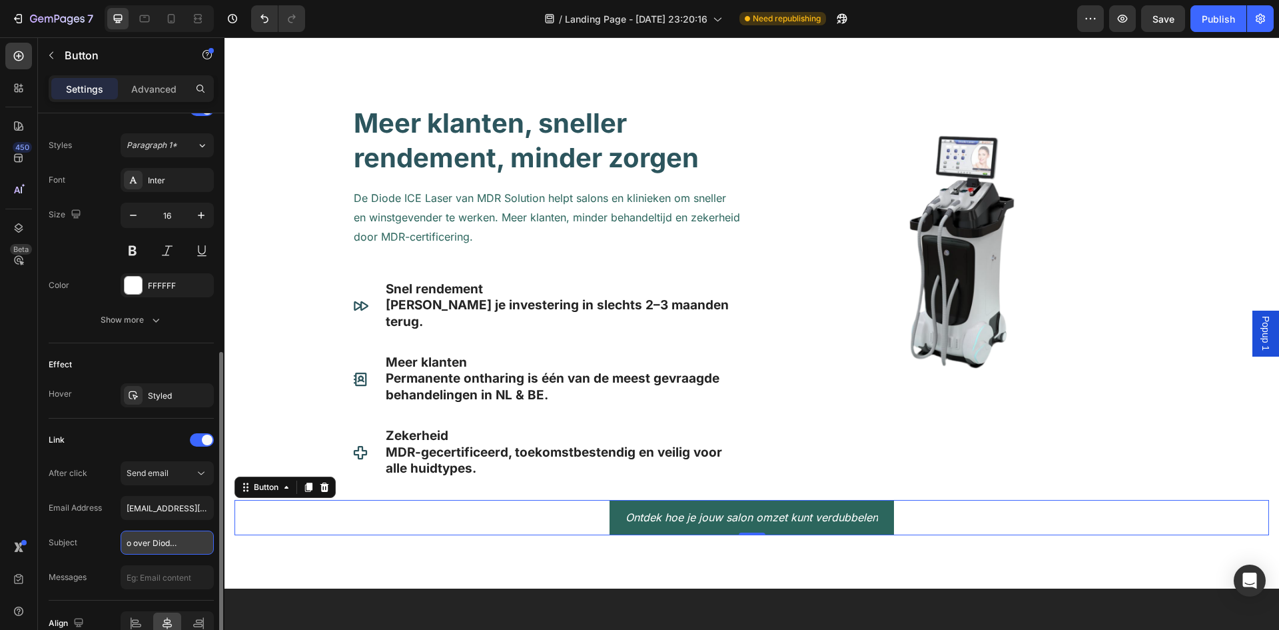
scroll to position [0, 35]
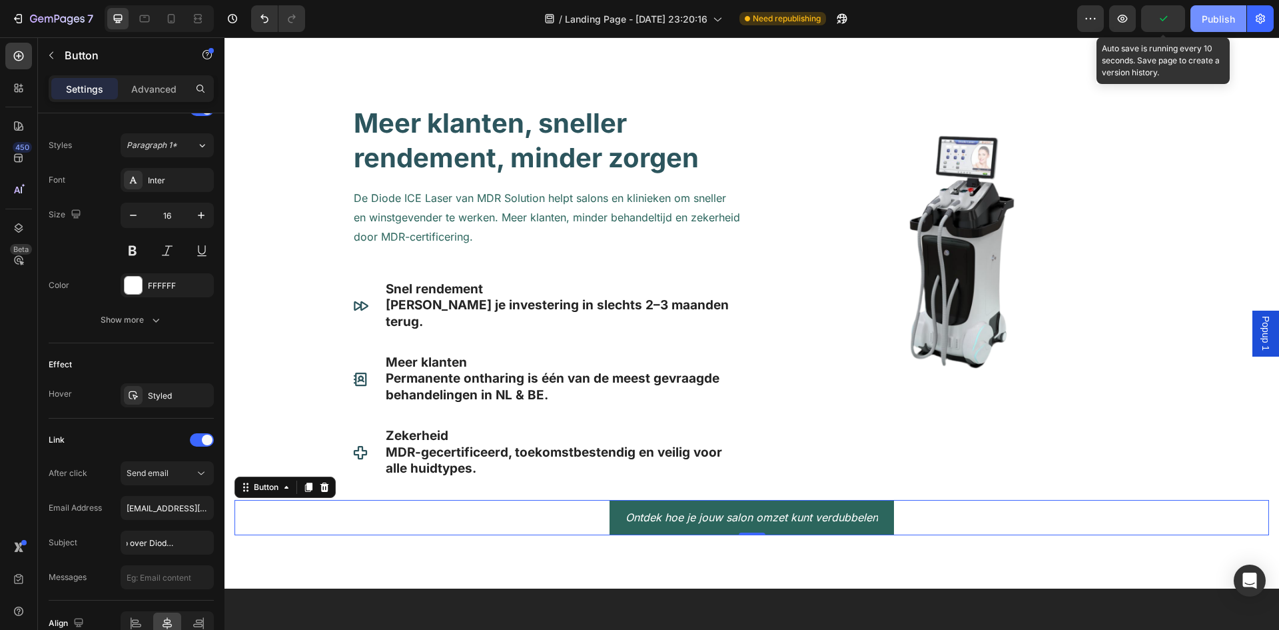
drag, startPoint x: 1171, startPoint y: 19, endPoint x: 1210, endPoint y: 19, distance: 39.3
click at [1171, 19] on button "button" at bounding box center [1163, 18] width 44 height 27
type input "Meer info over Diode Ice Laser"
click at [1210, 19] on div "Publish" at bounding box center [1218, 19] width 33 height 14
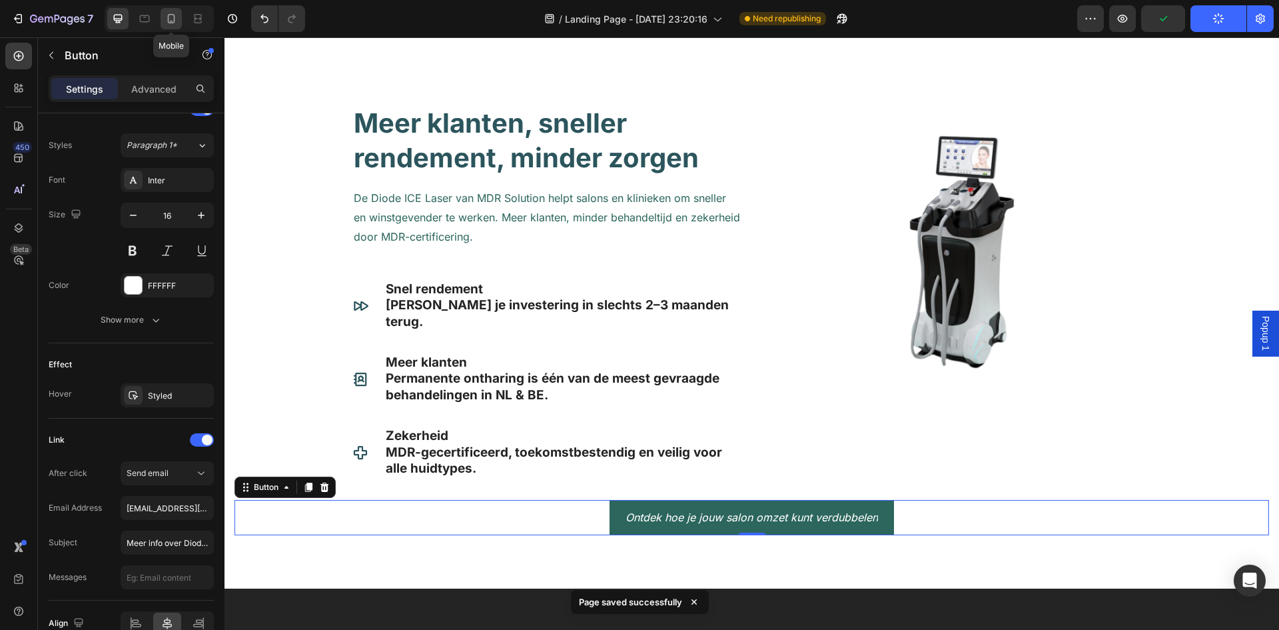
click at [173, 19] on icon at bounding box center [171, 18] width 13 height 13
type input "14"
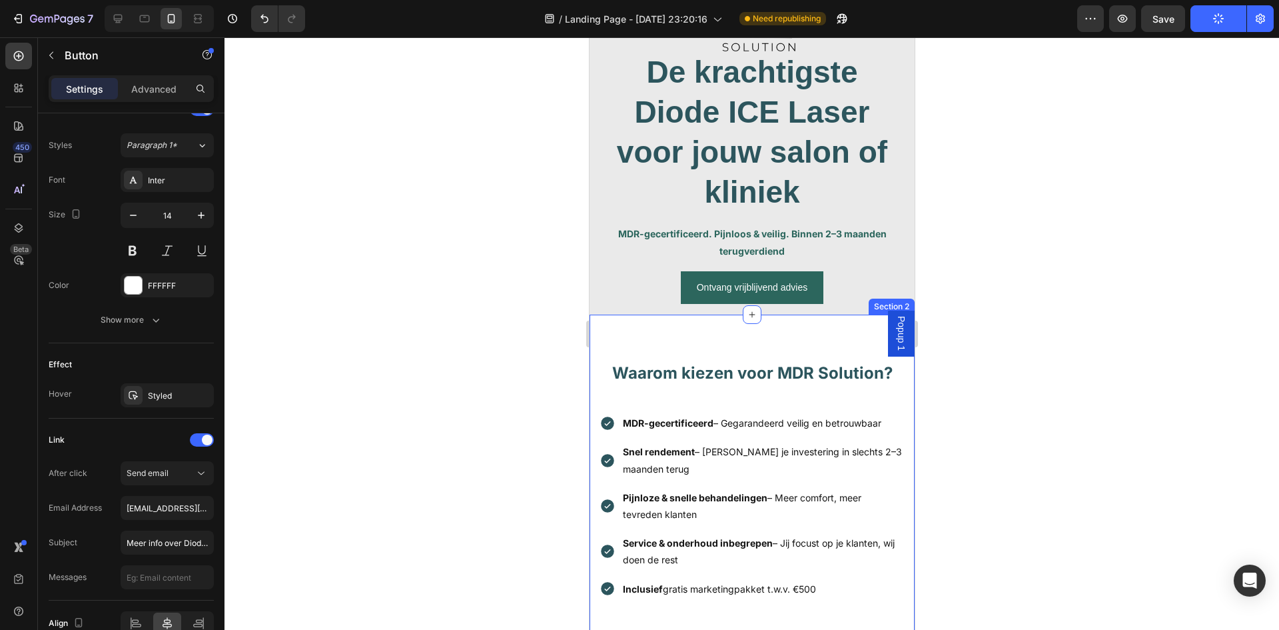
scroll to position [466, 0]
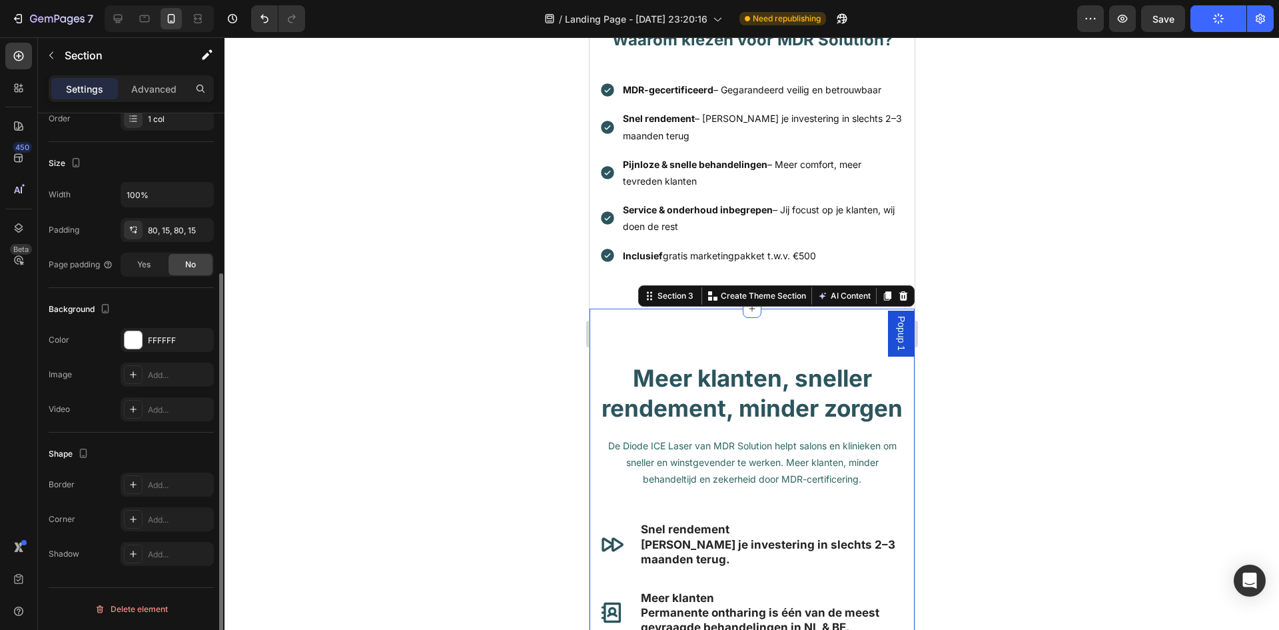
scroll to position [0, 0]
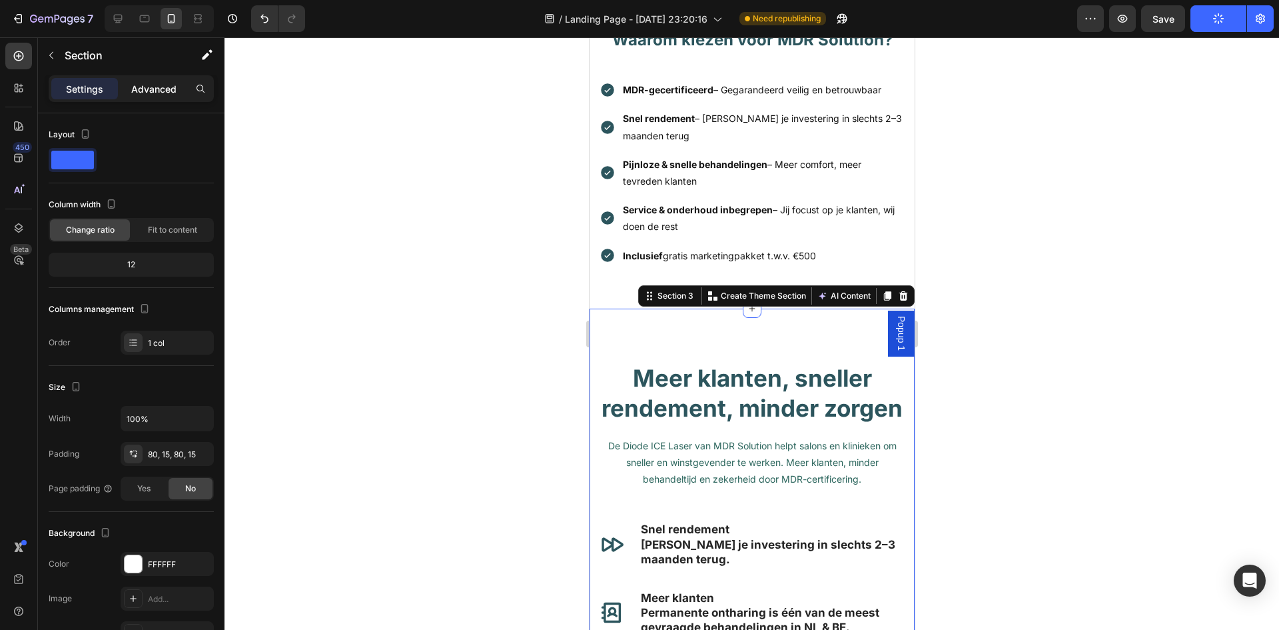
click at [155, 96] on div "Advanced" at bounding box center [154, 88] width 67 height 21
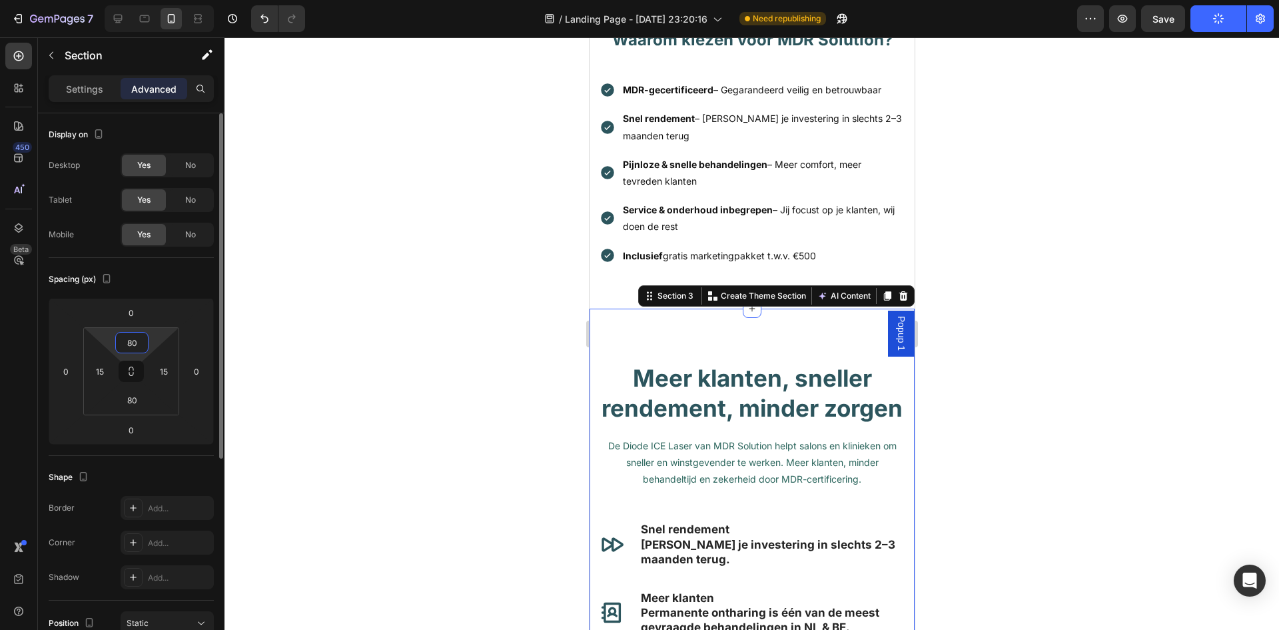
click at [138, 349] on input "80" at bounding box center [132, 343] width 27 height 20
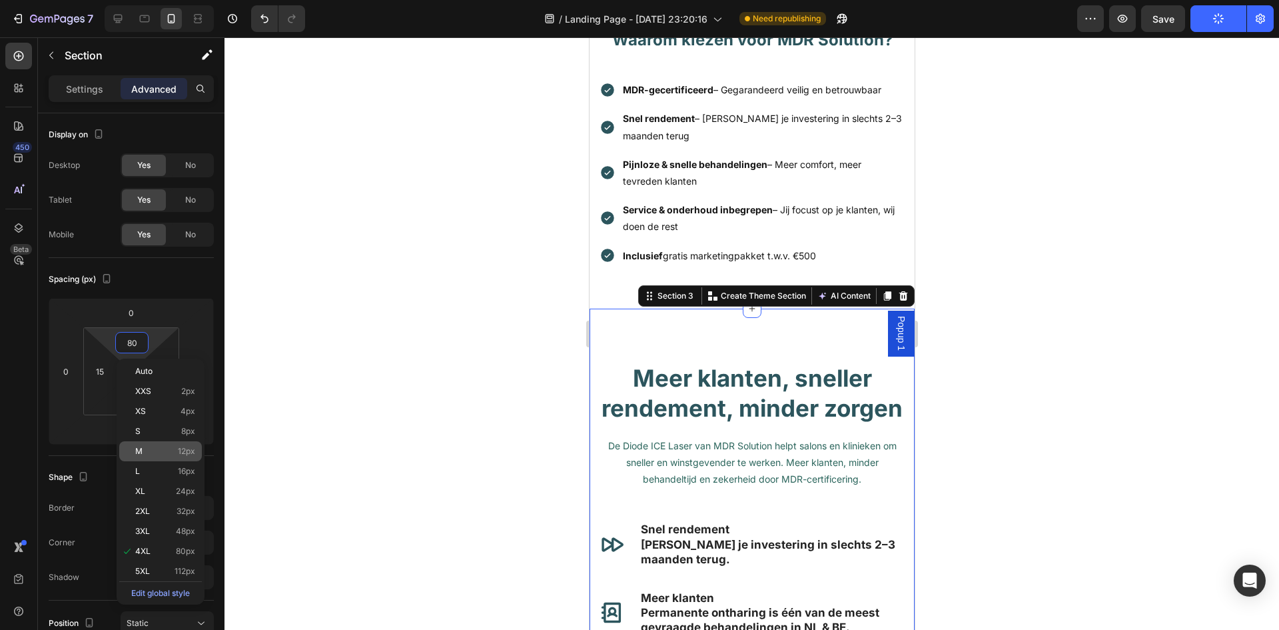
click at [155, 452] on p "M 12px" at bounding box center [165, 450] width 60 height 9
type input "12"
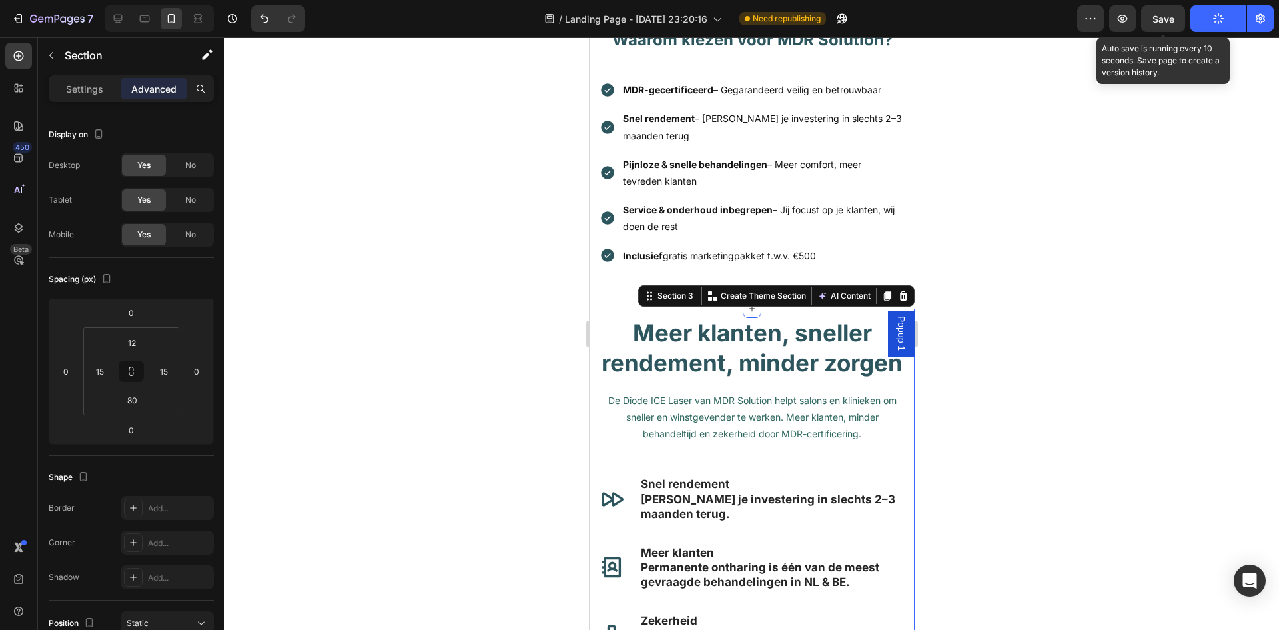
click at [1167, 22] on span "Save" at bounding box center [1164, 18] width 22 height 11
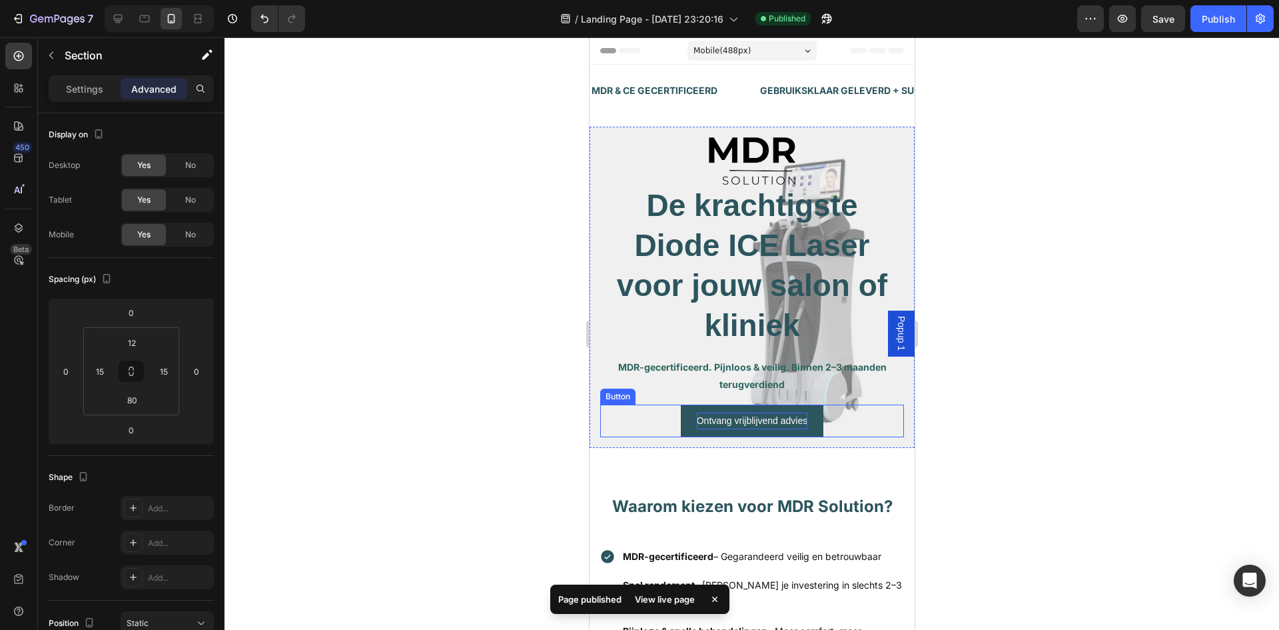
click at [760, 422] on p "Ontvang vrijblijvend advies" at bounding box center [751, 420] width 111 height 17
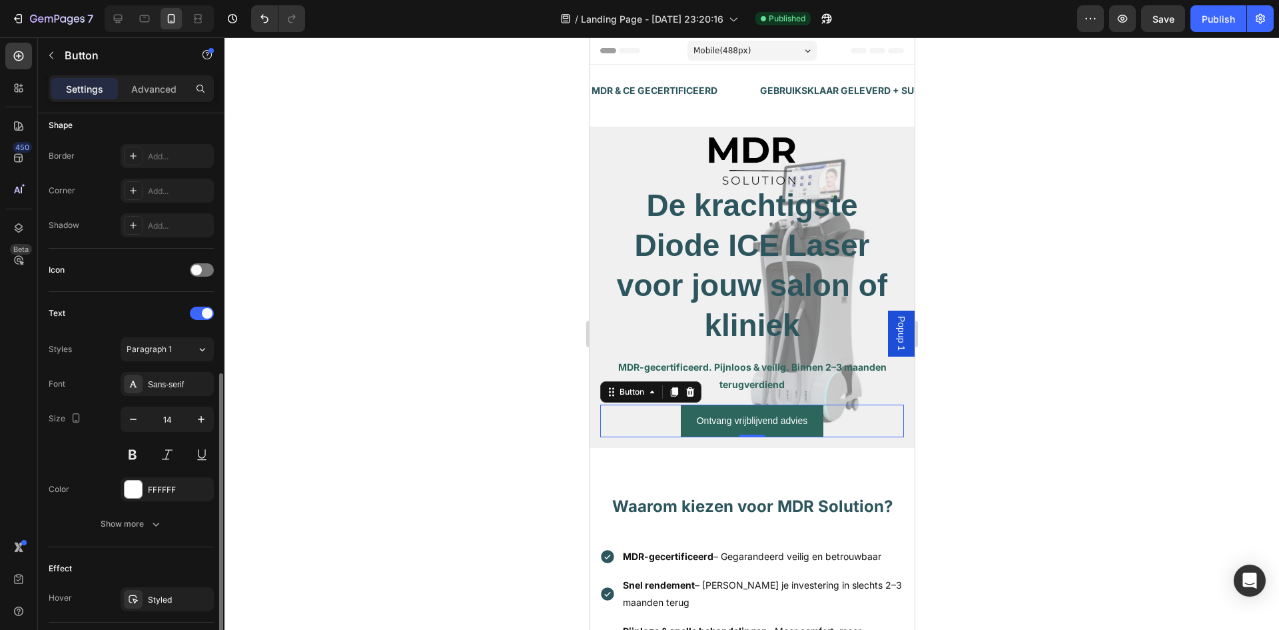
scroll to position [401, 0]
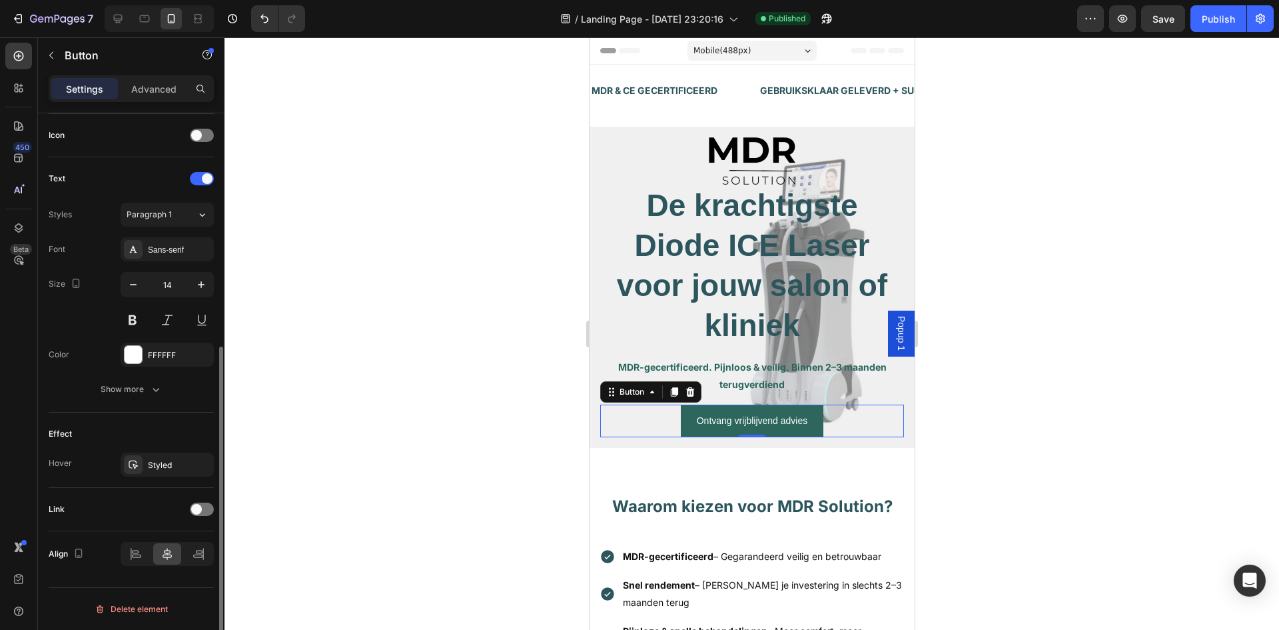
click at [191, 506] on div at bounding box center [202, 509] width 24 height 11
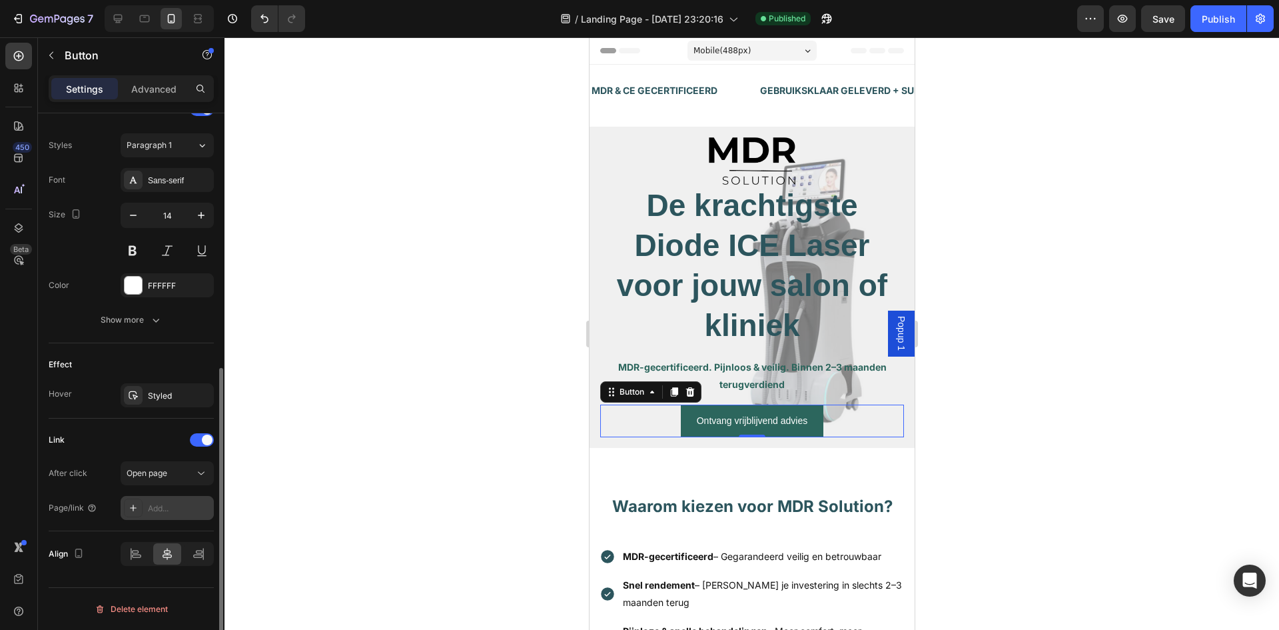
click at [179, 506] on div "Add..." at bounding box center [179, 508] width 63 height 12
click at [189, 477] on div "Open page" at bounding box center [161, 473] width 68 height 12
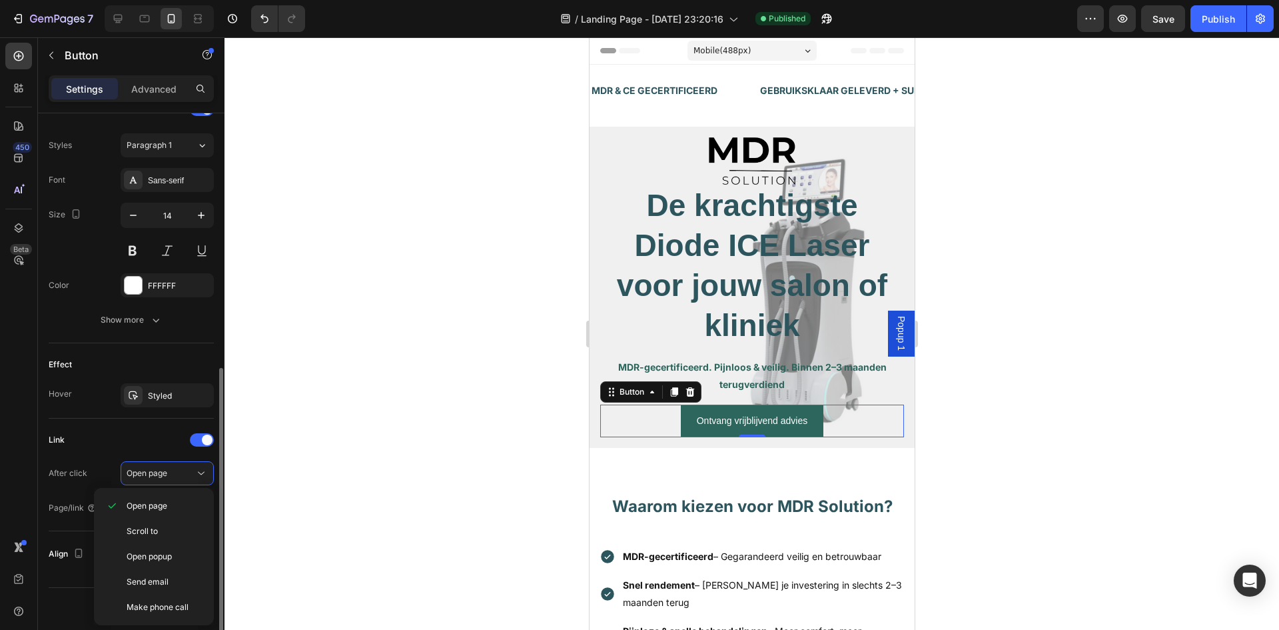
click at [172, 450] on div "Link After click Open page Page/link Add..." at bounding box center [131, 474] width 165 height 91
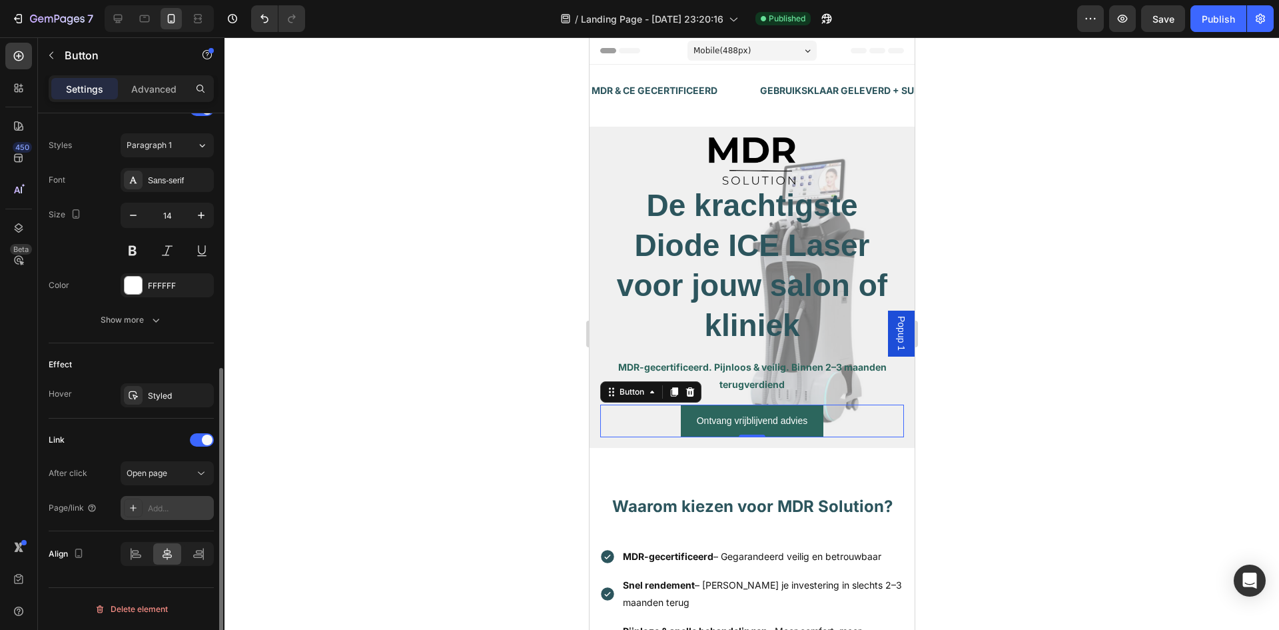
click at [181, 510] on div "Add..." at bounding box center [179, 508] width 63 height 12
click at [203, 477] on icon at bounding box center [201, 472] width 13 height 13
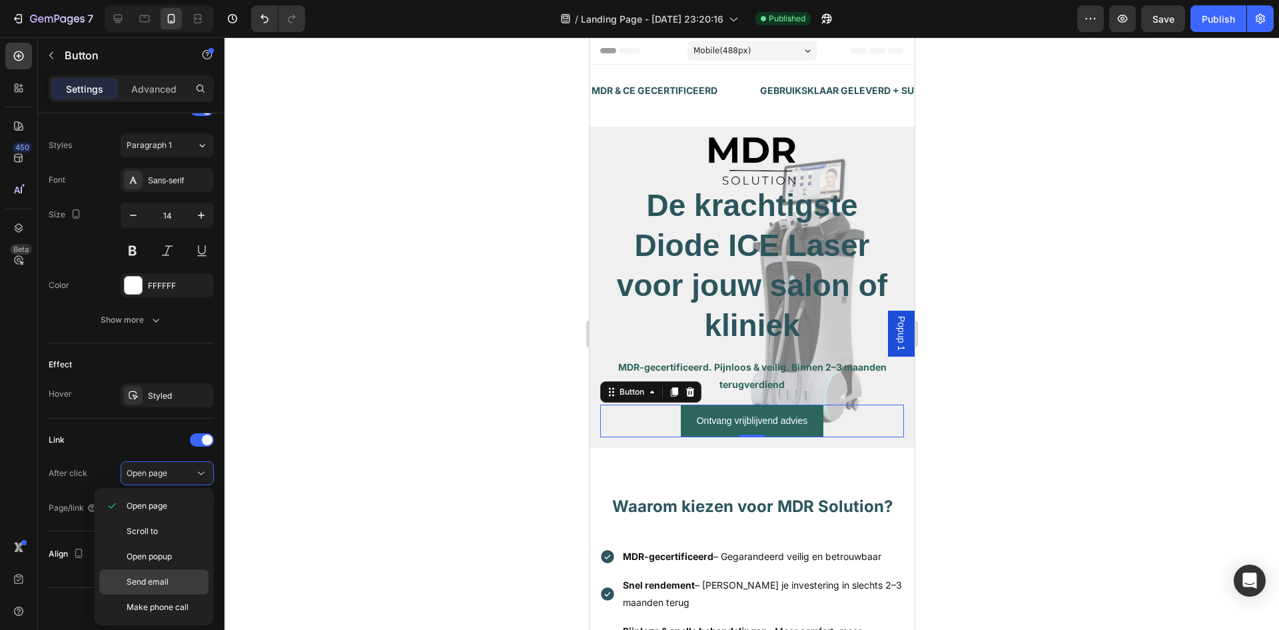
click at [166, 594] on div "Send email" at bounding box center [153, 606] width 109 height 25
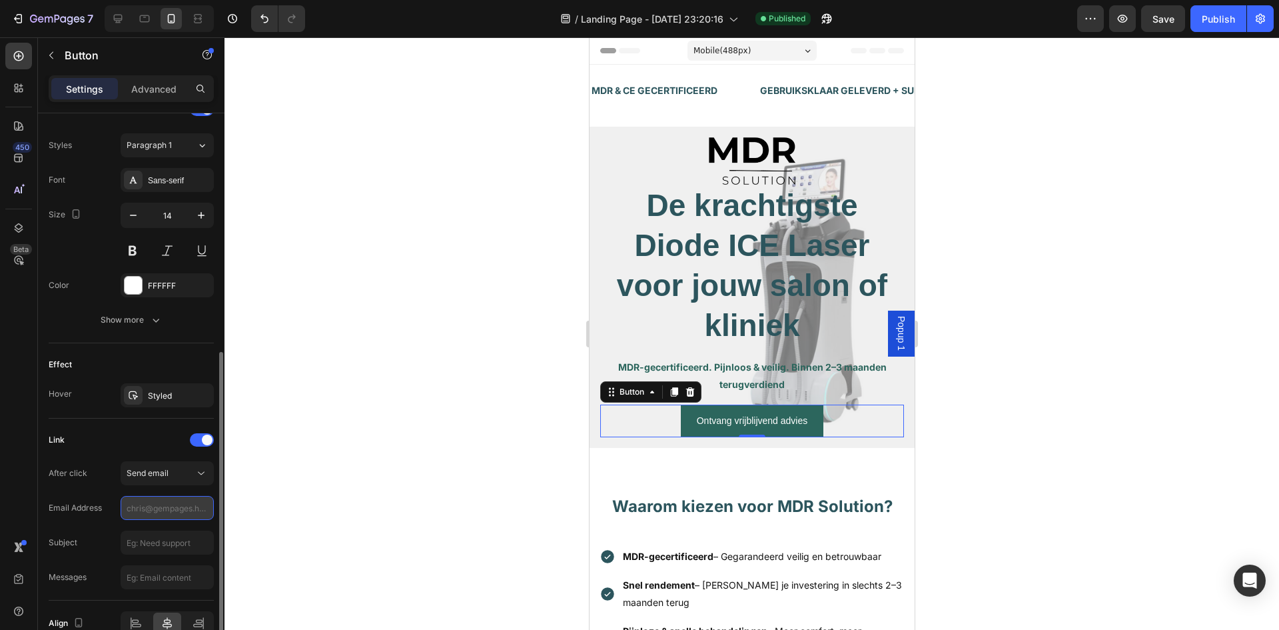
click at [175, 514] on input "text" at bounding box center [167, 508] width 93 height 24
type input "[EMAIL_ADDRESS][DOMAIN_NAME]"
click at [205, 472] on icon at bounding box center [201, 473] width 7 height 3
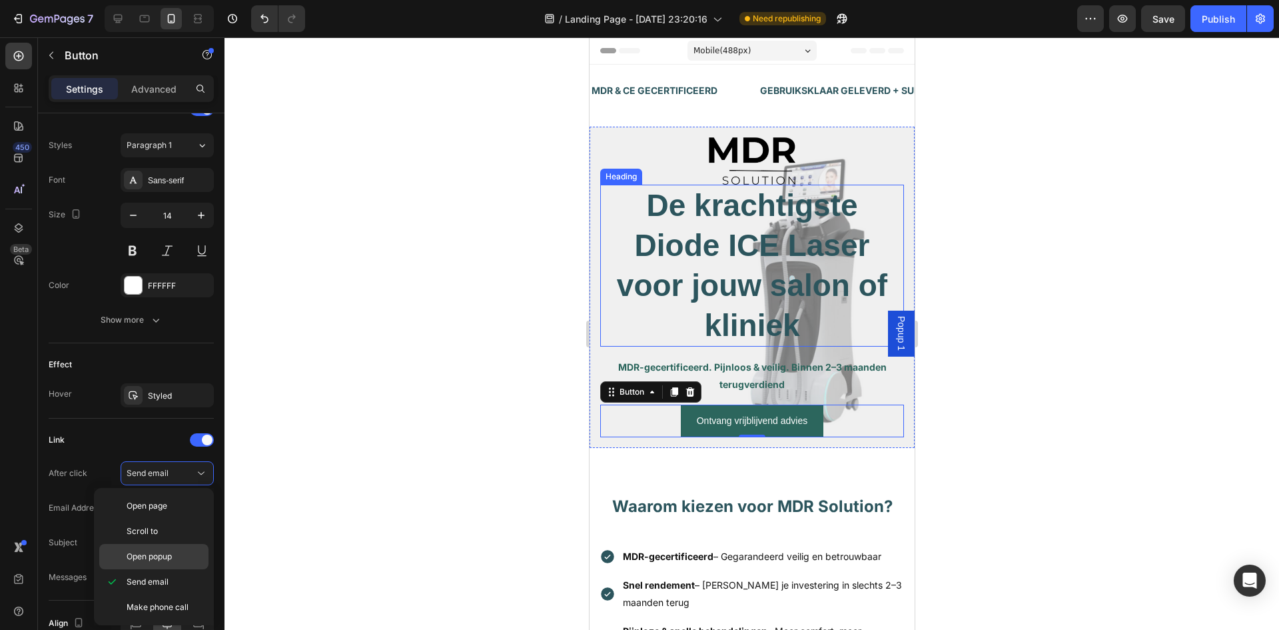
click at [191, 547] on div "Open popup" at bounding box center [153, 556] width 109 height 25
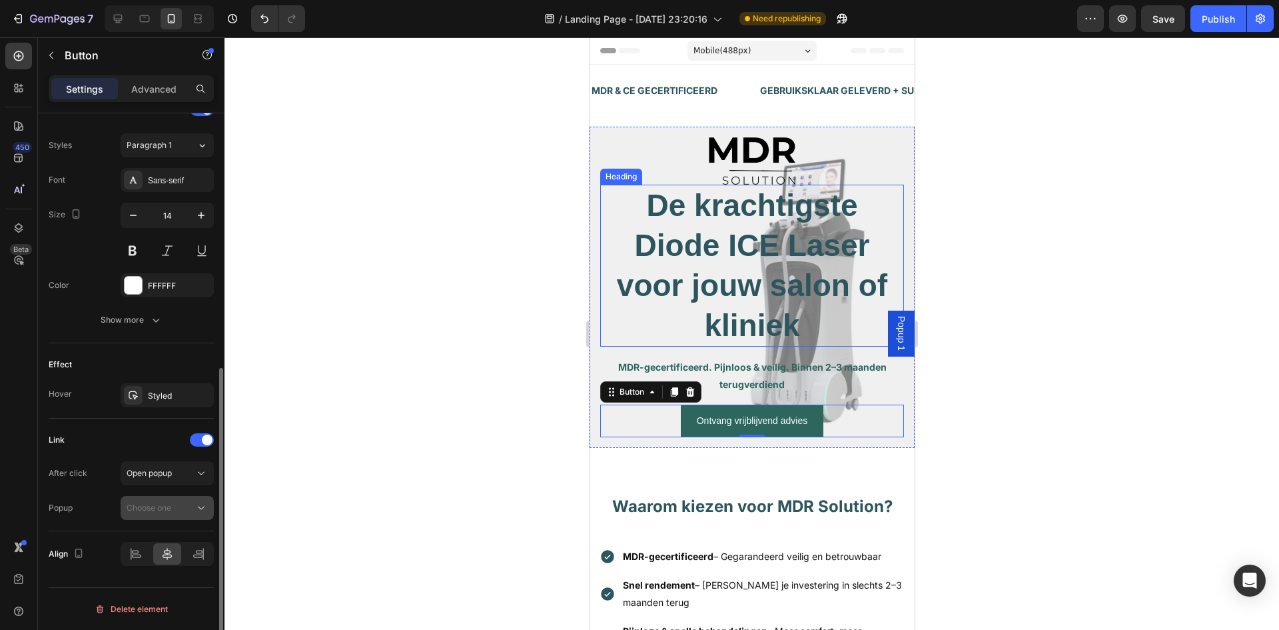
click at [199, 512] on icon at bounding box center [201, 507] width 13 height 13
click at [197, 476] on icon at bounding box center [201, 472] width 13 height 13
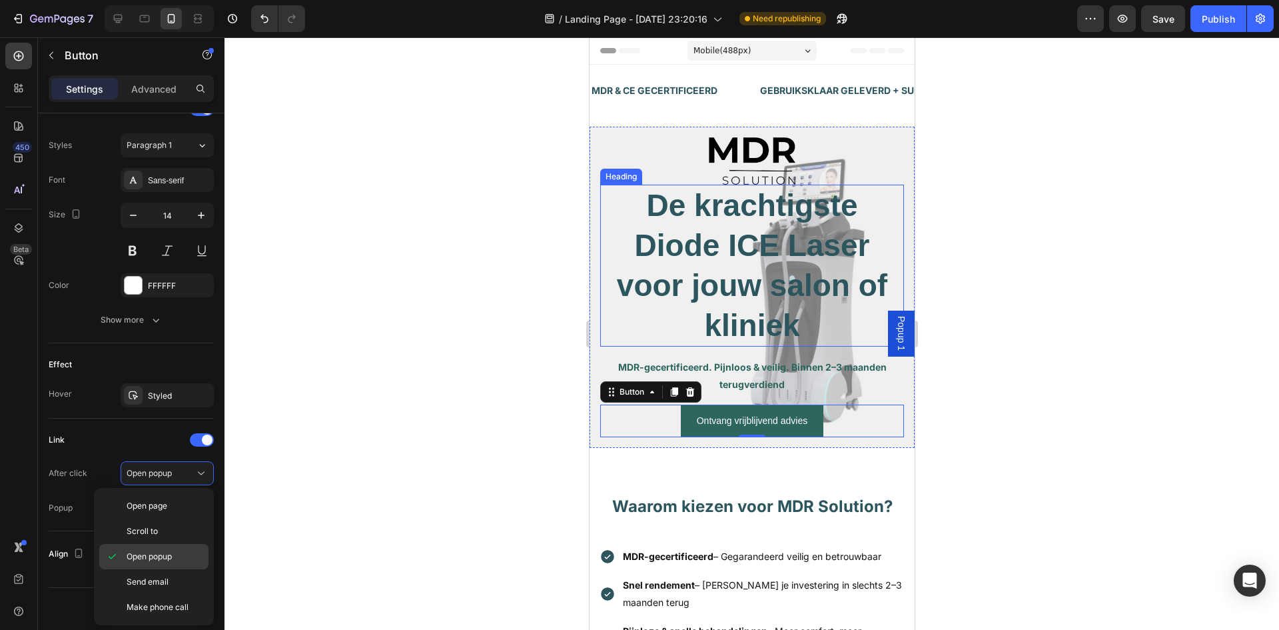
click at [187, 553] on p "Open popup" at bounding box center [165, 556] width 76 height 12
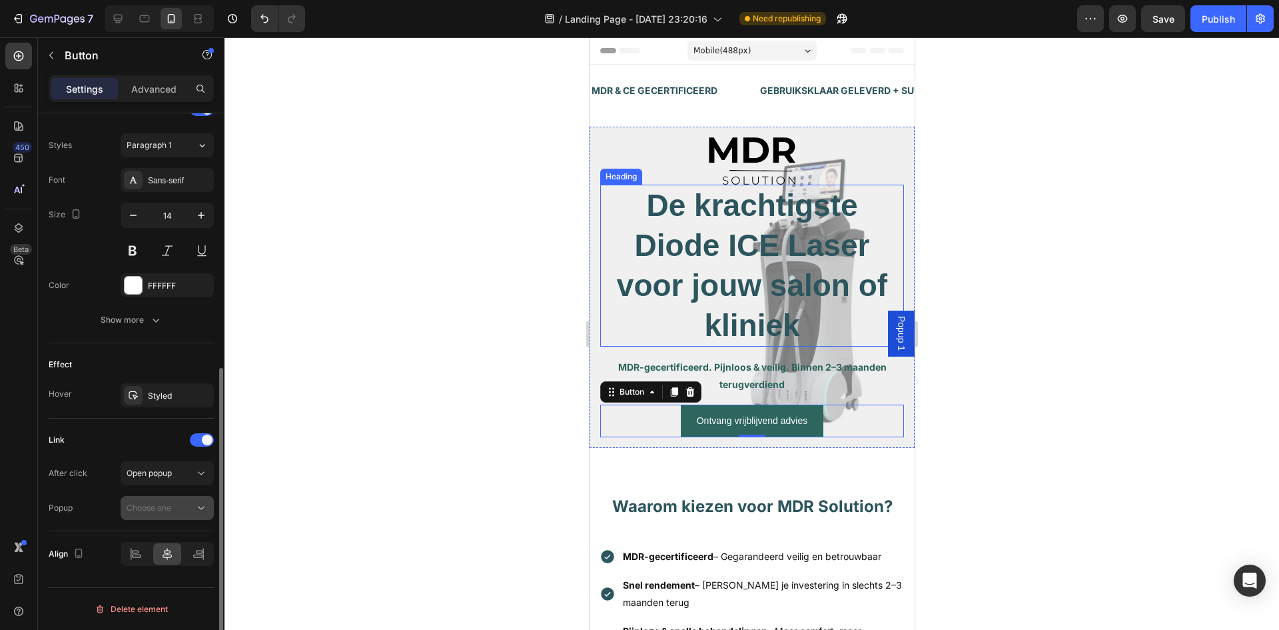
click at [188, 506] on div "Choose one" at bounding box center [161, 508] width 68 height 12
click at [177, 545] on p "Popup 1" at bounding box center [165, 540] width 76 height 12
click at [187, 514] on div "Popup 1" at bounding box center [167, 507] width 81 height 13
click at [189, 480] on button "Open popup" at bounding box center [167, 473] width 93 height 24
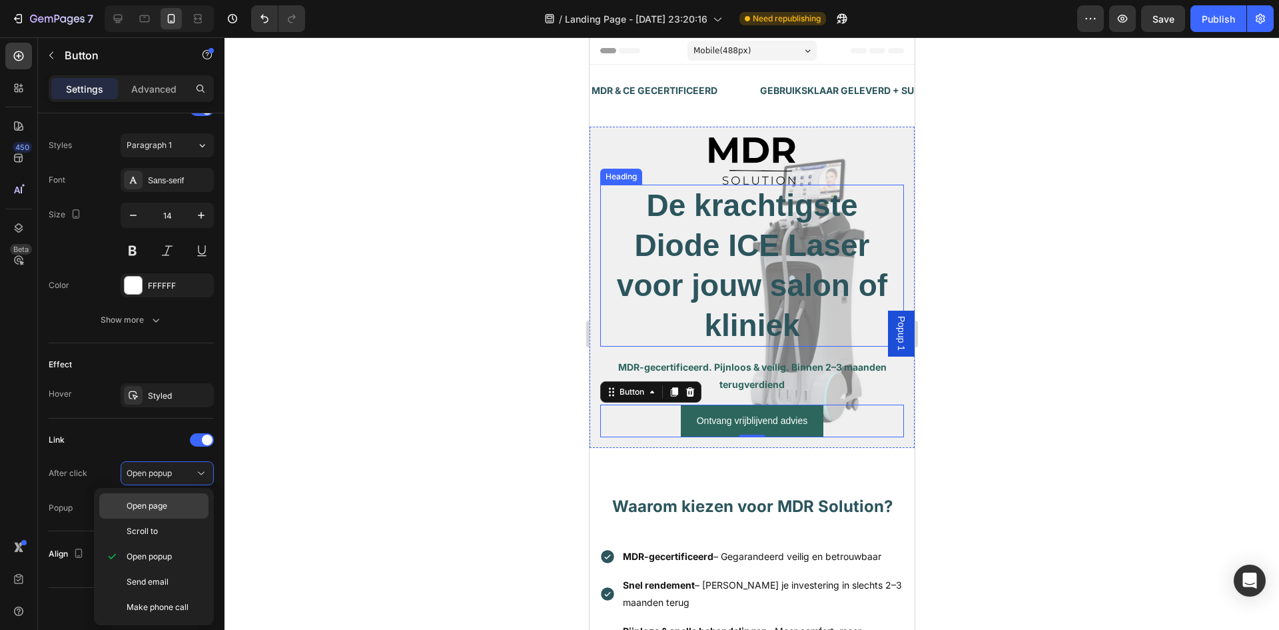
click at [183, 502] on p "Open page" at bounding box center [165, 506] width 76 height 12
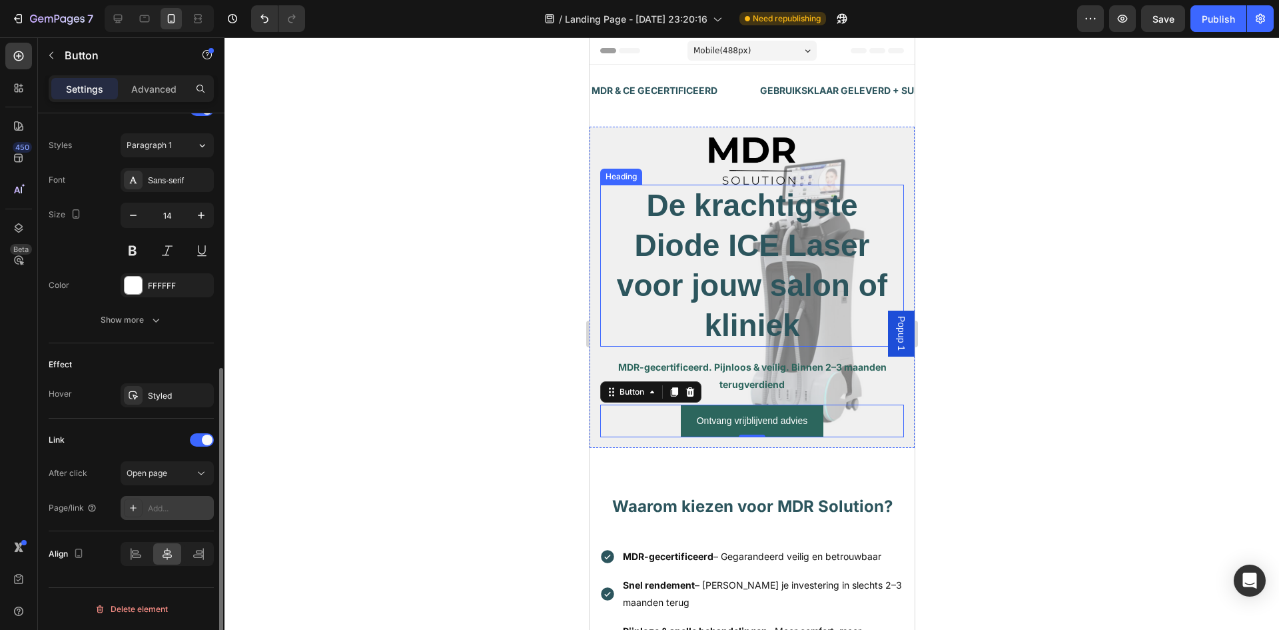
click at [177, 502] on div "Add..." at bounding box center [179, 508] width 63 height 12
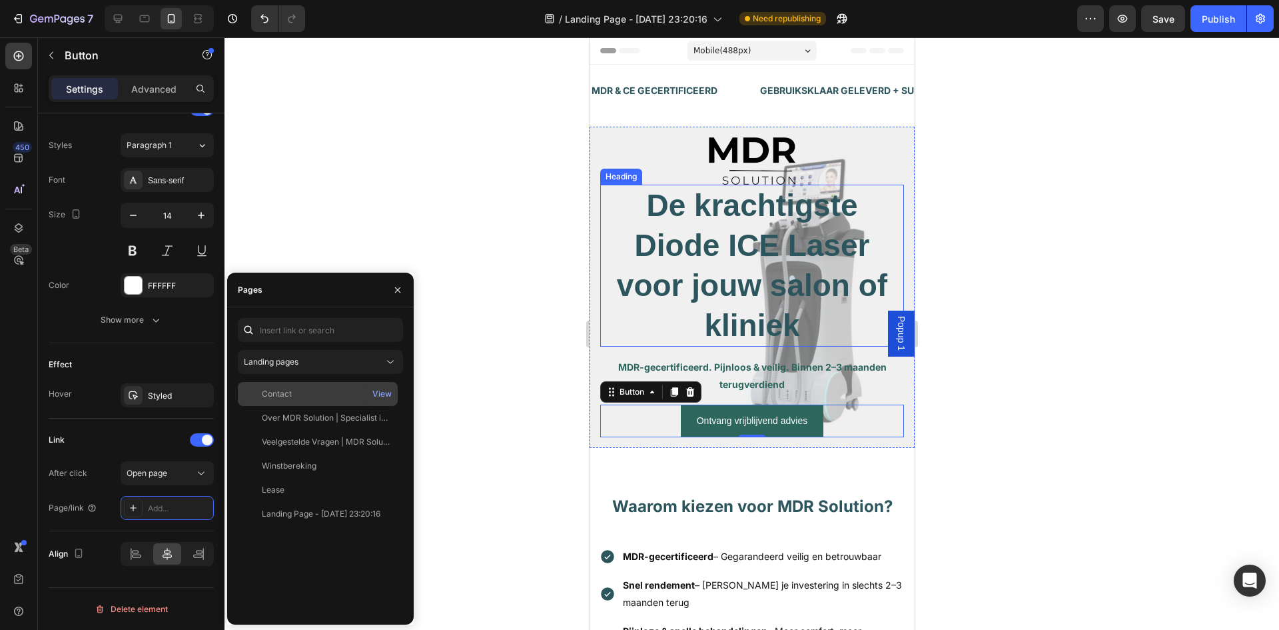
click at [308, 391] on div "Contact" at bounding box center [317, 394] width 149 height 12
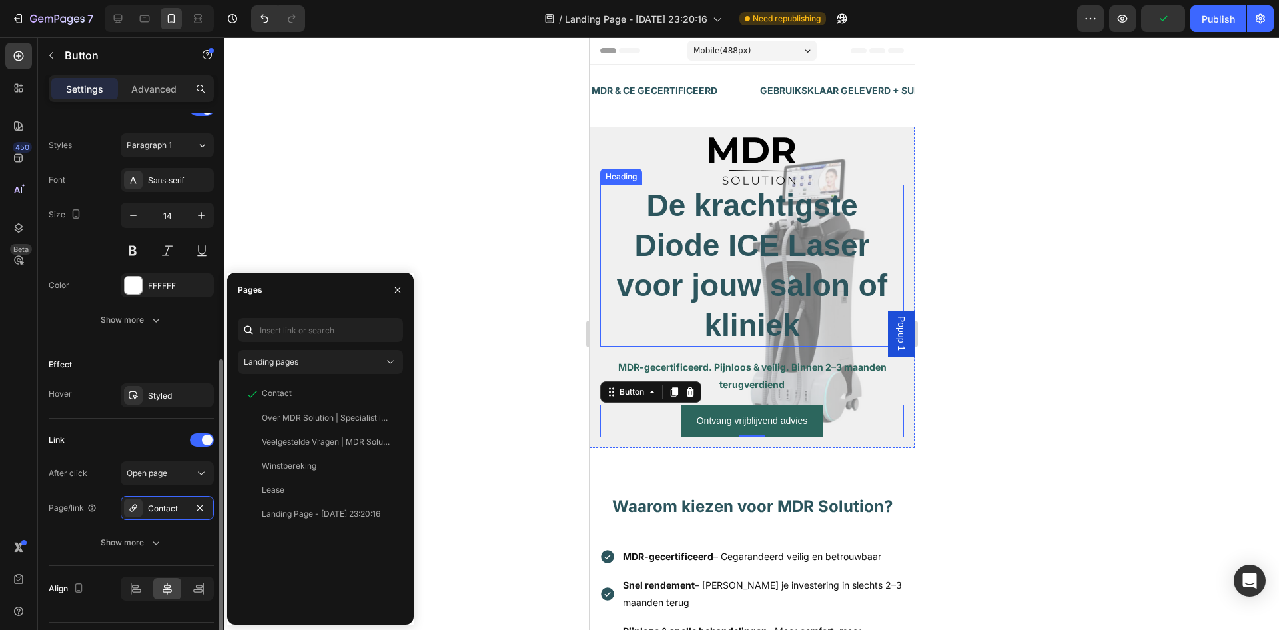
click at [168, 442] on div "Link" at bounding box center [131, 439] width 165 height 21
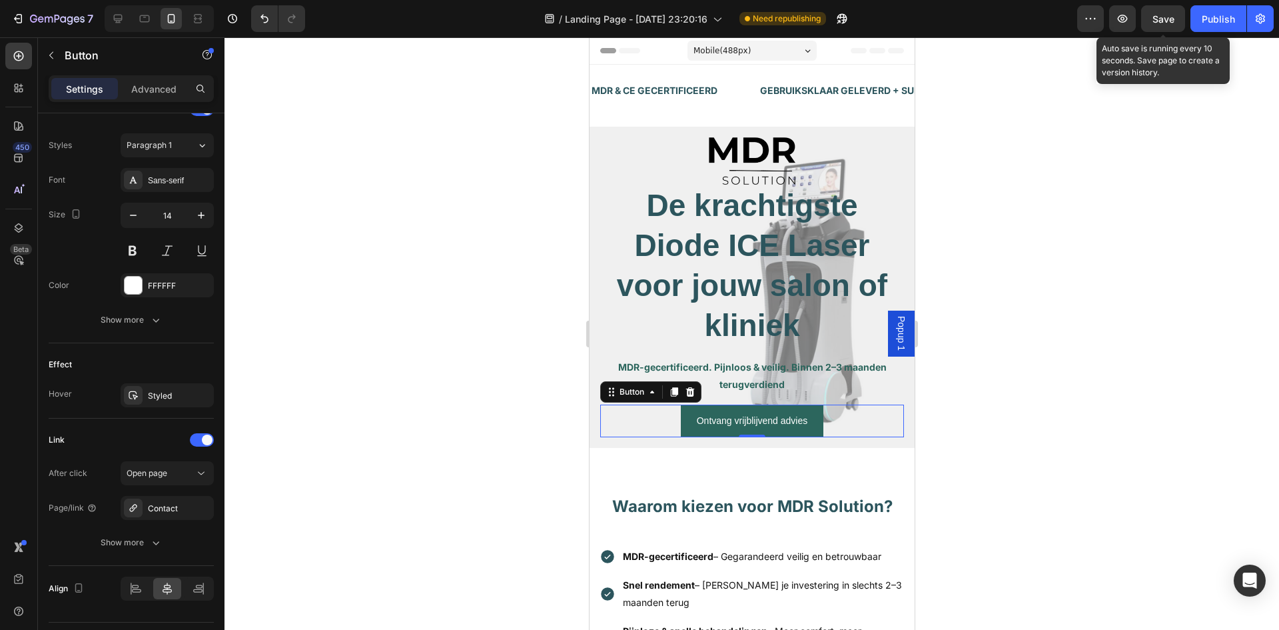
click at [1172, 19] on span "Save" at bounding box center [1164, 18] width 22 height 11
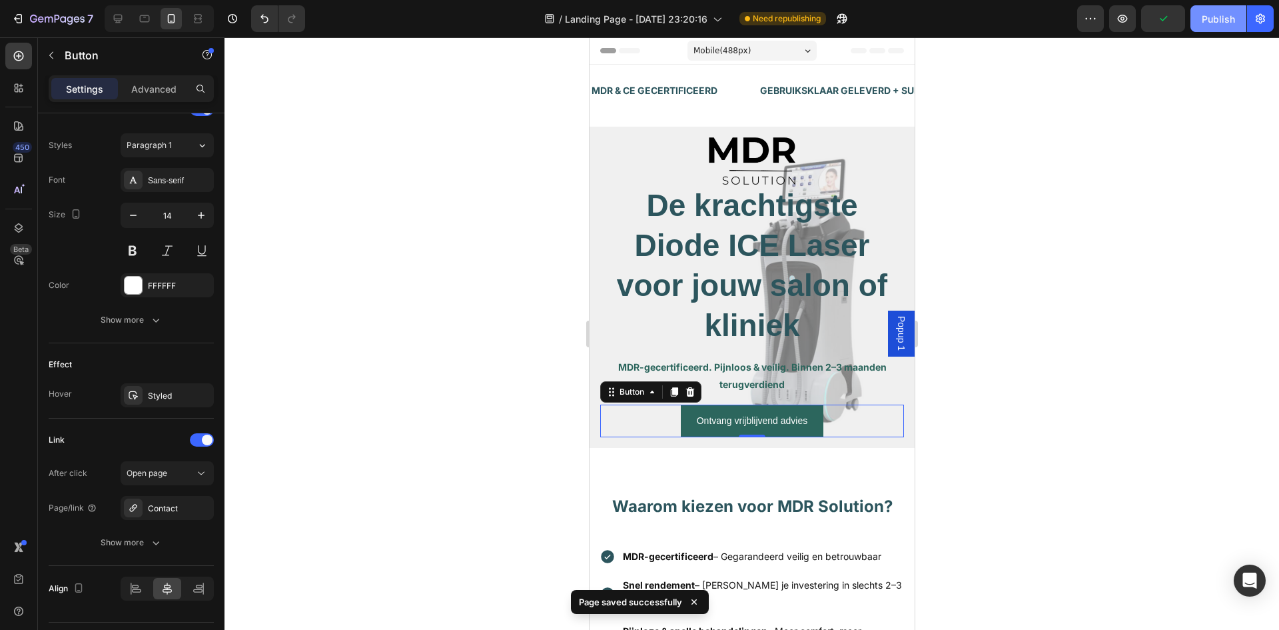
click at [1222, 11] on button "Publish" at bounding box center [1219, 18] width 56 height 27
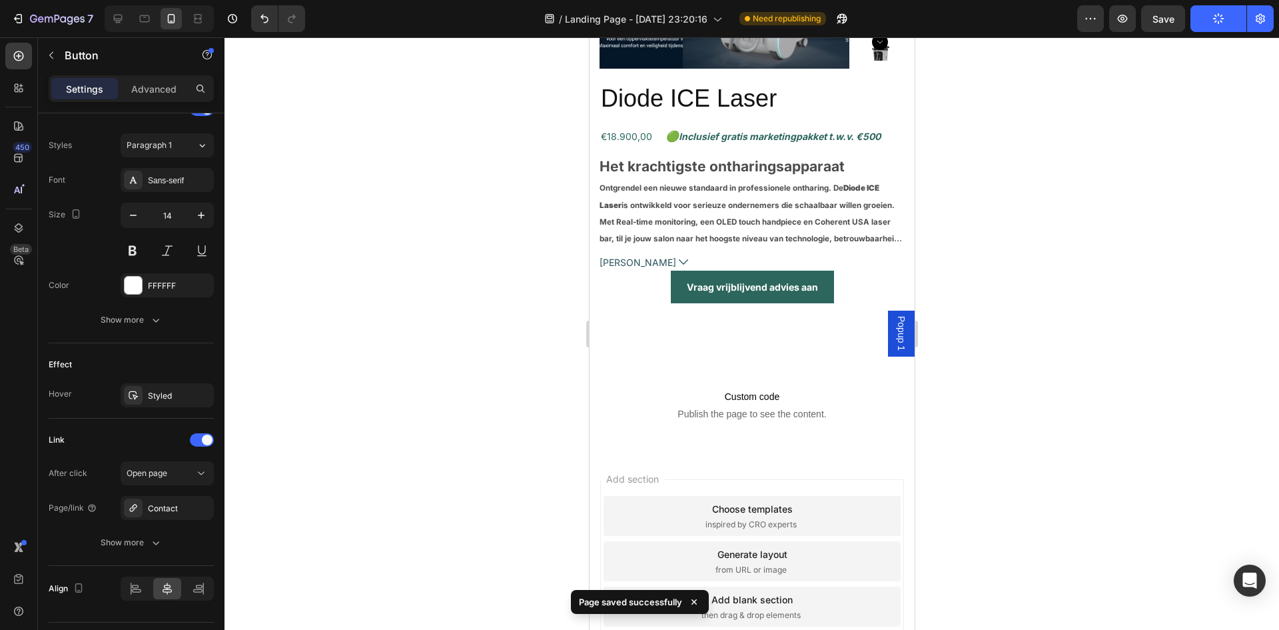
scroll to position [2199, 0]
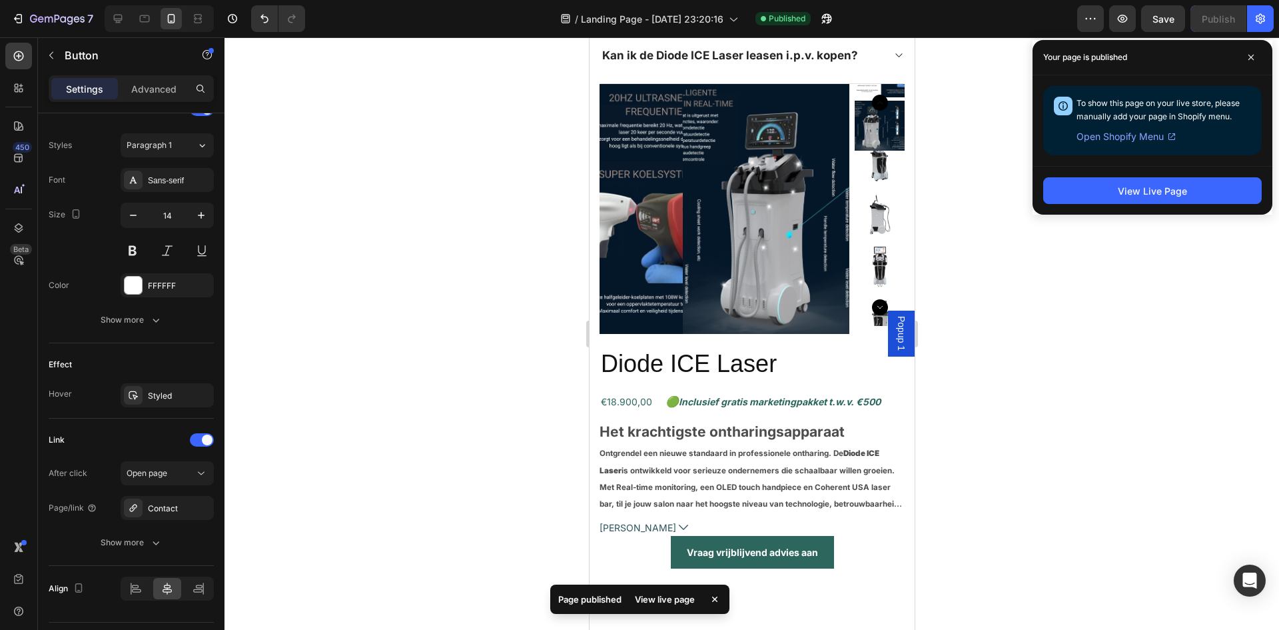
drag, startPoint x: 1245, startPoint y: 60, endPoint x: 1169, endPoint y: 72, distance: 77.6
click at [1245, 60] on span at bounding box center [1251, 57] width 21 height 21
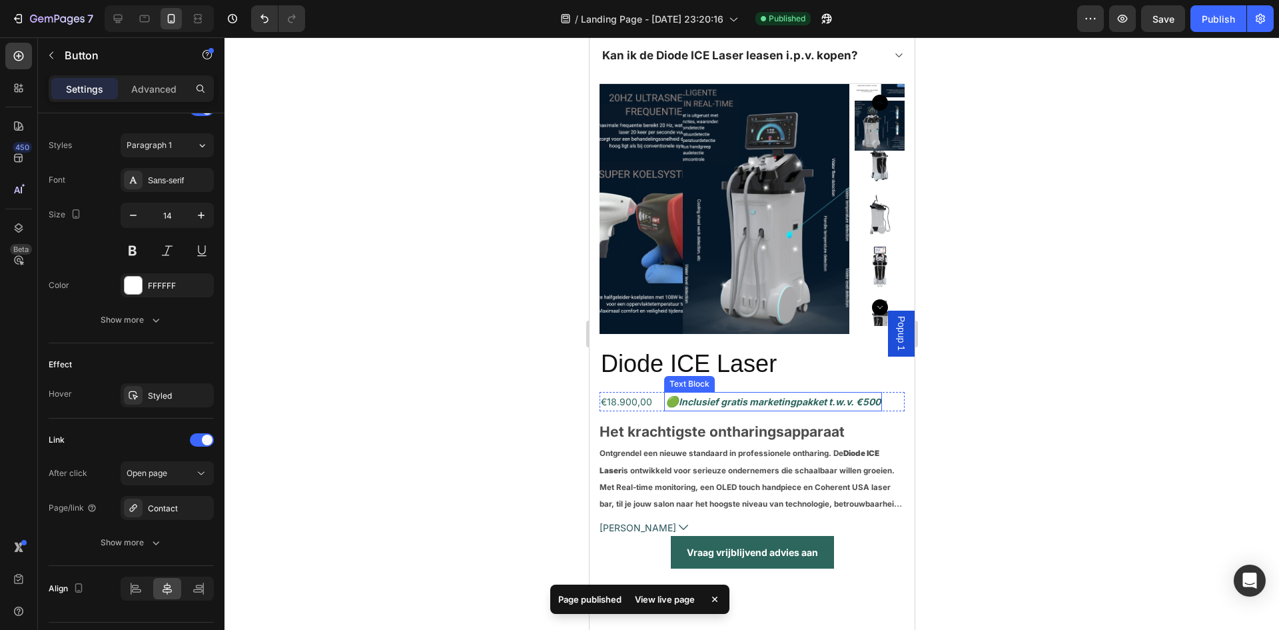
scroll to position [2466, 0]
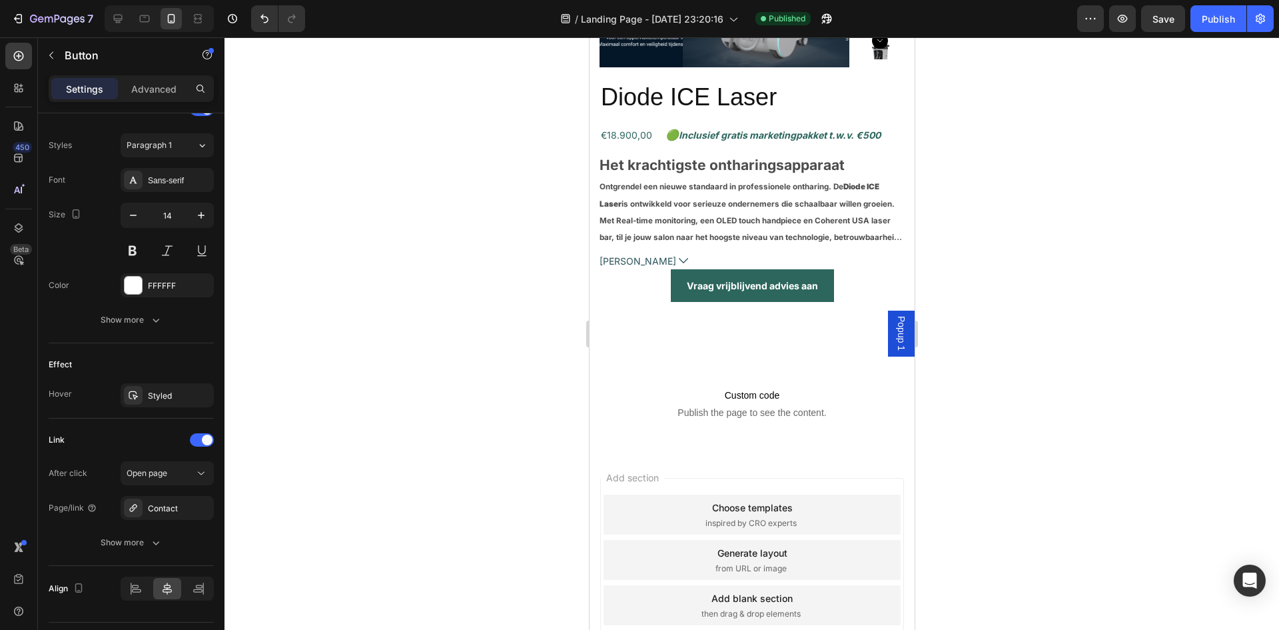
drag, startPoint x: 1214, startPoint y: 75, endPoint x: 1205, endPoint y: 75, distance: 8.7
click at [1214, 75] on div at bounding box center [752, 333] width 1055 height 592
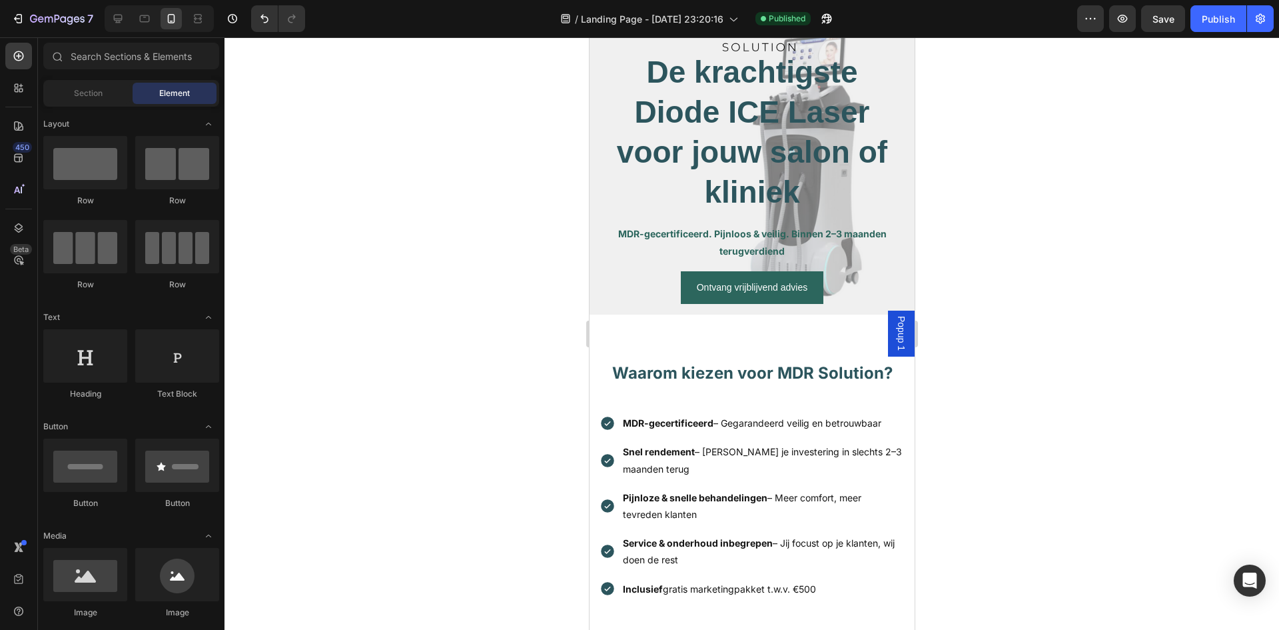
scroll to position [0, 0]
